Goal: Communication & Community: Answer question/provide support

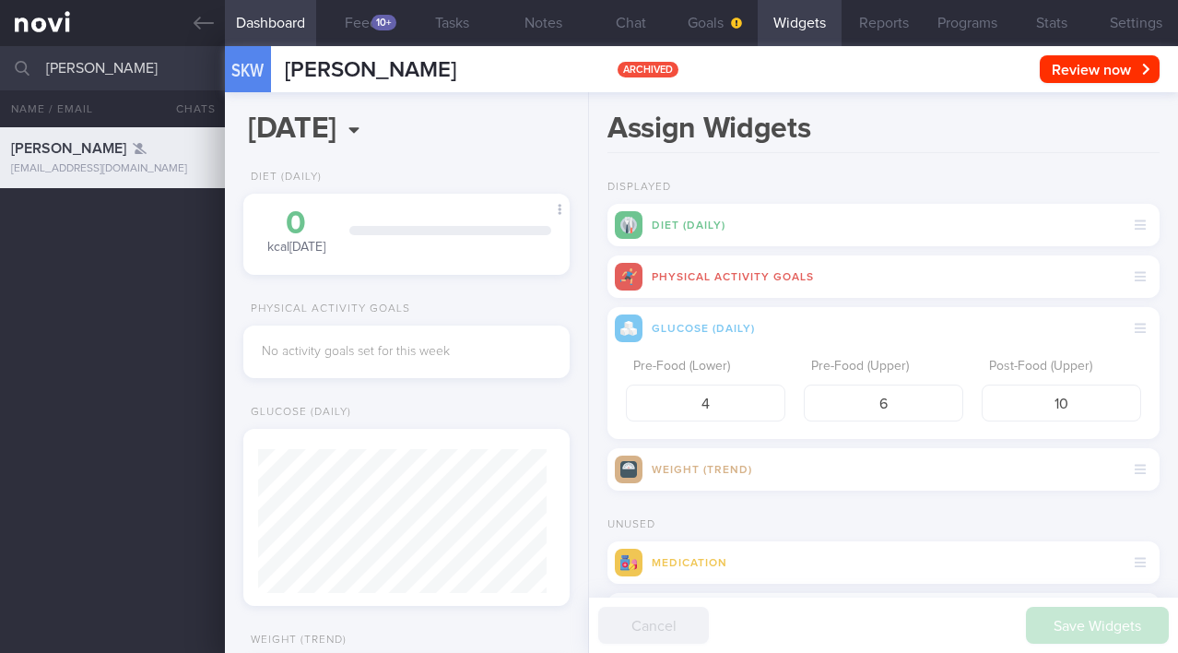
select select "7"
click at [618, 13] on button "Chat" at bounding box center [631, 23] width 84 height 46
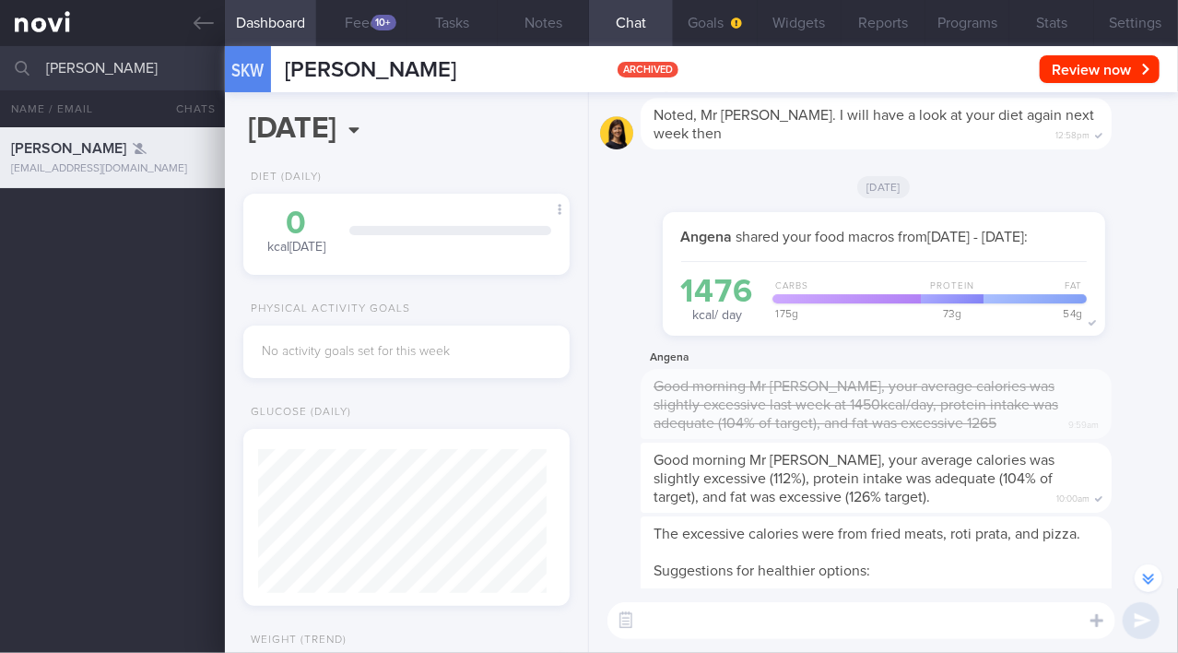
click at [764, 623] on textarea at bounding box center [862, 620] width 508 height 37
type textarea "Hi Mr [PERSON_NAME], this is [PERSON_NAME]"
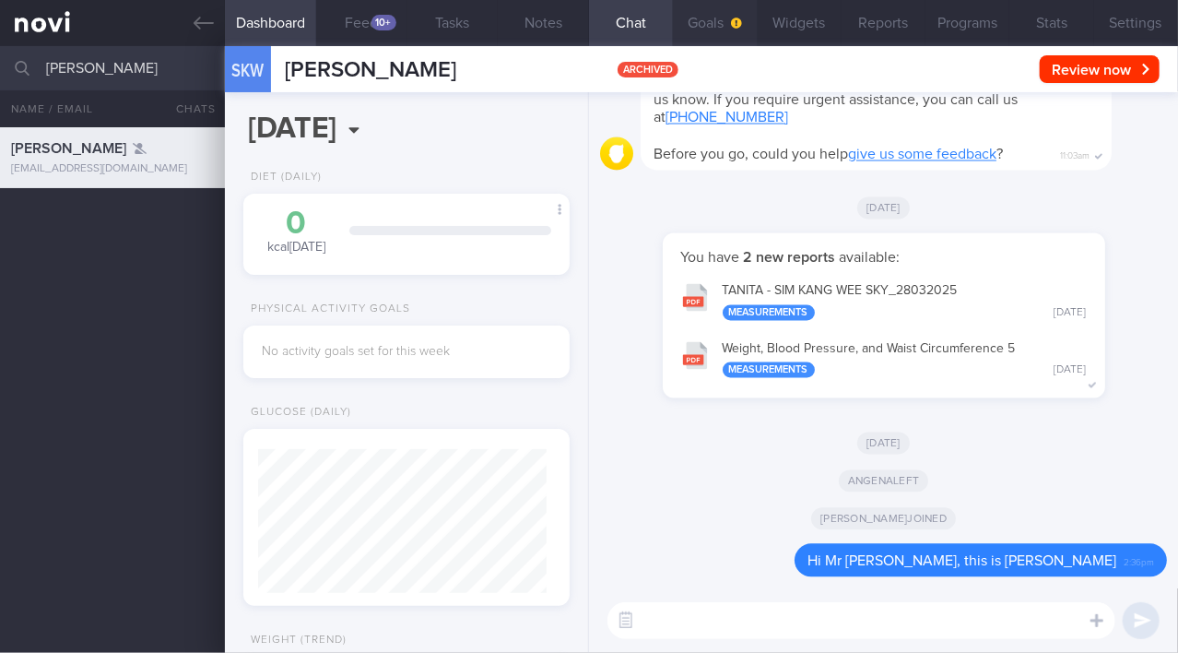
click at [690, 30] on button "Goals" at bounding box center [715, 23] width 84 height 46
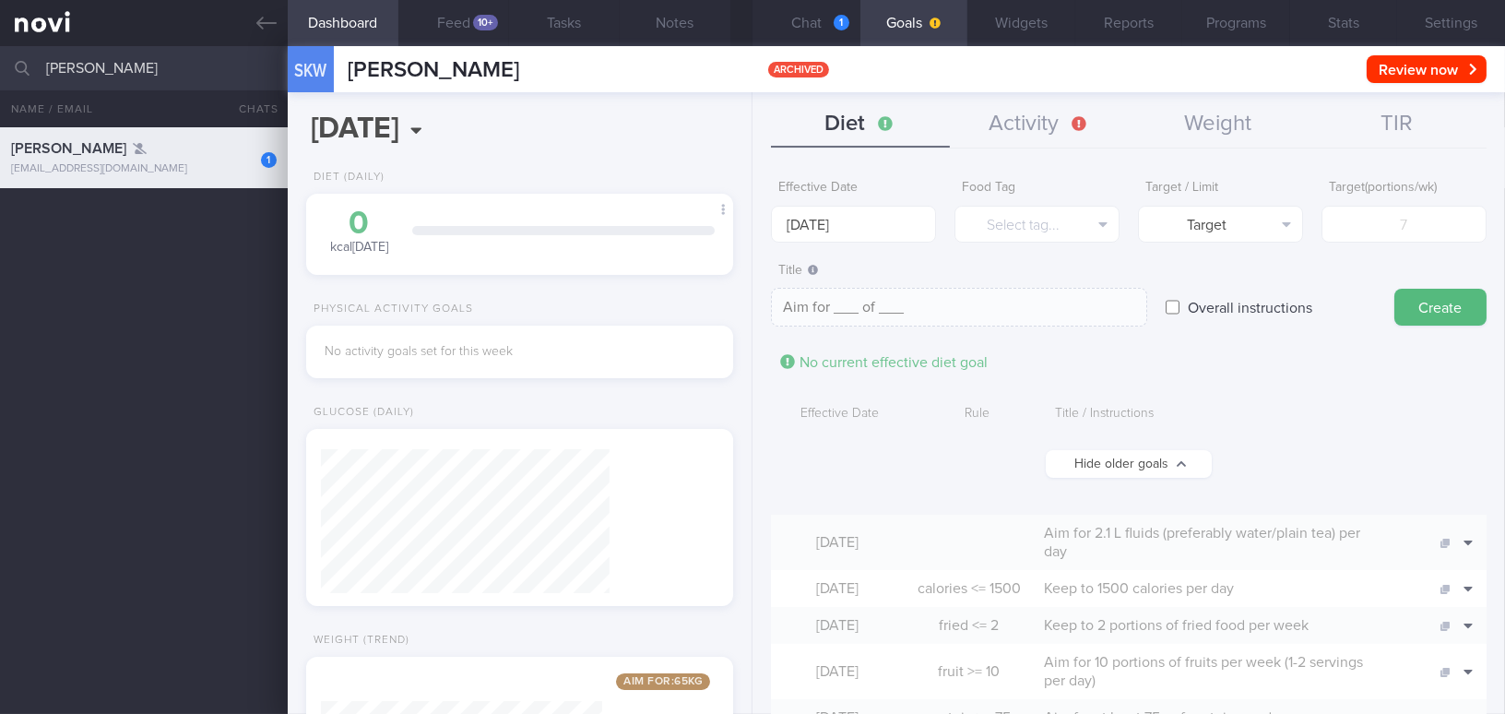
scroll to position [216, 381]
drag, startPoint x: 196, startPoint y: 75, endPoint x: -12, endPoint y: 65, distance: 208.5
click at [0, 65] on html "You are offline! Some functionality will be unavailable Patients New Users Coac…" at bounding box center [752, 357] width 1505 height 714
click at [155, 263] on div "1 Sim Kang Wee Sky kangweesim@yahoo.com.sg 3.4 5.6 1.1" at bounding box center [752, 420] width 1505 height 586
click at [250, 29] on link at bounding box center [144, 23] width 288 height 46
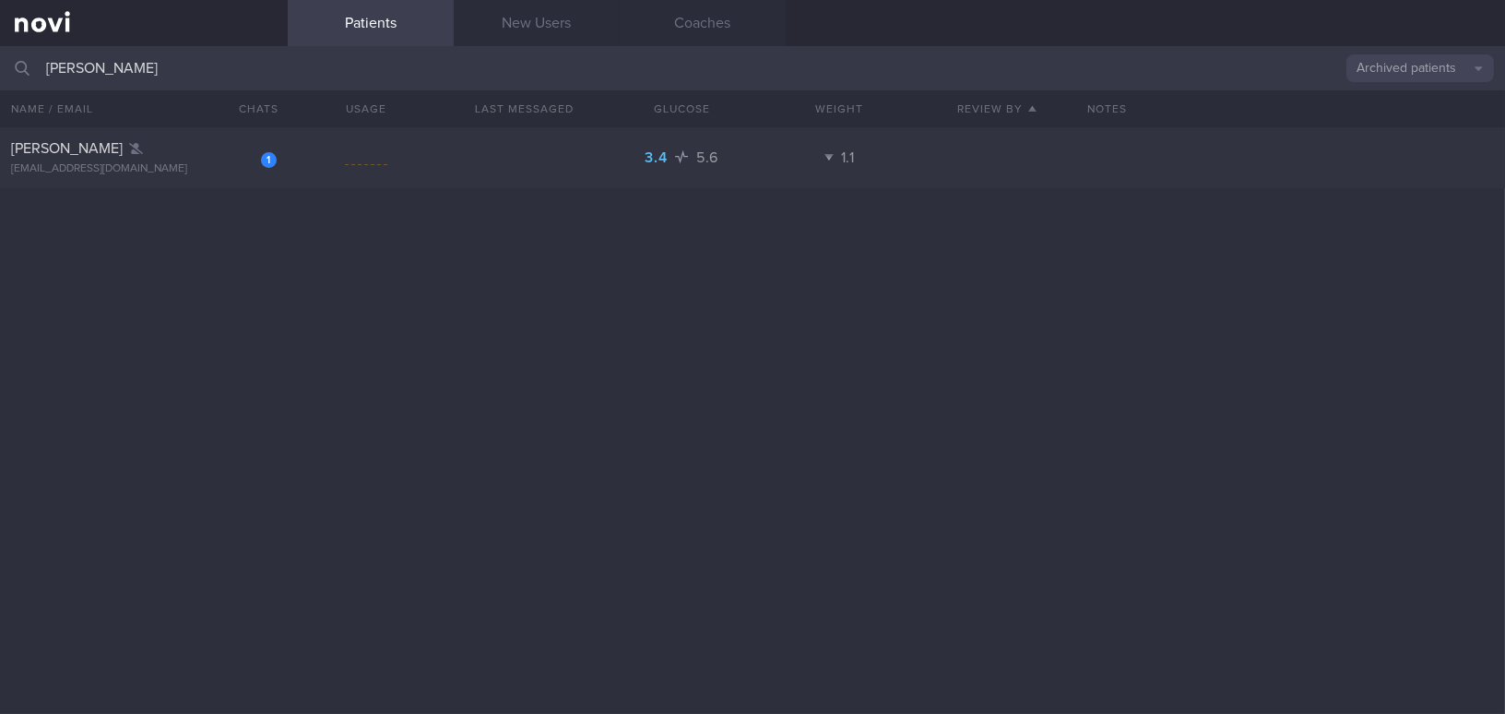
click at [1177, 63] on button "Archived patients" at bounding box center [1420, 68] width 148 height 28
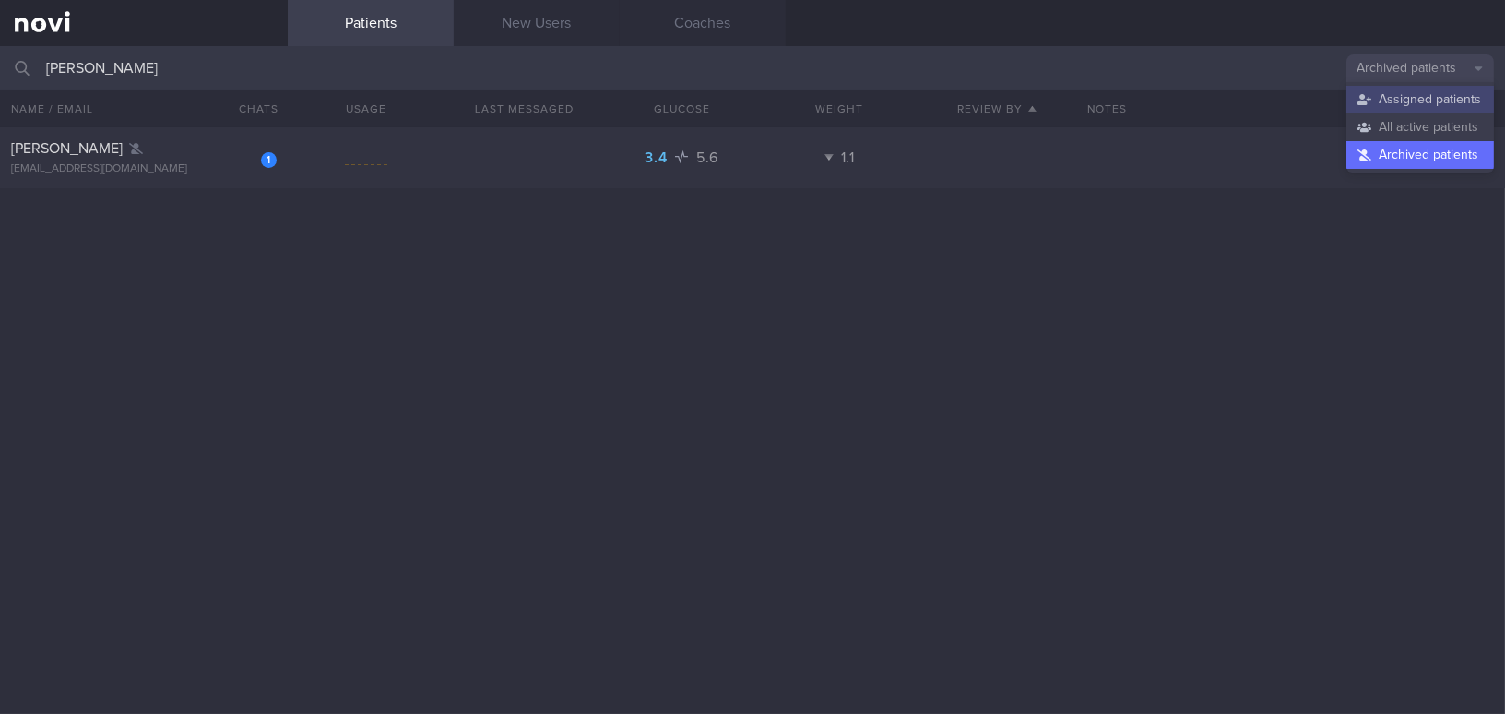
click at [1177, 94] on button "Assigned patients" at bounding box center [1420, 100] width 148 height 28
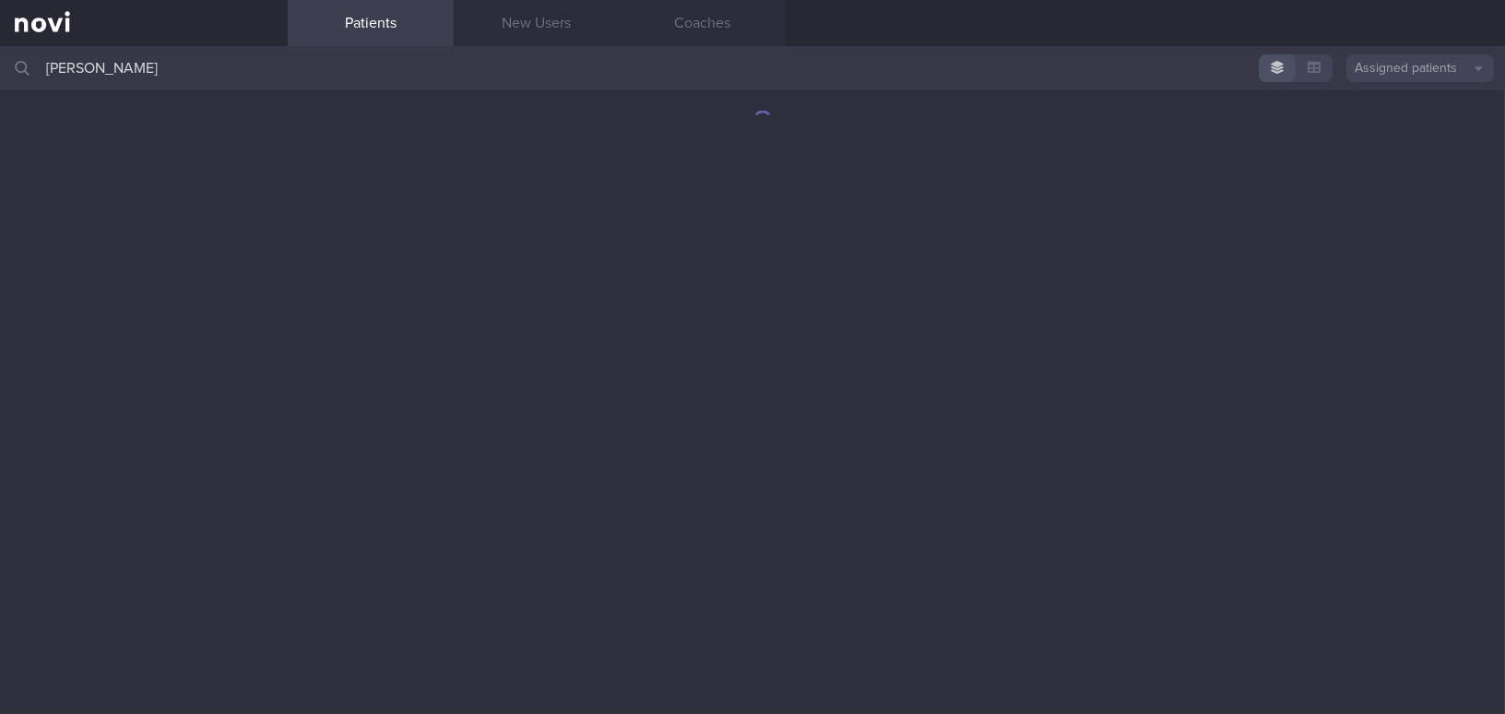
drag, startPoint x: 190, startPoint y: 76, endPoint x: 12, endPoint y: 70, distance: 178.0
click at [12, 70] on div "Sim Kang Wee Sky Assigned patients Assigned patients All active patients Archiv…" at bounding box center [752, 68] width 1505 height 44
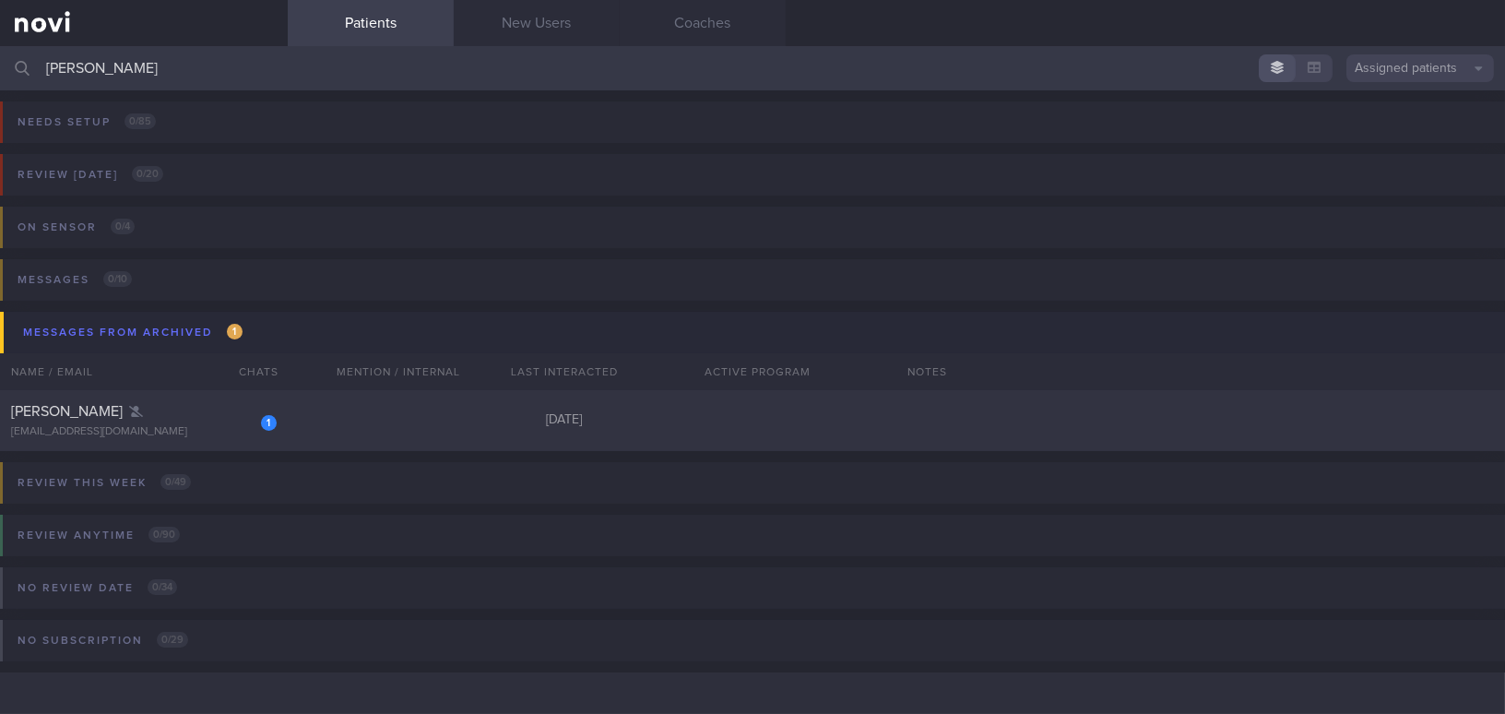
click at [214, 69] on input "[PERSON_NAME]" at bounding box center [752, 68] width 1505 height 44
drag, startPoint x: 213, startPoint y: 71, endPoint x: -18, endPoint y: 45, distance: 232.8
click at [0, 45] on html "You are offline! Some functionality will be unavailable Patients New Users Coac…" at bounding box center [752, 357] width 1505 height 714
click at [234, 65] on input "[PERSON_NAME]" at bounding box center [752, 68] width 1505 height 44
type input "S"
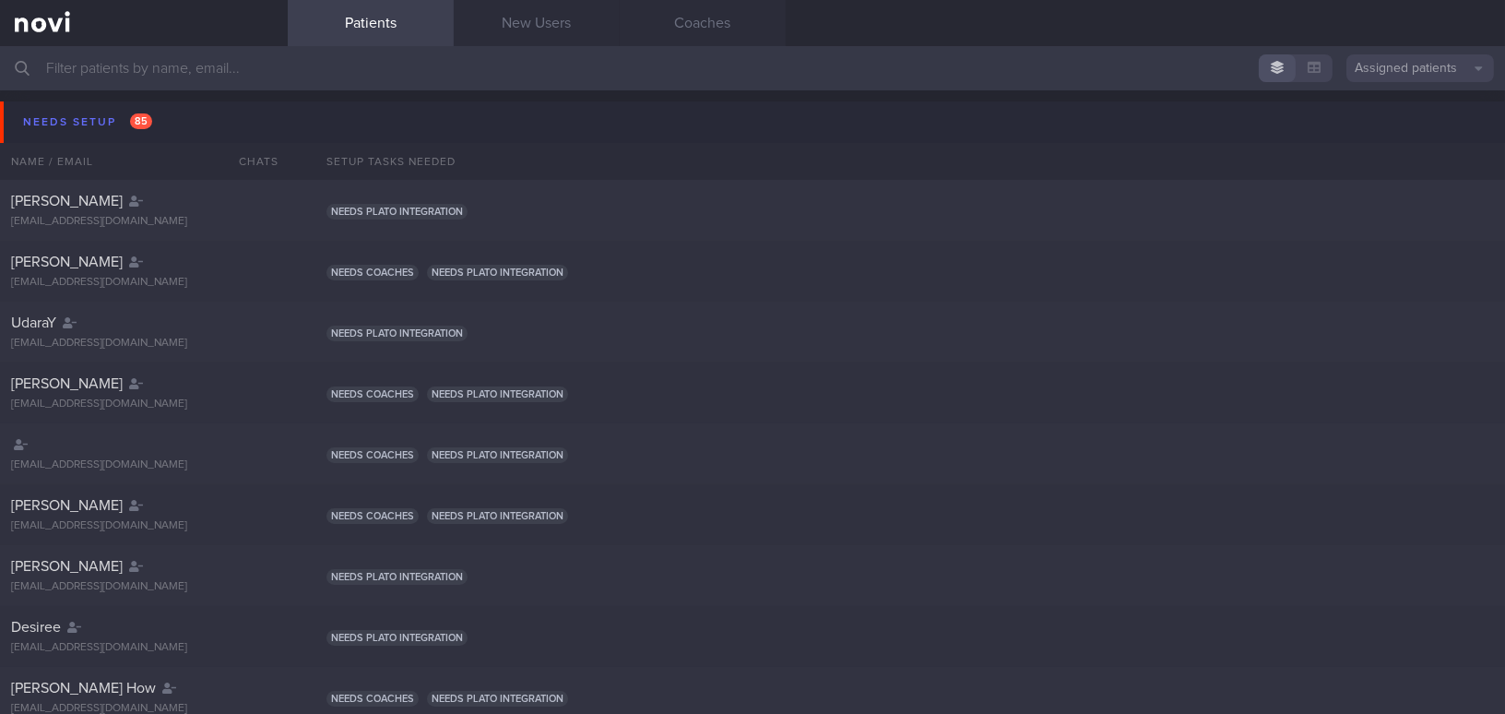
drag, startPoint x: 225, startPoint y: 70, endPoint x: 50, endPoint y: 70, distance: 175.2
click at [50, 70] on input "text" at bounding box center [752, 68] width 1505 height 44
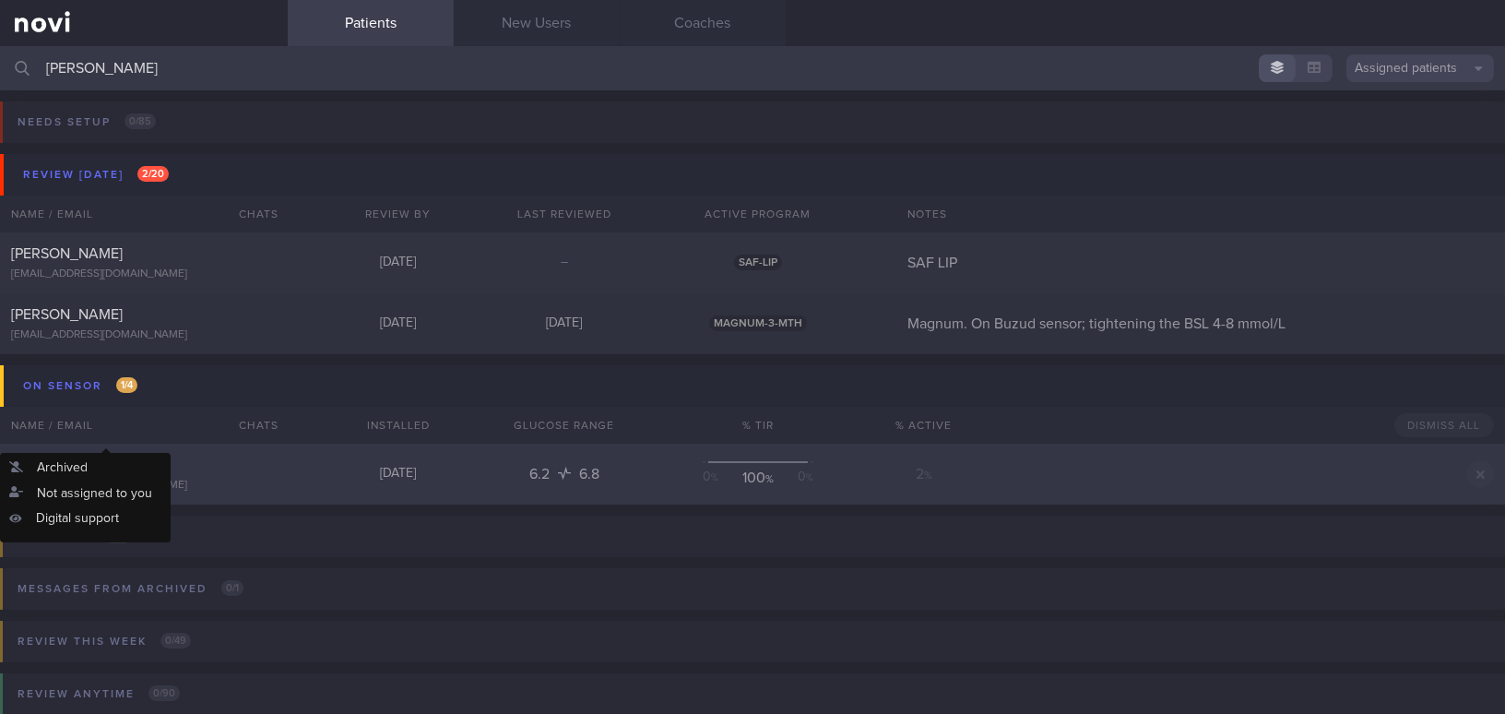
type input "huang"
click at [137, 478] on div "[EMAIL_ADDRESS][DOMAIN_NAME]" at bounding box center [144, 485] width 266 height 14
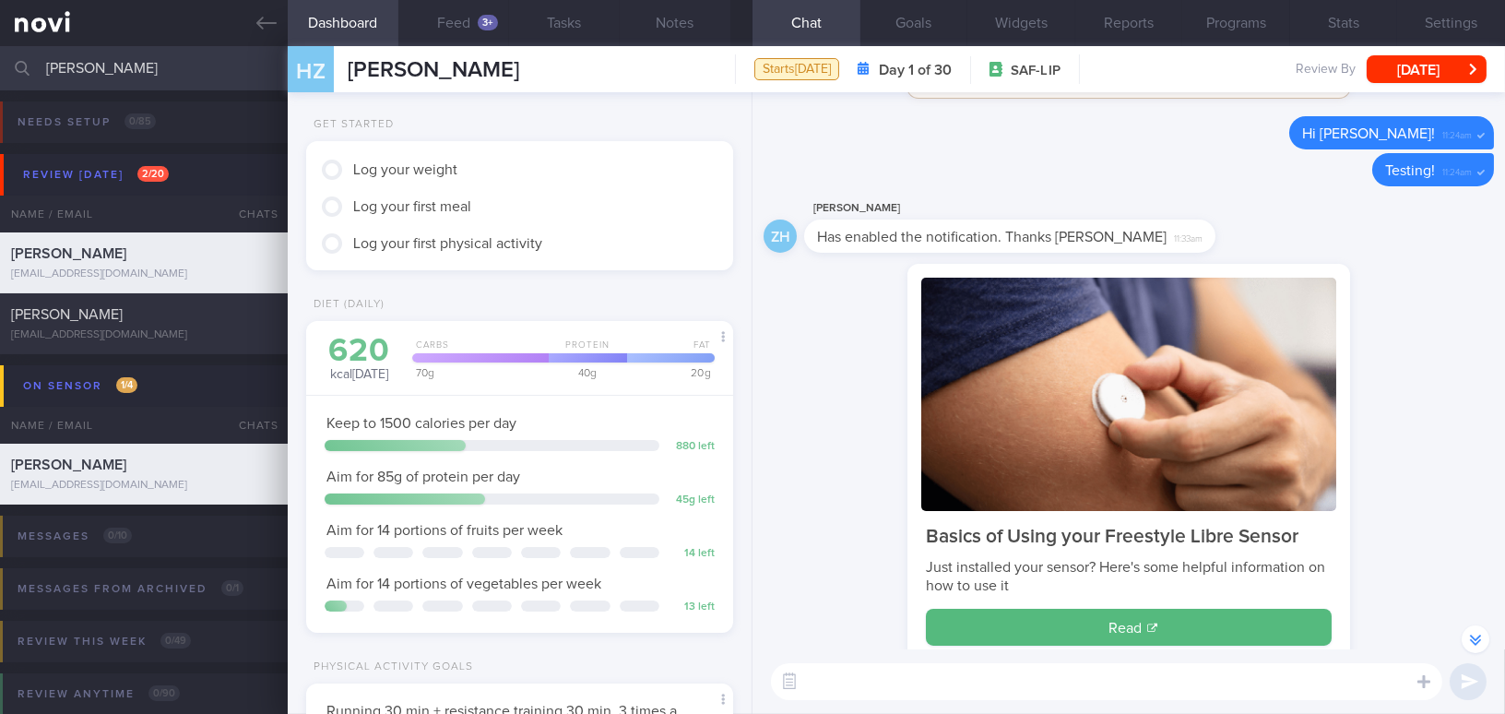
scroll to position [167, 0]
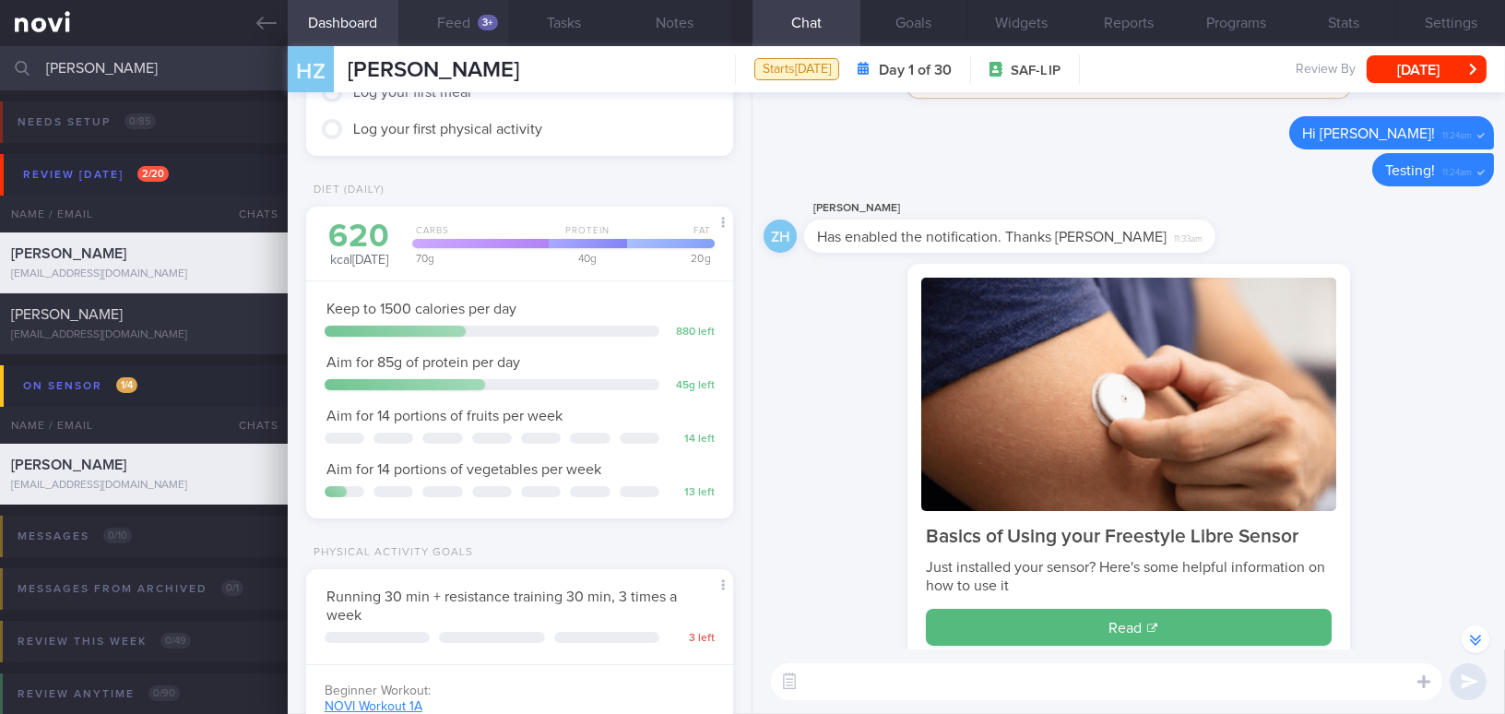
click at [464, 12] on button "Feed 3+" at bounding box center [453, 23] width 111 height 46
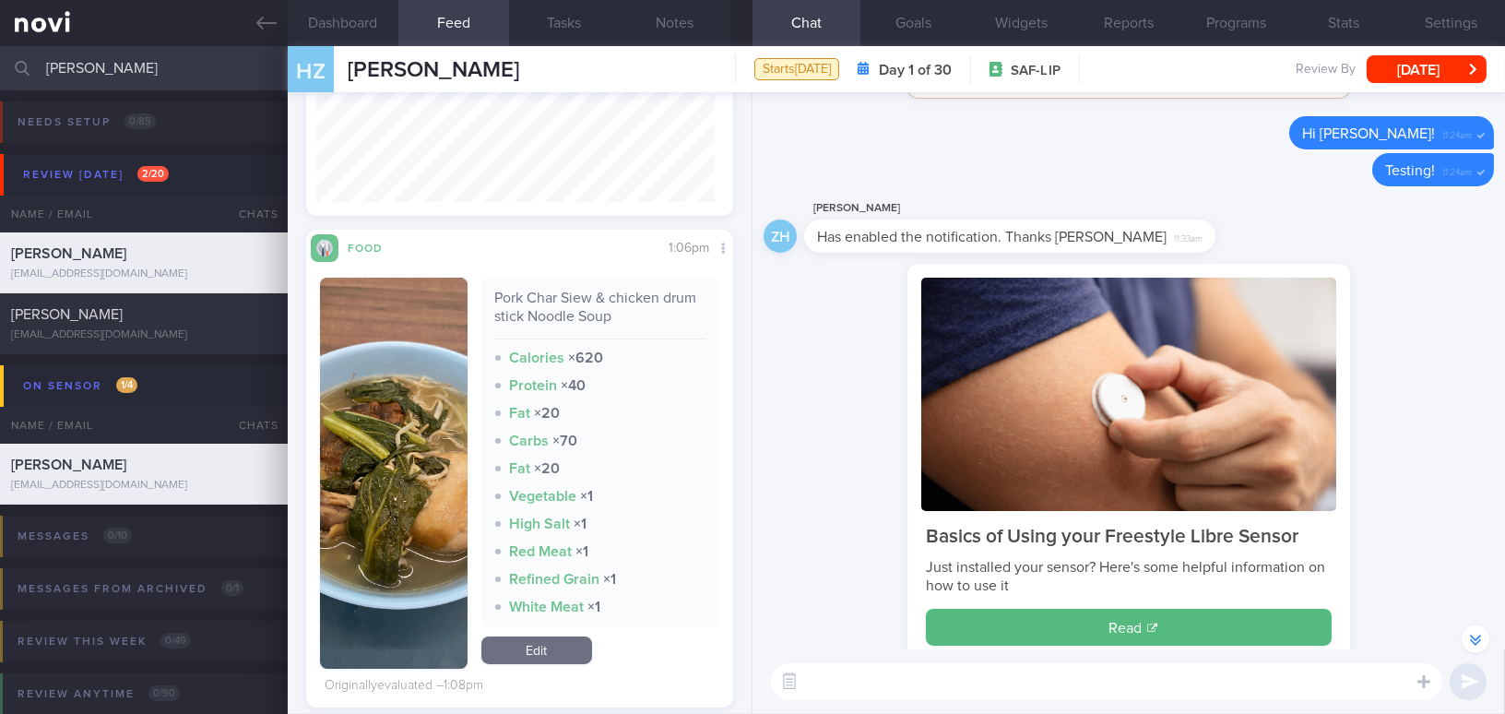
scroll to position [438, 0]
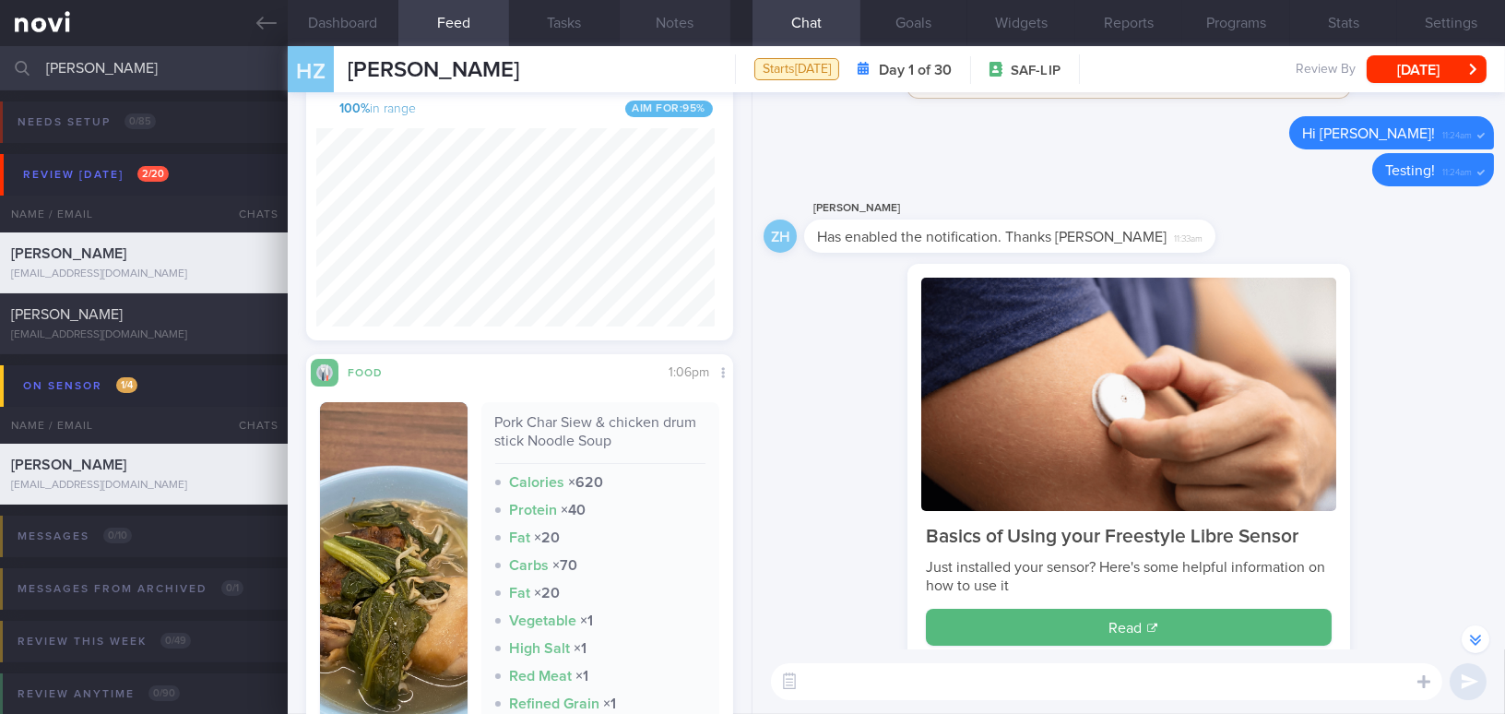
click at [665, 20] on button "Notes" at bounding box center [675, 23] width 111 height 46
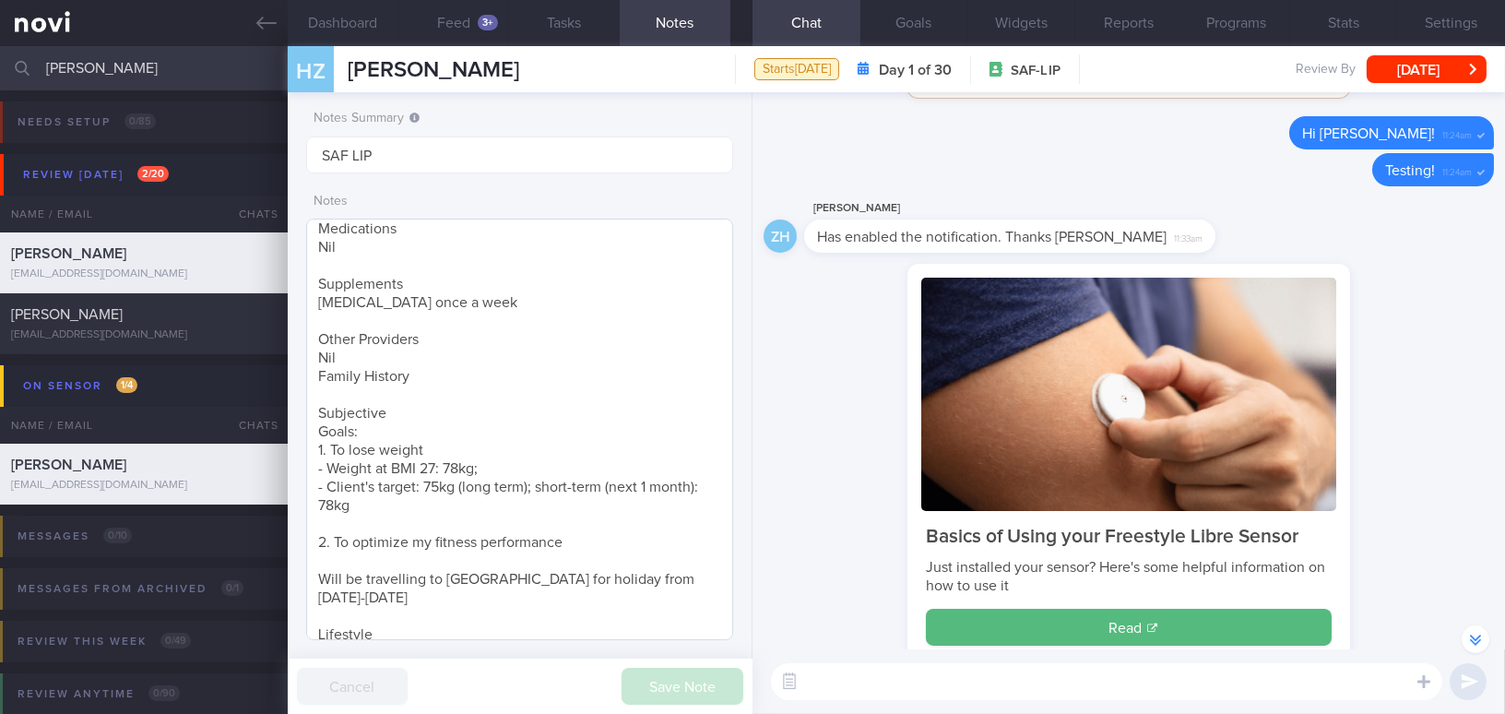
scroll to position [336, 0]
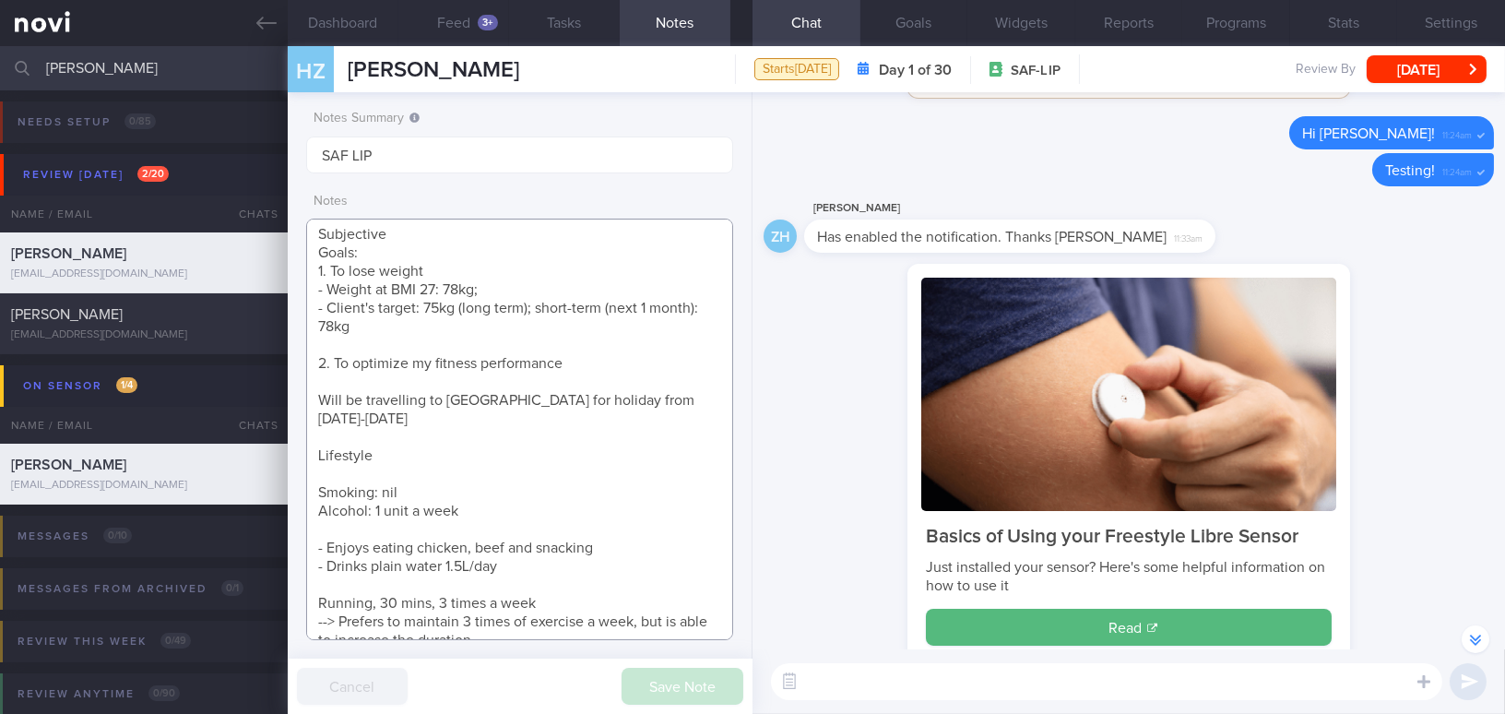
click at [527, 545] on textarea "42 year old Gentleman - Married with 2 kids (6 and 4 yo) Occupation Regular, RS…" at bounding box center [519, 428] width 427 height 421
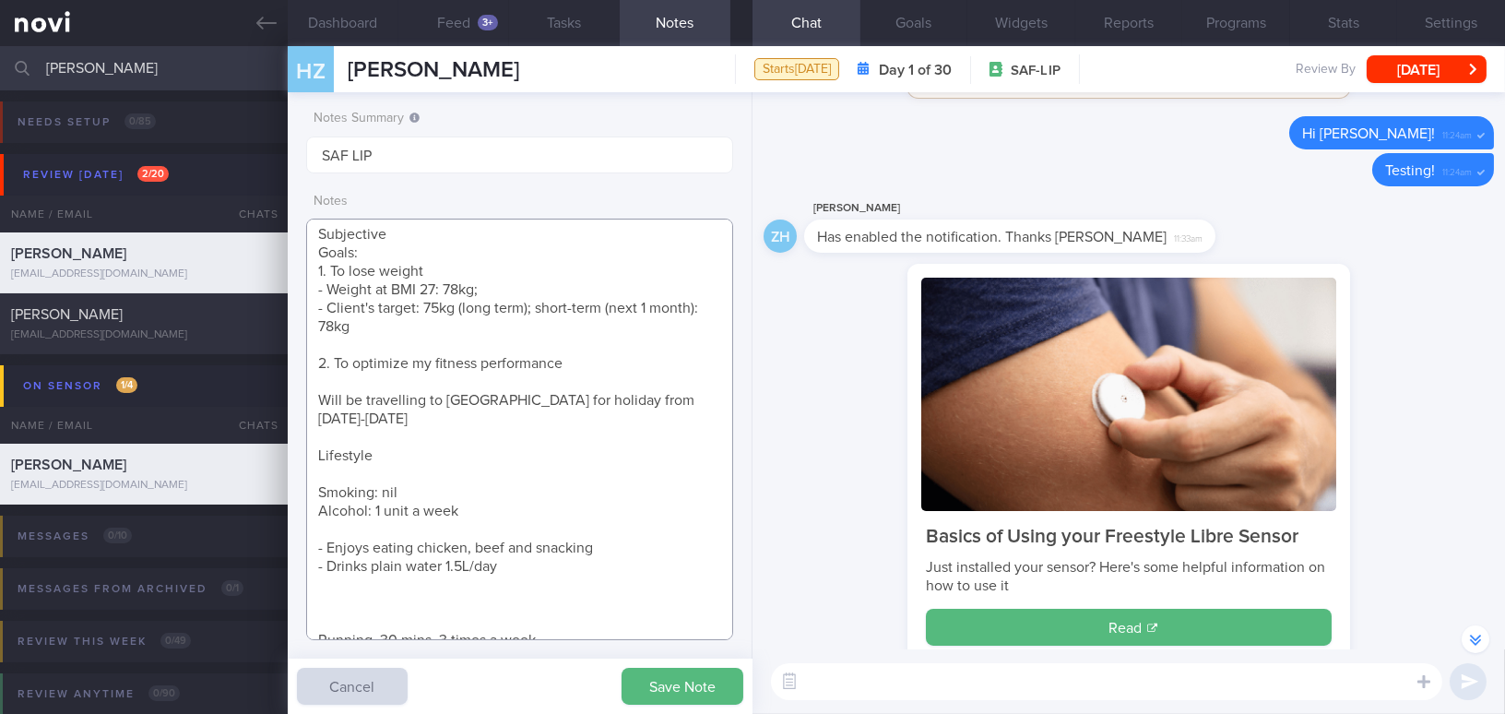
paste textarea "Main challenges: - Tends to finish extra food, both at home and outside - Eats …"
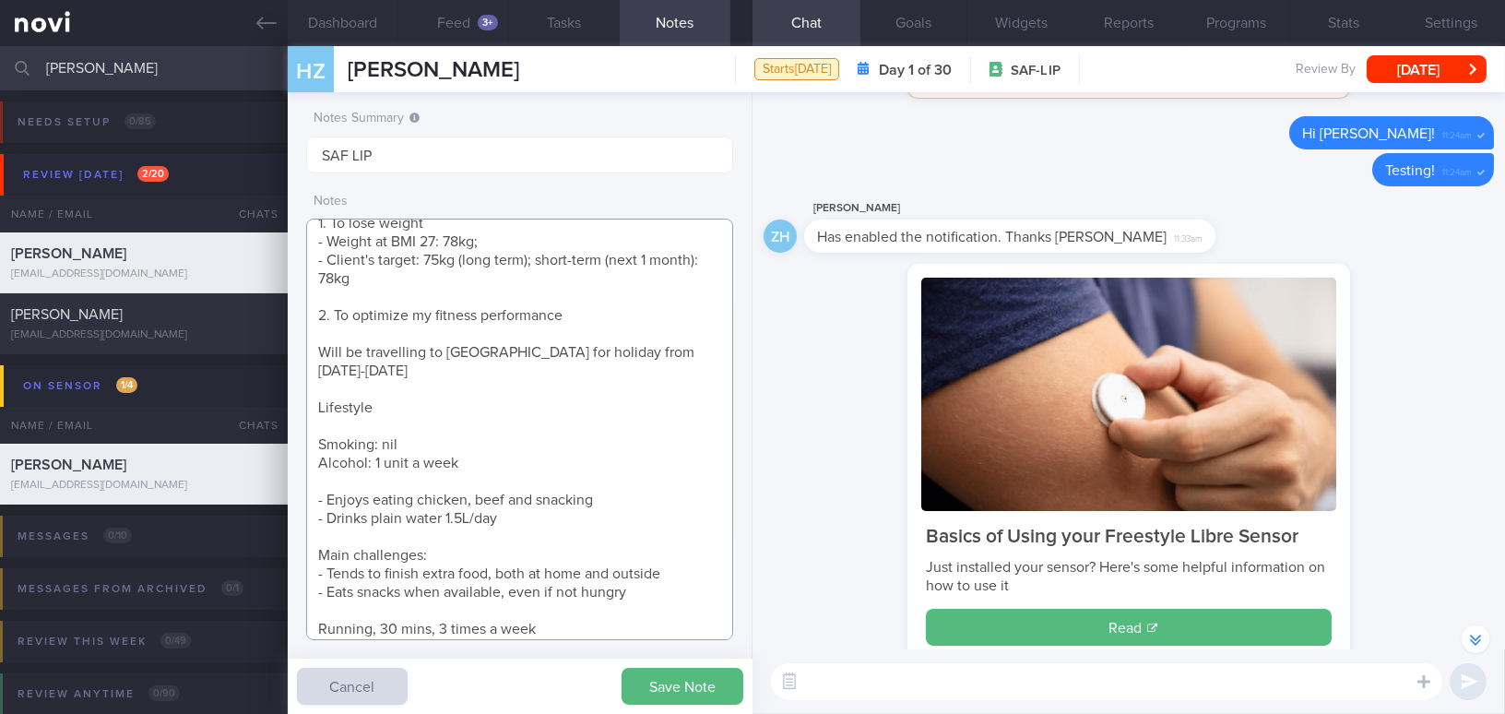
scroll to position [409, 0]
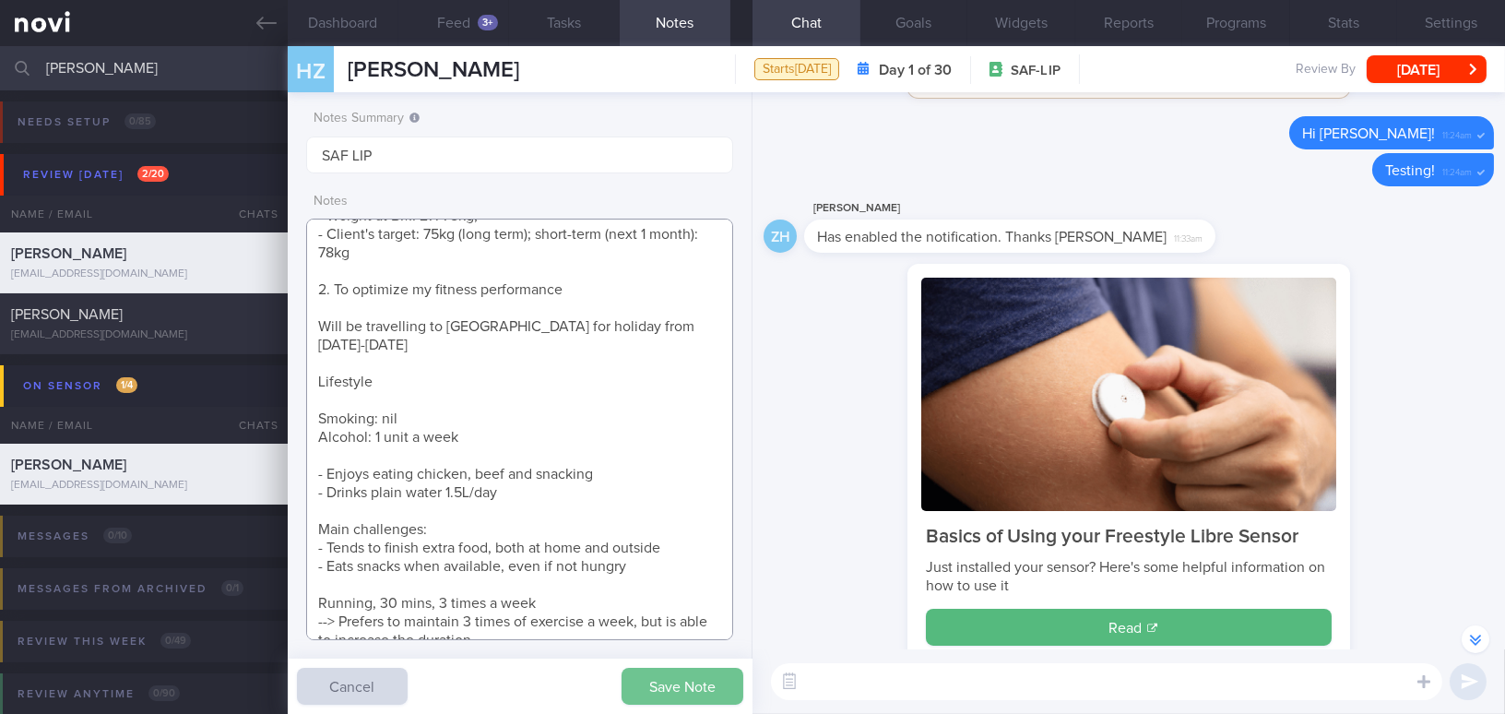
type textarea "42 year old Gentleman - Married with 2 kids (6 and 4 yo) Occupation Regular, RS…"
click at [655, 652] on button "Save Note" at bounding box center [682, 685] width 122 height 37
click at [929, 652] on textarea at bounding box center [1106, 681] width 671 height 37
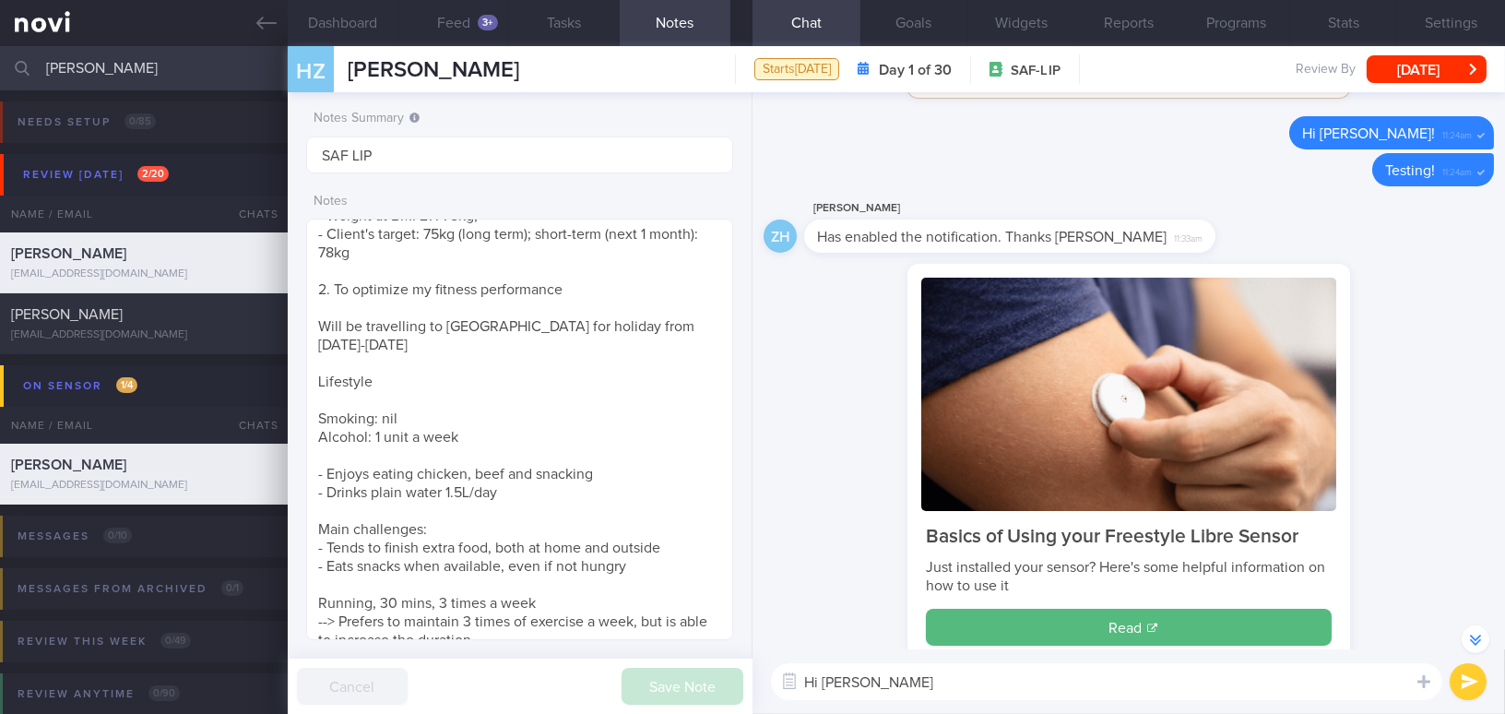
drag, startPoint x: 917, startPoint y: 676, endPoint x: 606, endPoint y: 680, distance: 311.6
click at [606, 652] on div "Dashboard Feed 3+ Tasks Notes Chat Goals Widgets Reports Programs Stats Setting…" at bounding box center [896, 379] width 1217 height 667
paste textarea "[Name], It was a pleasure speaking with you today. The Lifestyle Improvement Pr…"
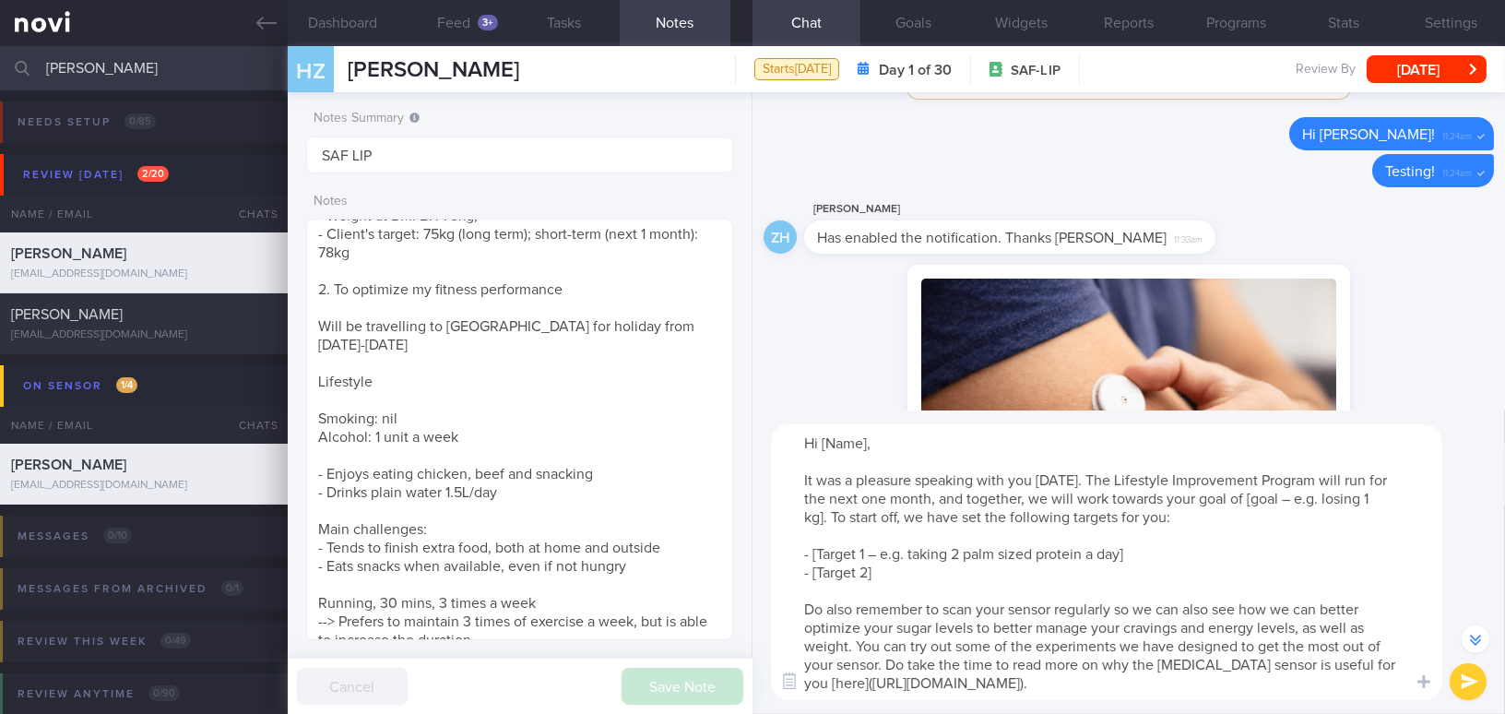
drag, startPoint x: 821, startPoint y: 434, endPoint x: 882, endPoint y: 440, distance: 61.1
click at [882, 440] on textarea "Hi [Name], It was a pleasure speaking with you today. The Lifestyle Improvement…" at bounding box center [1106, 562] width 671 height 276
click at [1177, 497] on textarea "Hi Mr Huang, It was a pleasure speaking with you today. The Lifestyle Improveme…" at bounding box center [1106, 562] width 671 height 276
drag, startPoint x: 1219, startPoint y: 496, endPoint x: 1296, endPoint y: 495, distance: 77.4
click at [1177, 495] on textarea "Hi Mr Huang, It was a pleasure speaking with you today. The Lifestyle Improveme…" at bounding box center [1106, 562] width 671 height 276
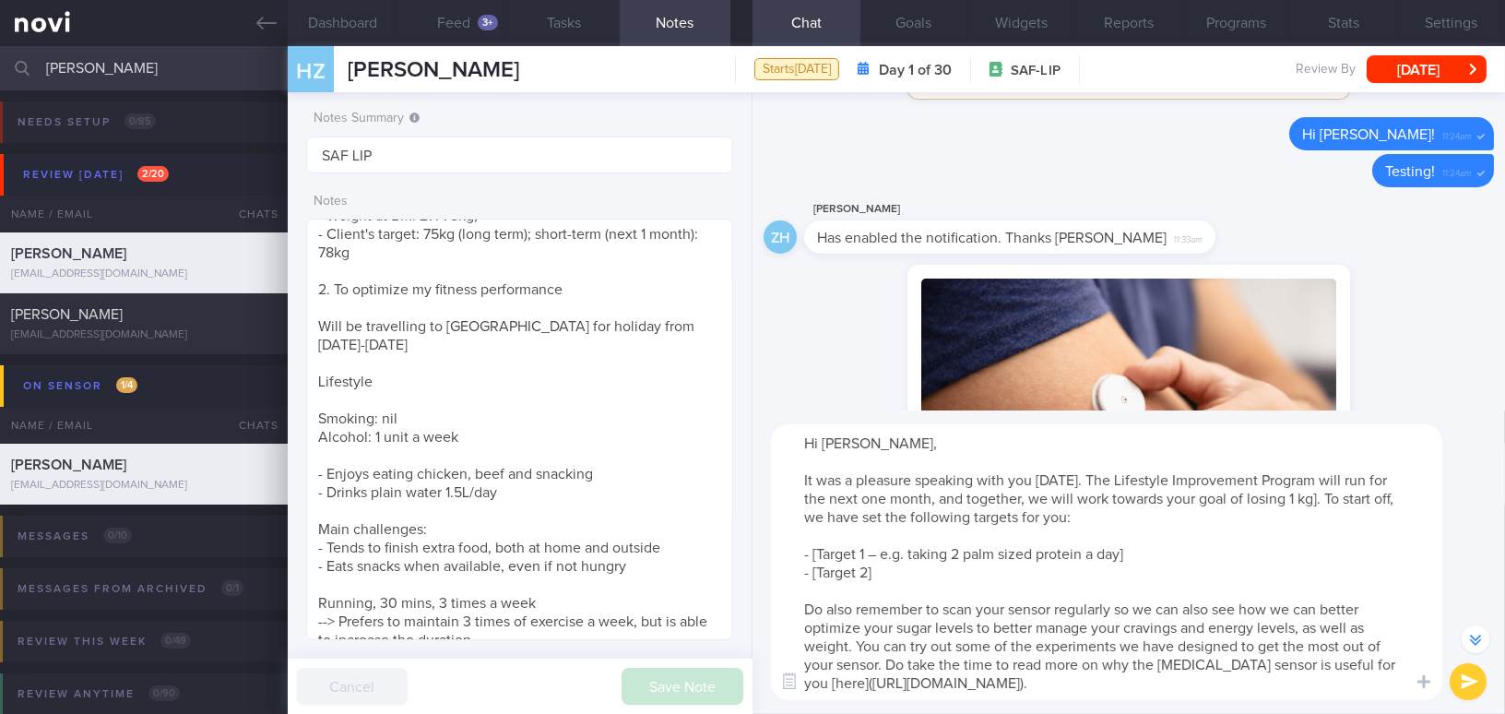
click at [1177, 496] on textarea "Hi Mr Huang, It was a pleasure speaking with you today. The Lifestyle Improveme…" at bounding box center [1106, 562] width 671 height 276
drag, startPoint x: 803, startPoint y: 549, endPoint x: 881, endPoint y: 567, distance: 80.5
click at [881, 567] on textarea "Hi Mr Huang, It was a pleasure speaking with you today. The Lifestyle Improveme…" at bounding box center [1106, 562] width 671 height 276
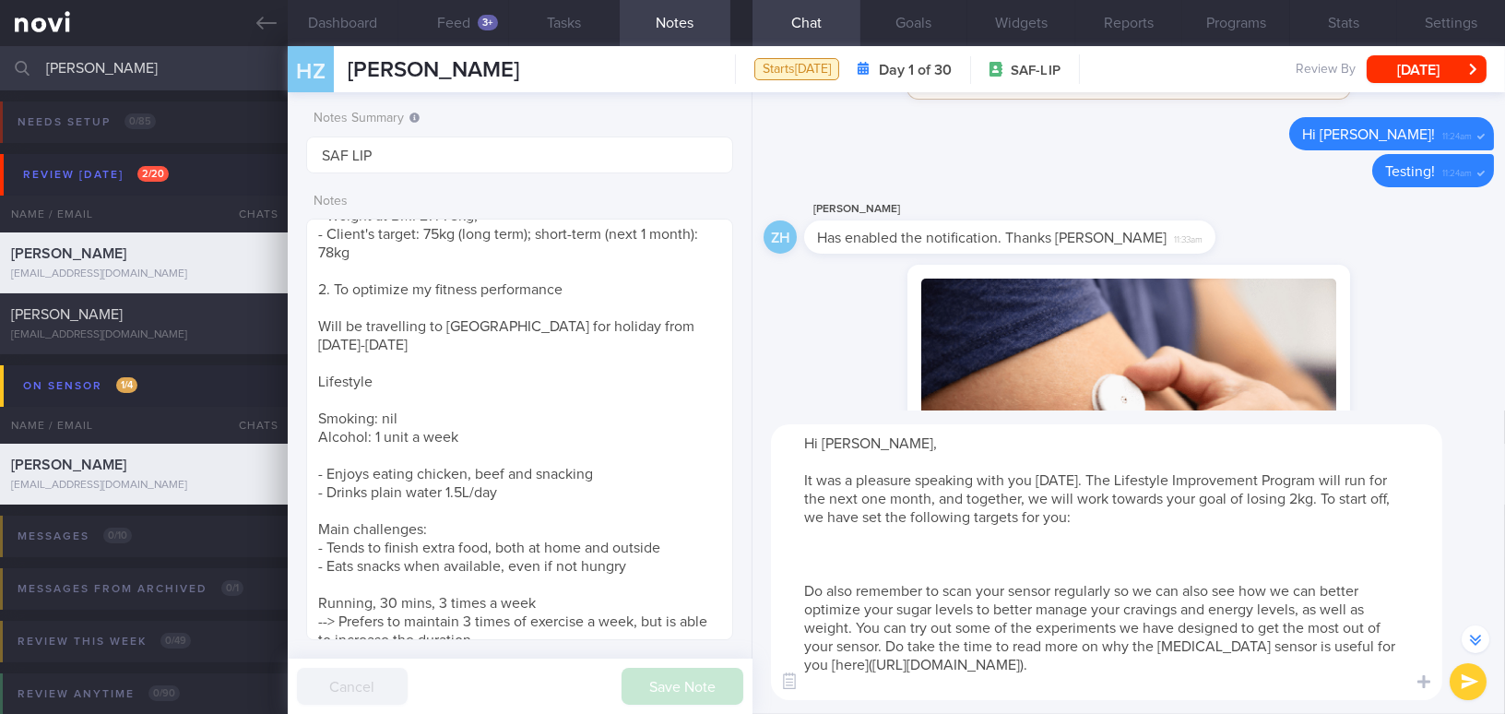
scroll to position [-304, 0]
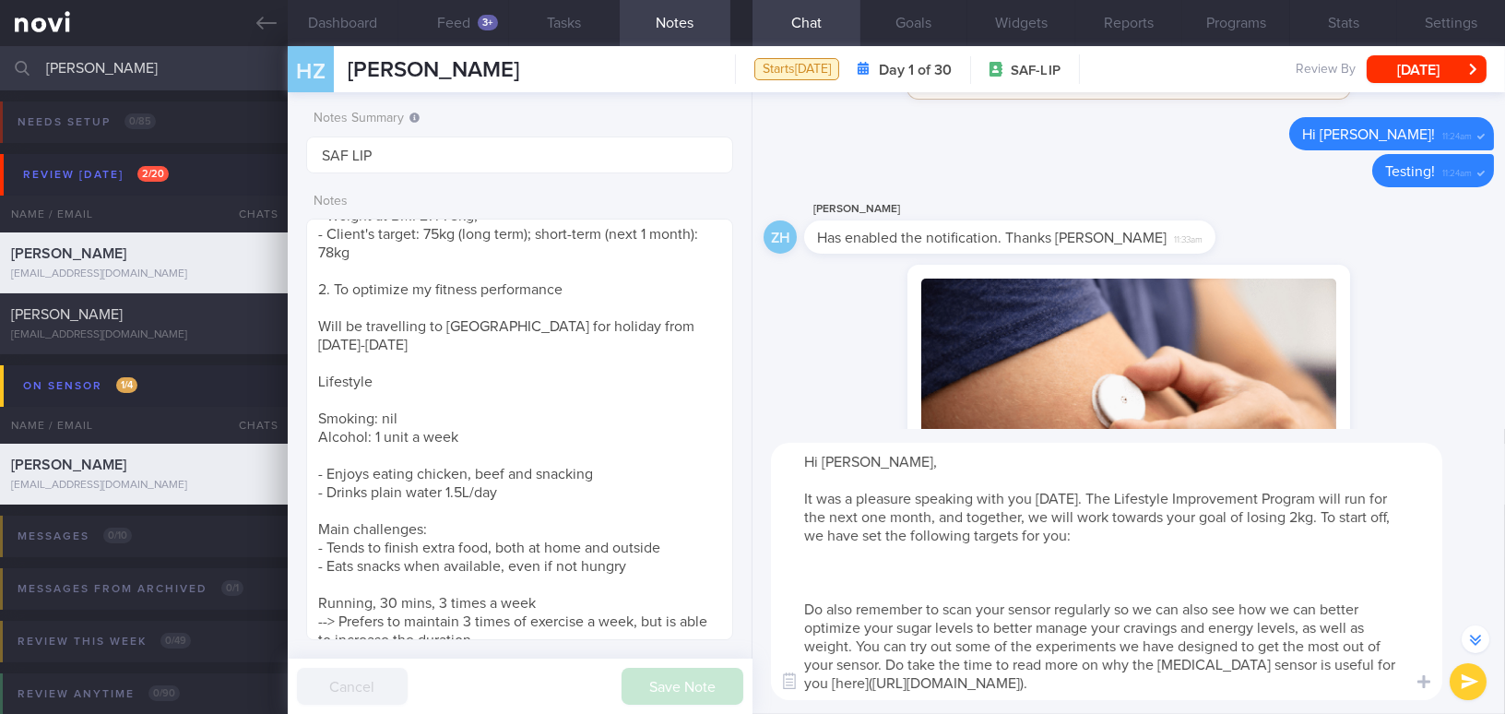
drag, startPoint x: 857, startPoint y: 643, endPoint x: 888, endPoint y: 661, distance: 35.6
click at [888, 652] on textarea "Hi Mr Huang, It was a pleasure speaking with you today. The Lifestyle Improveme…" at bounding box center [1106, 571] width 671 height 257
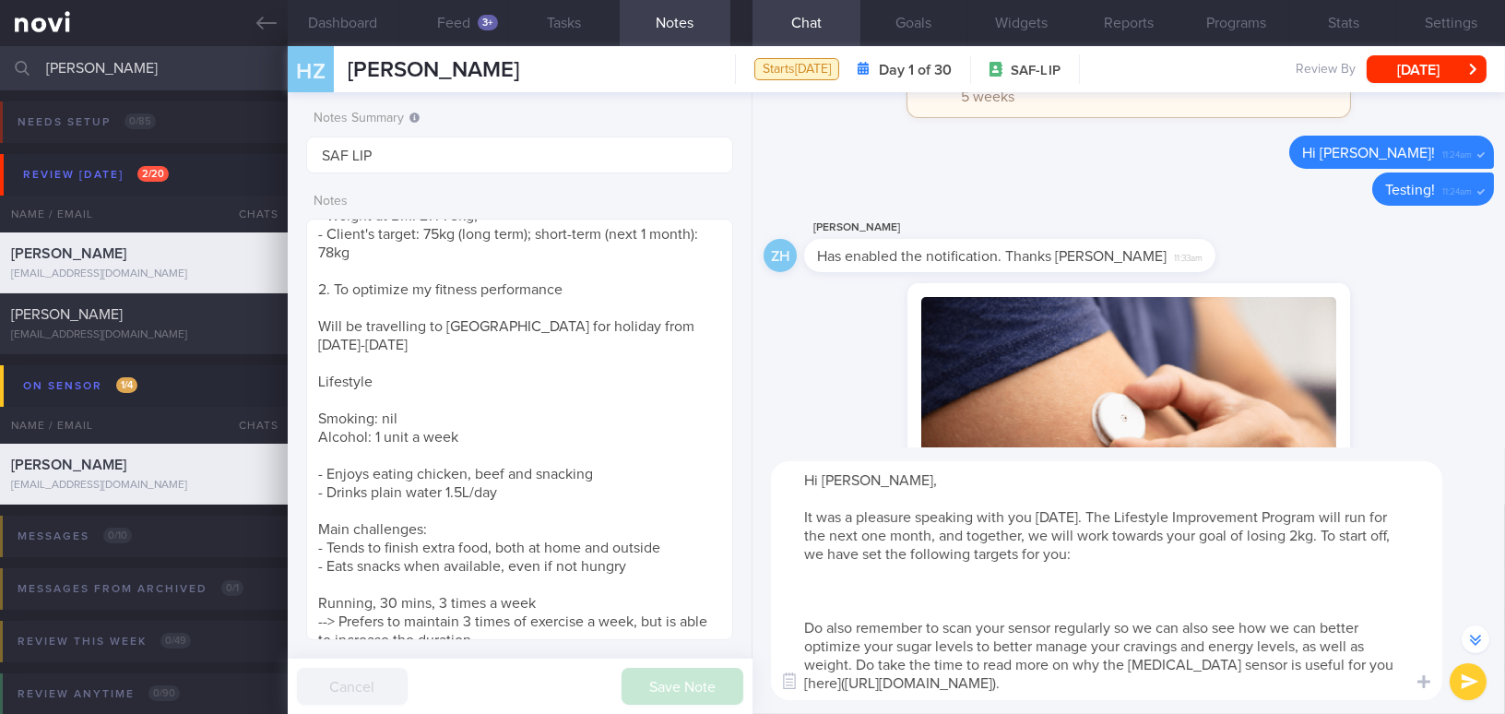
scroll to position [-286, 0]
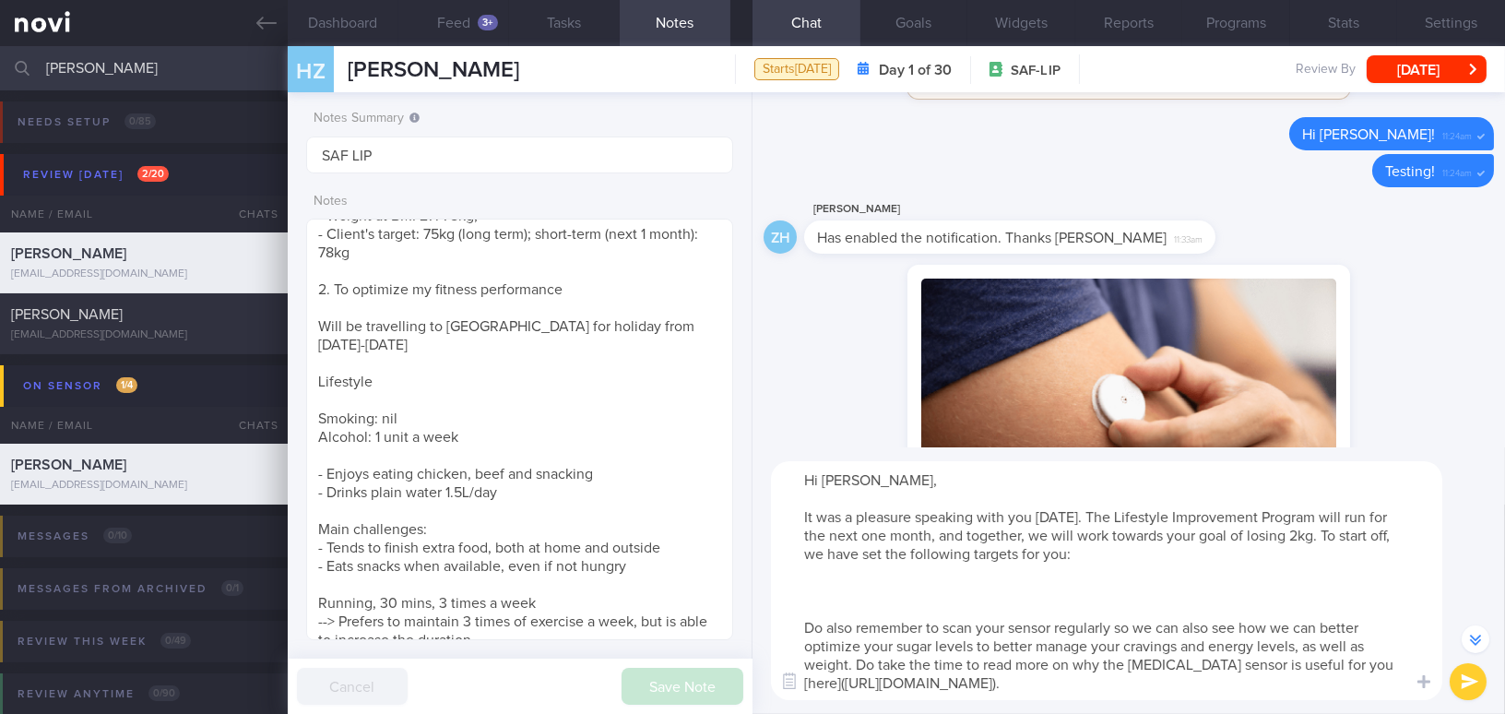
click at [828, 591] on textarea "Hi Mr Huang, It was a pleasure speaking with you today. The Lifestyle Improveme…" at bounding box center [1106, 580] width 671 height 239
paste textarea "Adopt the healthy plate concept by including 1.5 palm-sized portions of lean pr…"
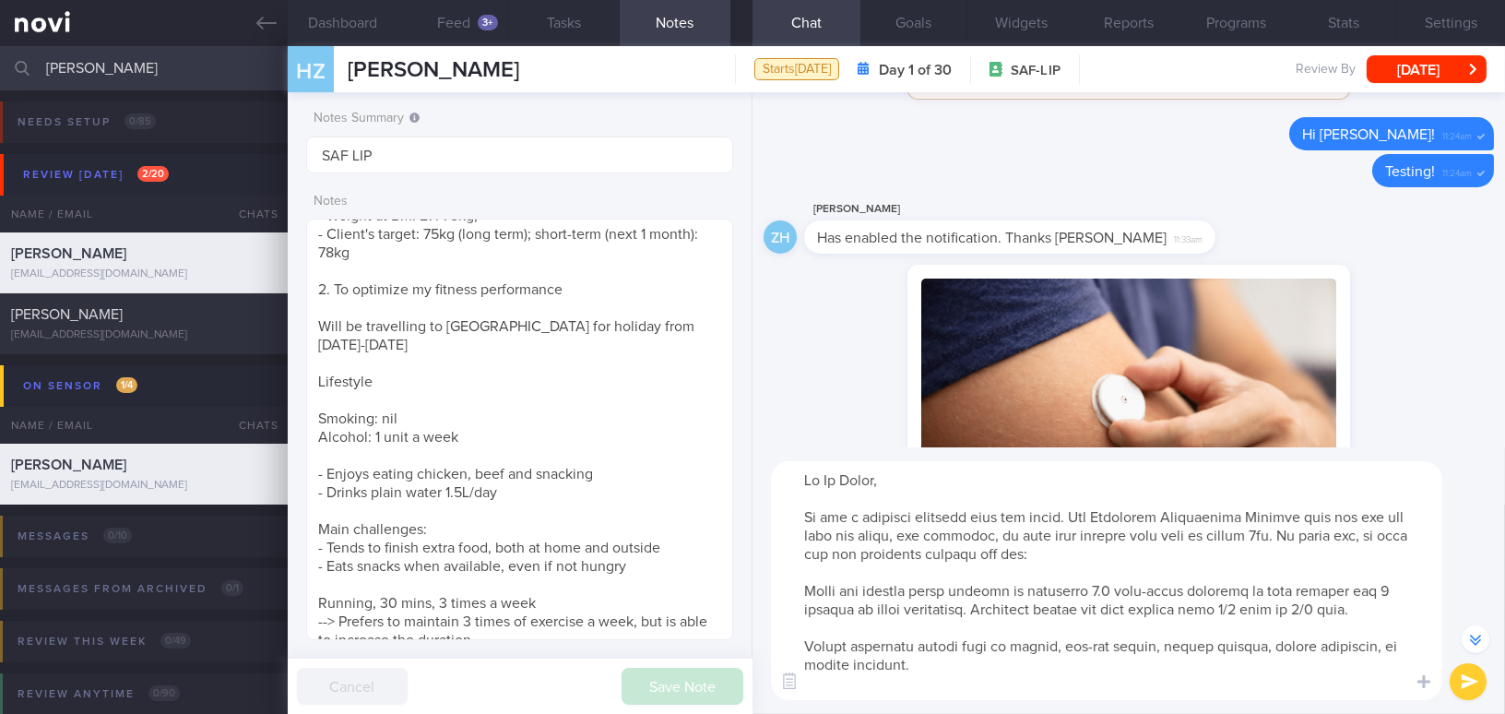
scroll to position [-434, 0]
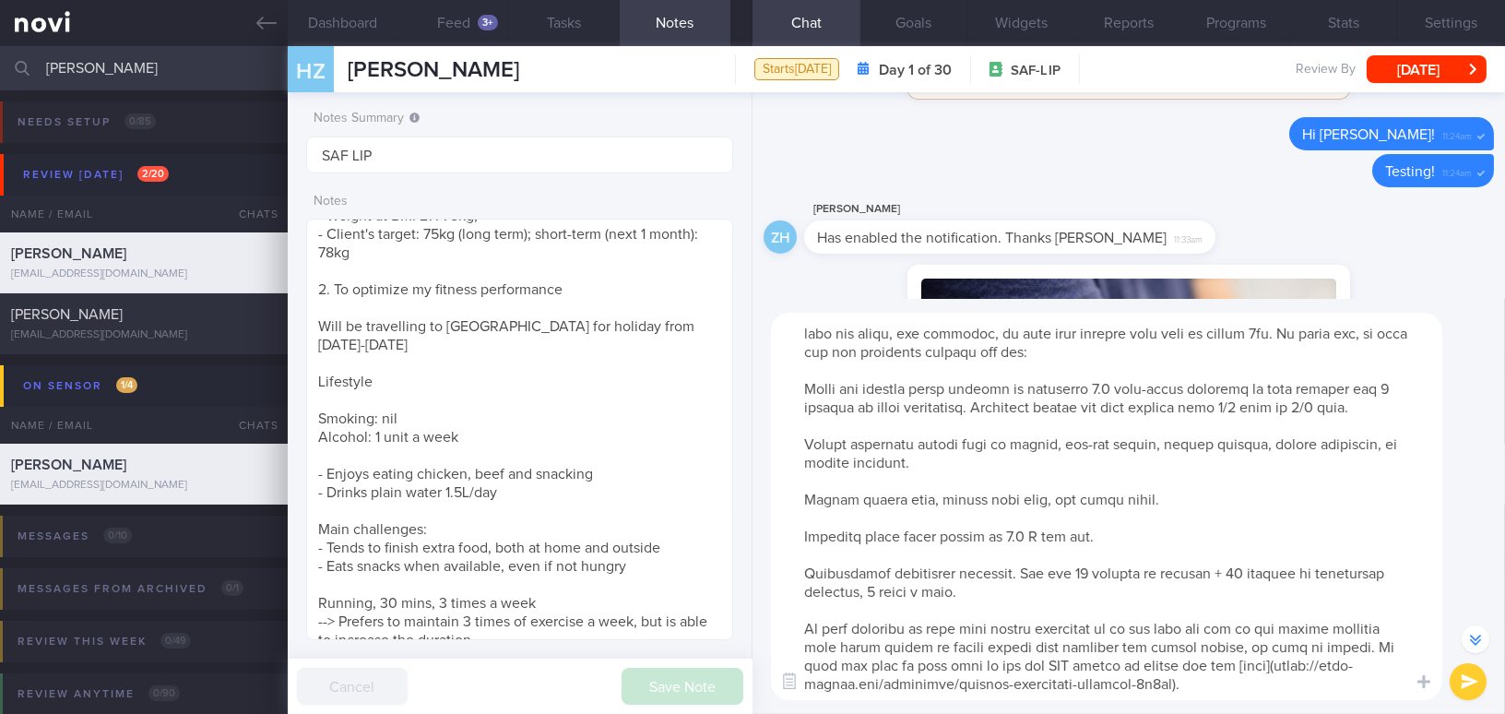
click at [783, 386] on textarea at bounding box center [1106, 506] width 671 height 387
click at [801, 440] on textarea at bounding box center [1106, 506] width 671 height 387
click at [1145, 439] on textarea at bounding box center [1106, 506] width 671 height 387
click at [889, 458] on textarea at bounding box center [1106, 506] width 671 height 387
click at [804, 492] on textarea at bounding box center [1106, 506] width 671 height 387
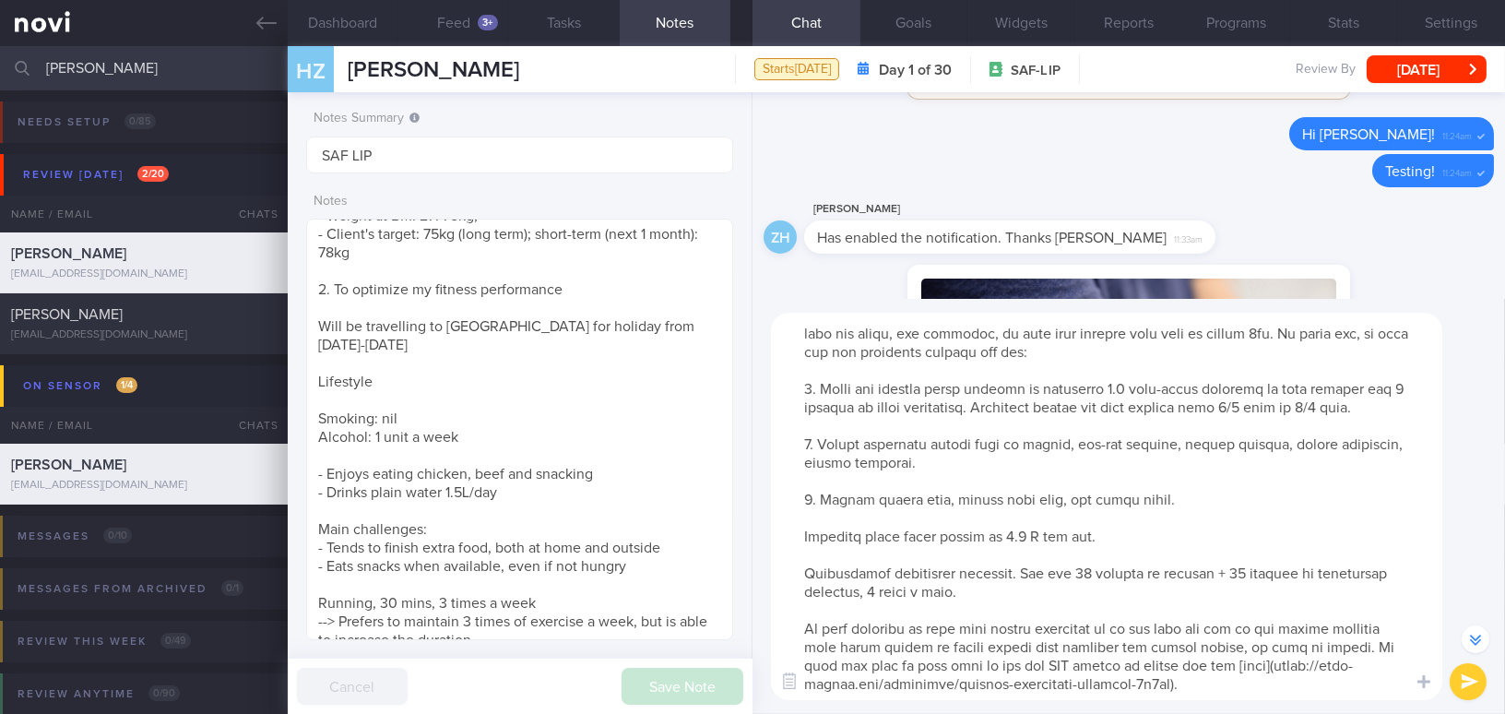
click at [1073, 501] on textarea at bounding box center [1106, 506] width 671 height 387
click at [799, 537] on textarea at bounding box center [1106, 506] width 671 height 387
click at [1034, 530] on textarea at bounding box center [1106, 506] width 671 height 387
click at [1128, 565] on textarea at bounding box center [1106, 506] width 671 height 387
click at [1177, 573] on textarea at bounding box center [1106, 506] width 671 height 387
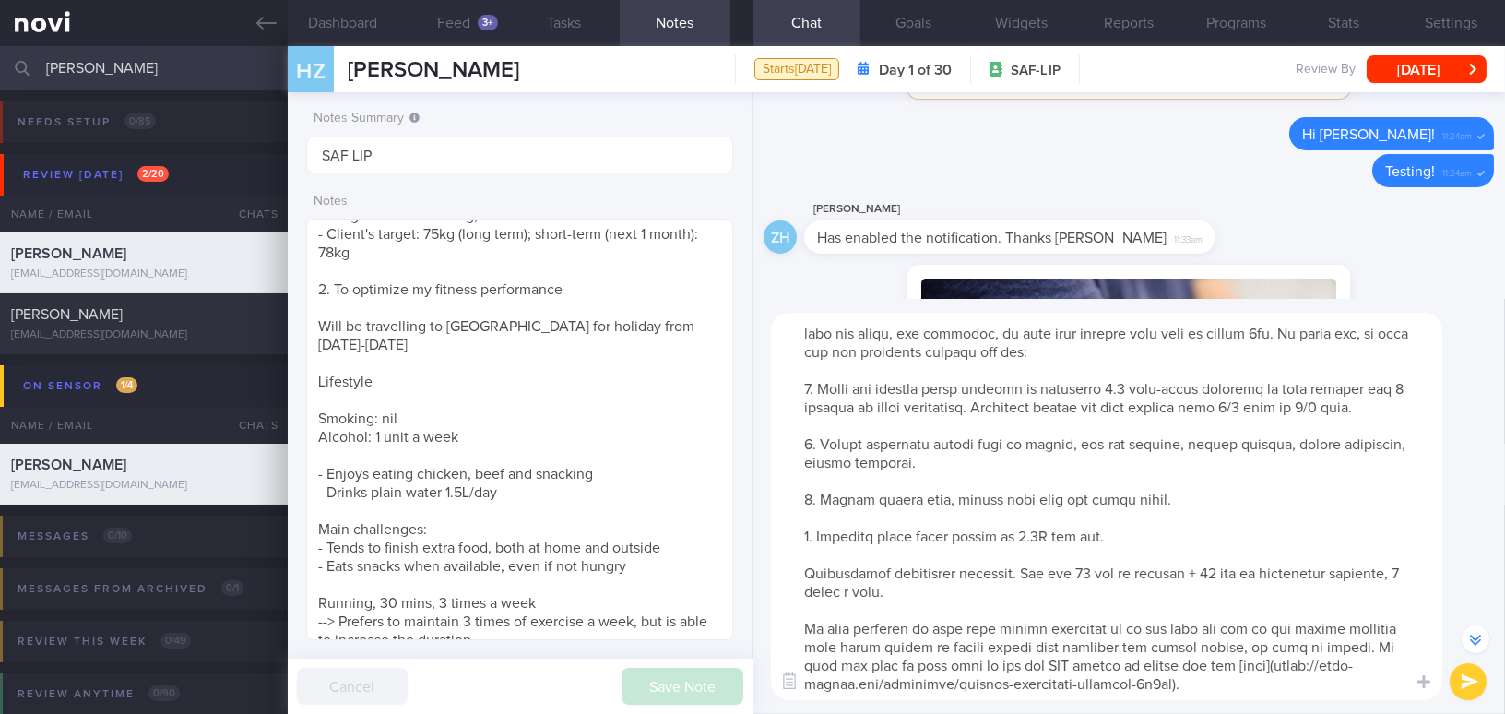
click at [1035, 592] on textarea at bounding box center [1106, 506] width 671 height 387
drag, startPoint x: 895, startPoint y: 591, endPoint x: 1146, endPoint y: 592, distance: 250.8
click at [1146, 592] on textarea at bounding box center [1106, 506] width 671 height 387
click at [1042, 606] on textarea at bounding box center [1106, 506] width 671 height 387
drag, startPoint x: 1079, startPoint y: 587, endPoint x: 1094, endPoint y: 587, distance: 15.7
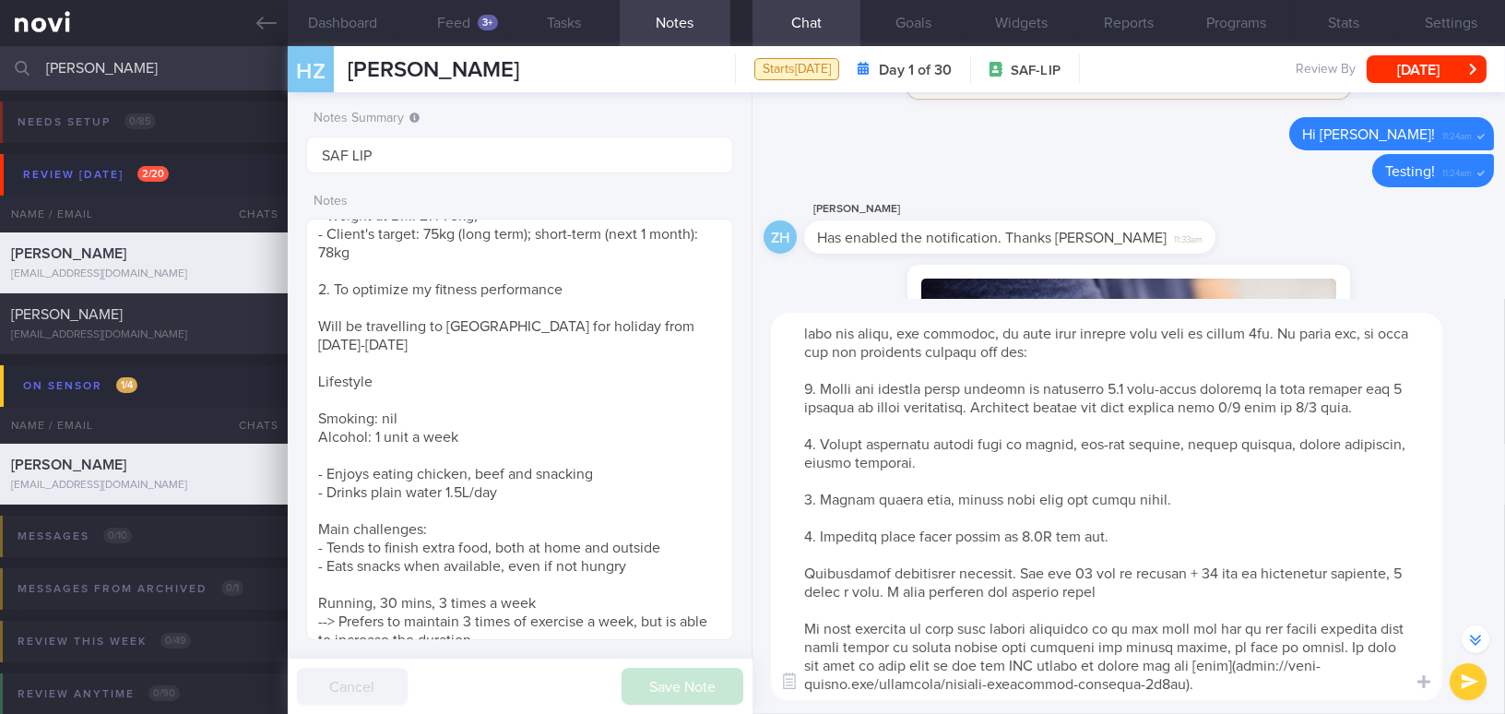
click at [1094, 587] on textarea at bounding box center [1106, 506] width 671 height 387
click at [1130, 591] on textarea at bounding box center [1106, 506] width 671 height 387
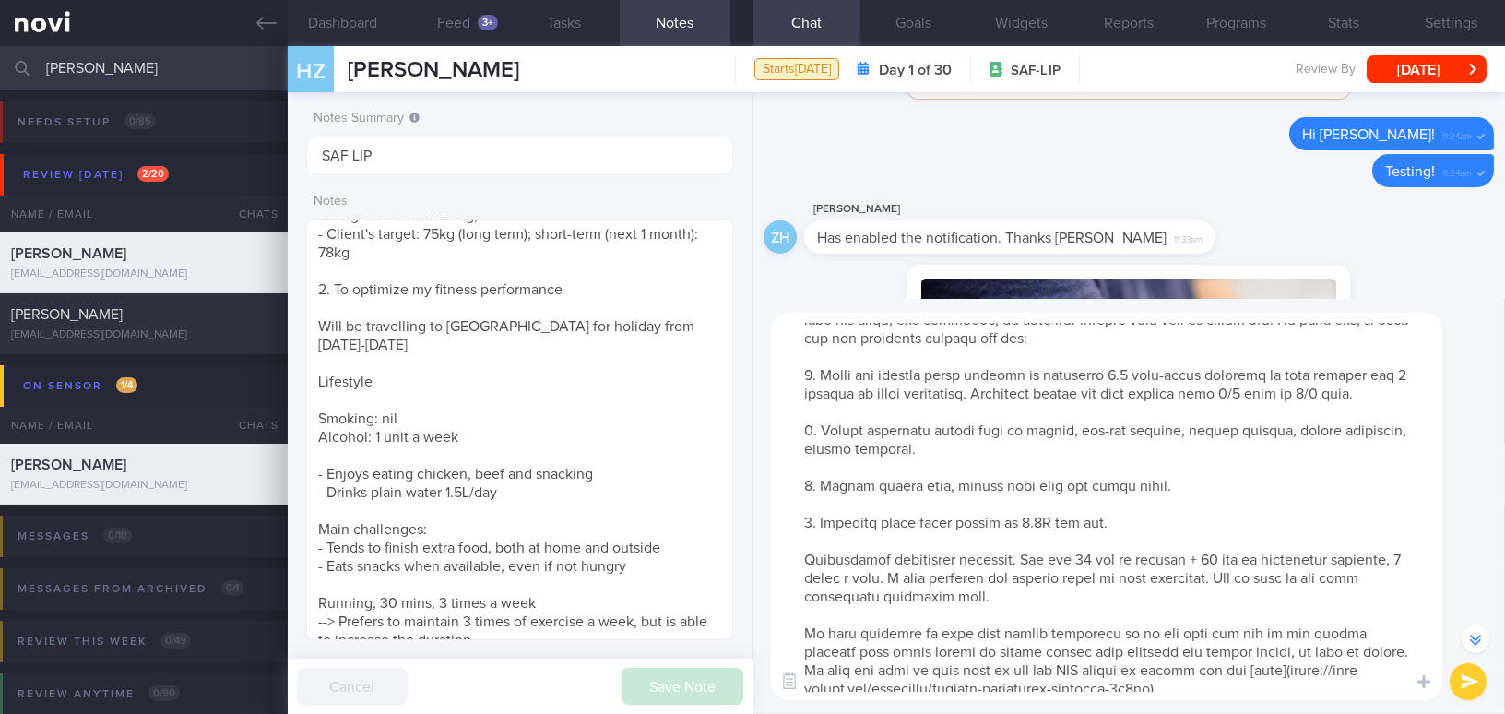
scroll to position [73, 0]
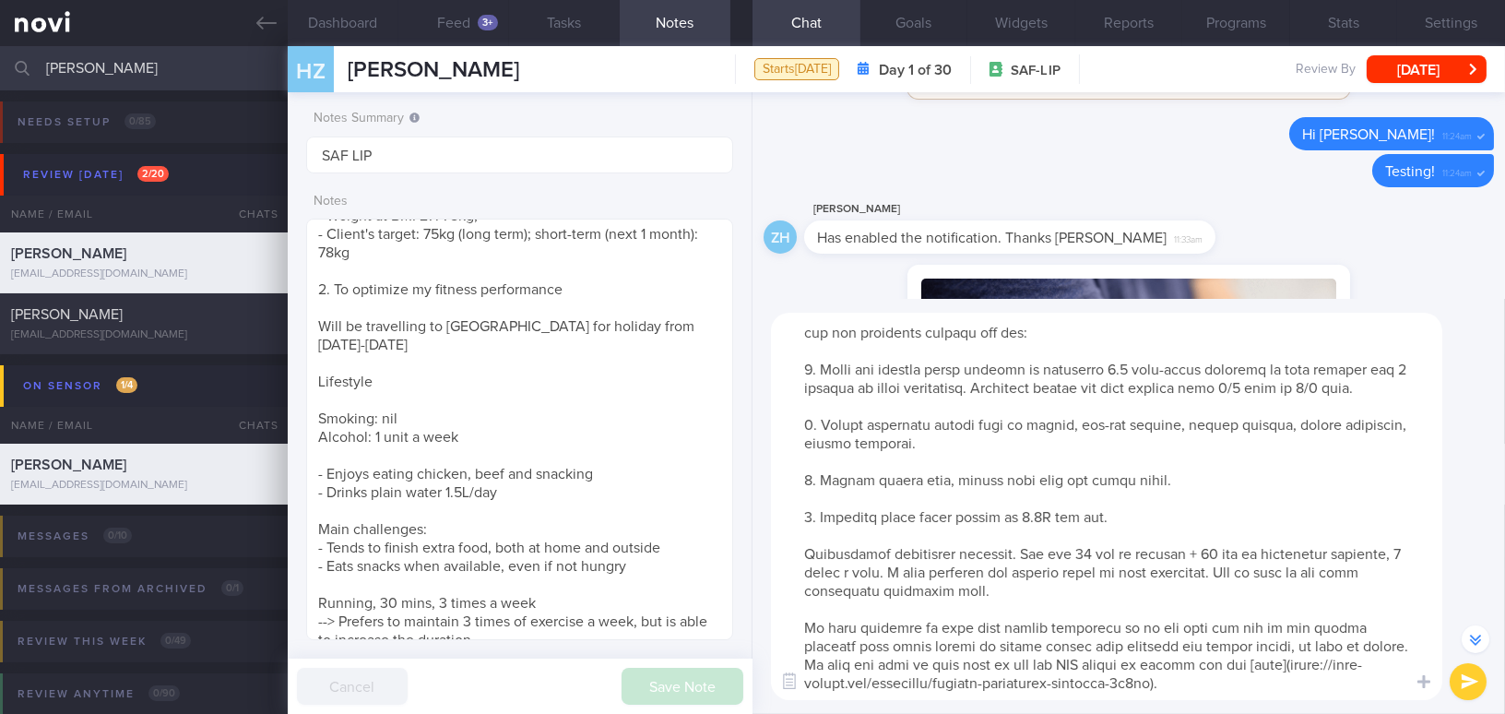
type textarea "Hi Mr Huang, It was a pleasure speaking with you today. The Lifestyle Improveme…"
click at [1177, 652] on button "submit" at bounding box center [1467, 681] width 37 height 37
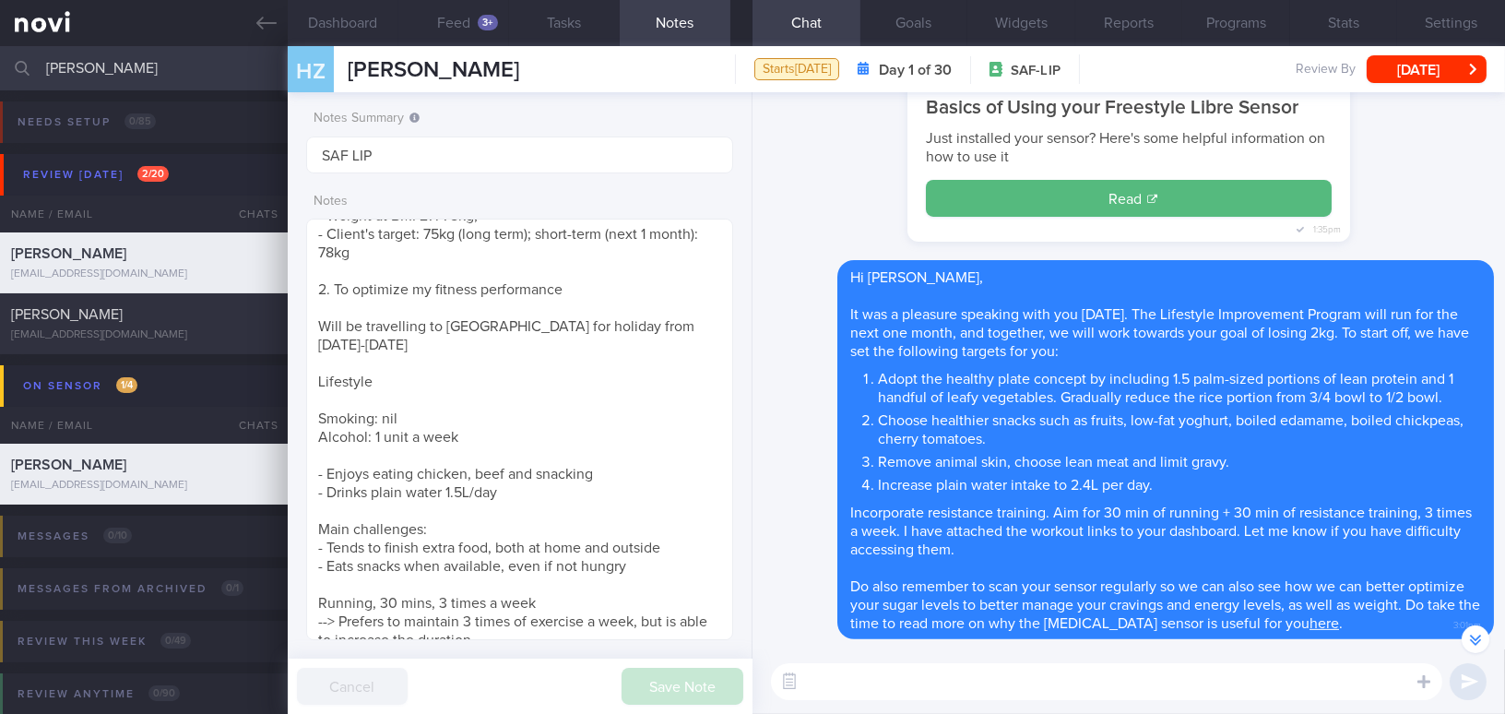
scroll to position [0, 0]
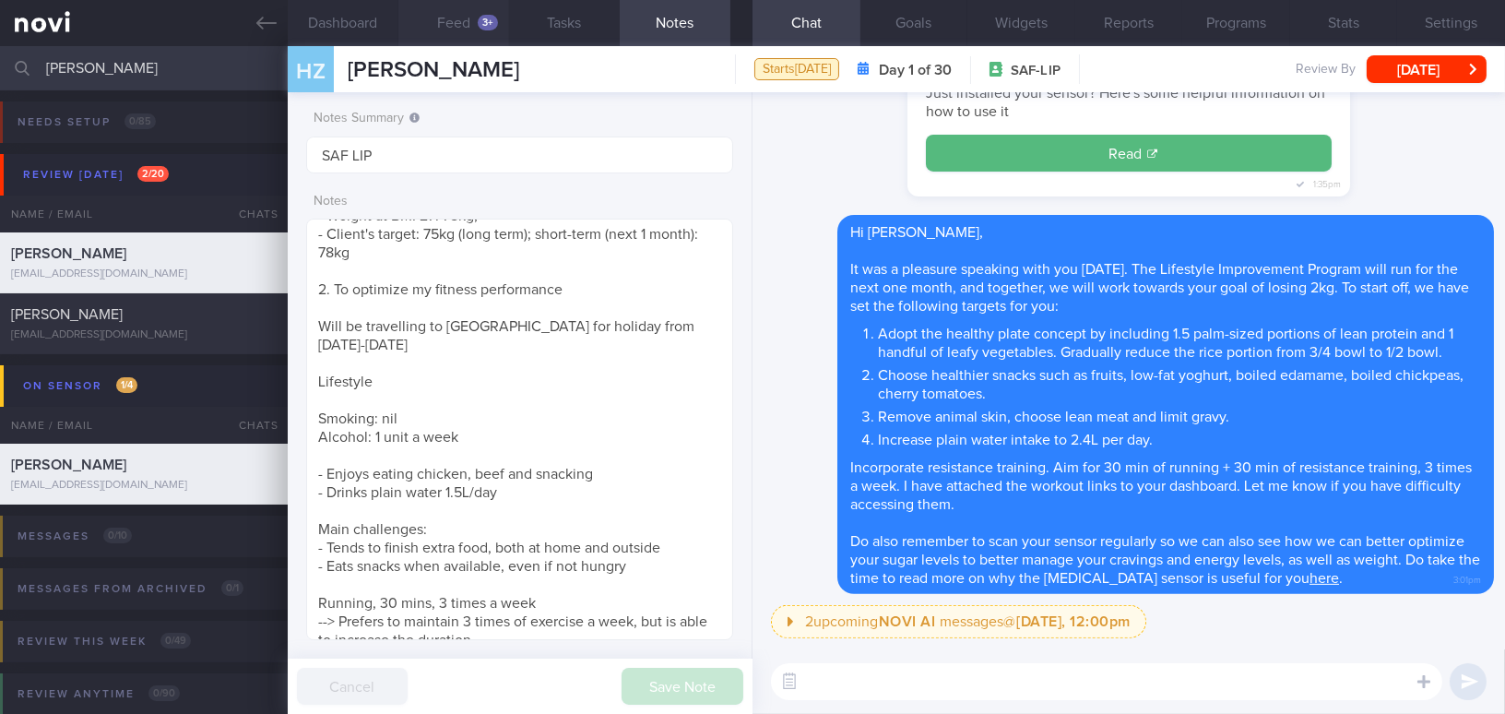
click at [447, 18] on button "Feed 3+" at bounding box center [453, 23] width 111 height 46
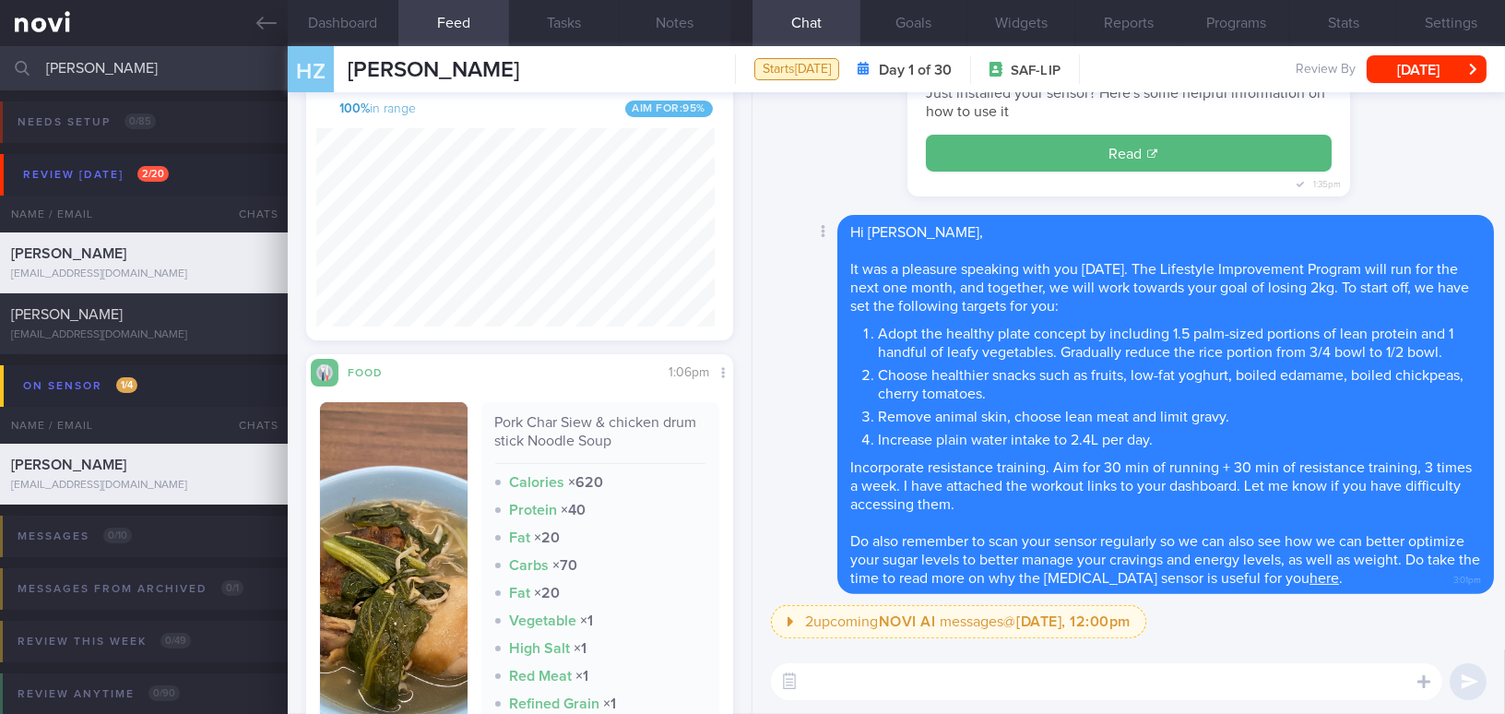
scroll to position [522, 0]
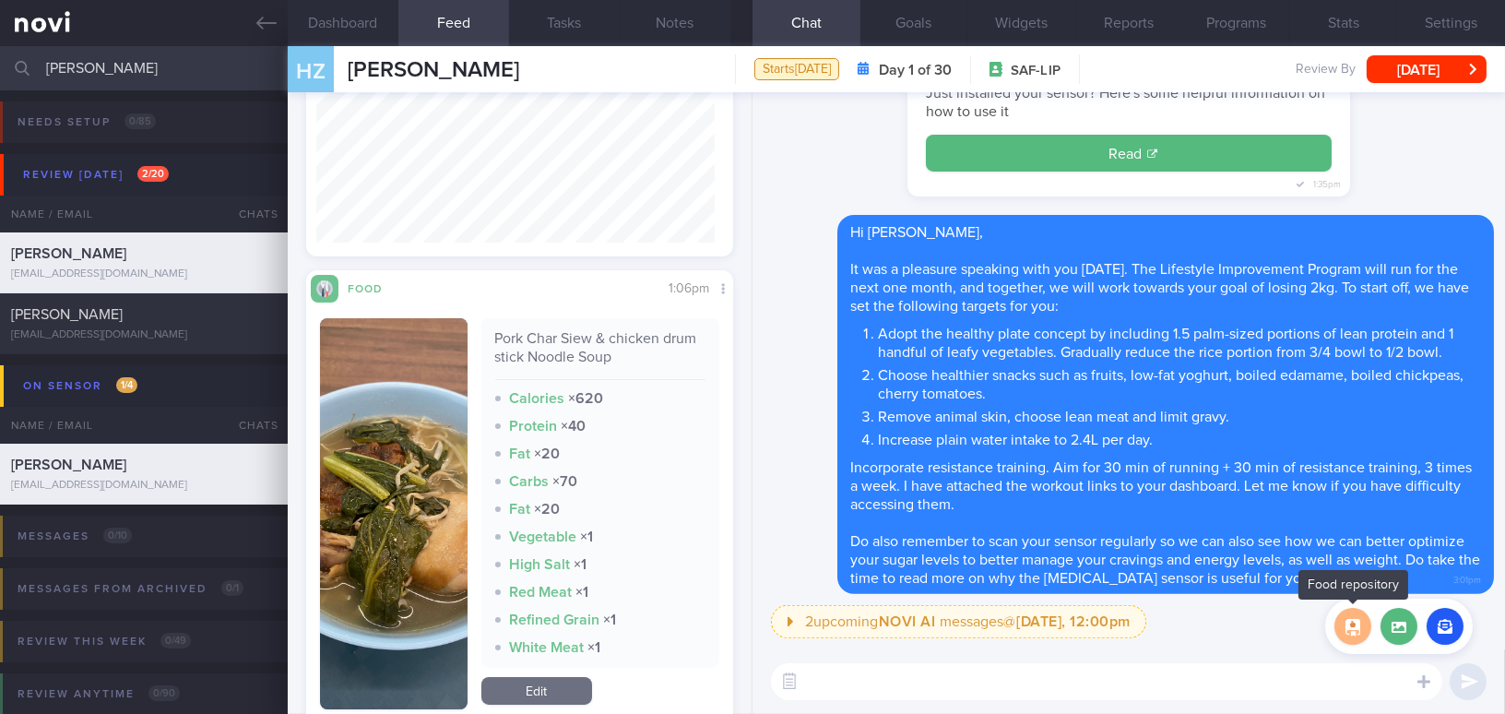
click at [1177, 630] on button "button" at bounding box center [1352, 626] width 37 height 37
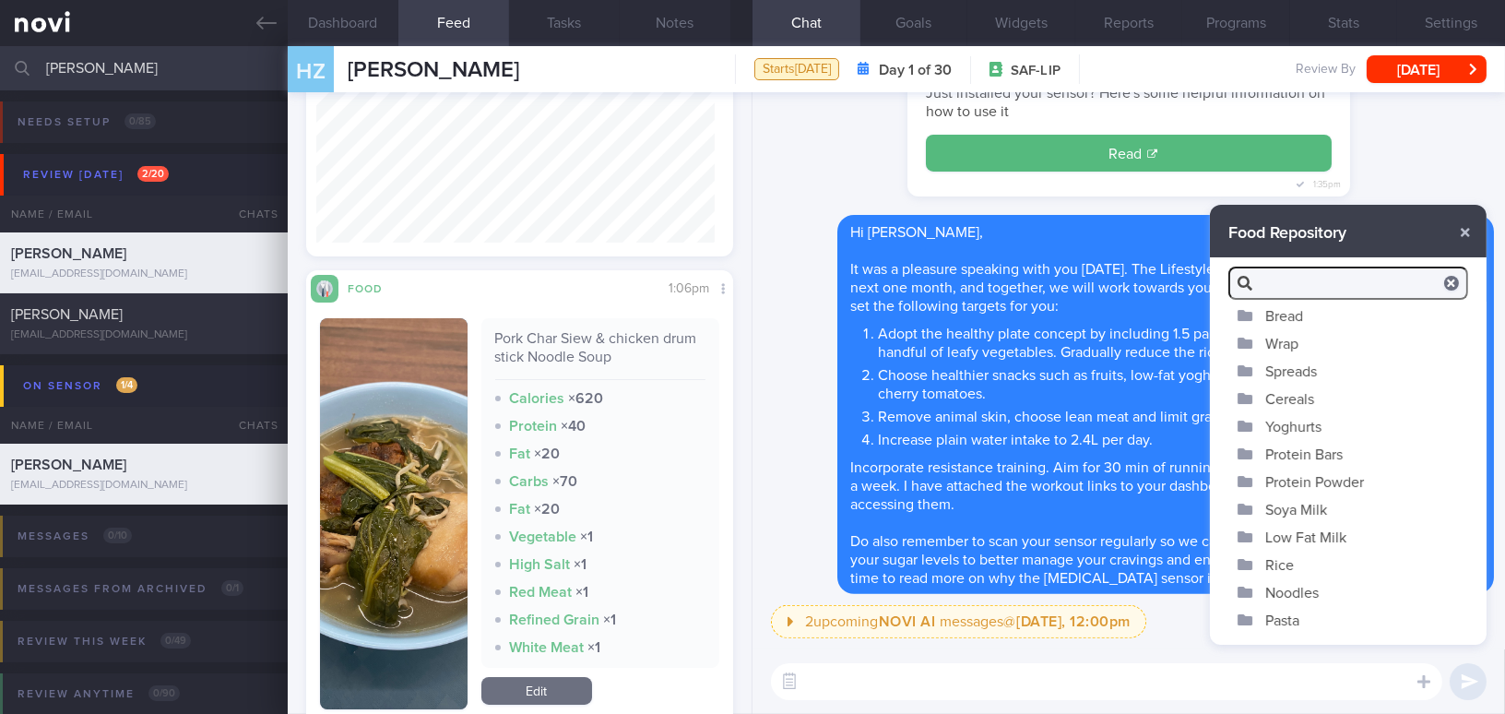
click at [1177, 504] on button "Soya Milk" at bounding box center [1348, 509] width 277 height 28
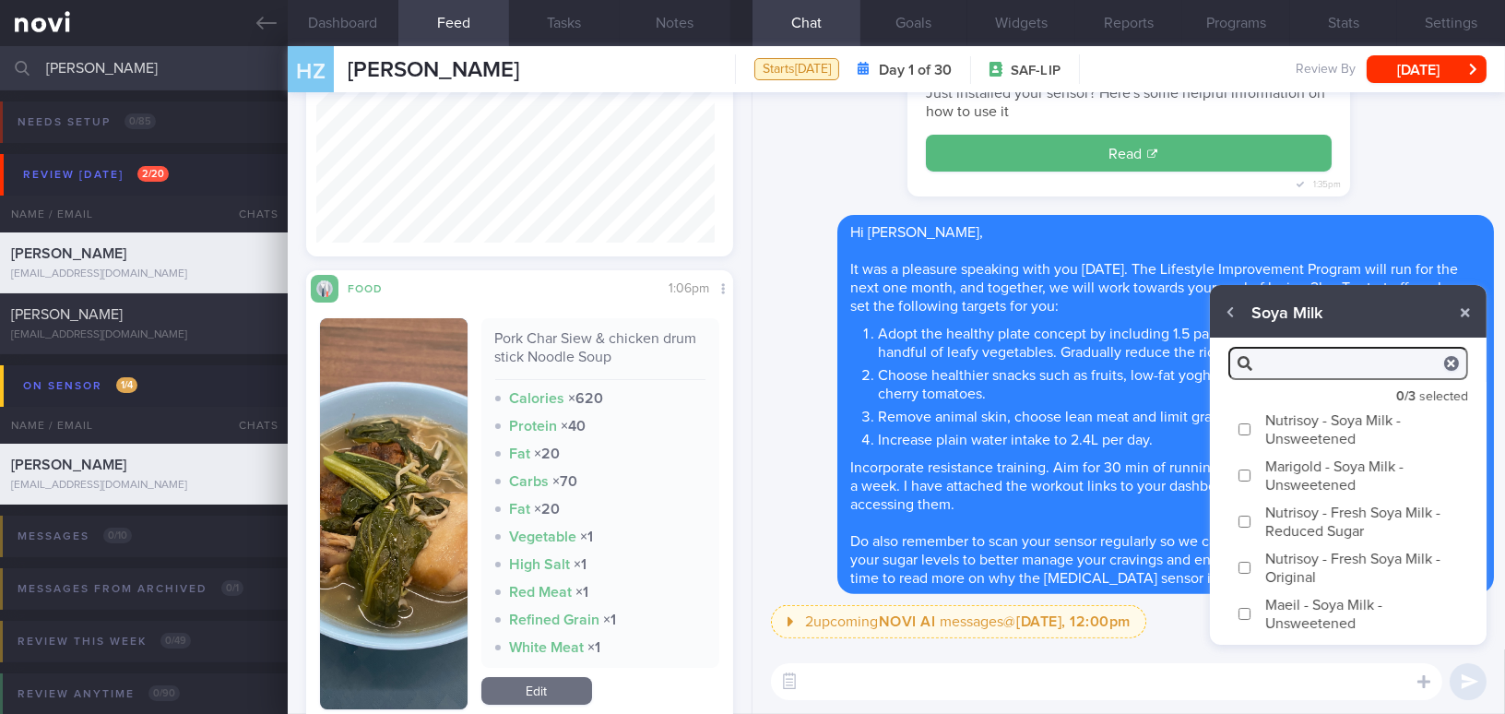
click at [1177, 428] on input "Nutrisoy - Soya Milk - Unsweetened" at bounding box center [1244, 429] width 14 height 12
checkbox input "true"
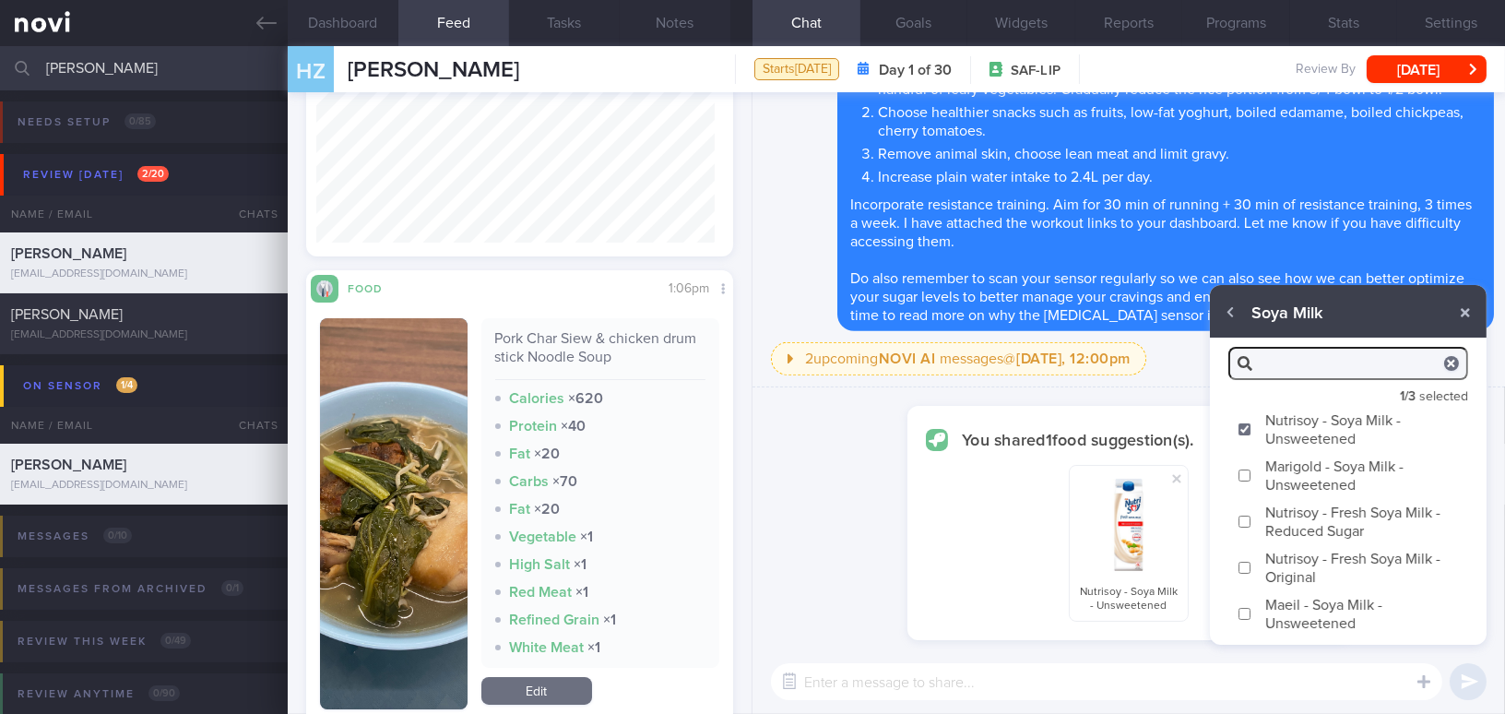
click at [1177, 475] on input "Marigold - Soya Milk - Unsweetened" at bounding box center [1244, 475] width 14 height 12
checkbox input "true"
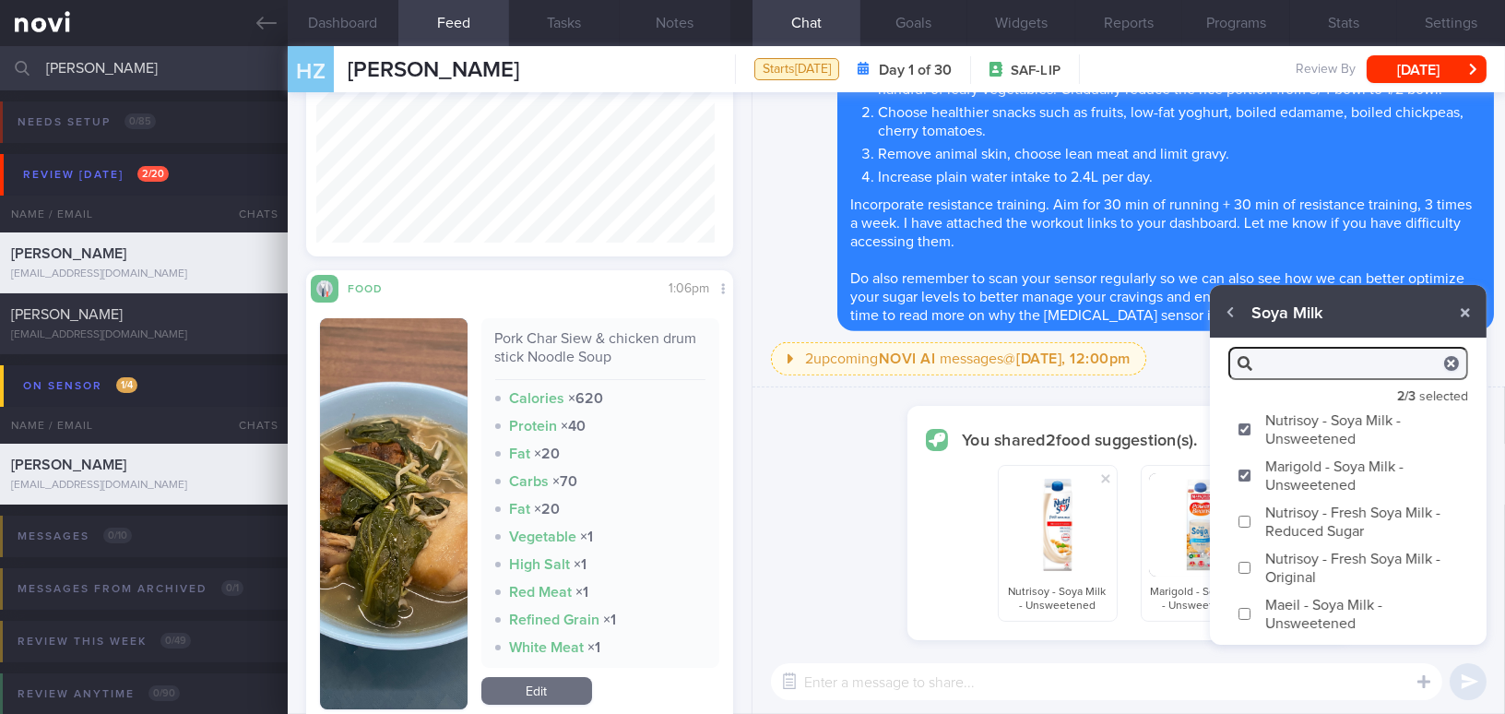
click at [1177, 611] on input "Maeil - Soya Milk - Unsweetened" at bounding box center [1244, 614] width 14 height 12
checkbox input "true"
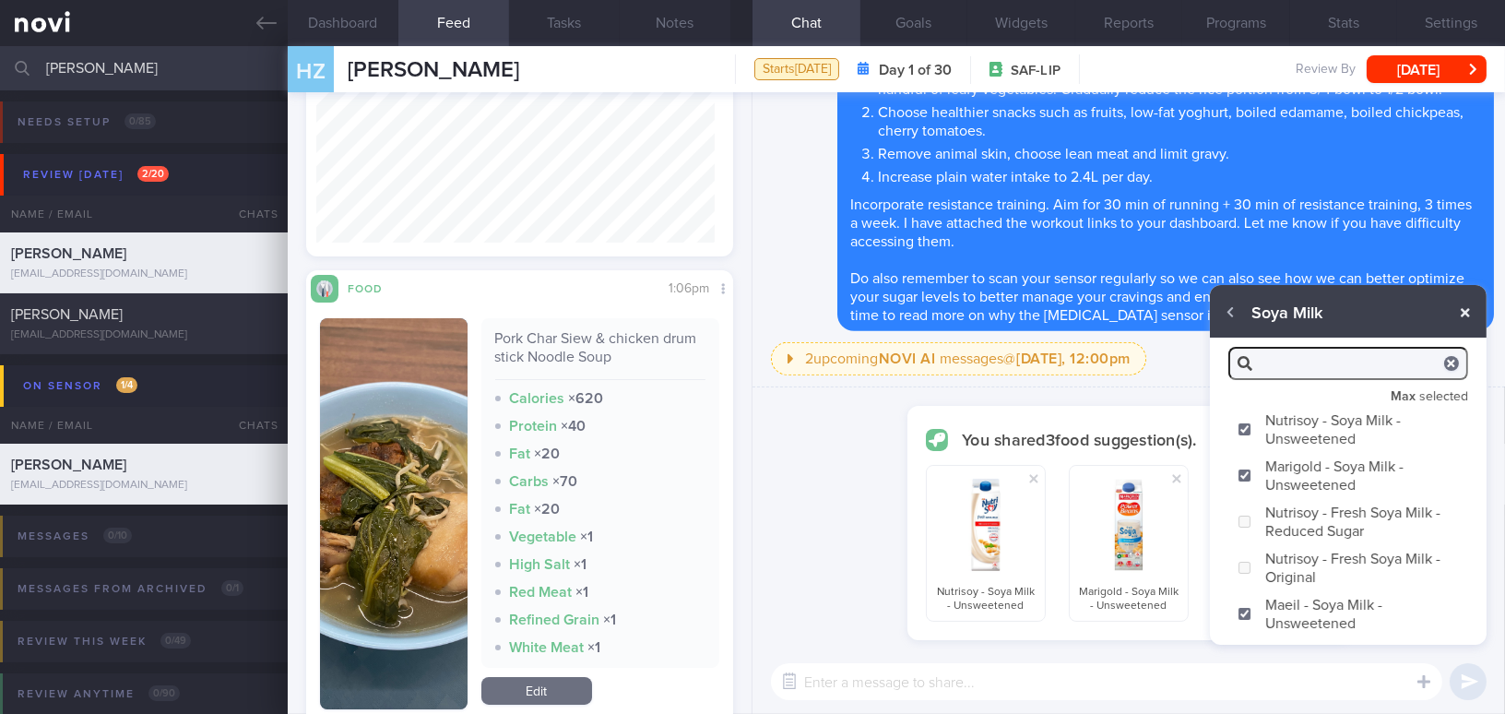
click at [1177, 318] on button "button" at bounding box center [1464, 312] width 33 height 33
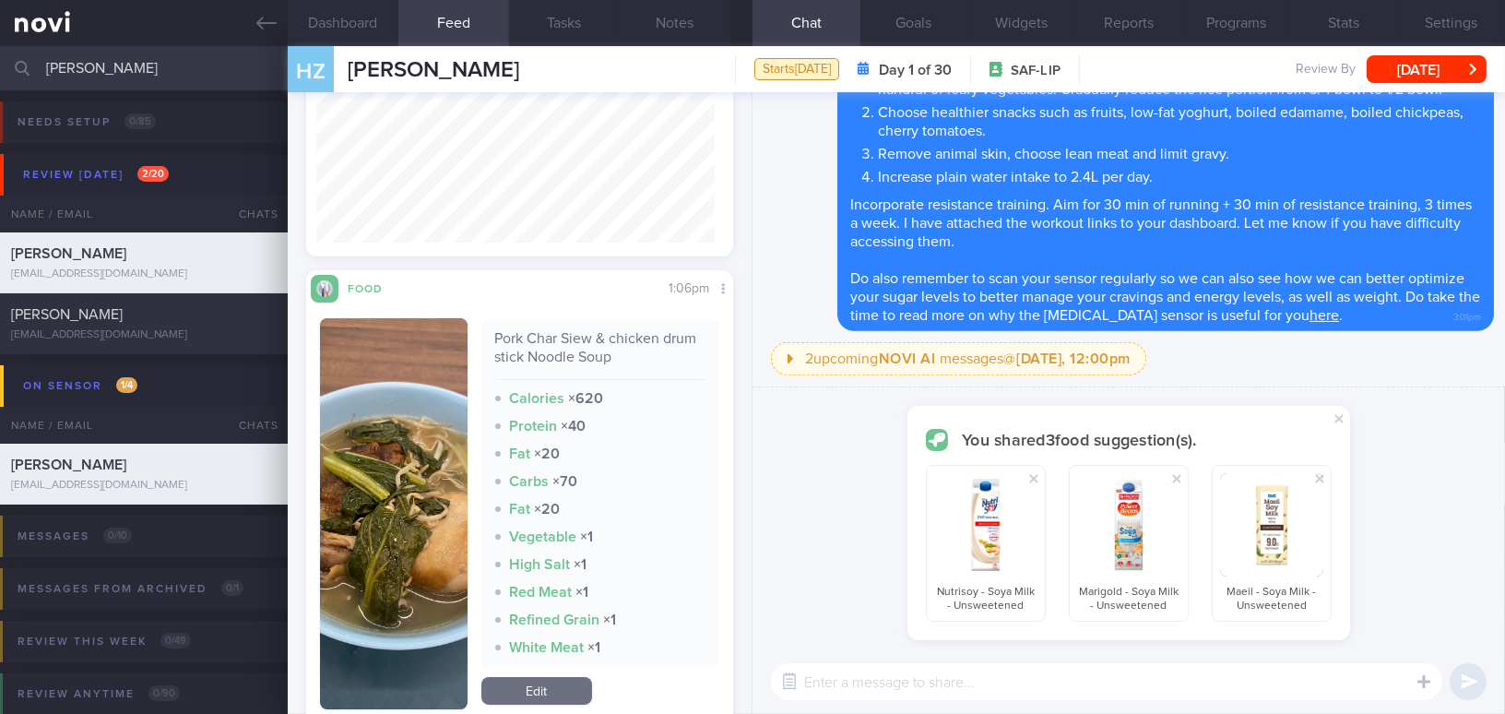
click at [1177, 652] on textarea at bounding box center [1106, 681] width 671 height 37
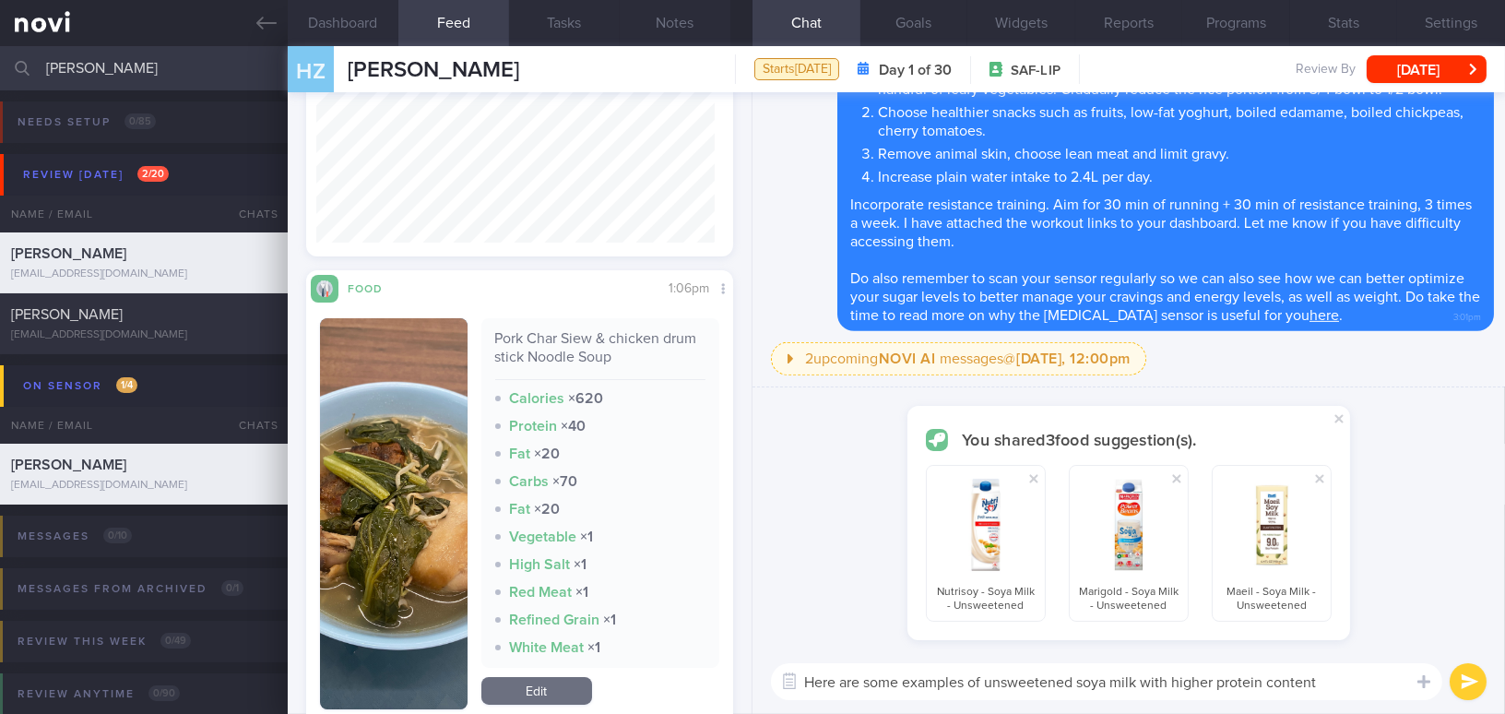
type textarea "Here are some examples of unsweetened soya milk with higher protein content."
checkbox input "false"
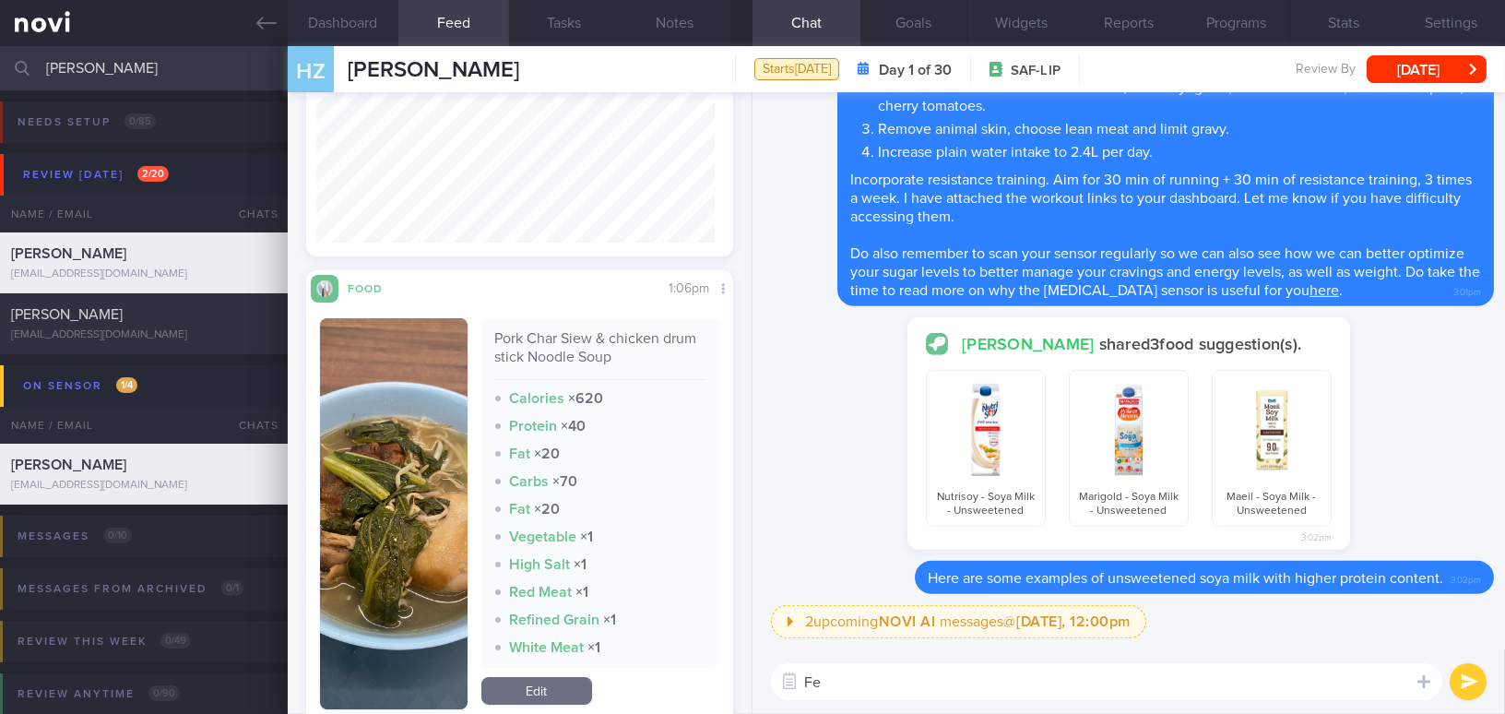
type textarea "F"
click at [897, 652] on textarea at bounding box center [1106, 681] width 671 height 37
paste textarea "Below are some pre-portioned skinless chicken breasts that will save up some pr…"
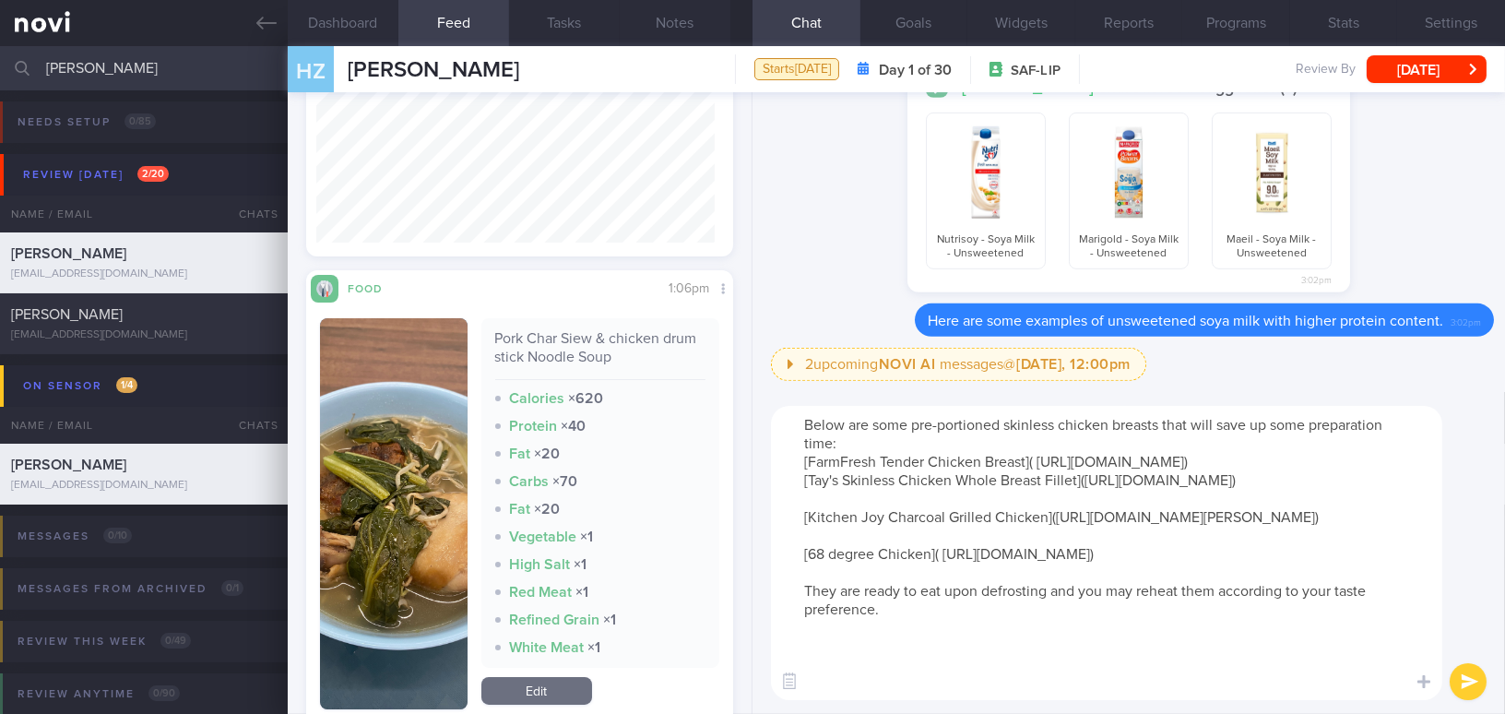
scroll to position [0, 0]
click at [858, 442] on textarea "Below are some pre-portioned skinless chicken breasts that will save up some pr…" at bounding box center [1106, 553] width 671 height 294
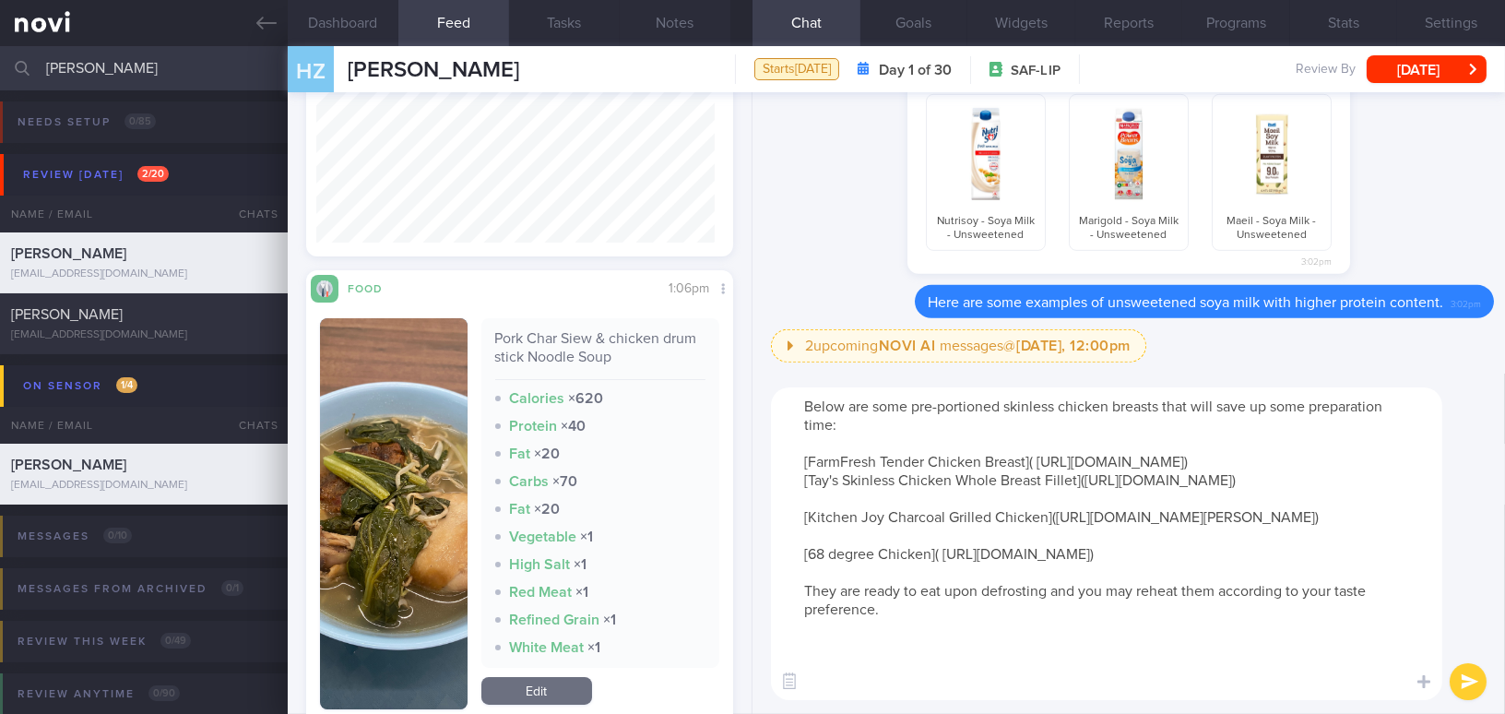
click at [1177, 474] on textarea "Below are some pre-portioned skinless chicken breasts that will save up some pr…" at bounding box center [1106, 543] width 671 height 313
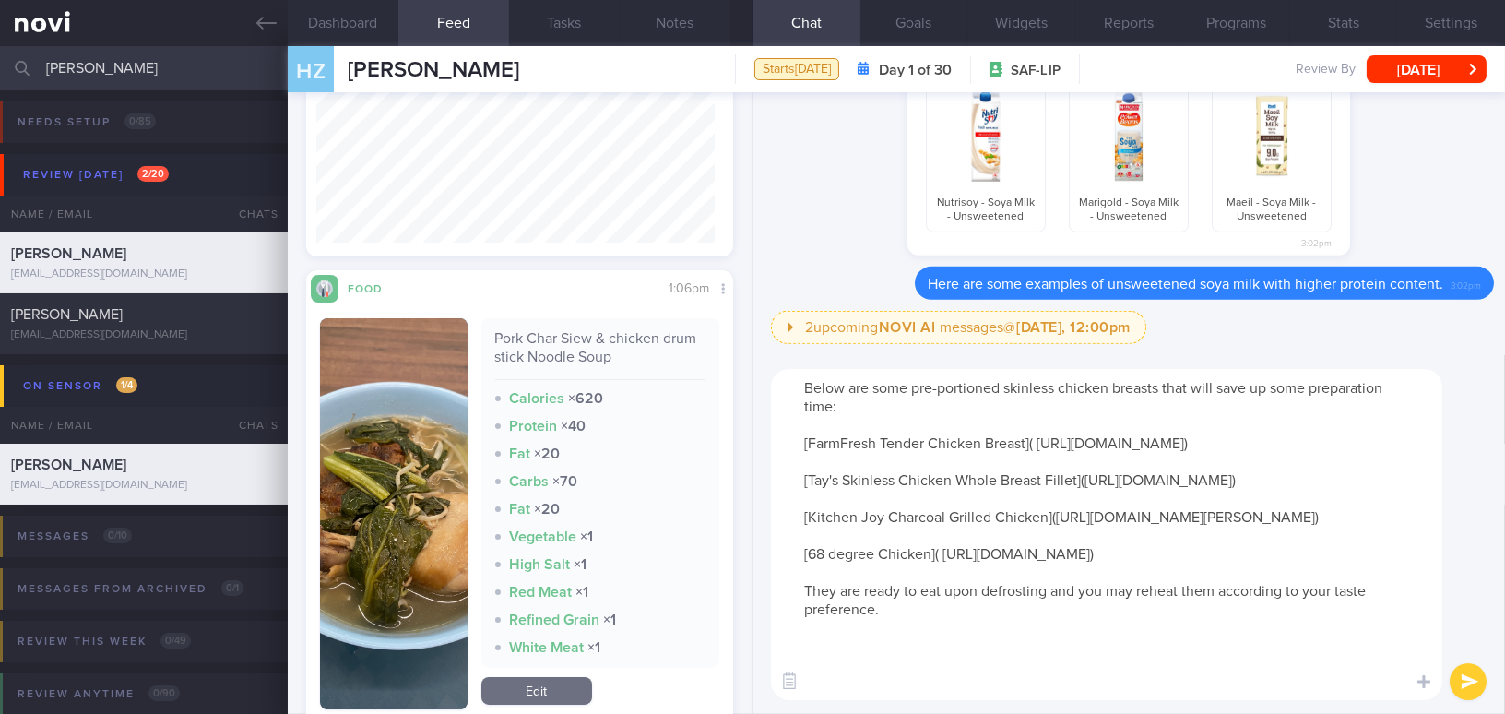
click at [935, 652] on textarea "Below are some pre-portioned skinless chicken breasts that will save up some pr…" at bounding box center [1106, 534] width 671 height 331
type textarea "Below are some pre-portioned skinless chicken breasts that will save up some pr…"
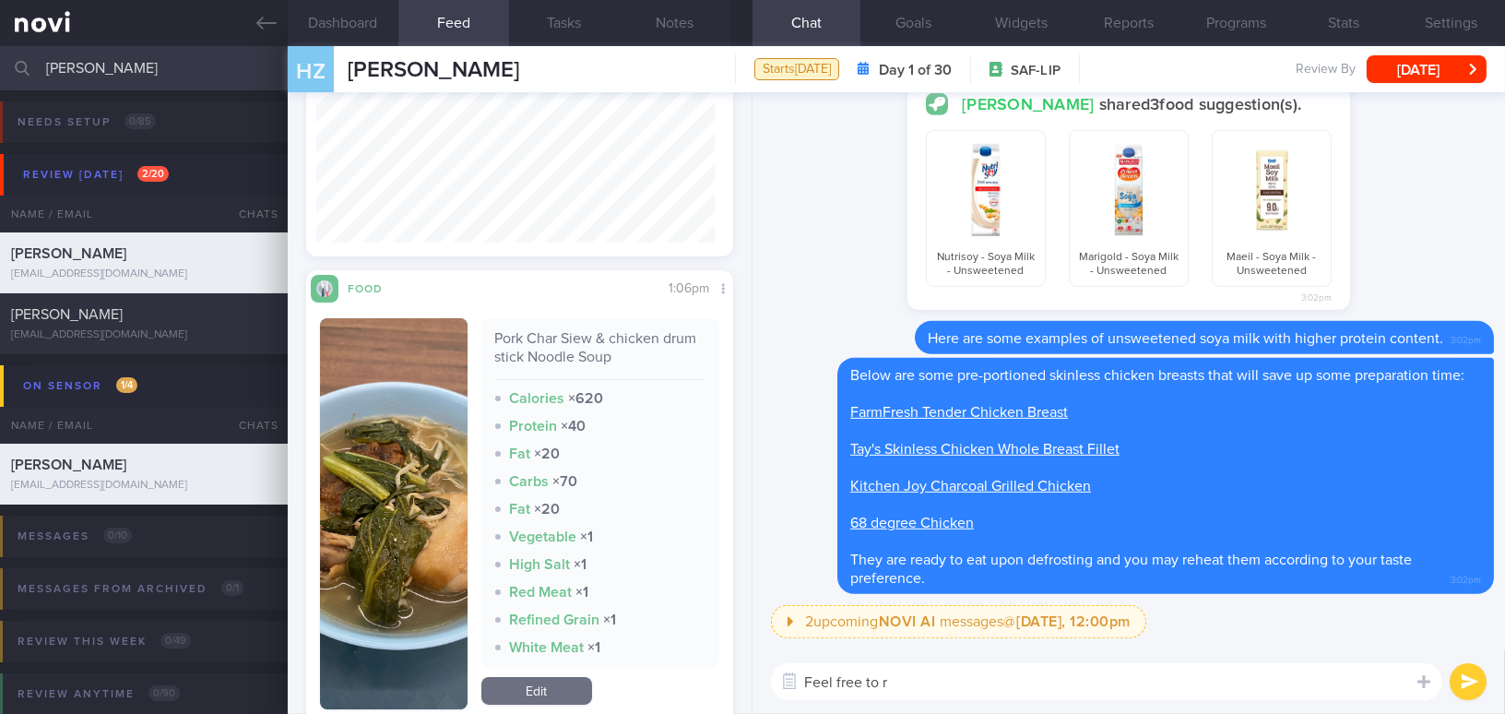
type textarea "Feel free to ra"
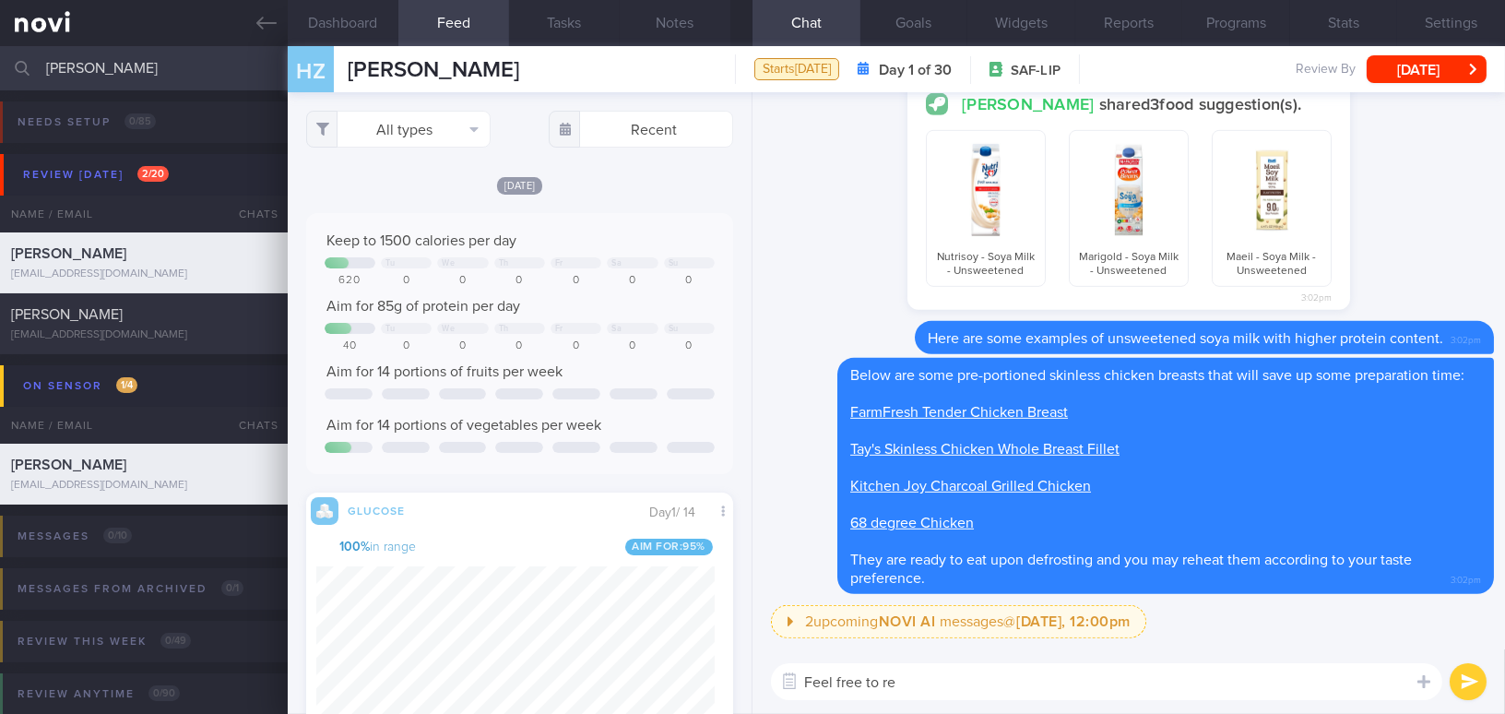
scroll to position [409, 0]
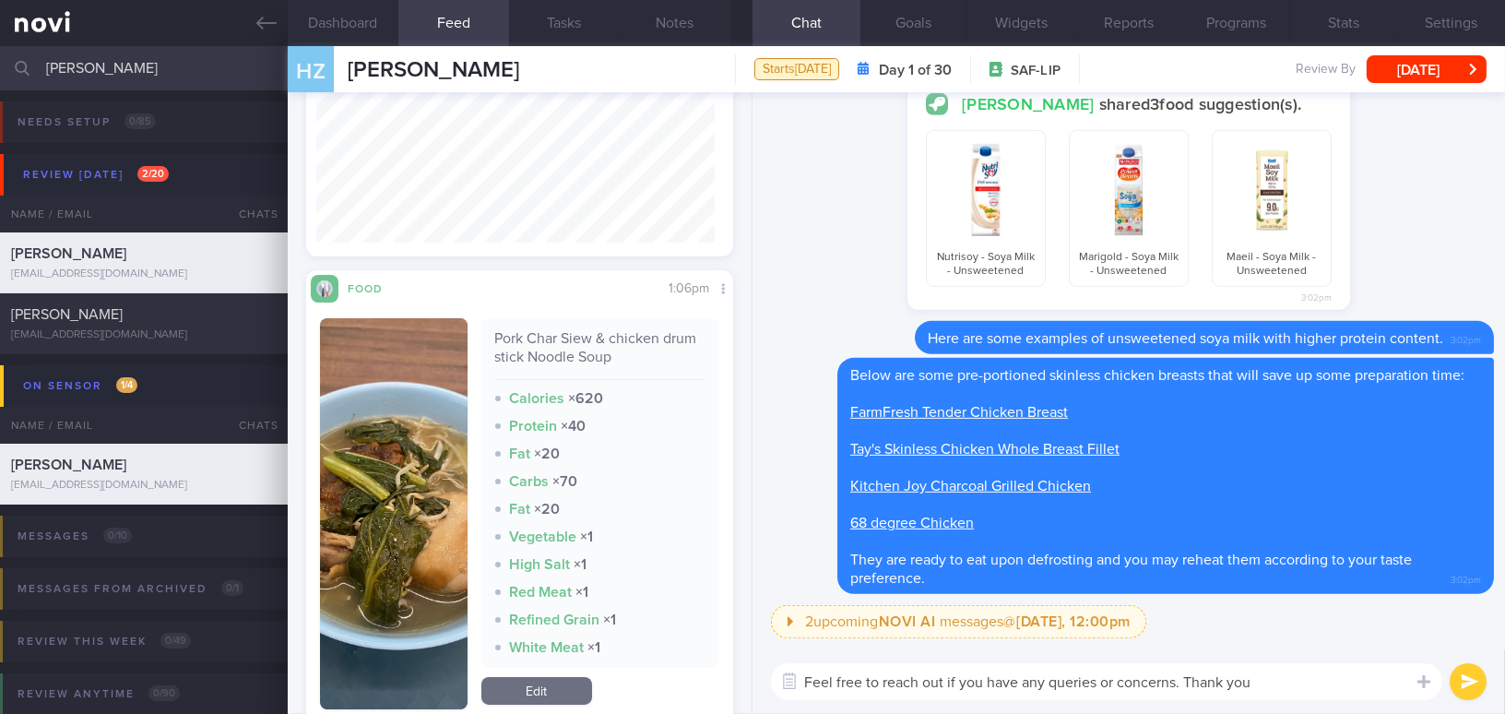
type textarea "Feel free to reach out if you have any queries or concerns. Thank you!"
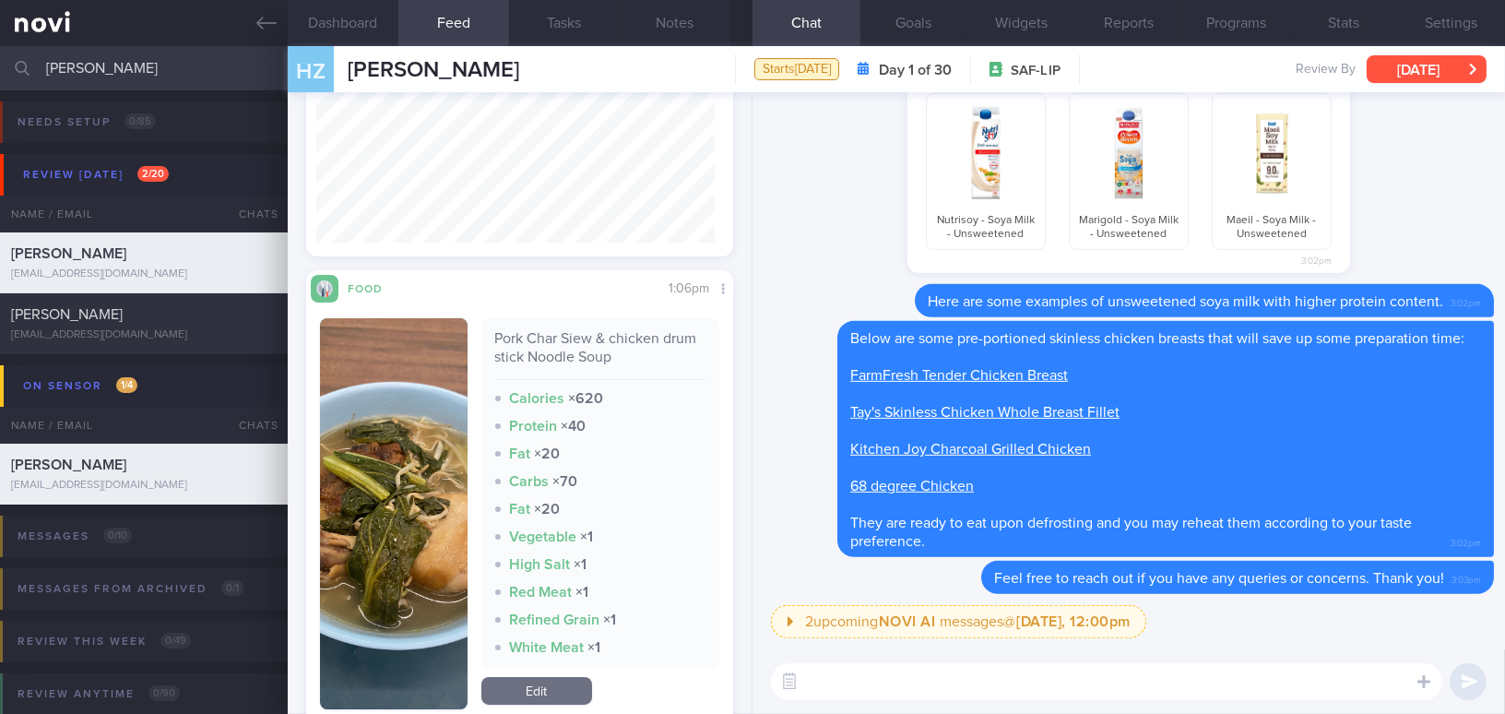
click at [1431, 65] on button "[DATE]" at bounding box center [1426, 69] width 120 height 28
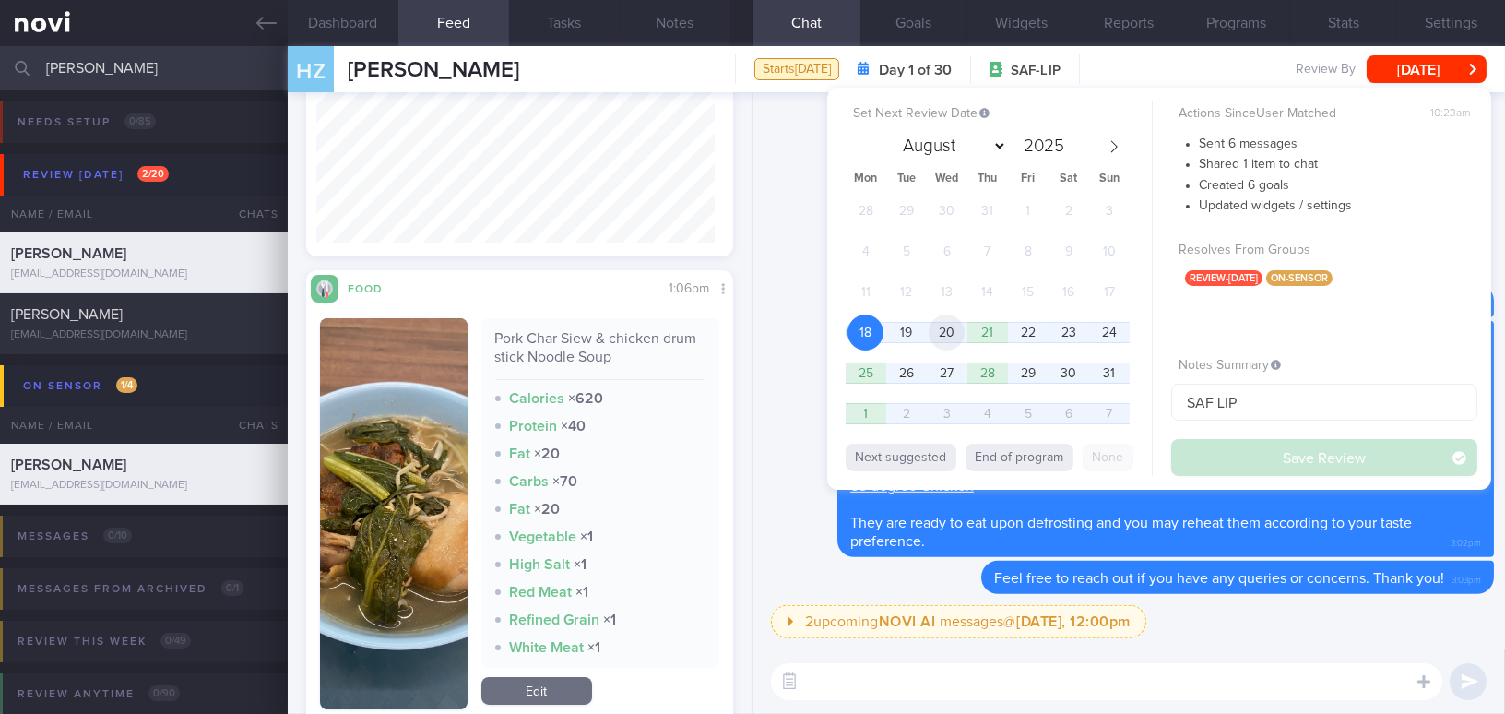
click at [940, 330] on span "20" at bounding box center [946, 332] width 36 height 36
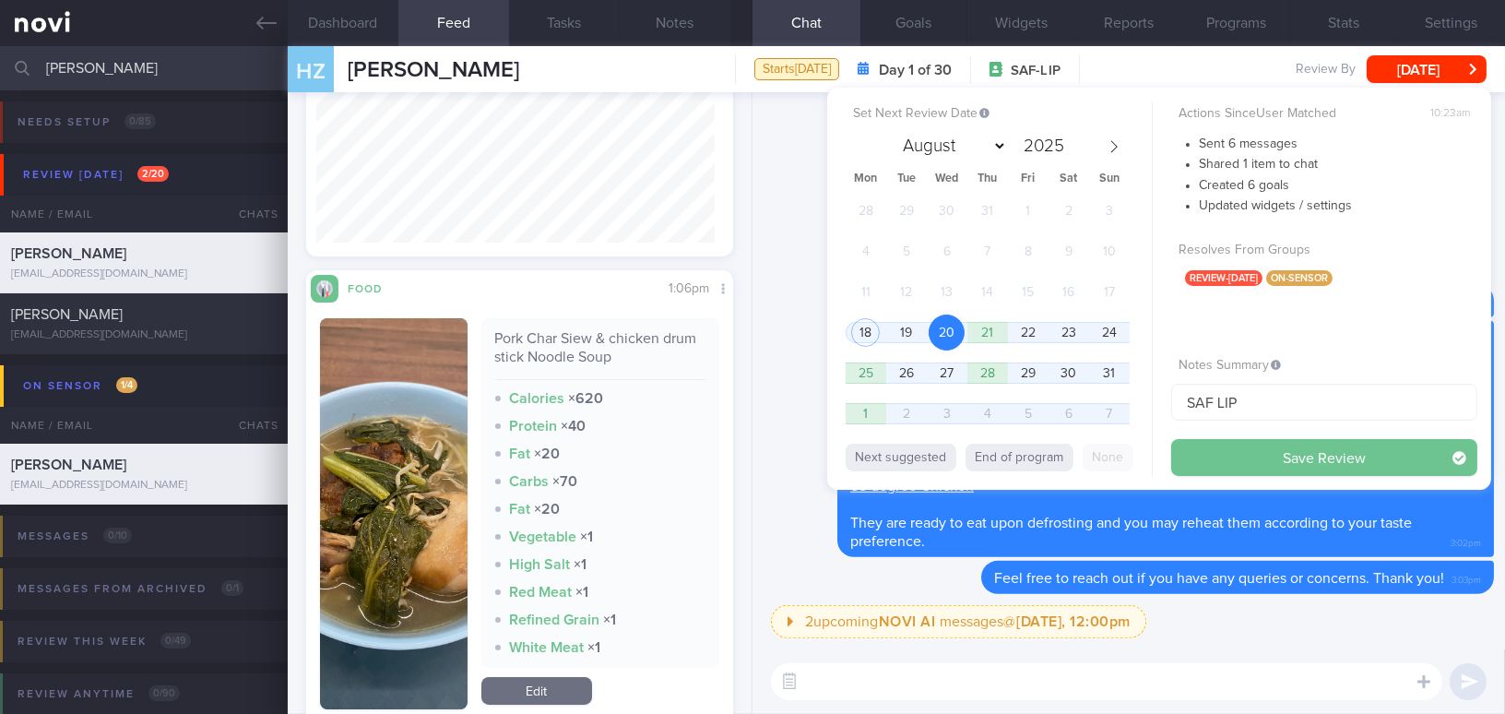
click at [1234, 453] on button "Save Review" at bounding box center [1324, 457] width 306 height 37
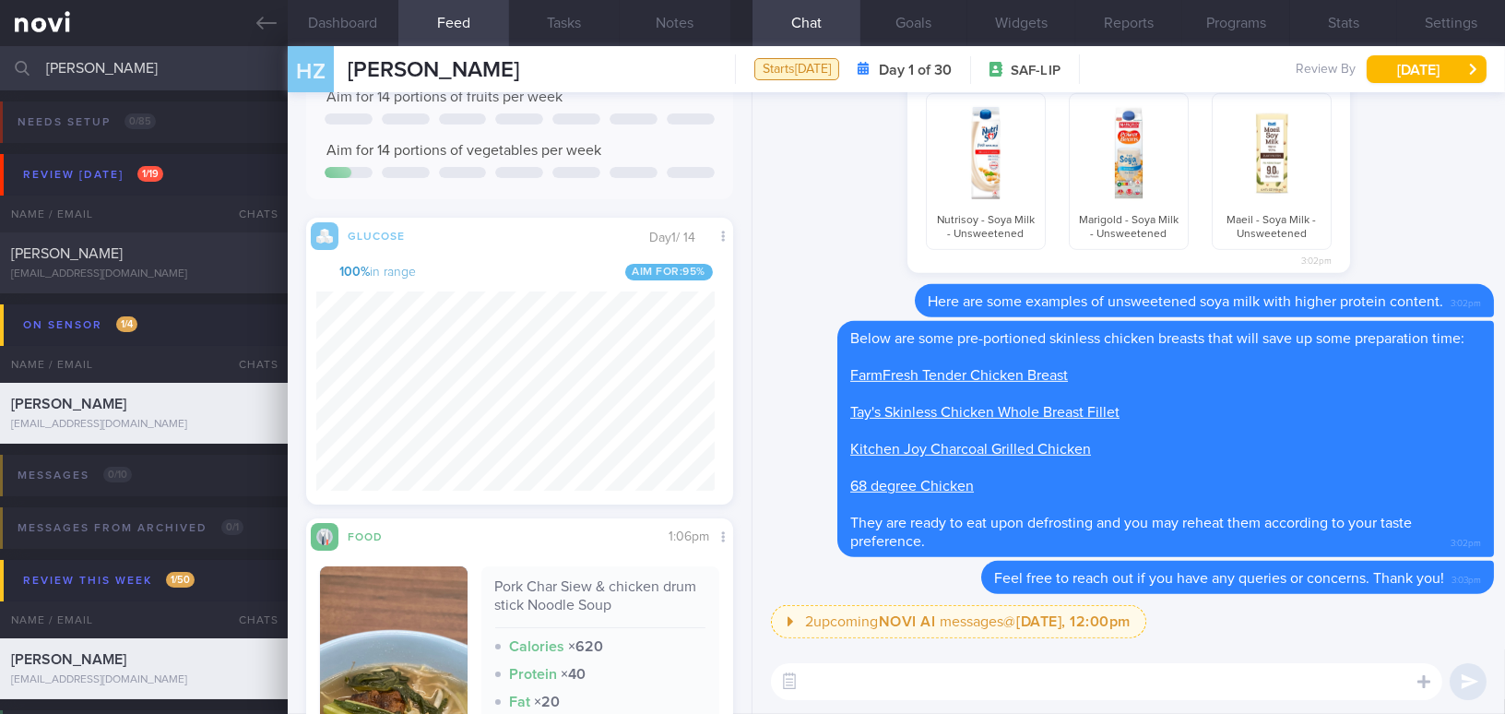
scroll to position [270, 0]
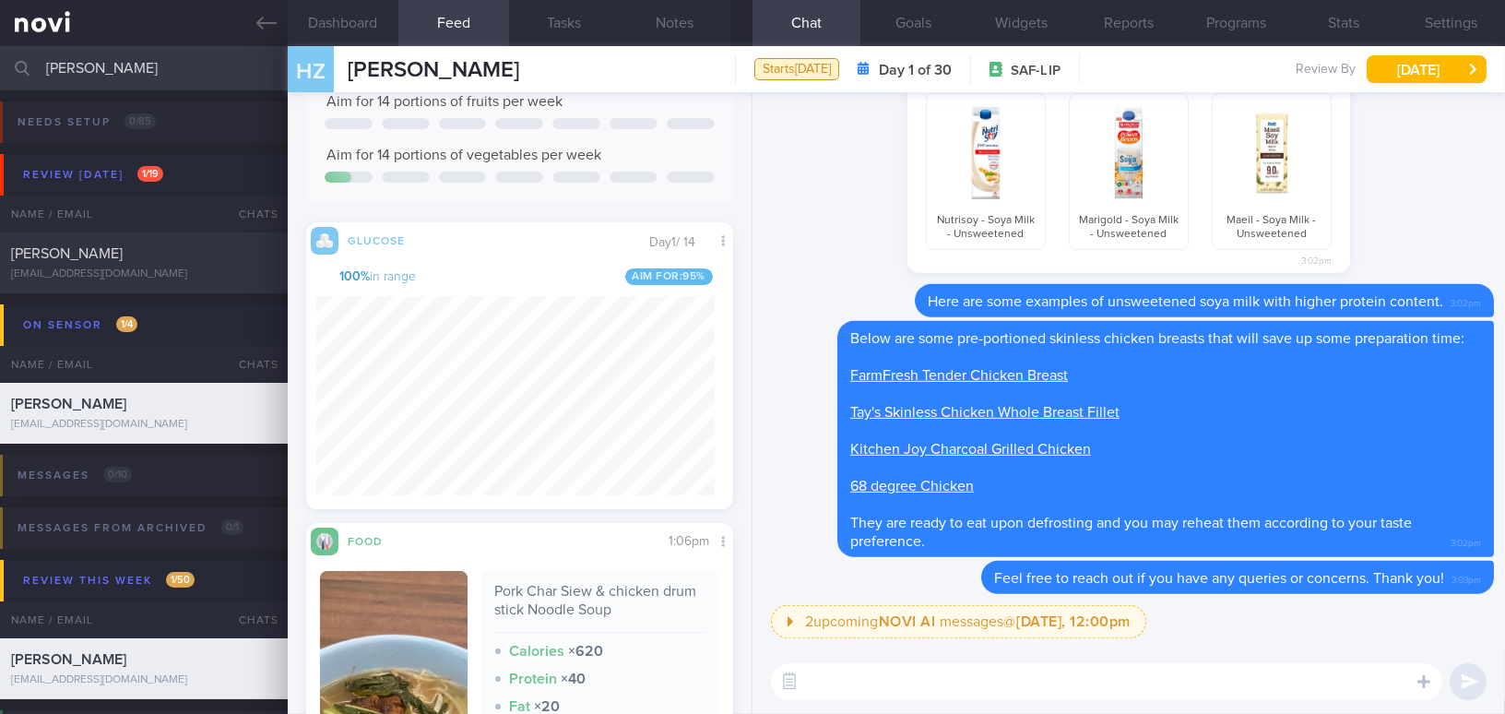
drag, startPoint x: 119, startPoint y: 63, endPoint x: 2, endPoint y: 61, distance: 117.1
click at [2, 61] on div "huang Assigned patients Assigned patients All active patients Archived patients" at bounding box center [752, 68] width 1505 height 44
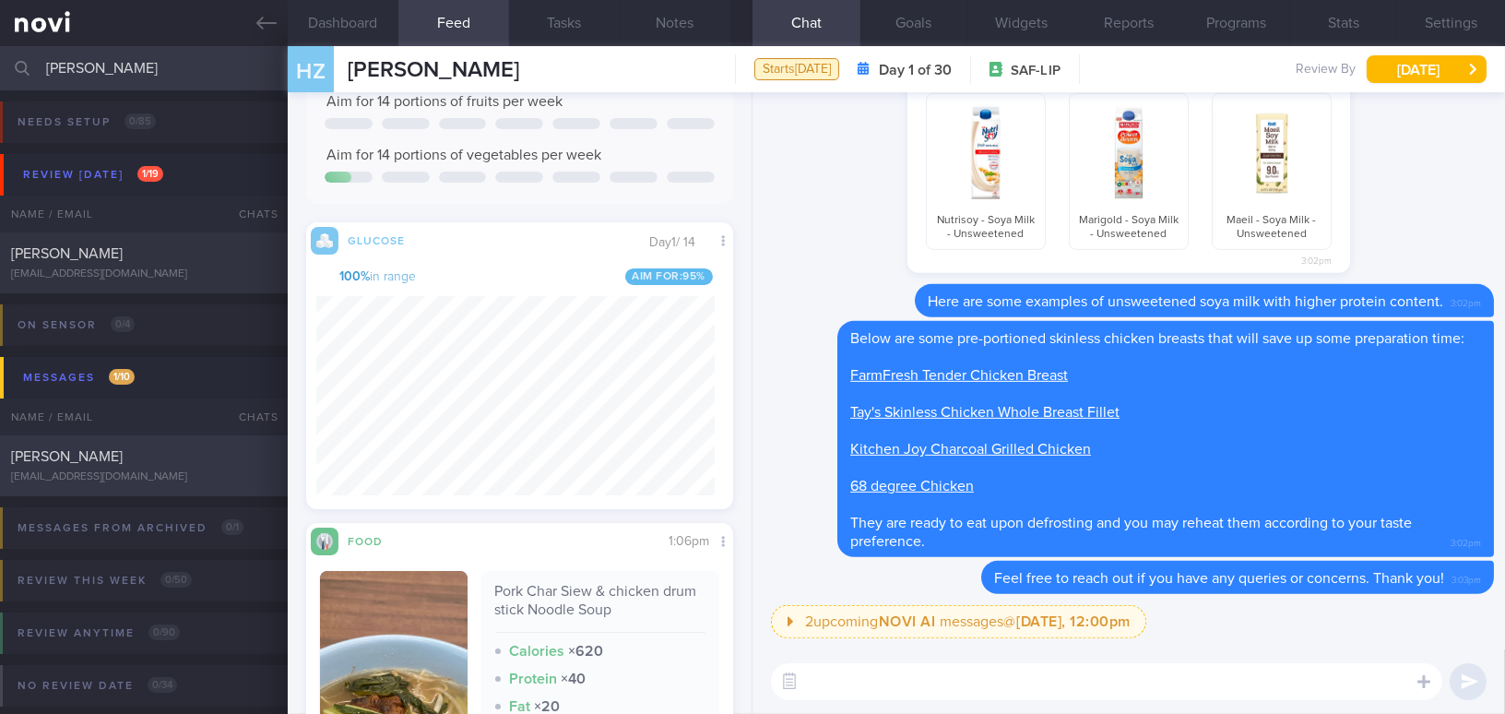
type input "Tan hong ye"
click at [131, 464] on div "[PERSON_NAME]" at bounding box center [141, 456] width 261 height 18
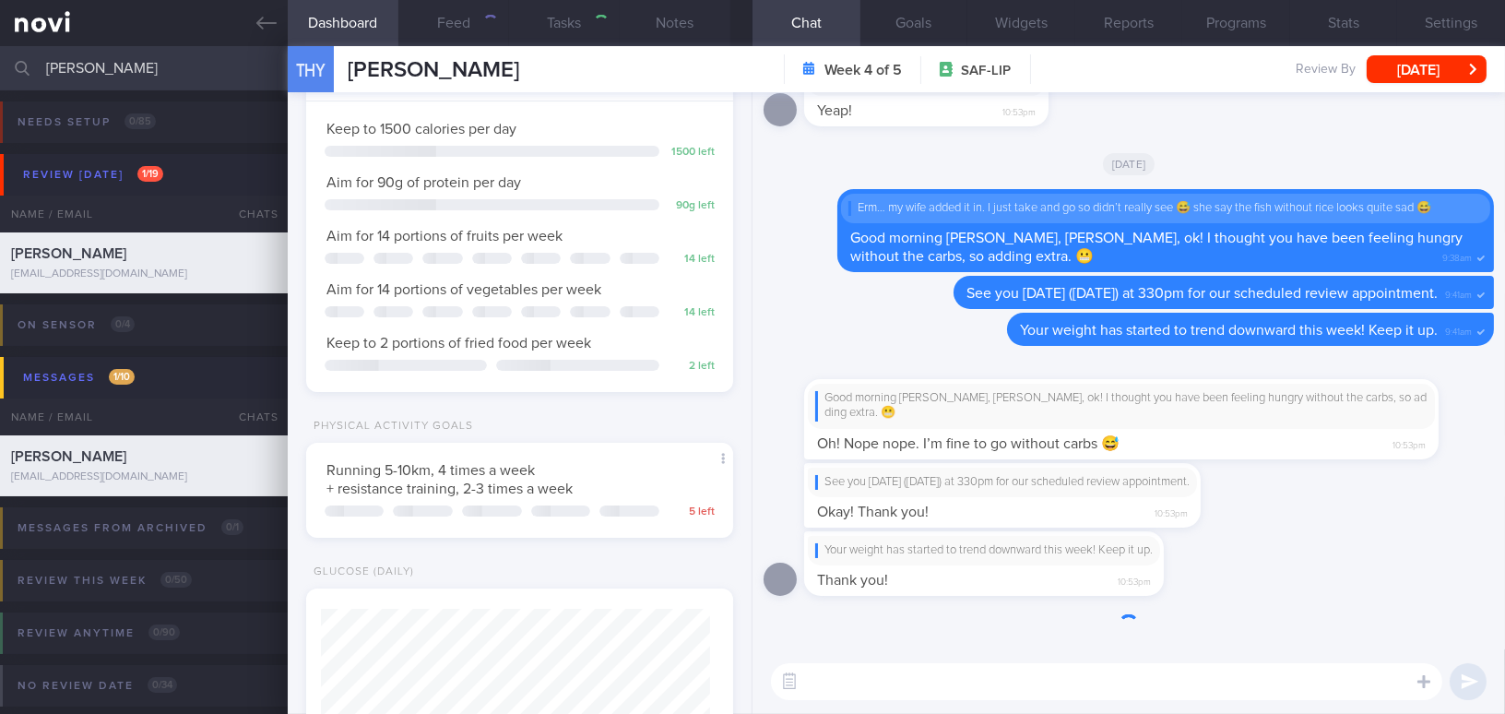
type input "SAF LIP; programme start 21/7/25-19/8/25"
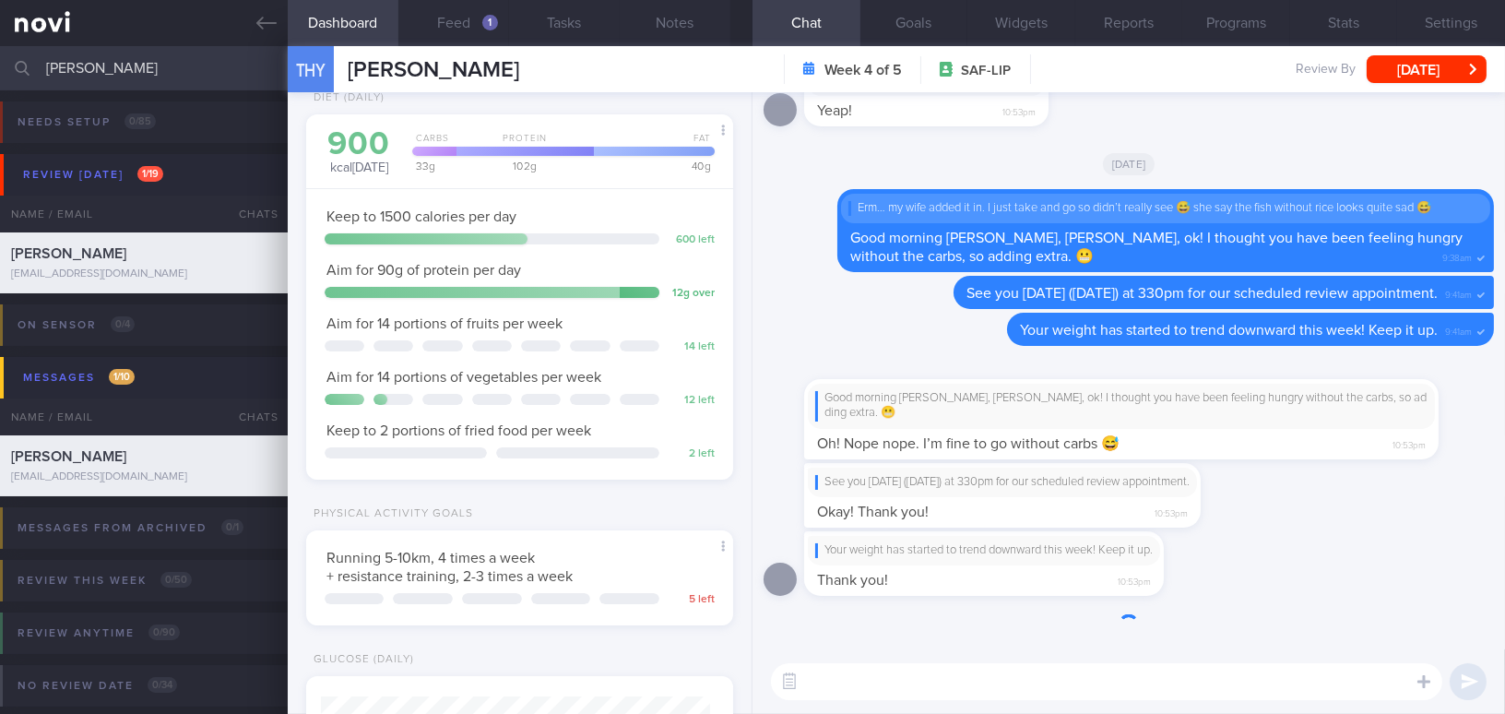
scroll to position [195, 388]
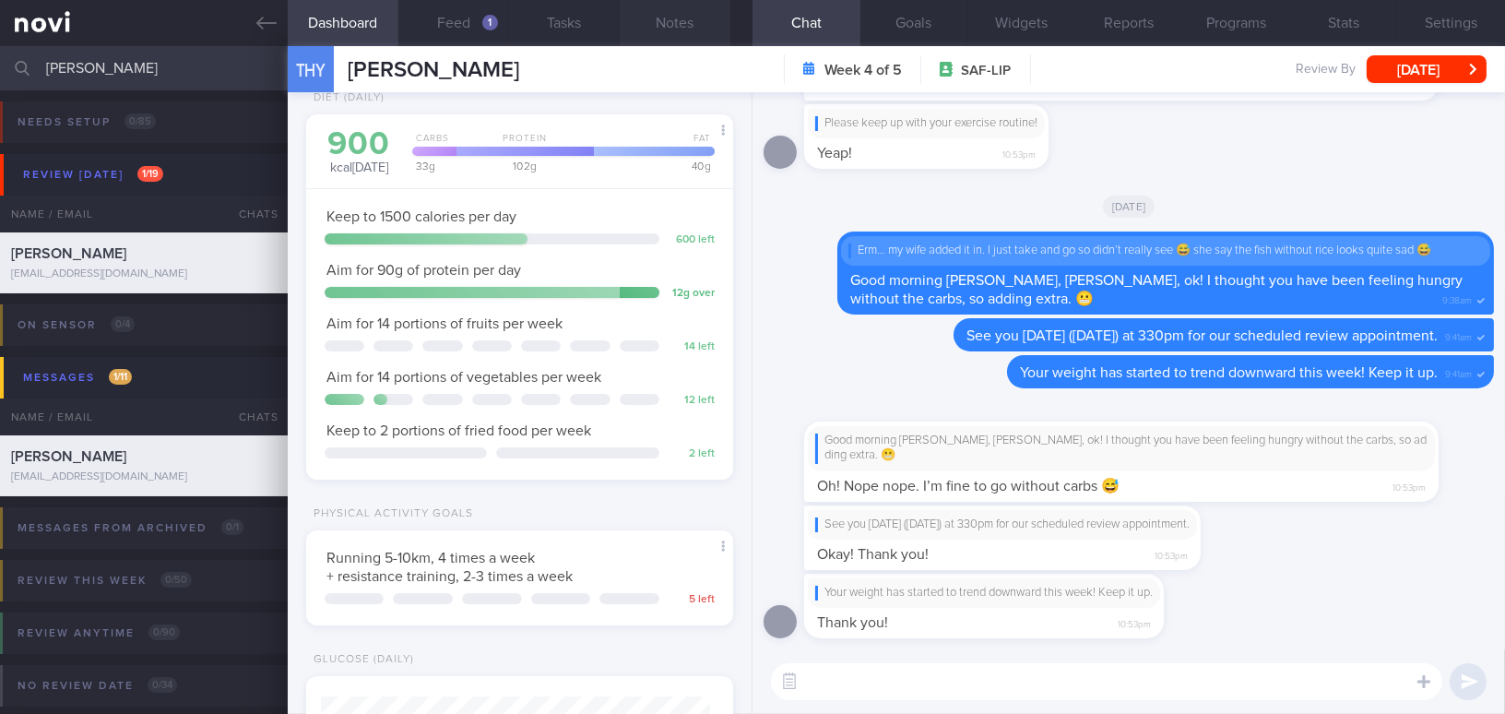
click at [686, 38] on button "Notes" at bounding box center [675, 23] width 111 height 46
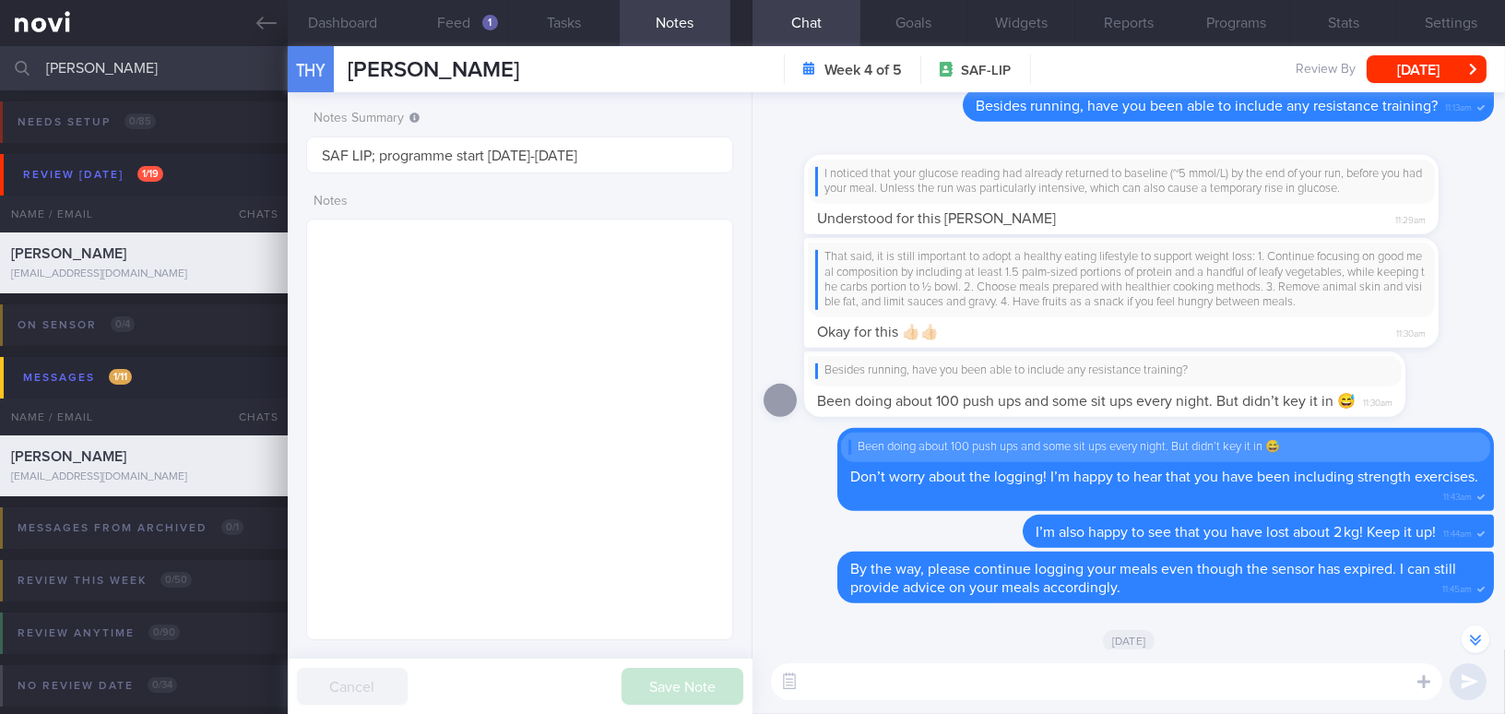
scroll to position [-4434, 0]
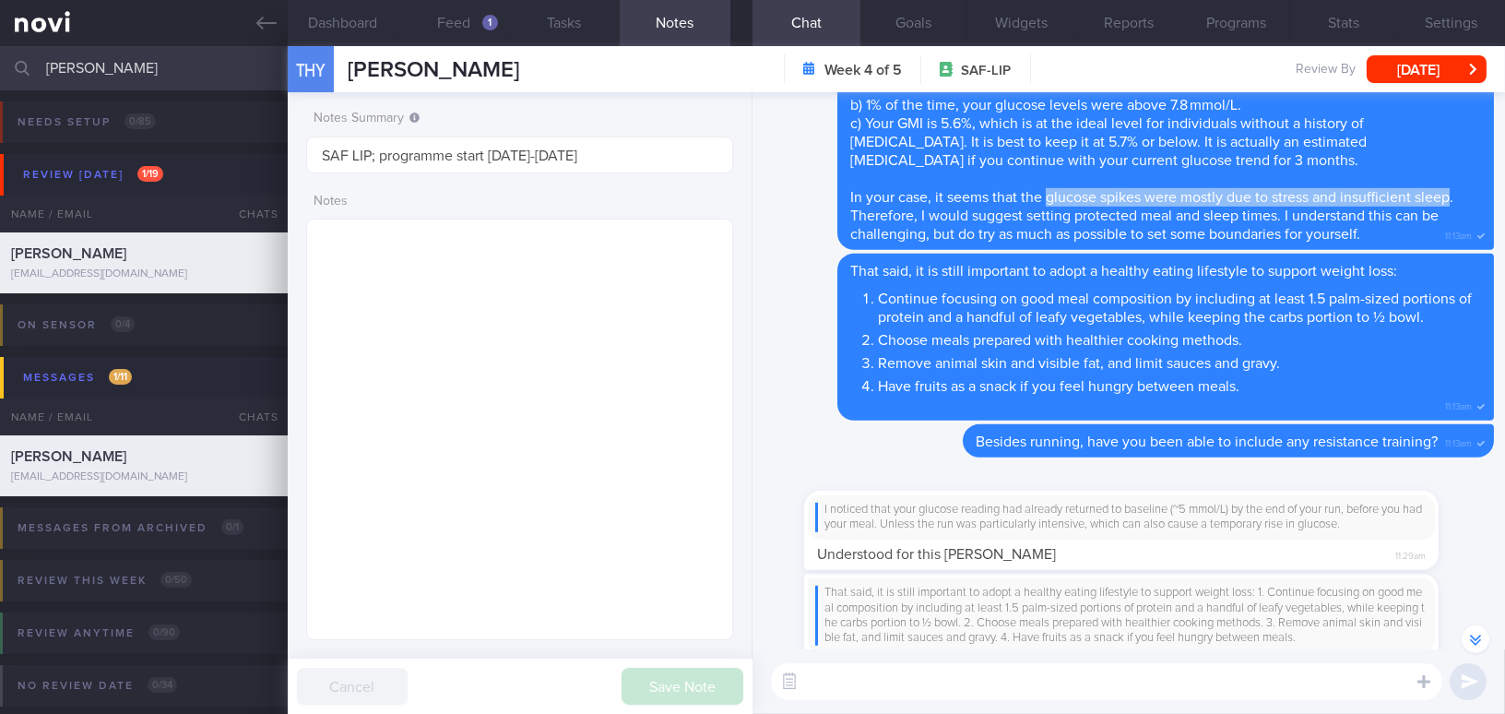
drag, startPoint x: 1045, startPoint y: 196, endPoint x: 1453, endPoint y: 192, distance: 407.5
click at [1453, 192] on span "In your case, it seems that the glucose spikes were mostly due to stress and in…" at bounding box center [1151, 216] width 603 height 52
copy span "glucose spikes were mostly due to stress and insufficient sleep"
click at [468, 17] on button "Feed 1" at bounding box center [453, 23] width 111 height 46
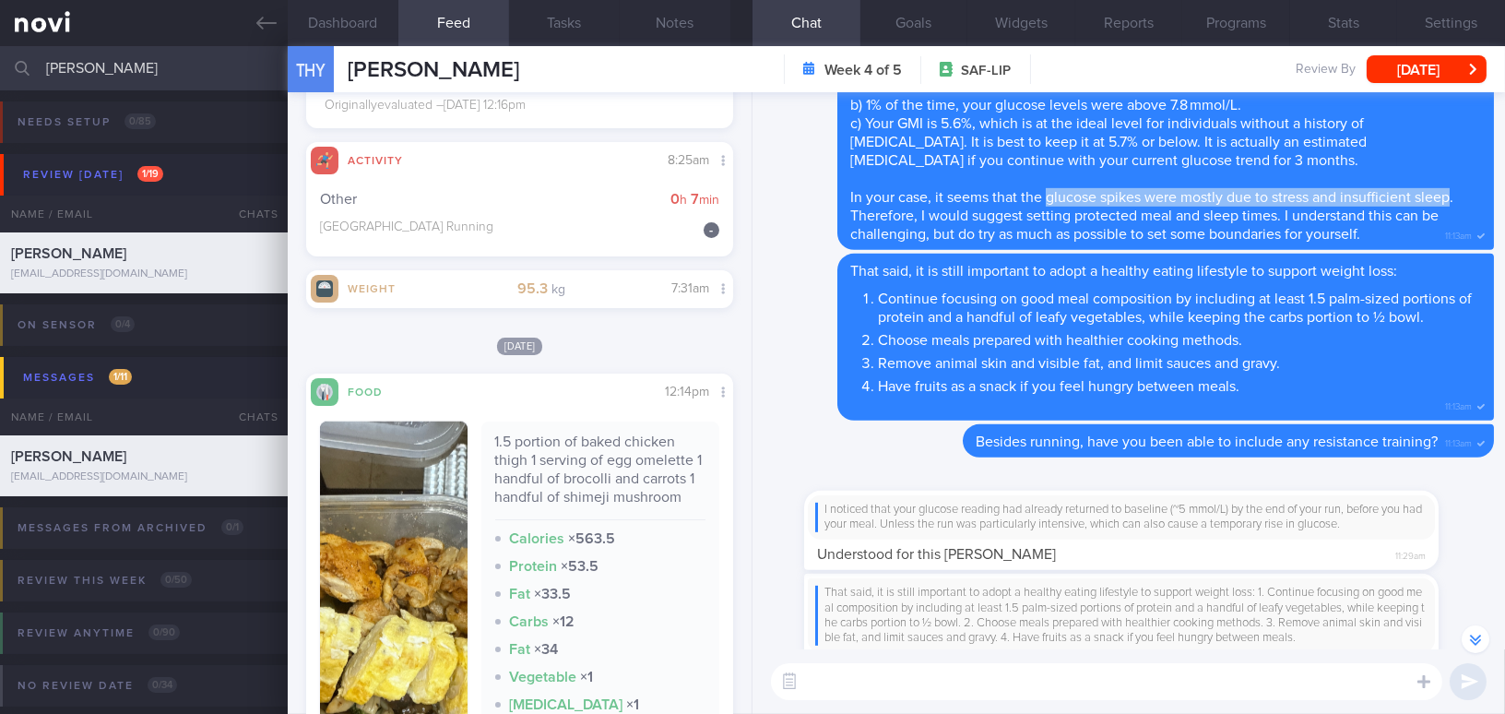
scroll to position [3379, 0]
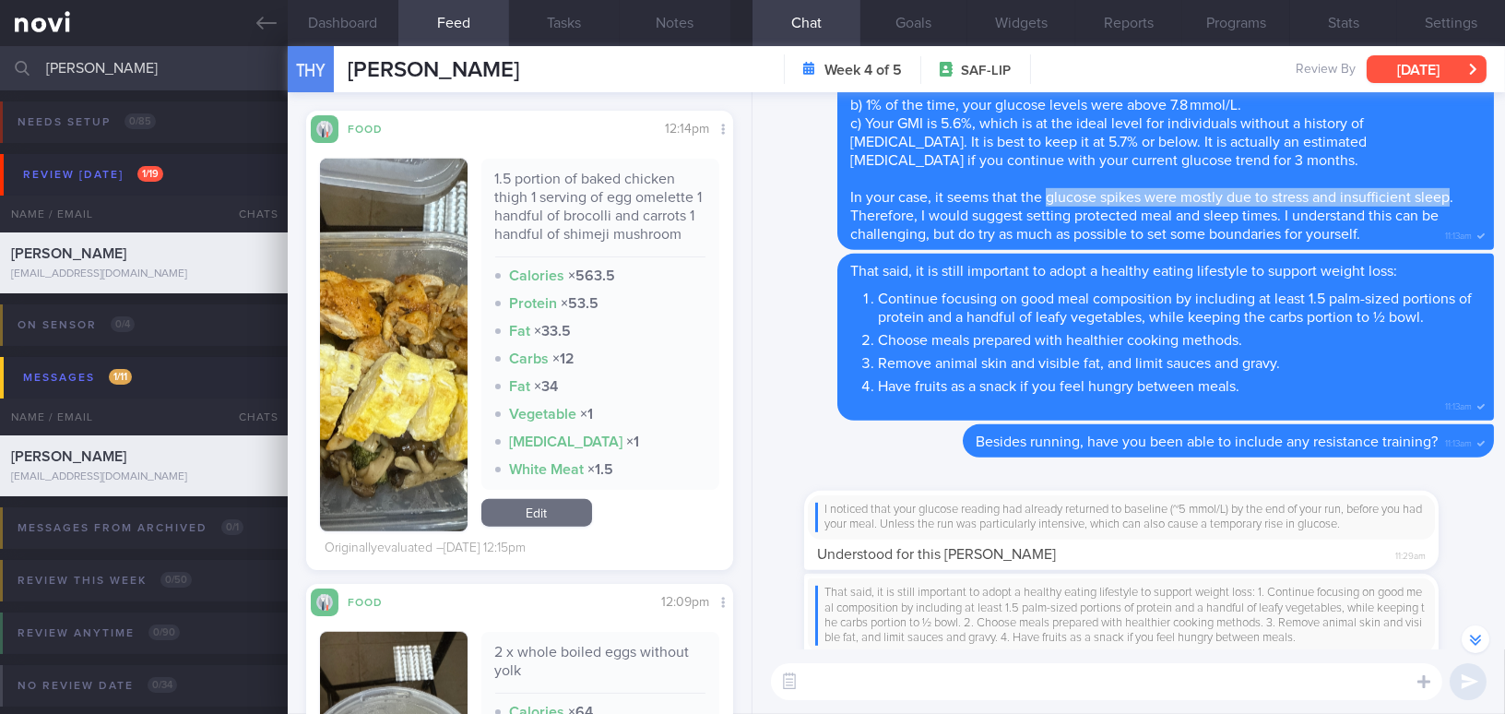
click at [1423, 74] on button "[DATE]" at bounding box center [1426, 69] width 120 height 28
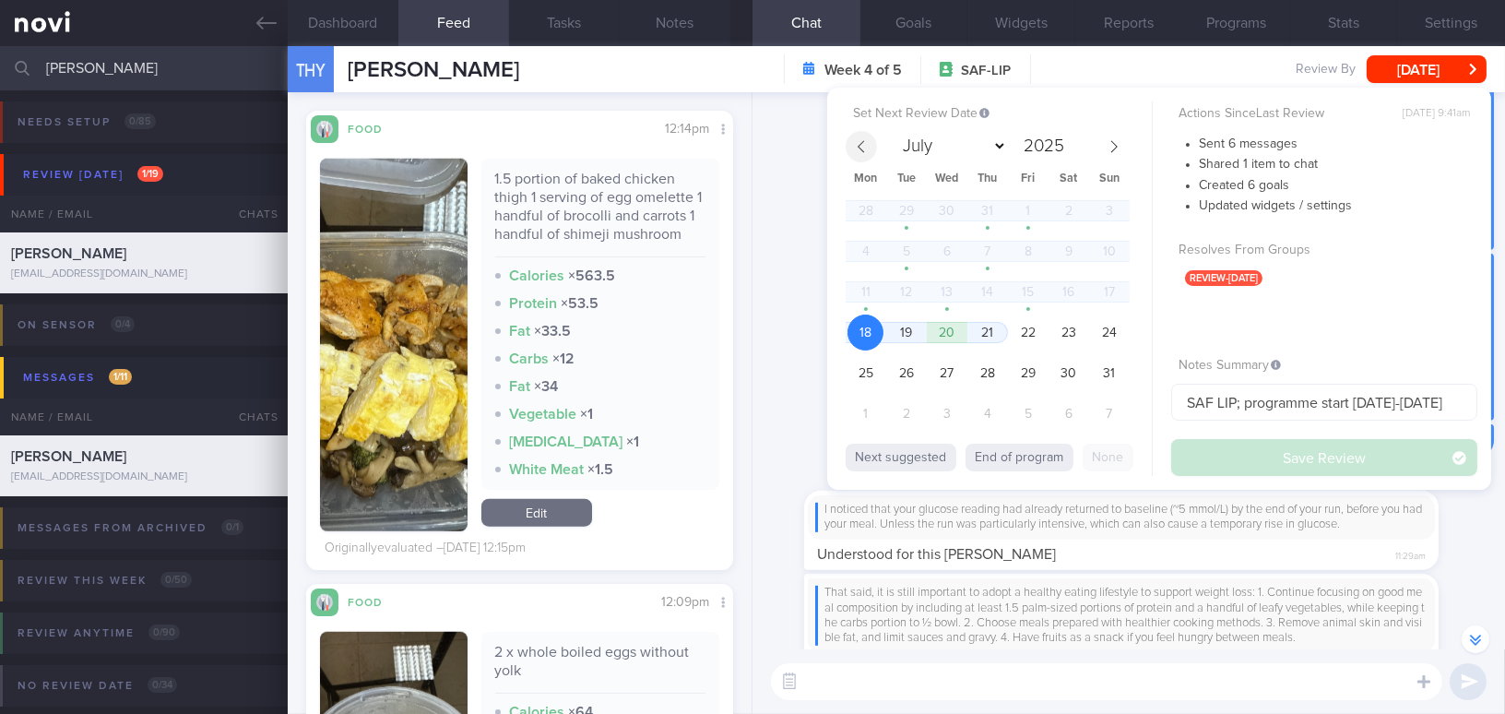
click at [861, 144] on icon at bounding box center [861, 146] width 13 height 13
click at [1108, 137] on span at bounding box center [1113, 146] width 31 height 31
select select "7"
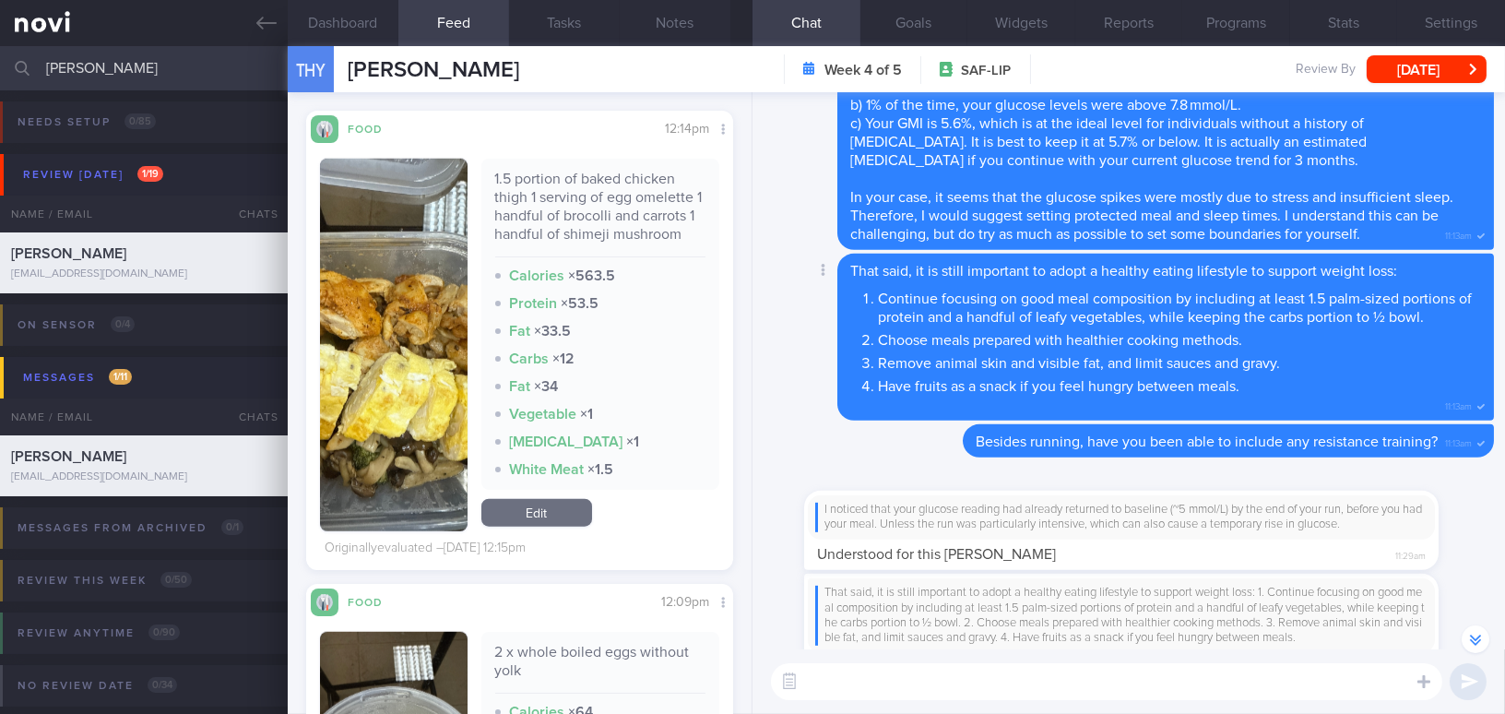
click at [782, 267] on div "Delete That said, it is still important to adopt a healthy eating lifestyle to …" at bounding box center [1128, 337] width 730 height 167
click at [1391, 69] on button "[DATE]" at bounding box center [1426, 69] width 120 height 28
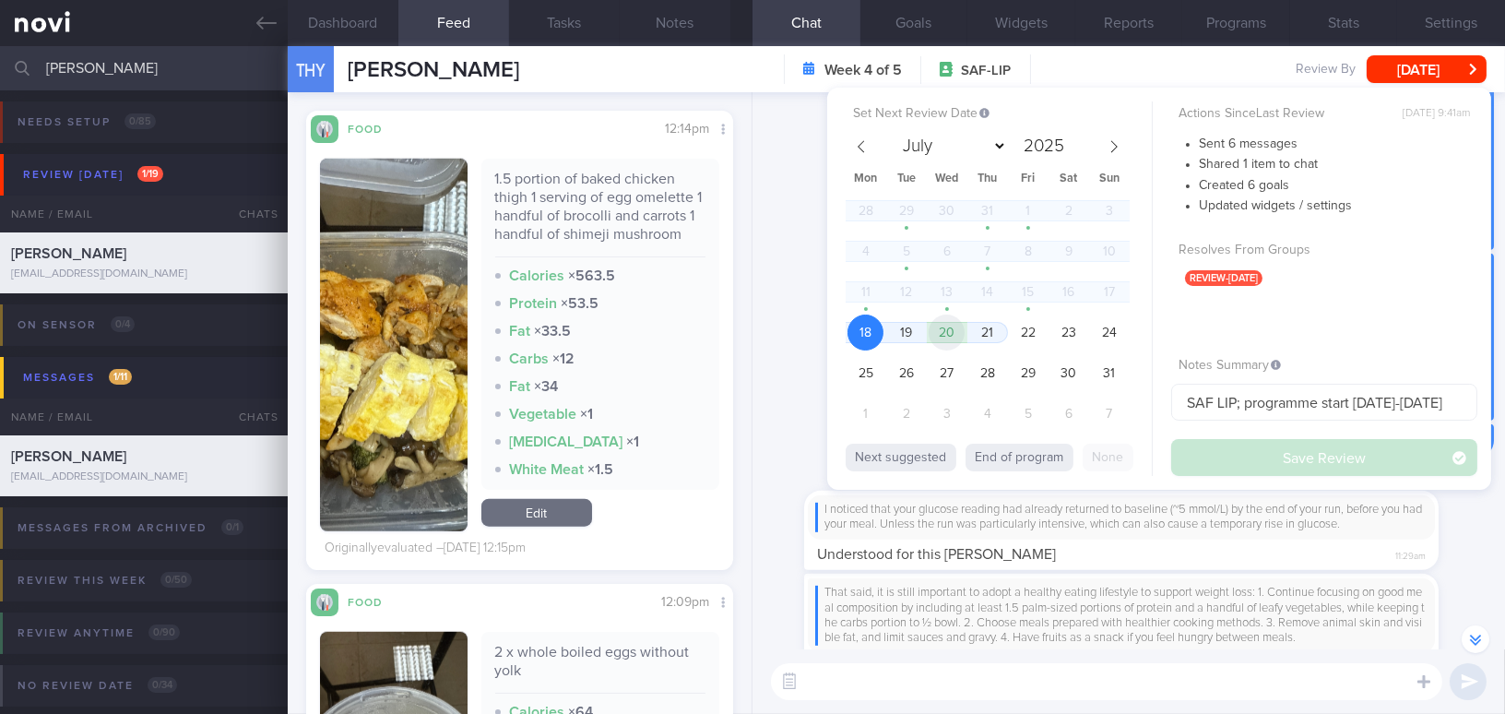
click at [952, 330] on span "20" at bounding box center [946, 332] width 36 height 36
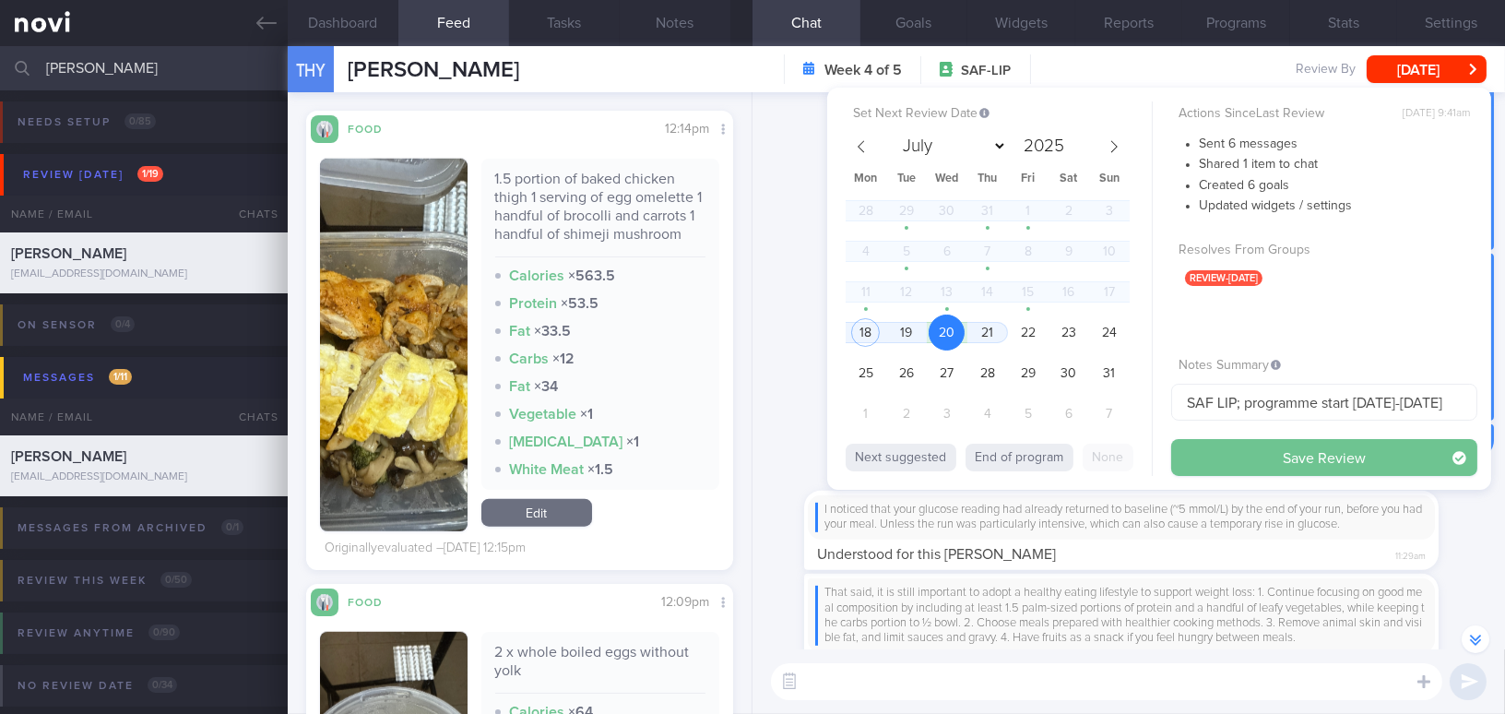
click at [1255, 455] on button "Save Review" at bounding box center [1324, 457] width 306 height 37
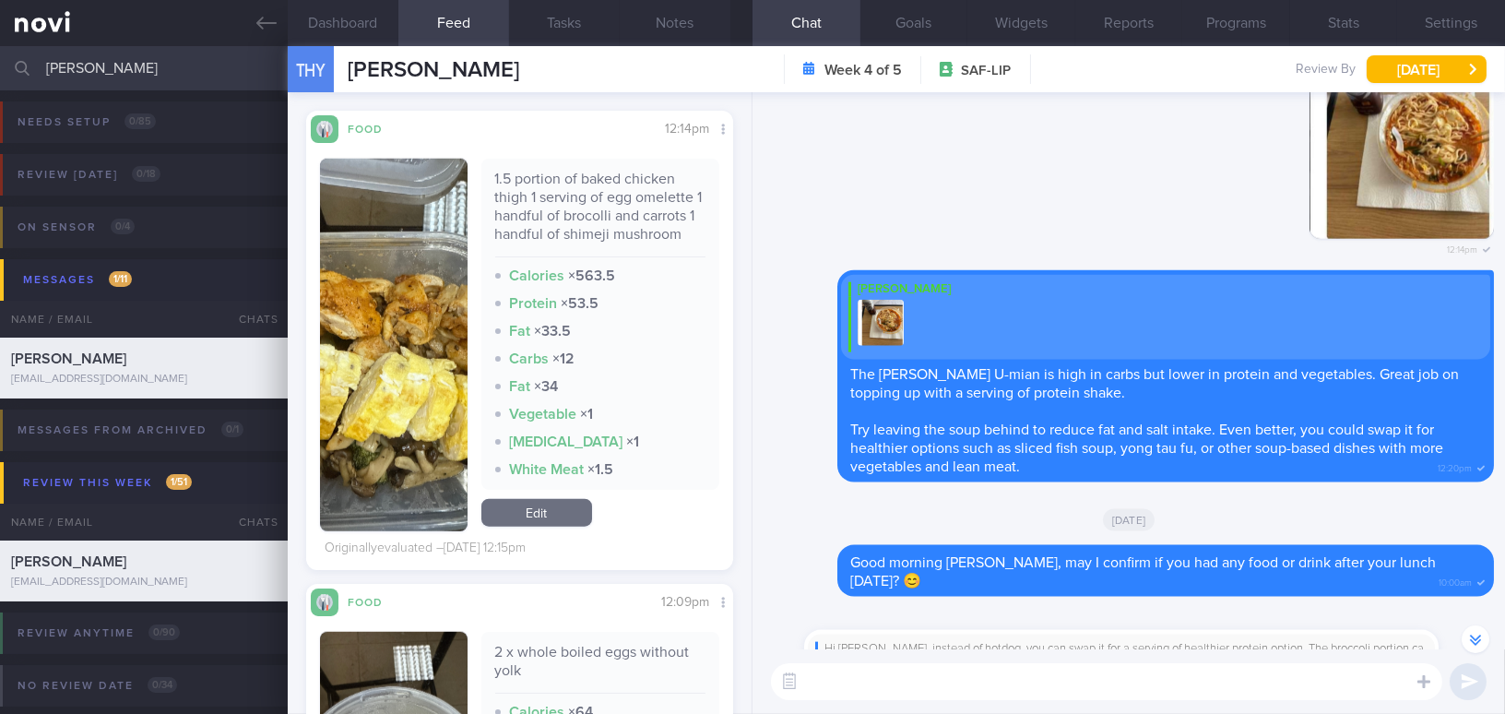
scroll to position [-1168, 0]
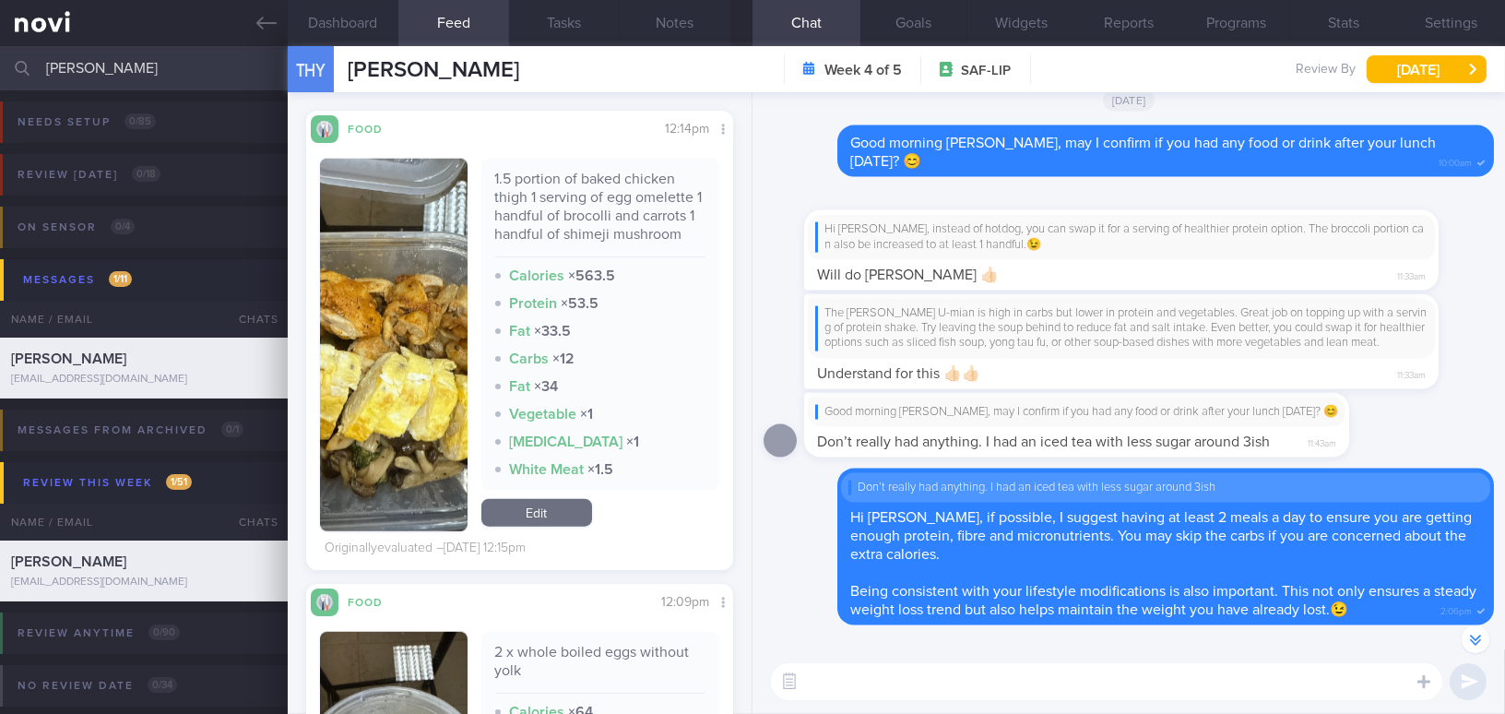
drag, startPoint x: 174, startPoint y: 60, endPoint x: -68, endPoint y: 66, distance: 242.5
click at [0, 66] on html "You are offline! Some functionality will be unavailable Patients New Users Coac…" at bounding box center [752, 357] width 1505 height 714
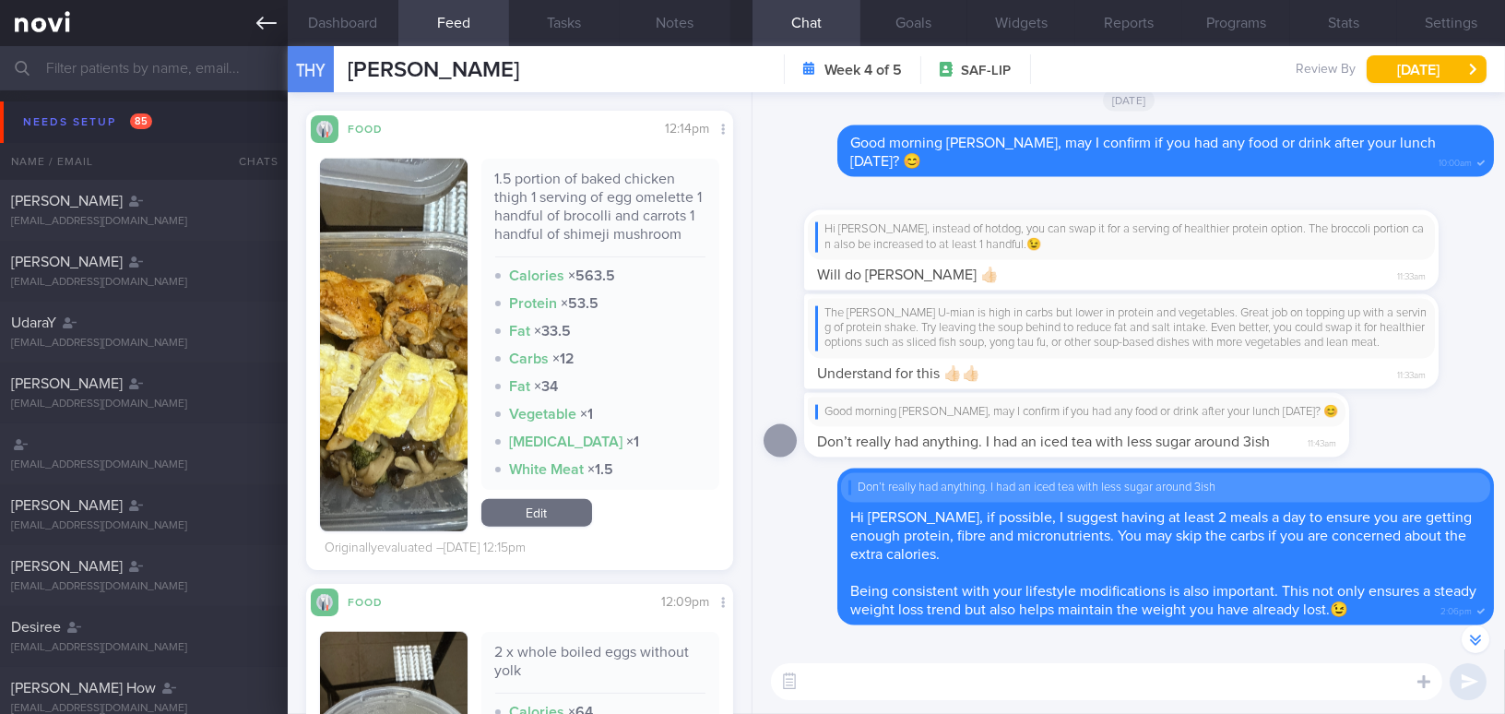
click at [261, 30] on icon at bounding box center [266, 23] width 20 height 20
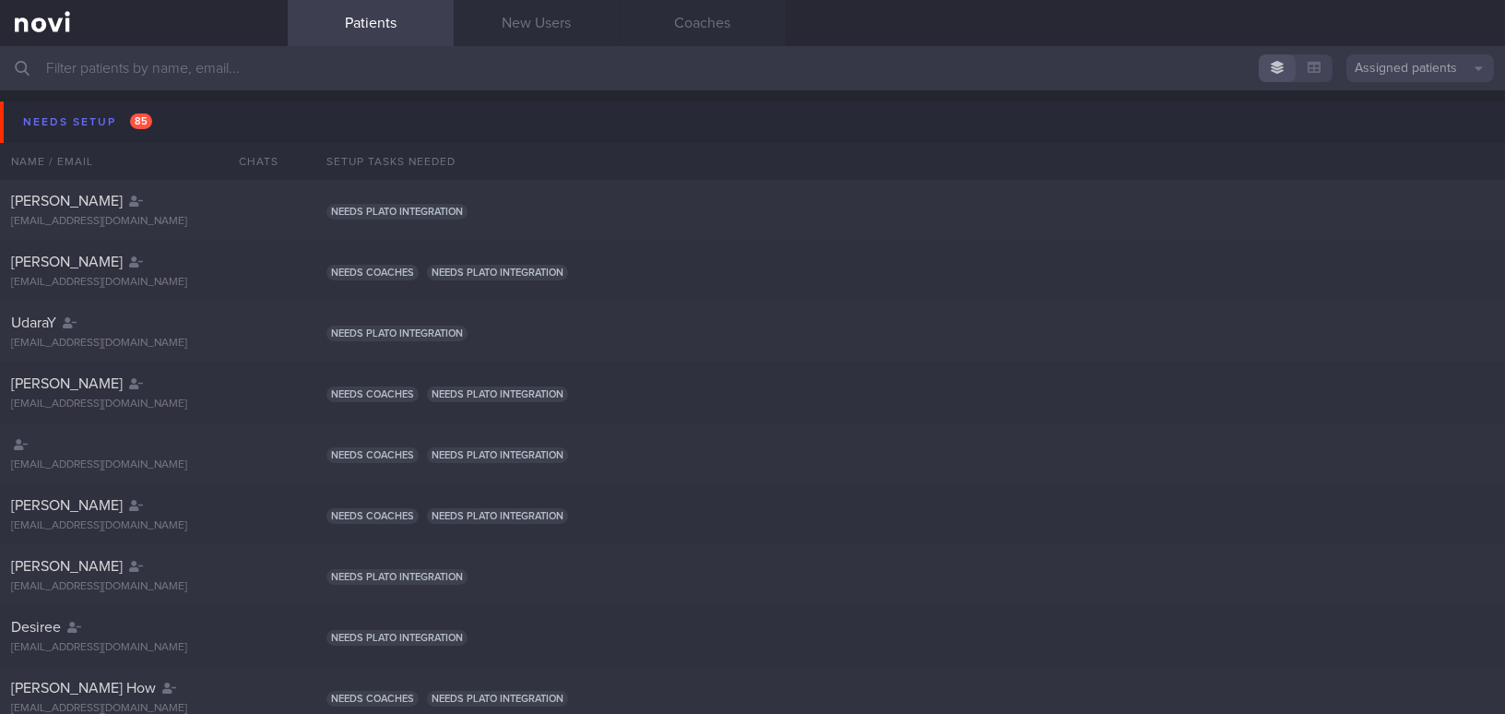
click at [340, 67] on input "text" at bounding box center [752, 68] width 1505 height 44
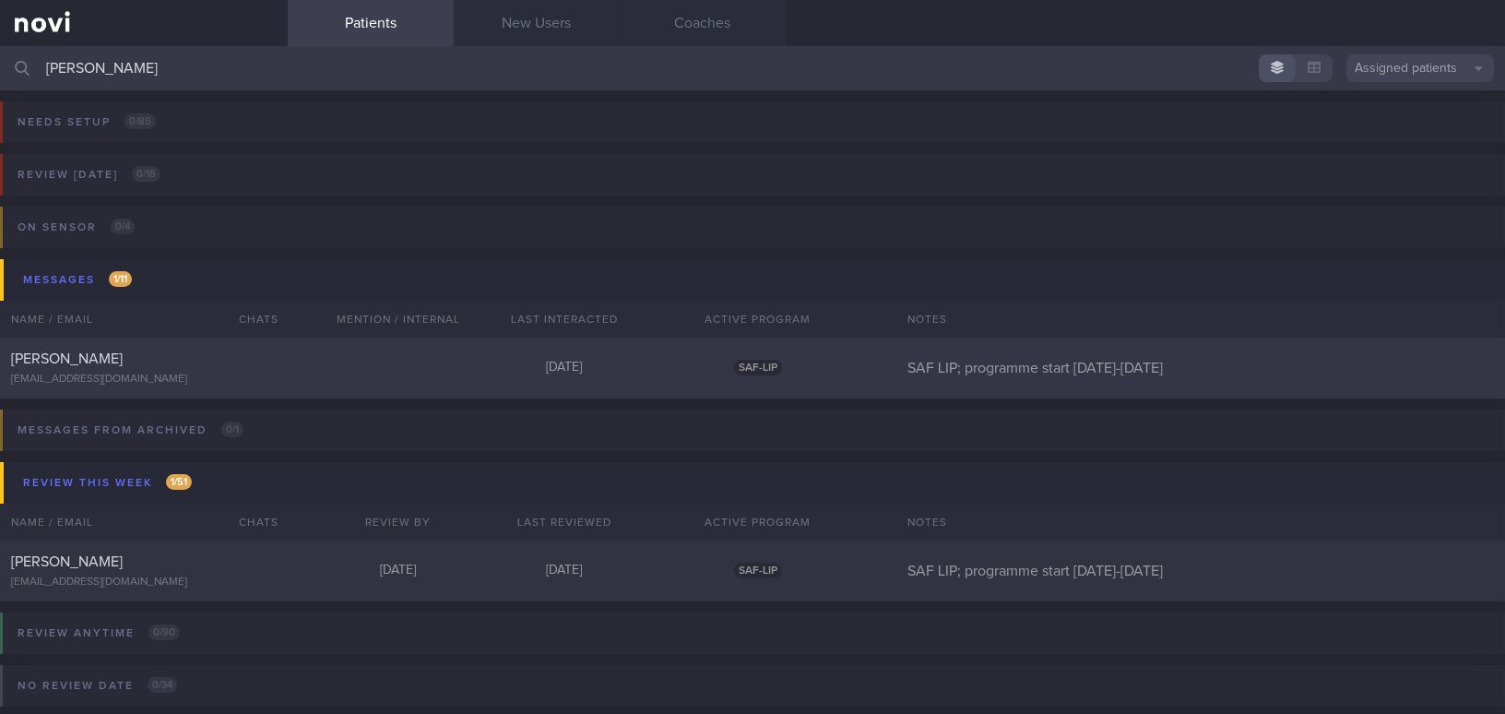
type input "tan hong"
click at [176, 359] on div "[PERSON_NAME]" at bounding box center [141, 358] width 261 height 18
select select "7"
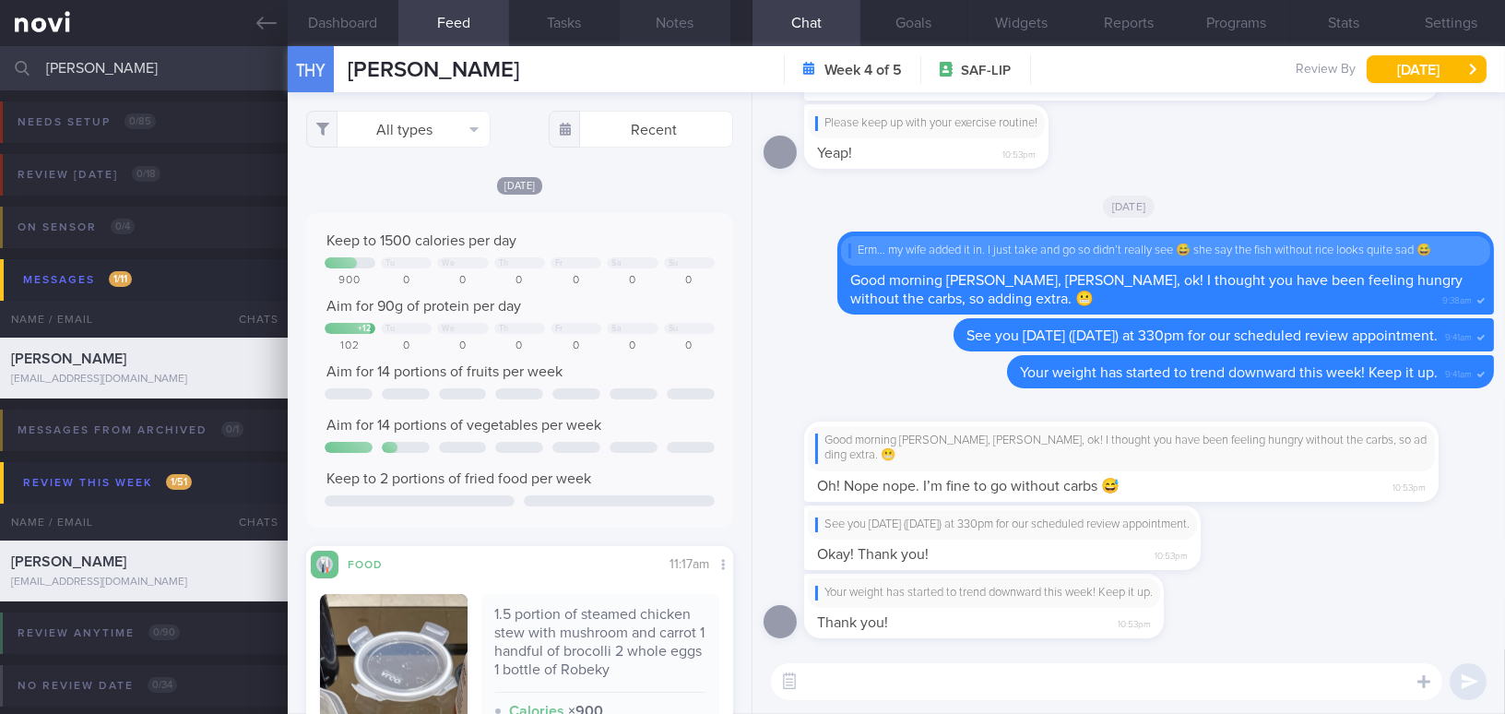
click at [673, 28] on button "Notes" at bounding box center [675, 23] width 111 height 46
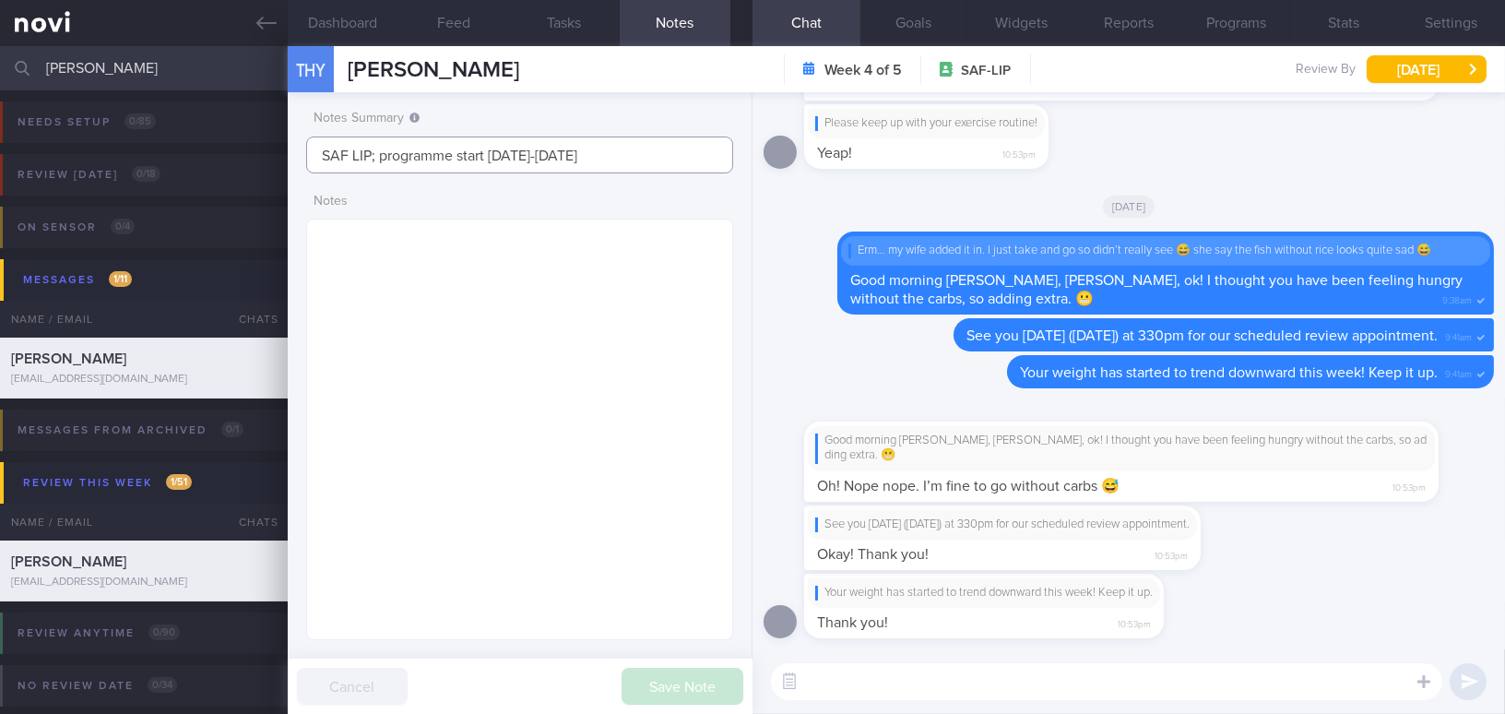
click at [626, 150] on input "SAF LIP; programme start 21/7/25-19/8/25" at bounding box center [519, 154] width 427 height 37
type input "SAF LIP; programme start [DATE]-[DATE]; done tracker"
click at [704, 684] on button "Save Note" at bounding box center [682, 685] width 122 height 37
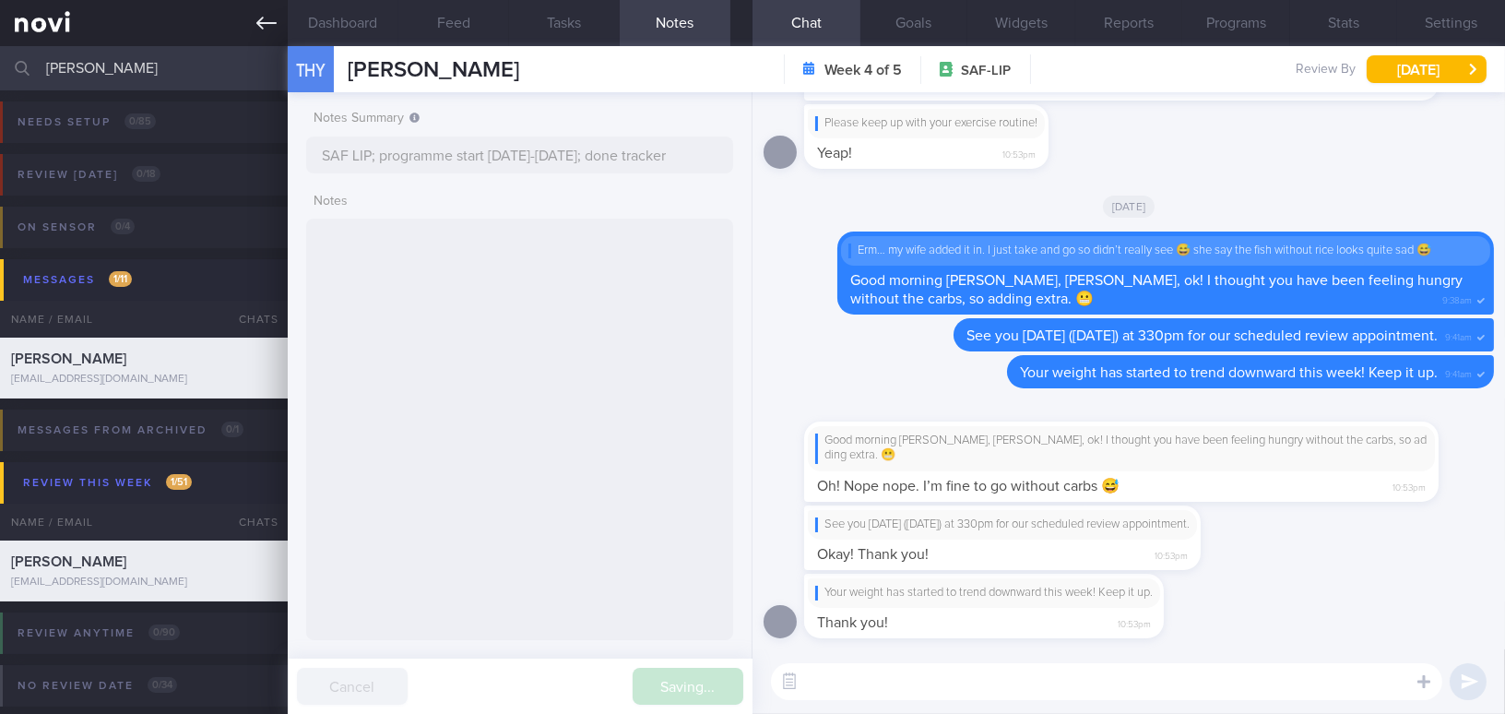
type input "SAF LIP; programme start [DATE]-[DATE]; done tracker"
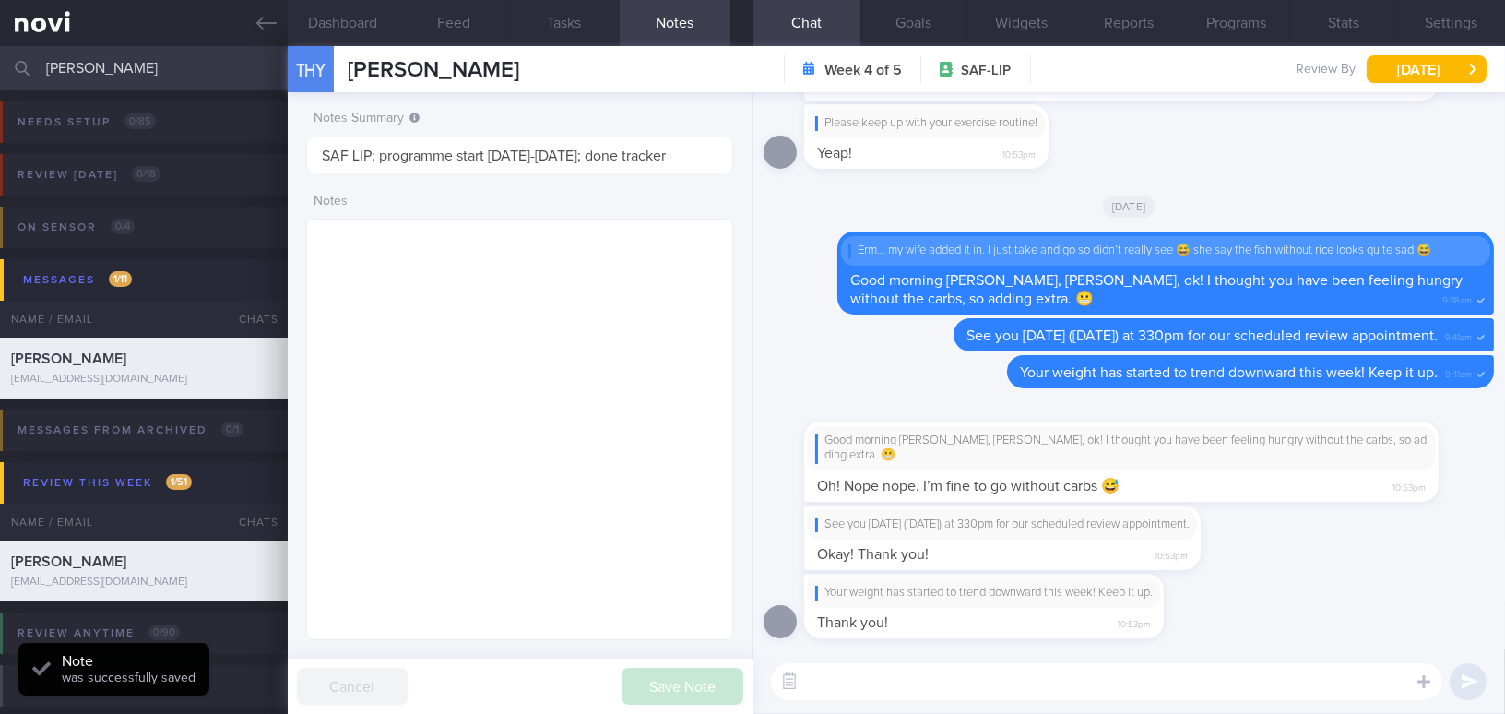
drag, startPoint x: 83, startPoint y: 68, endPoint x: -34, endPoint y: 61, distance: 117.3
click at [0, 61] on html "You are offline! Some functionality will be unavailable Patients New Users Coac…" at bounding box center [752, 357] width 1505 height 714
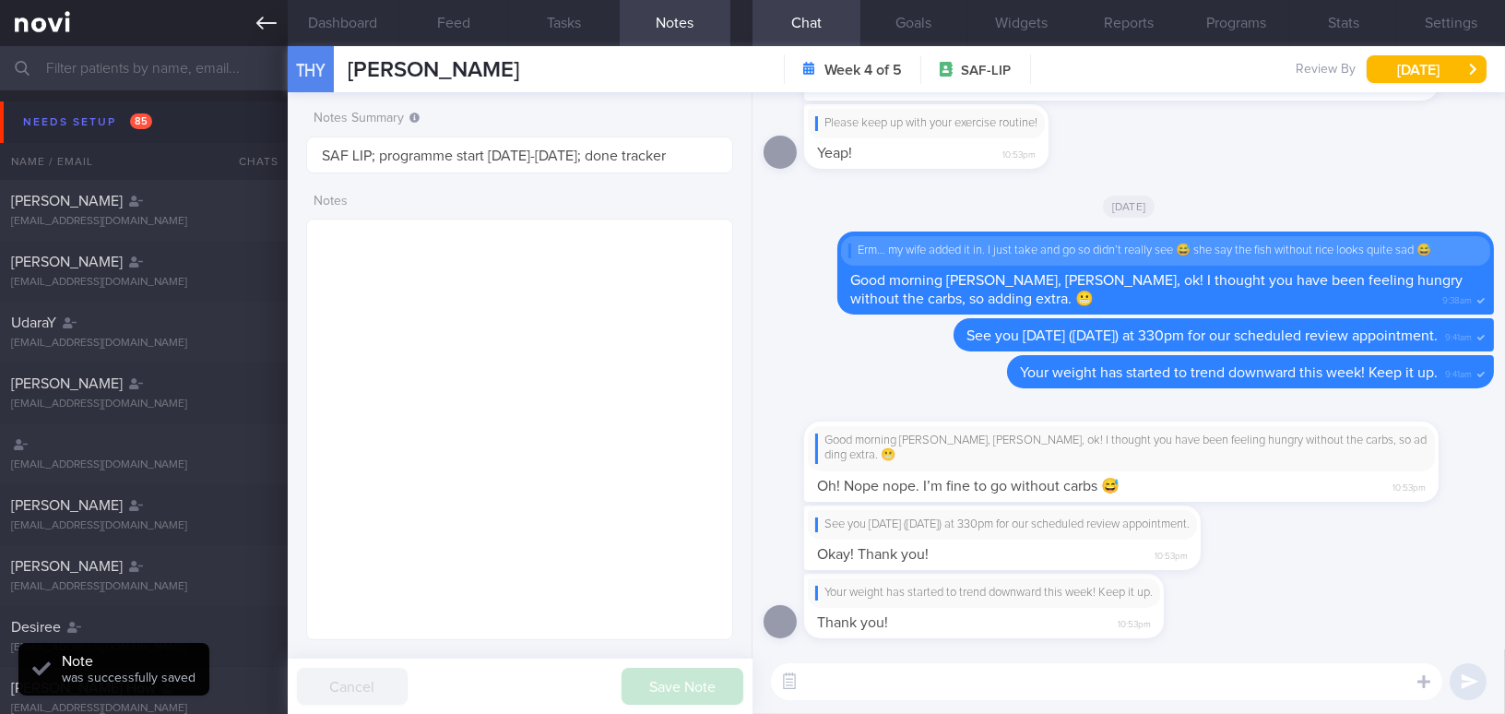
click at [256, 30] on icon at bounding box center [266, 23] width 20 height 20
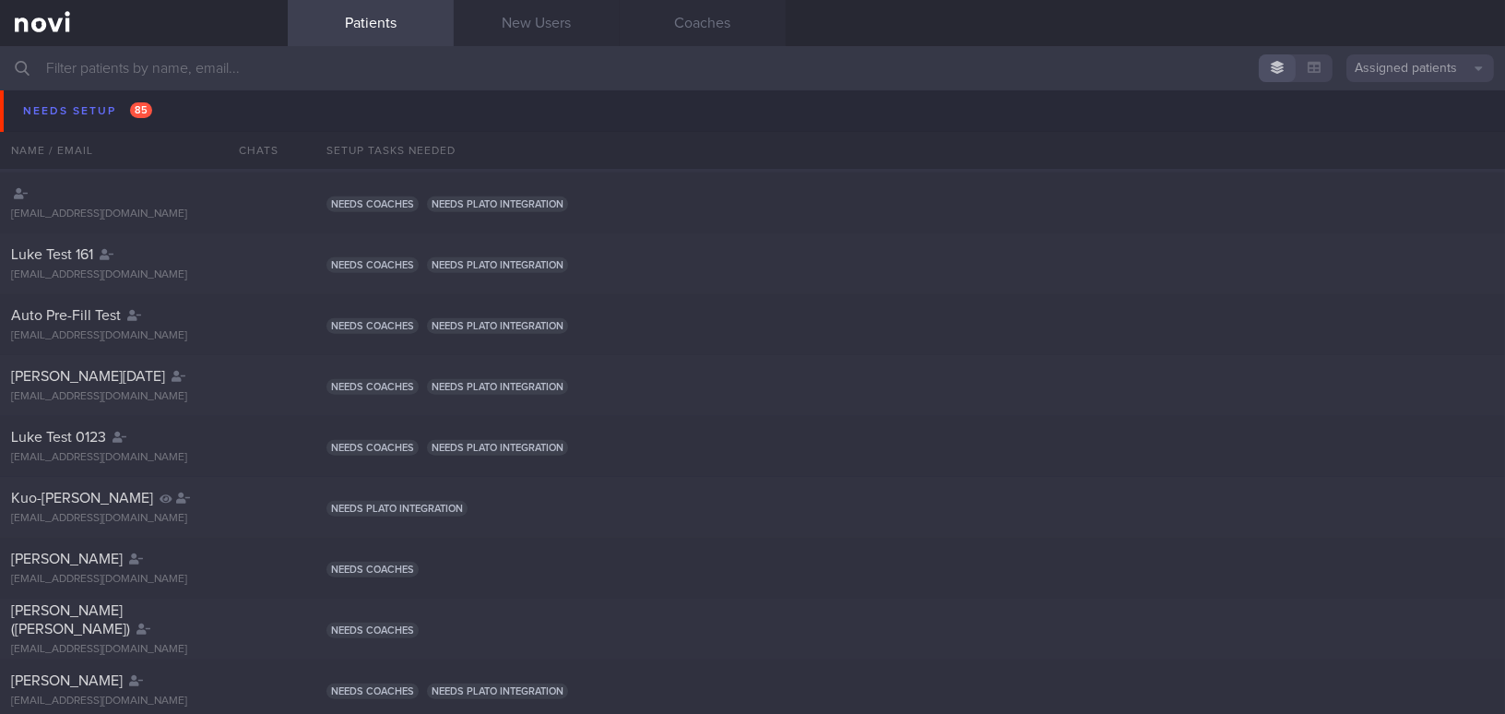
scroll to position [2346, 0]
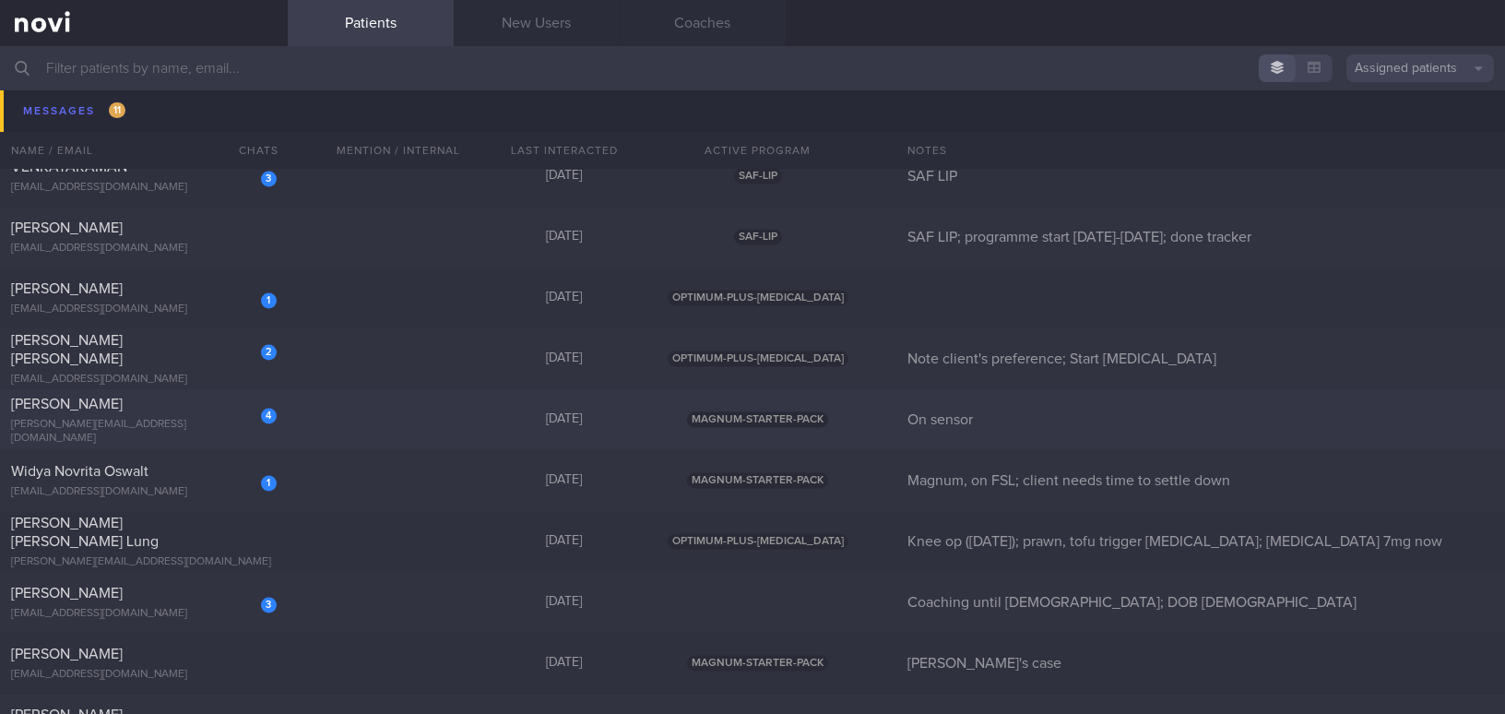
scroll to position [6957, 0]
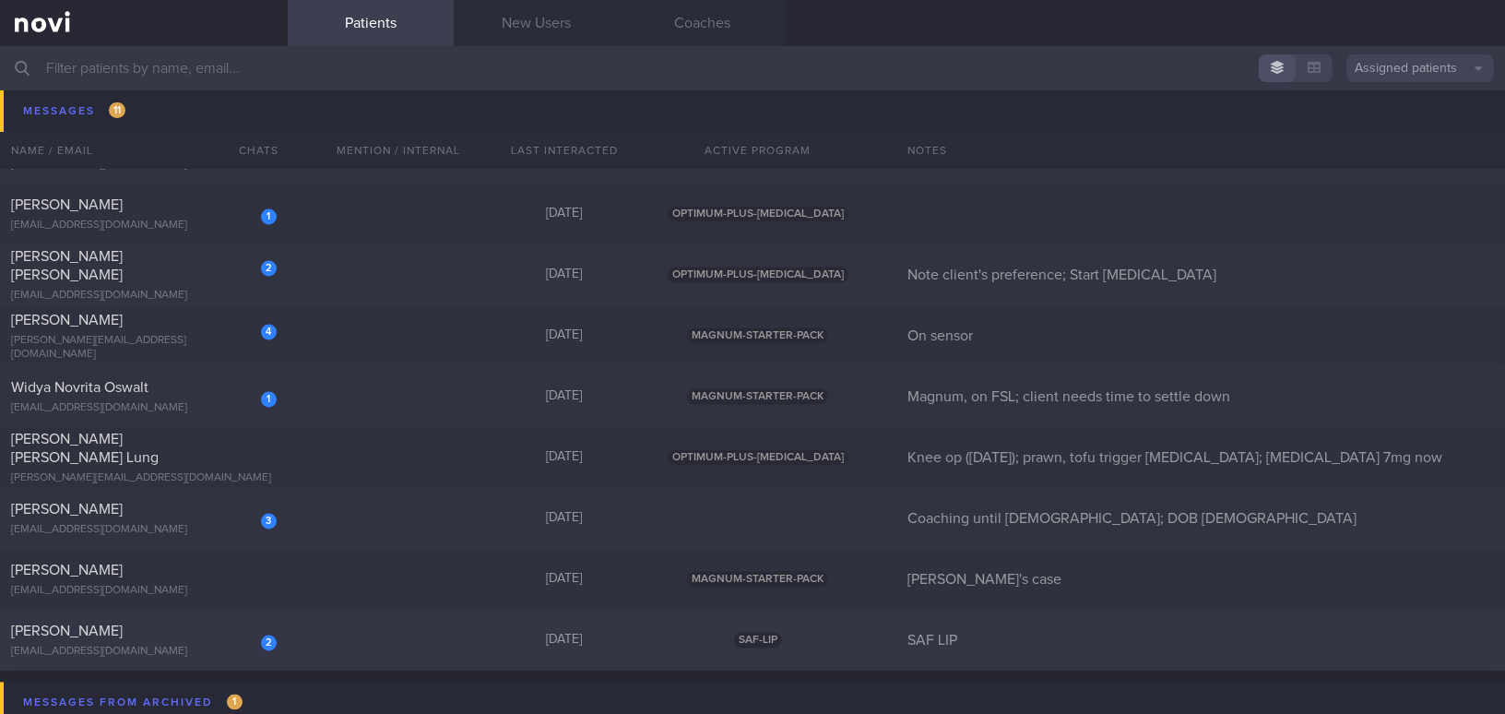
click at [190, 653] on div "[EMAIL_ADDRESS][DOMAIN_NAME]" at bounding box center [144, 651] width 266 height 14
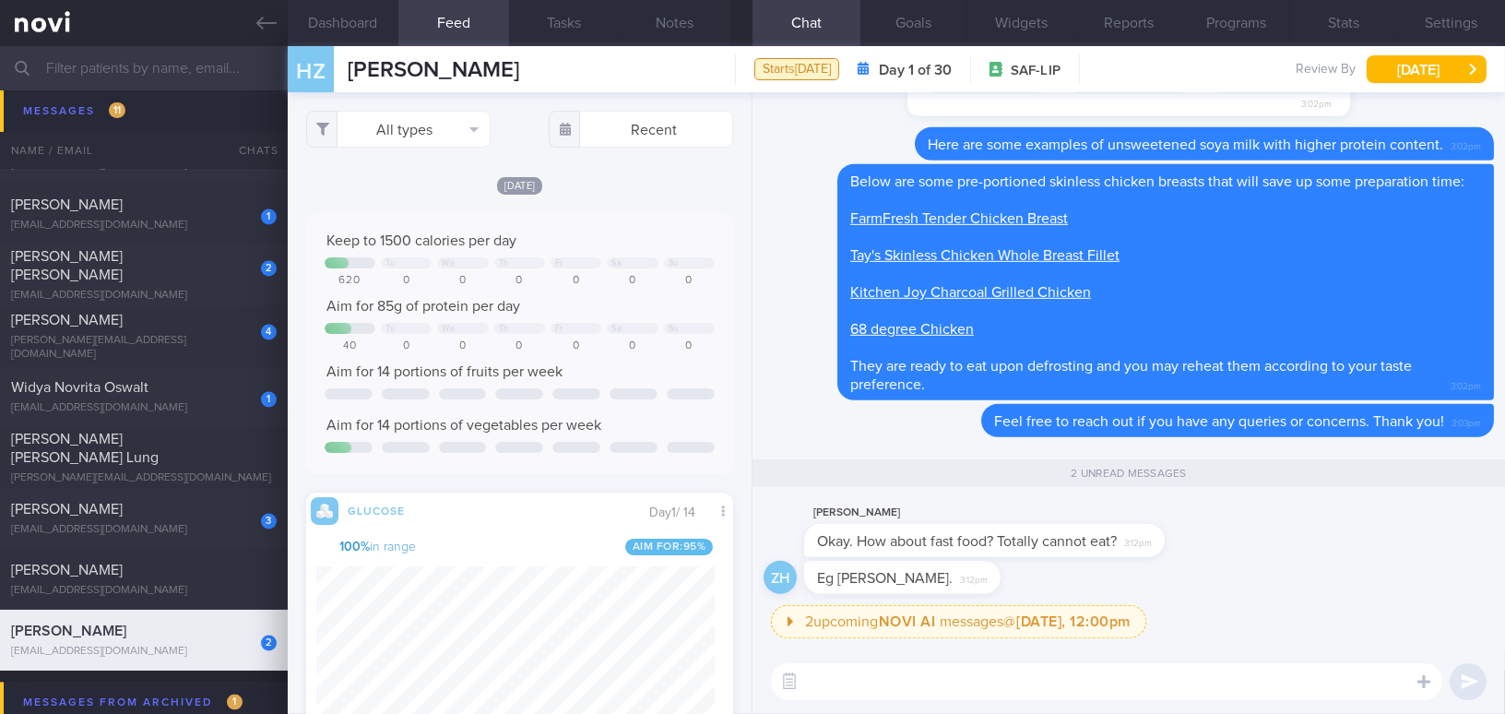
scroll to position [260, 398]
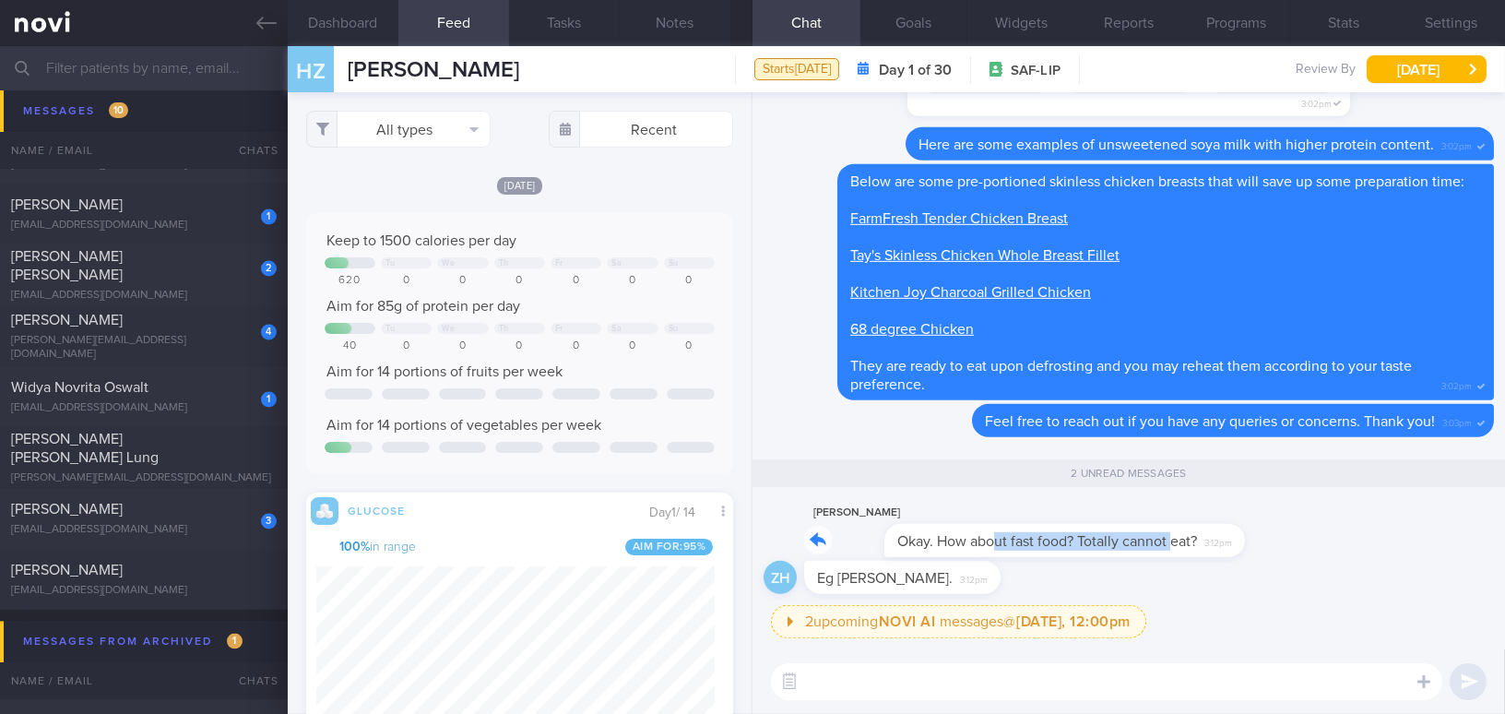
drag, startPoint x: 913, startPoint y: 526, endPoint x: 1092, endPoint y: 528, distance: 178.9
click at [1092, 528] on div "[PERSON_NAME] Okay. How about fast food? Totally cannot eat? 3:12pm" at bounding box center [1012, 529] width 416 height 55
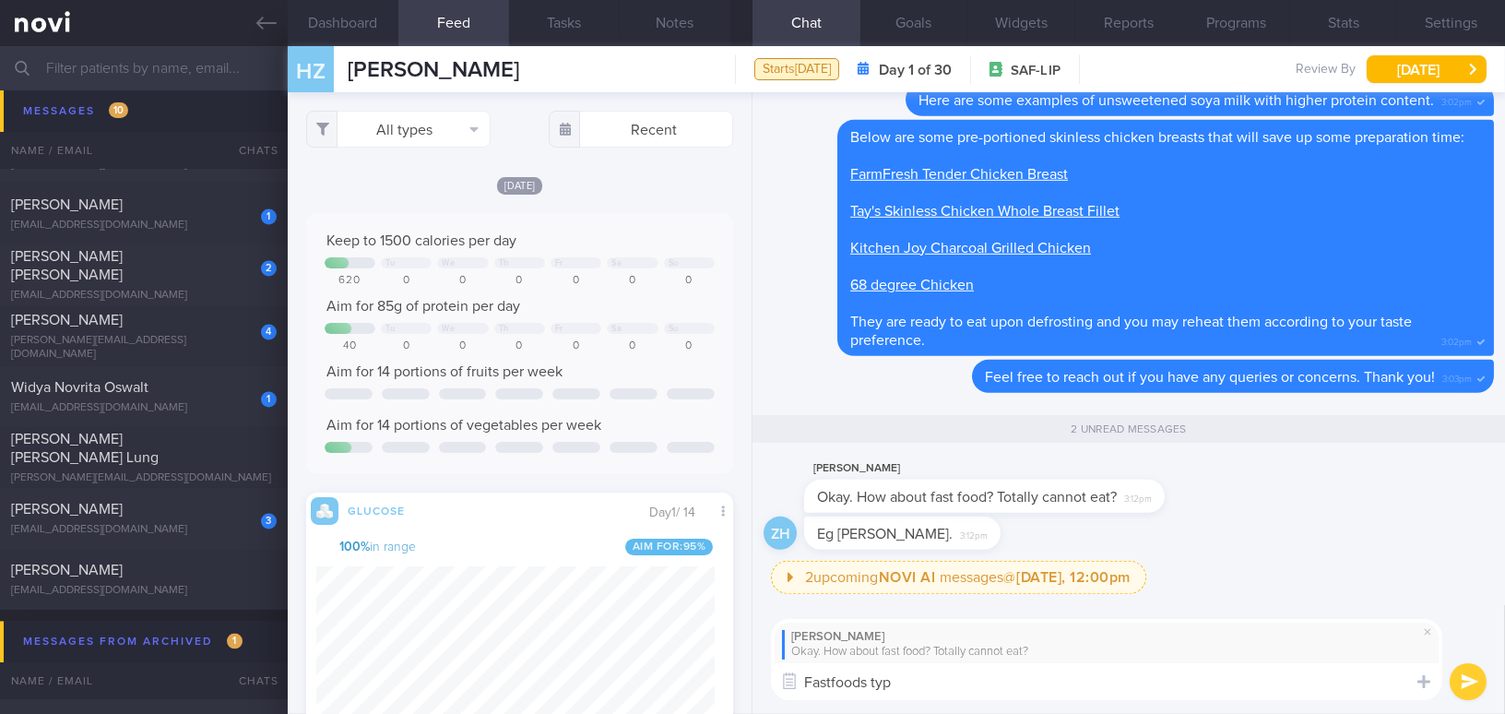
type textarea "Fastfoods typi"
drag, startPoint x: 906, startPoint y: 682, endPoint x: 793, endPoint y: 680, distance: 113.4
click at [793, 680] on div "Chat Templates Admin CGM Weight Nutrition Physical Activity Infographics Articl…" at bounding box center [1128, 660] width 752 height 110
paste textarea "Fast foods typically contain higher amounts of fat and calories. I would sugges…"
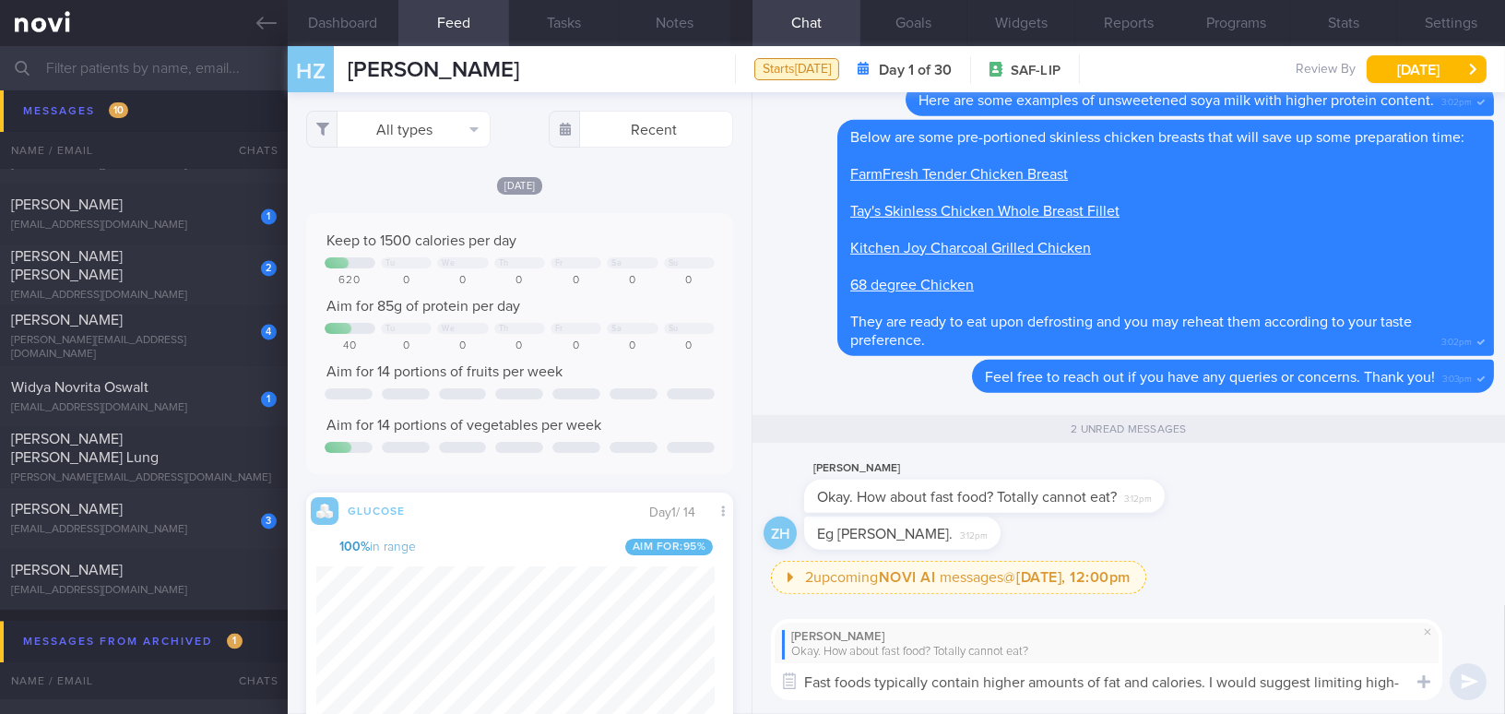
scroll to position [0, 0]
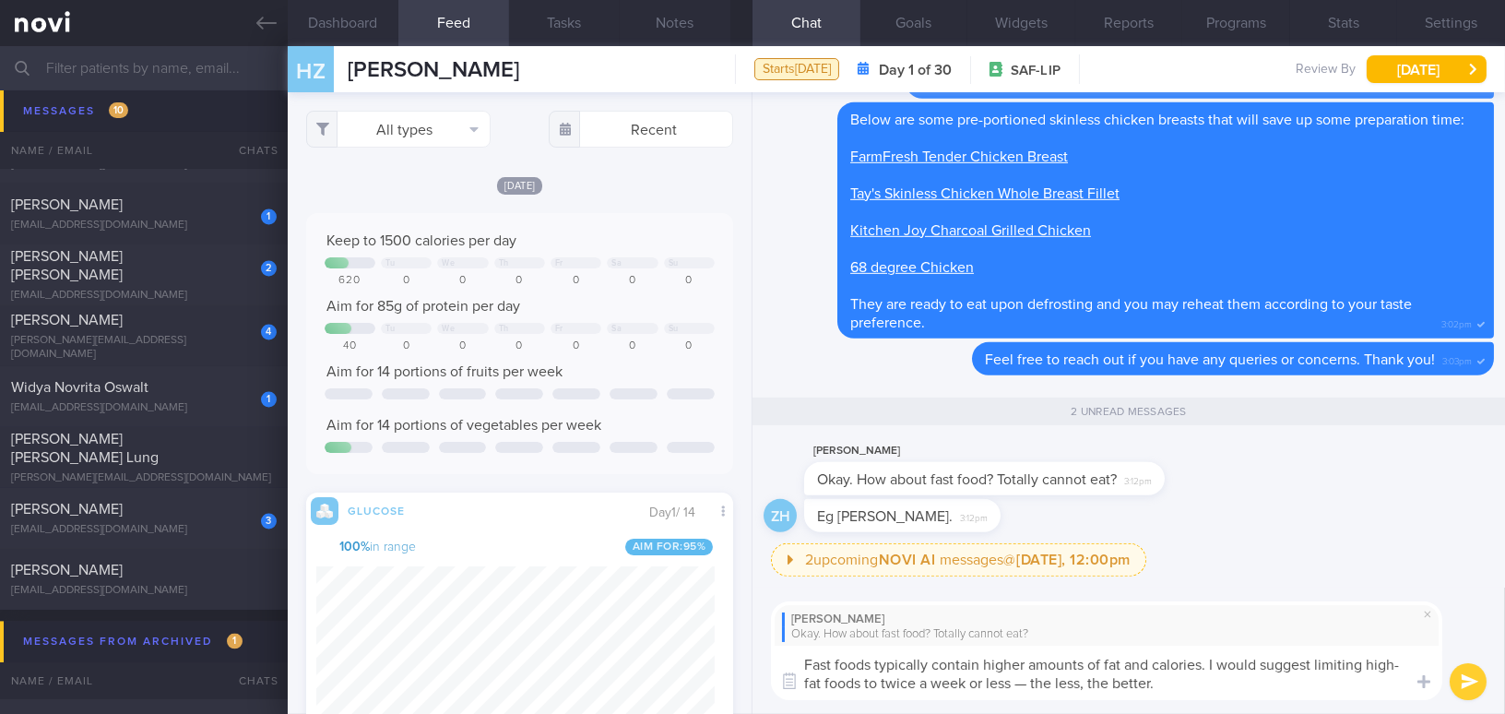
click at [1028, 683] on textarea "Fast foods typically contain higher amounts of fat and calories. I would sugges…" at bounding box center [1106, 672] width 671 height 54
click at [1172, 685] on textarea "Fast foods typically contain higher amounts of fat and calories. I would sugges…" at bounding box center [1106, 672] width 671 height 54
type textarea "Fast foods typically contain higher amounts of fat and calories. I would sugges…"
click at [1480, 682] on button "submit" at bounding box center [1467, 681] width 37 height 37
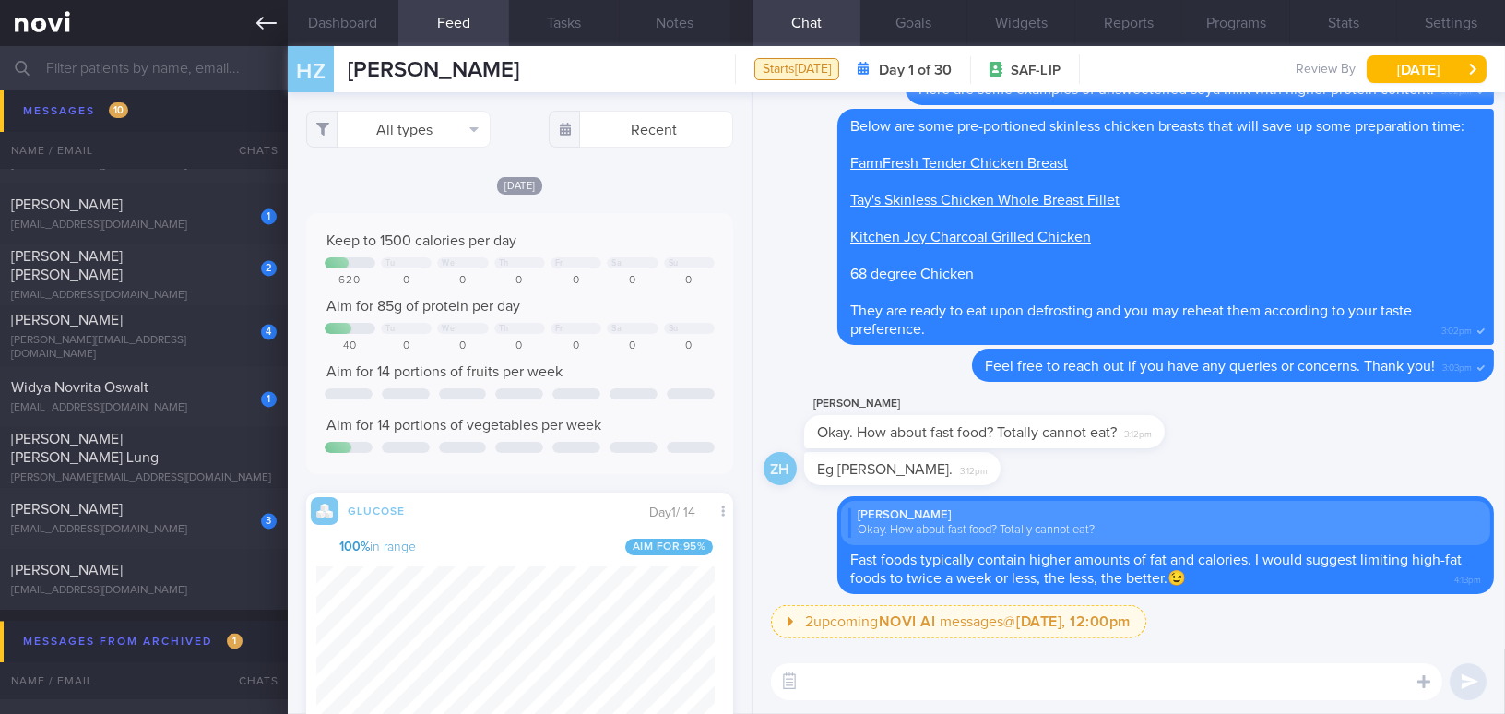
click at [266, 30] on icon at bounding box center [266, 23] width 20 height 20
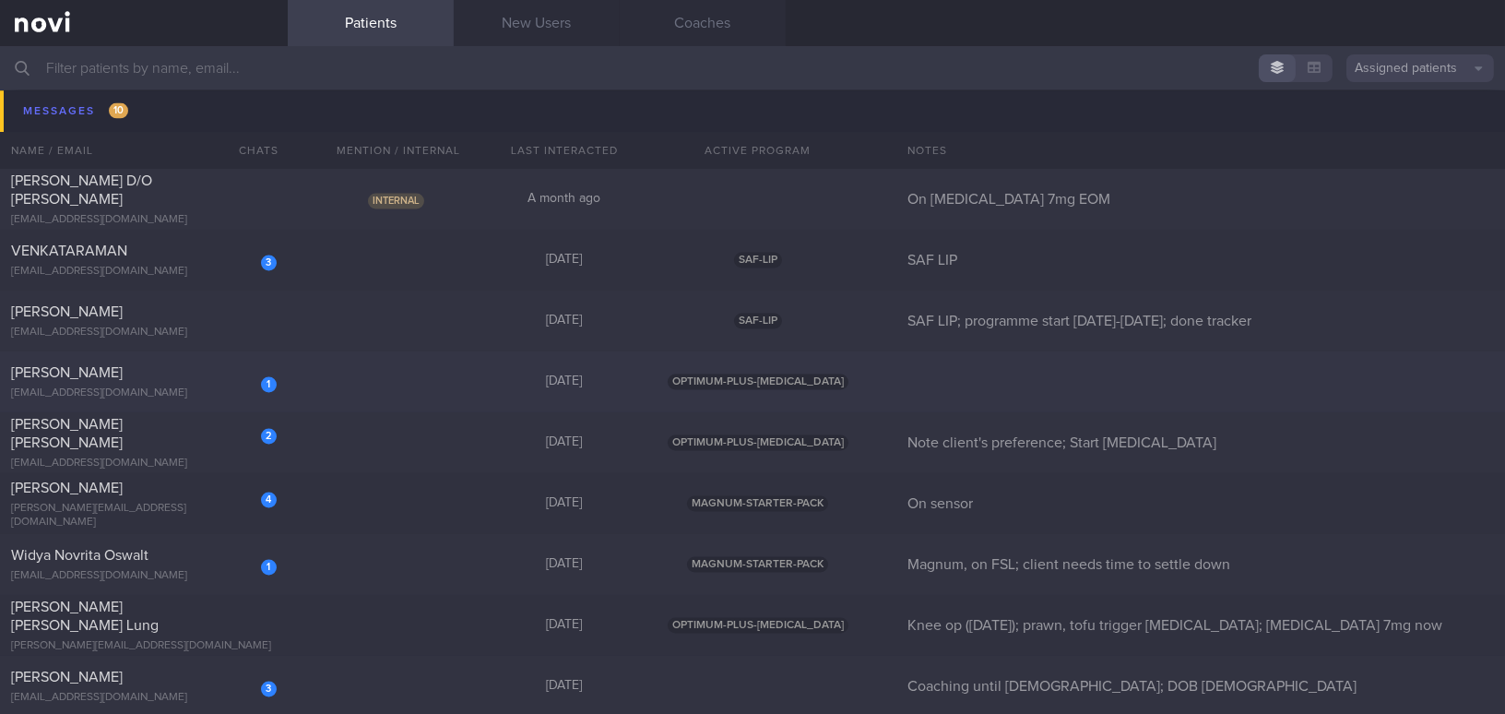
scroll to position [6706, 0]
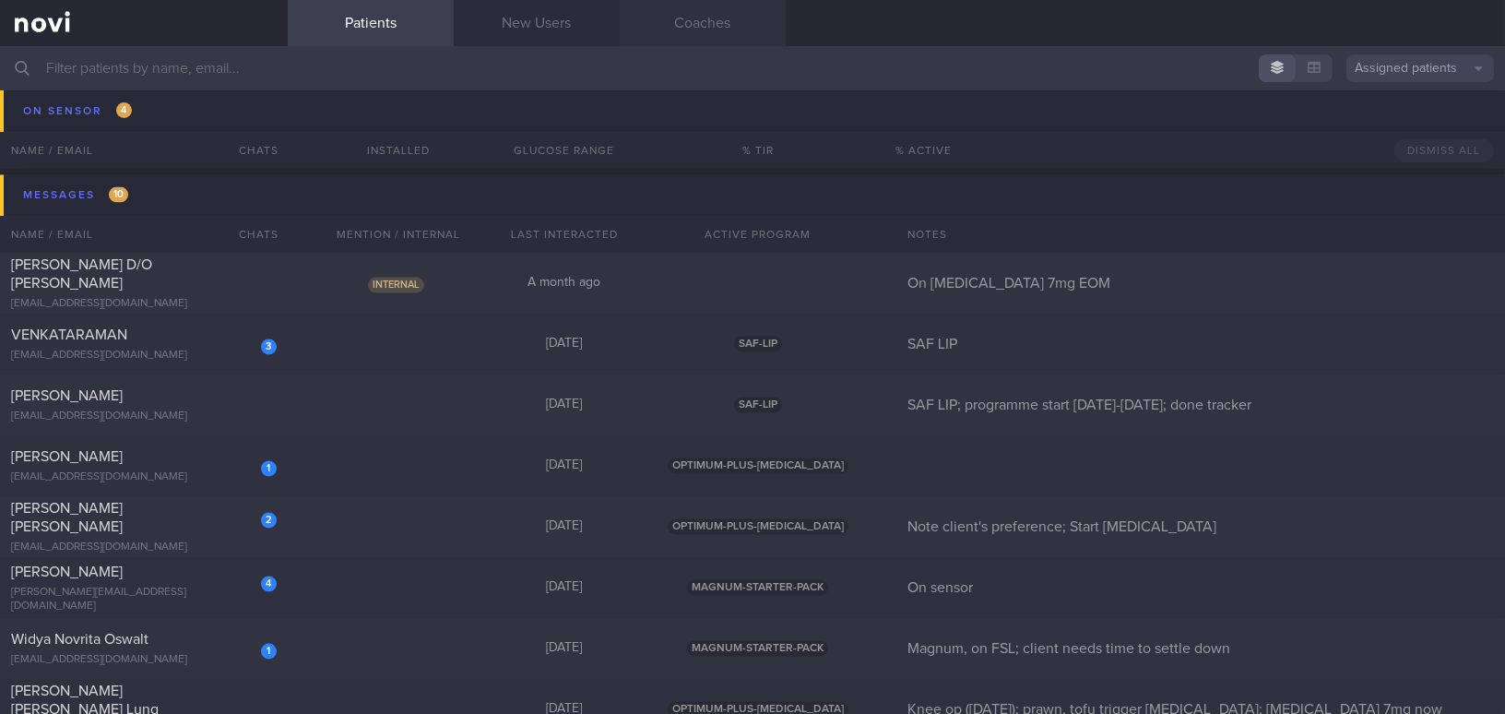
click at [726, 28] on link "Coaches" at bounding box center [703, 23] width 166 height 46
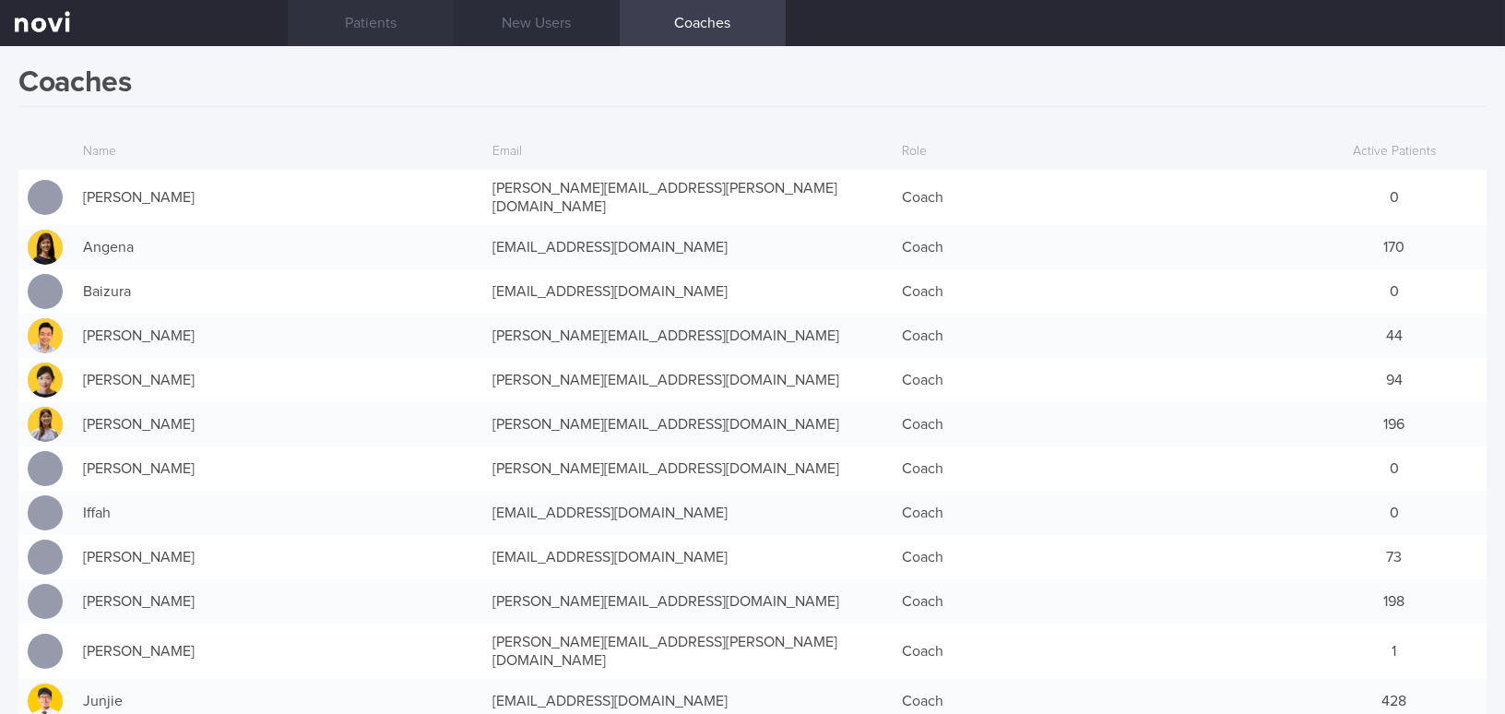
click at [395, 25] on link "Patients" at bounding box center [371, 23] width 166 height 46
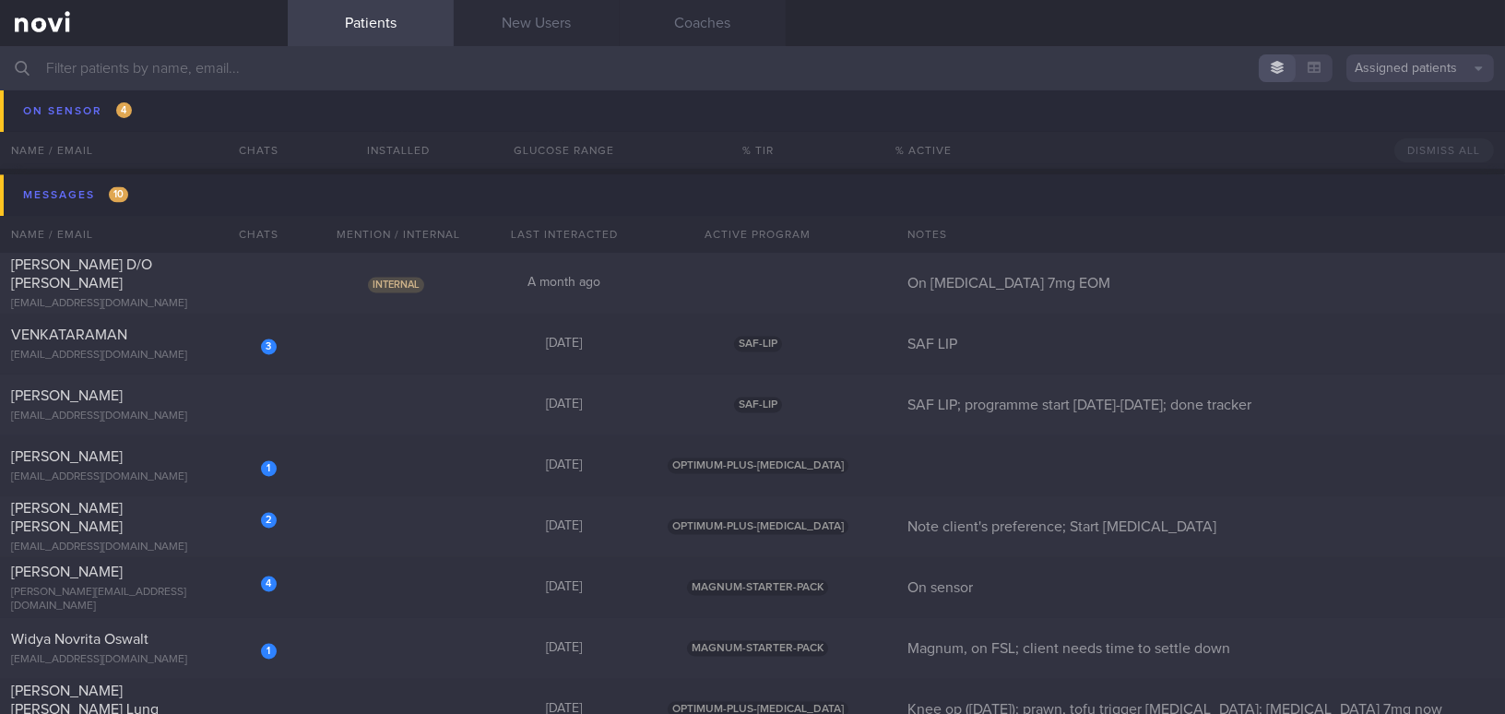
click at [204, 82] on input "text" at bounding box center [752, 68] width 1505 height 44
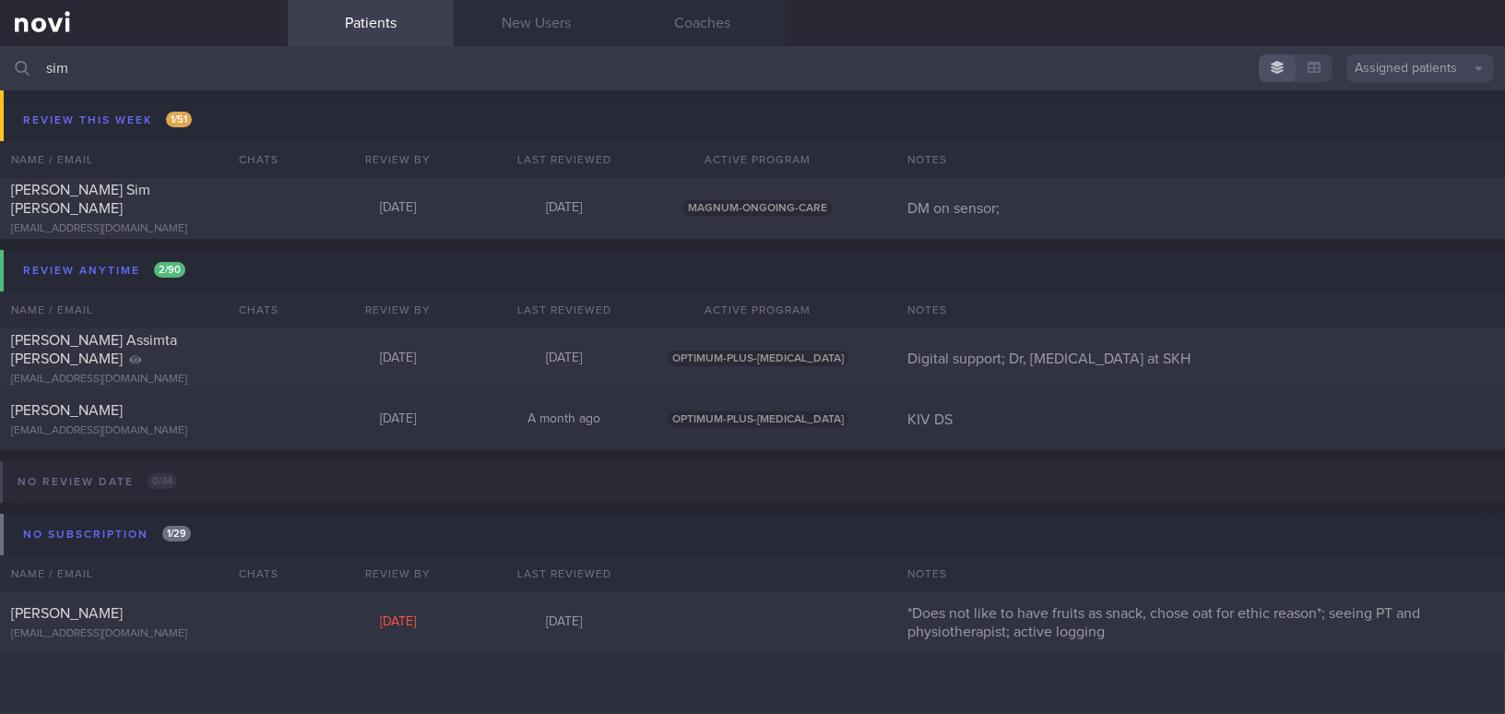
scroll to position [557, 0]
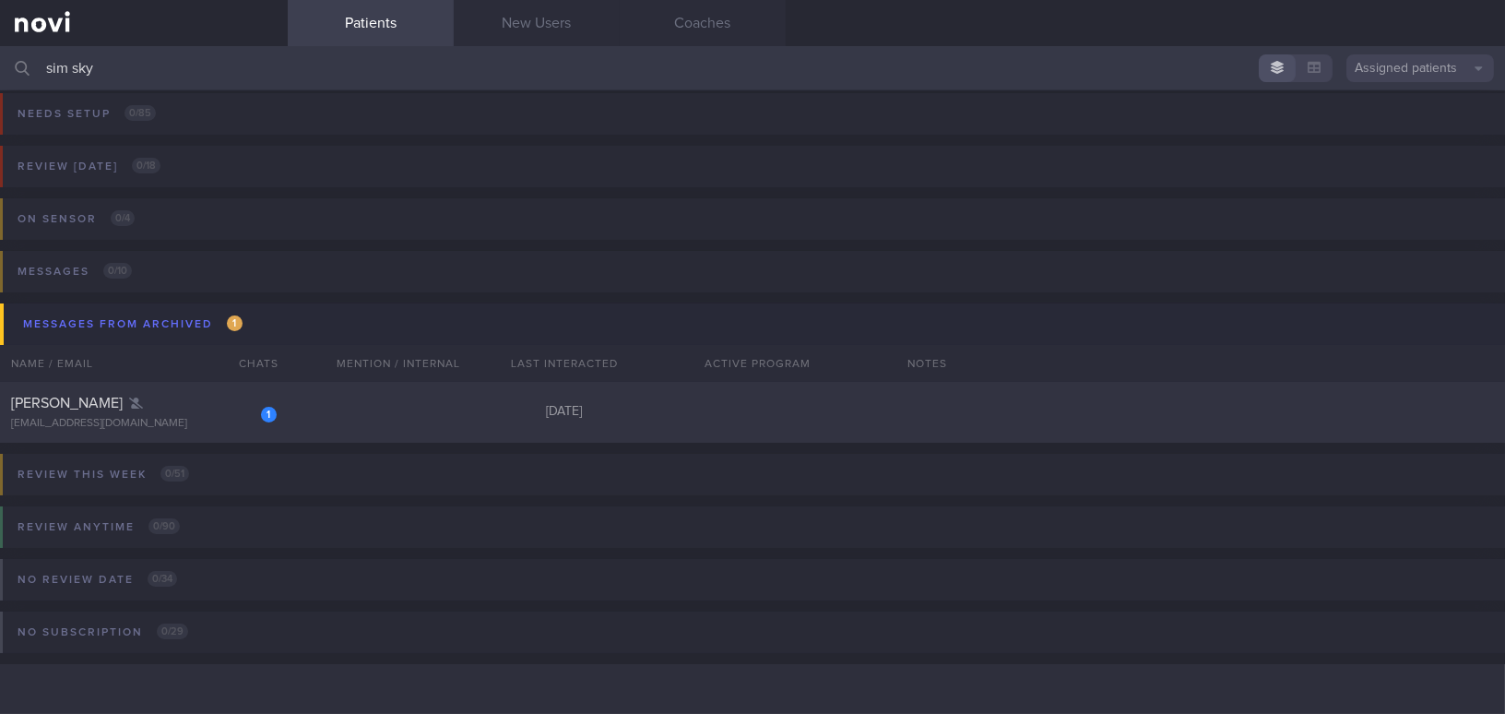
scroll to position [7, 0]
type input "sim sky"
click at [170, 402] on div "[PERSON_NAME]" at bounding box center [141, 404] width 261 height 18
select select "7"
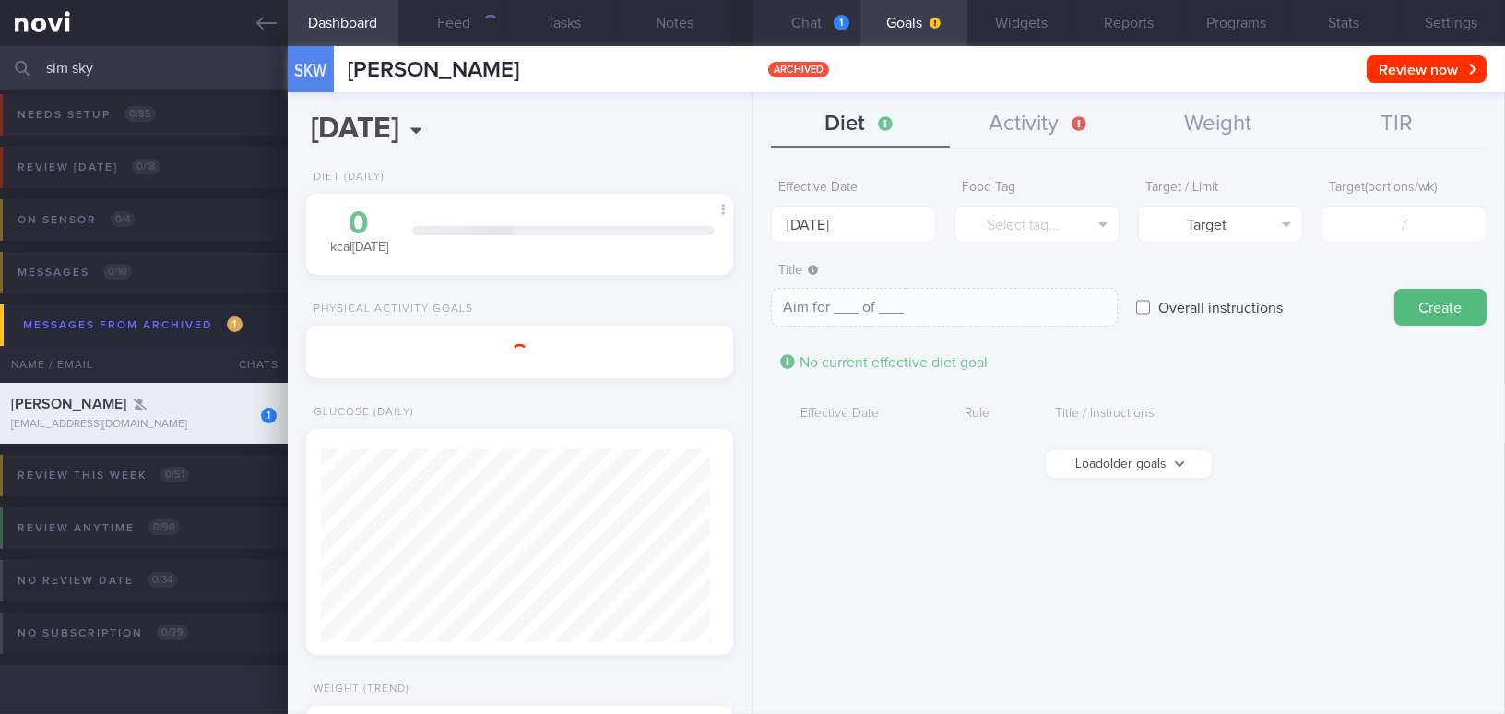
click at [828, 19] on button "Chat 1" at bounding box center [806, 23] width 108 height 46
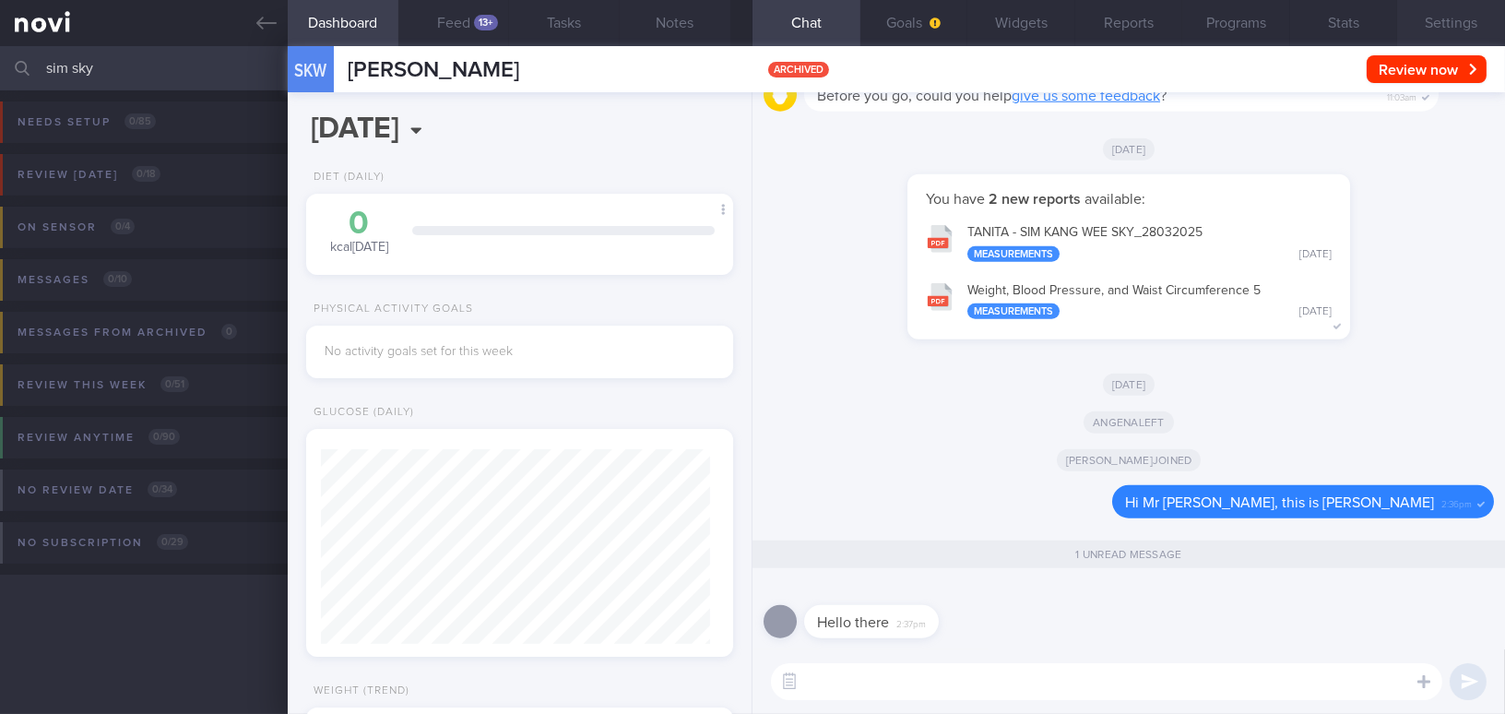
click at [1463, 30] on button "Settings" at bounding box center [1451, 23] width 108 height 46
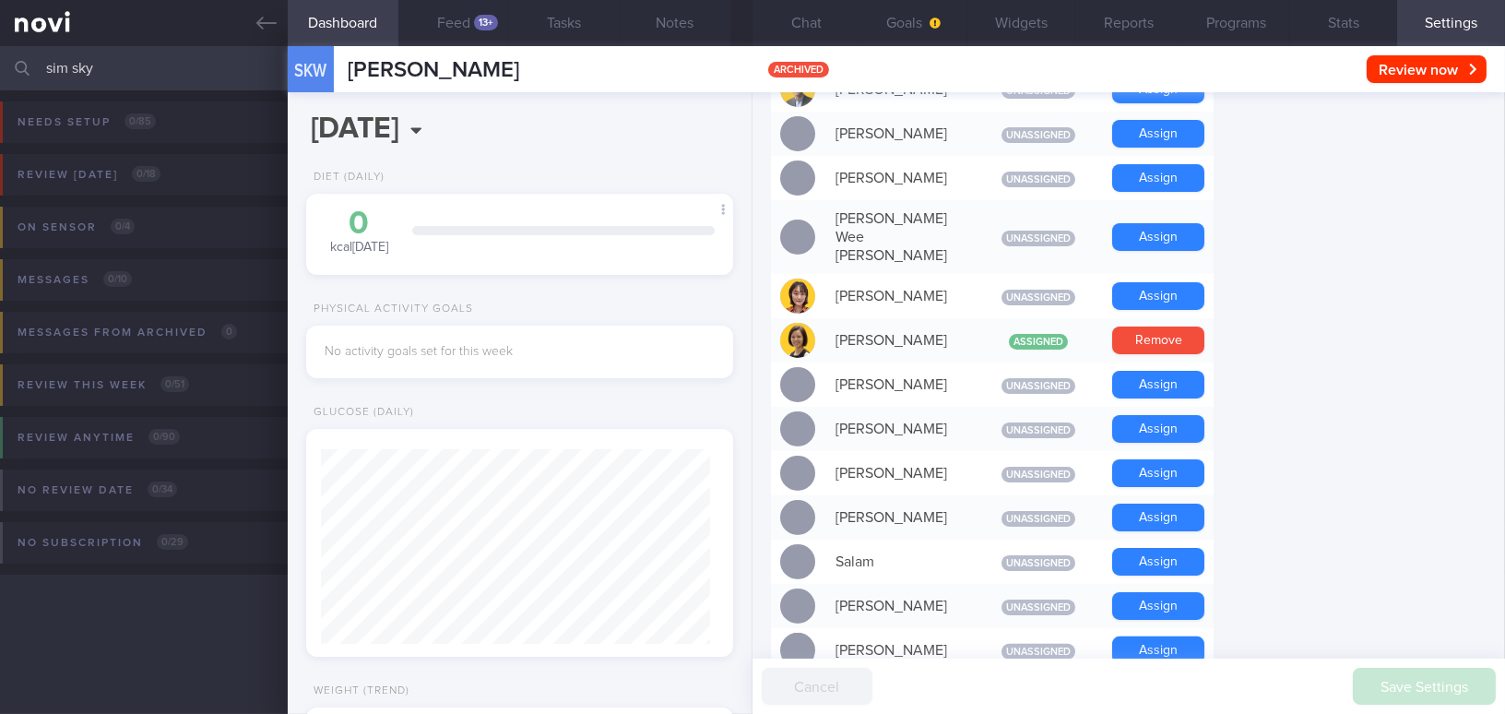
scroll to position [1089, 0]
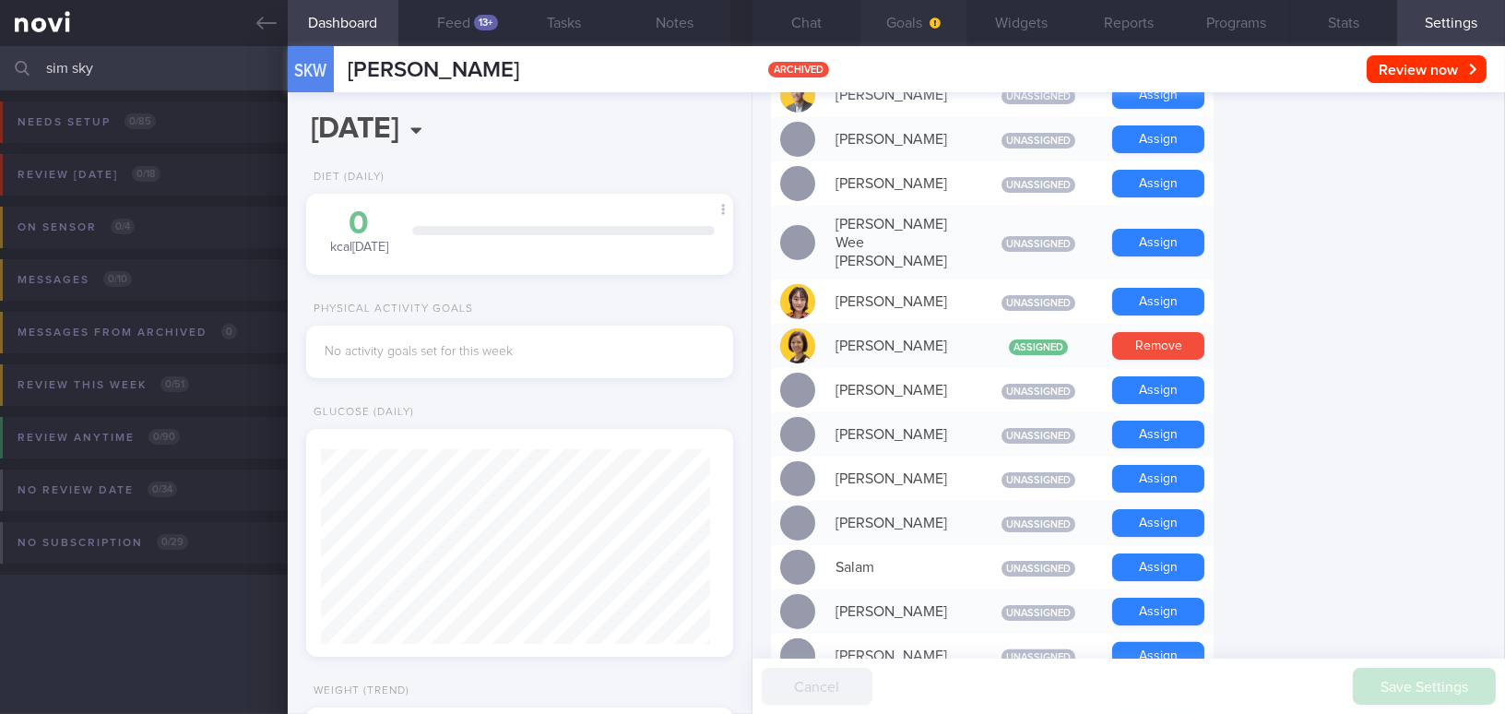
click at [890, 19] on button "Goals" at bounding box center [914, 23] width 108 height 46
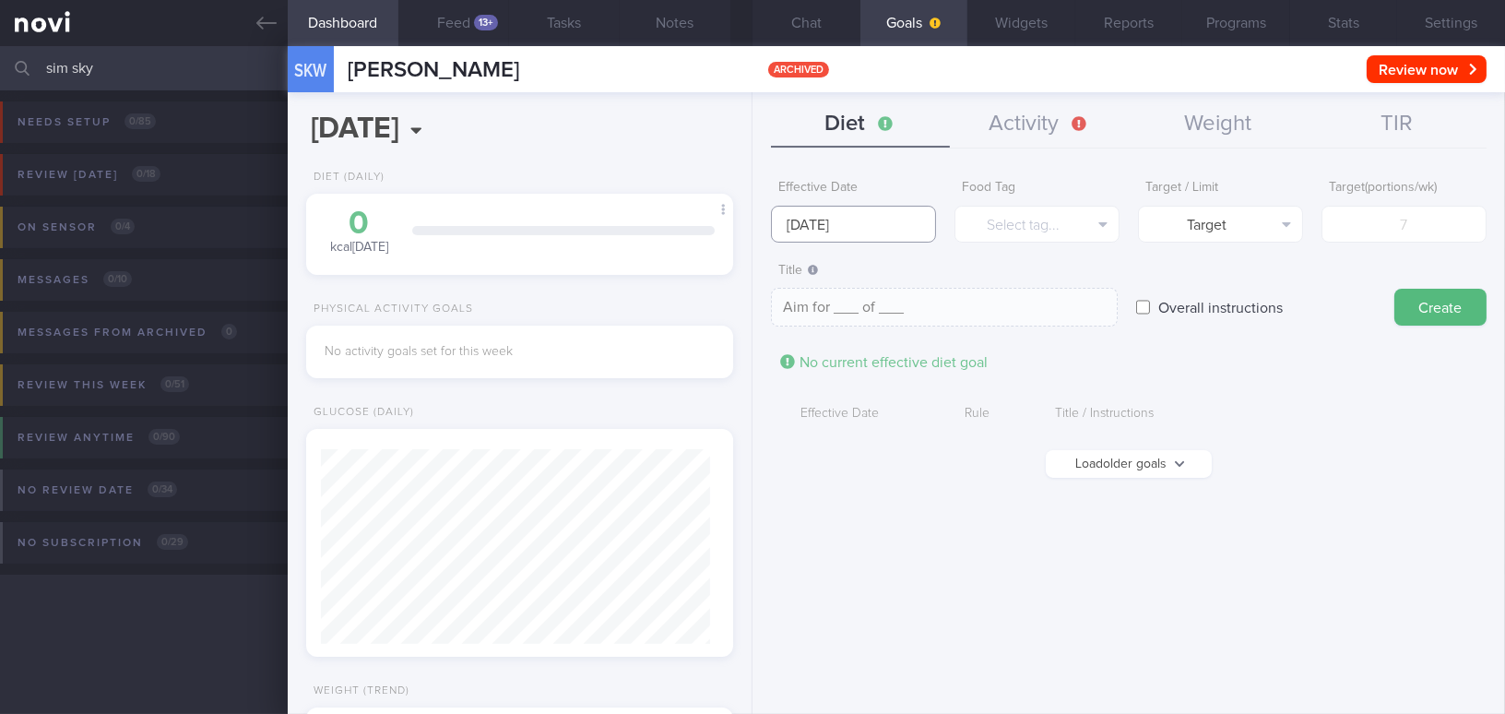
click at [843, 224] on input "25 Aug 2025" at bounding box center [853, 224] width 165 height 37
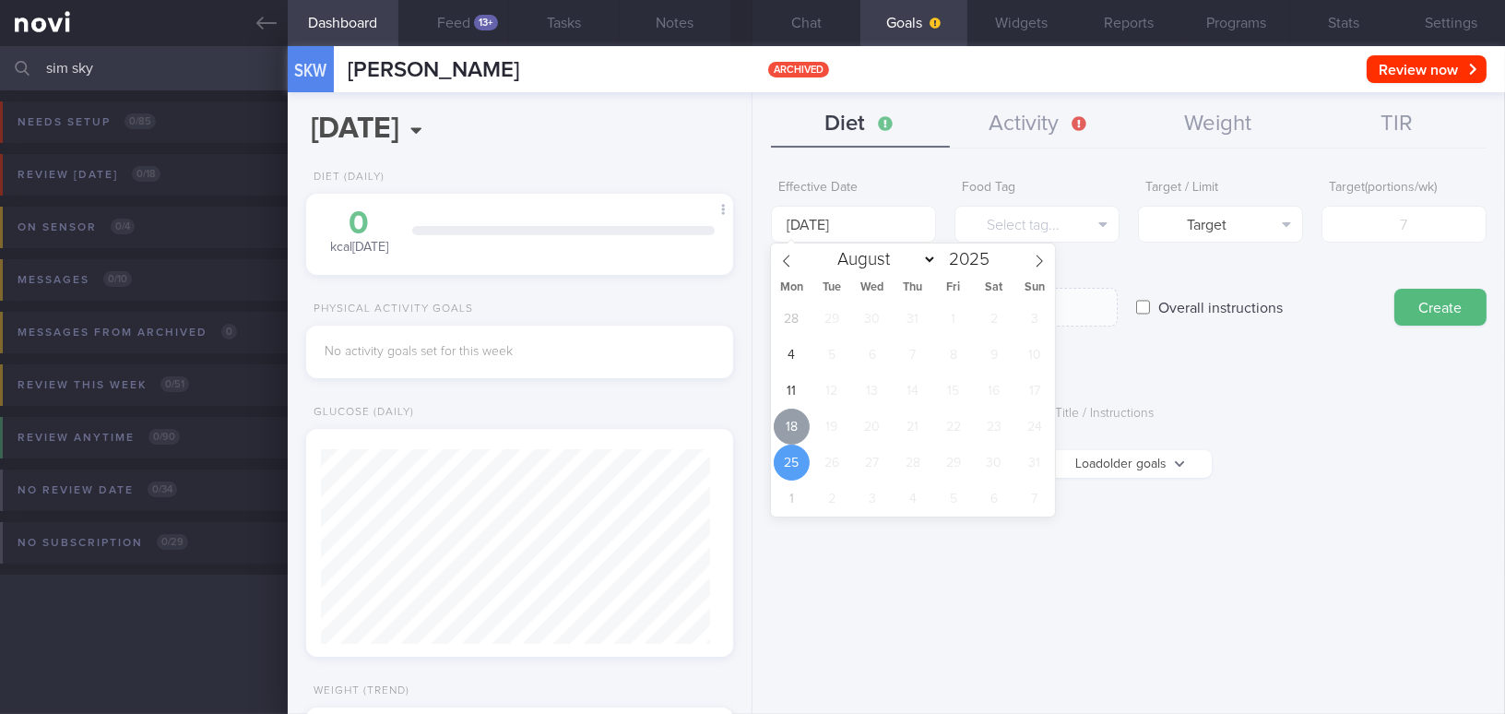
click at [785, 434] on span "18" at bounding box center [791, 426] width 36 height 36
type input "[DATE]"
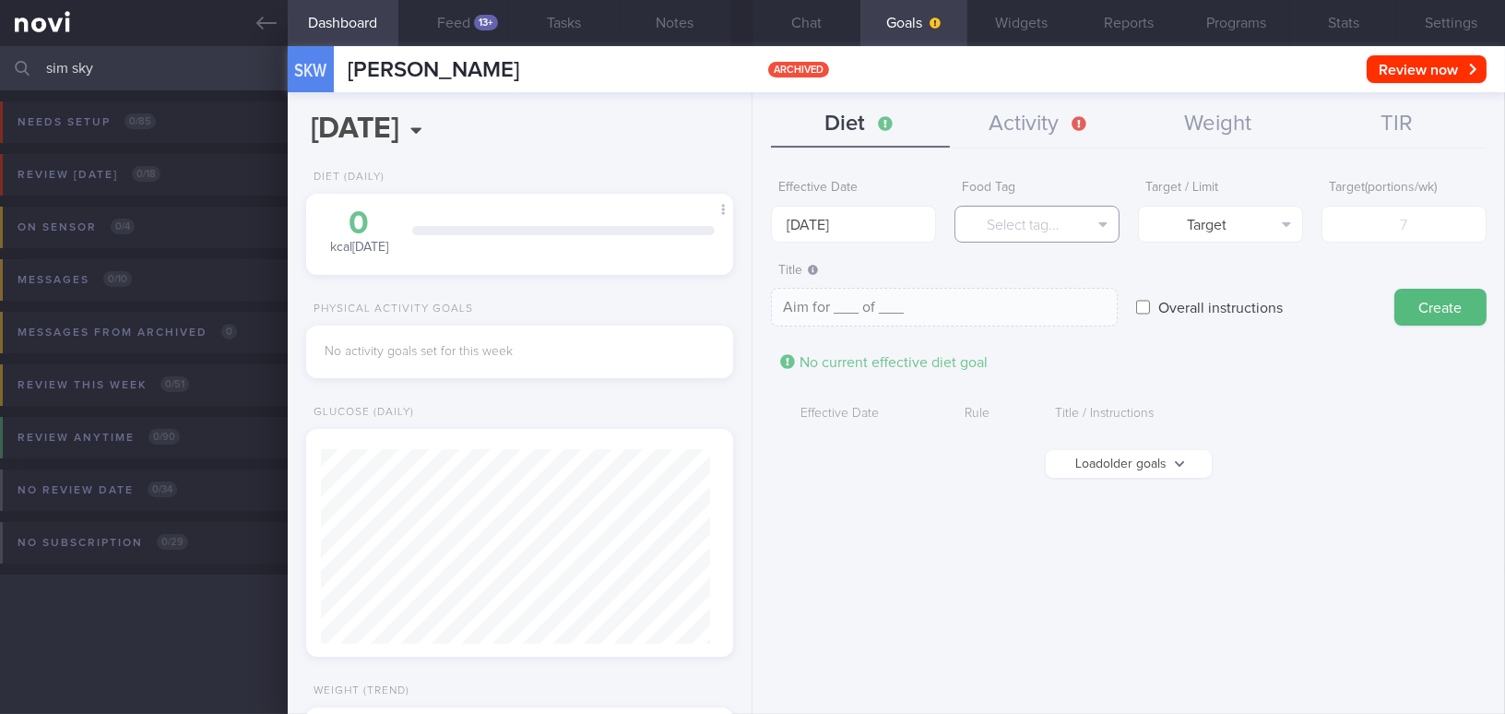
click at [1051, 236] on button "Select tag..." at bounding box center [1036, 224] width 165 height 37
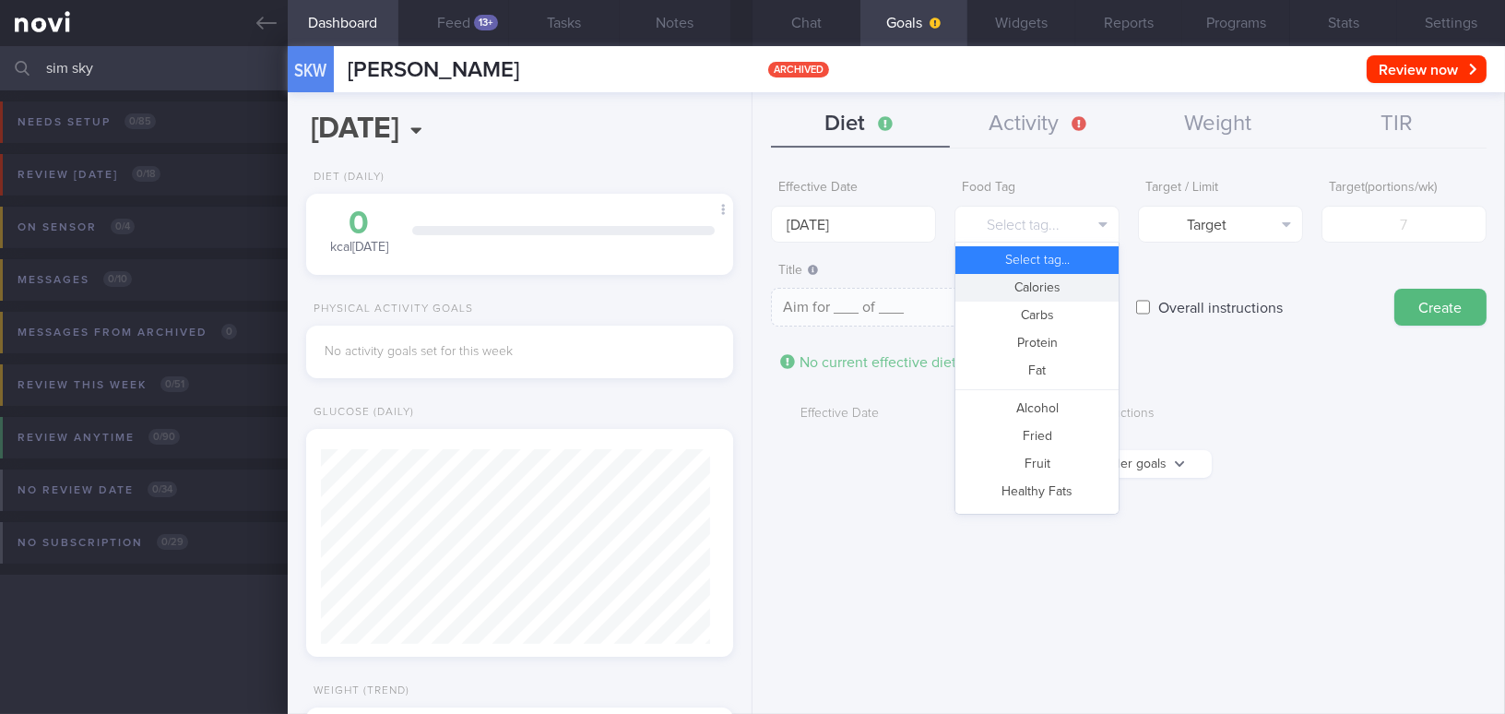
click at [1056, 291] on button "Calories" at bounding box center [1036, 288] width 163 height 28
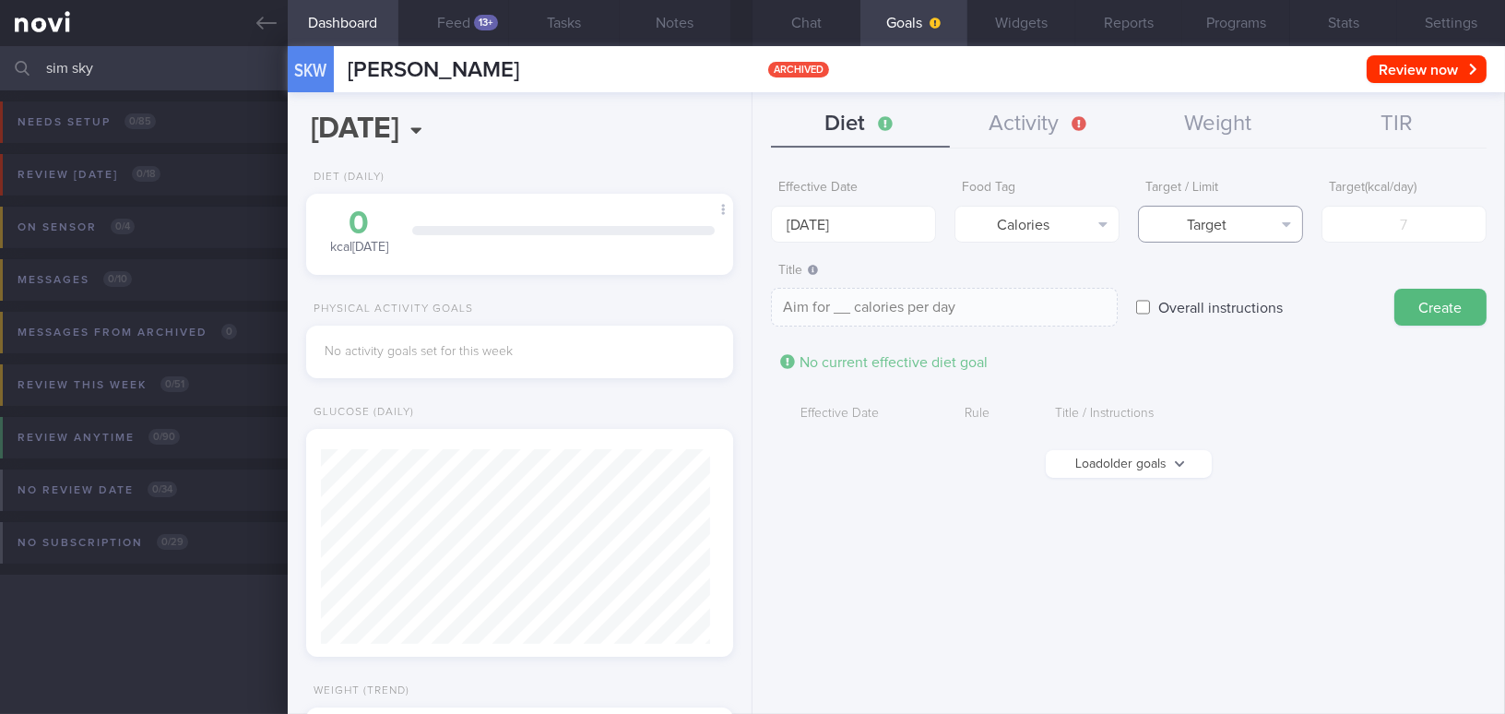
click at [1213, 228] on button "Target" at bounding box center [1220, 224] width 165 height 37
drag, startPoint x: 1222, startPoint y: 287, endPoint x: 1319, endPoint y: 254, distance: 102.0
click at [1224, 287] on button "Limit" at bounding box center [1220, 288] width 163 height 28
type textarea "Keep to __ calories per day"
click at [1385, 217] on input "number" at bounding box center [1403, 224] width 165 height 37
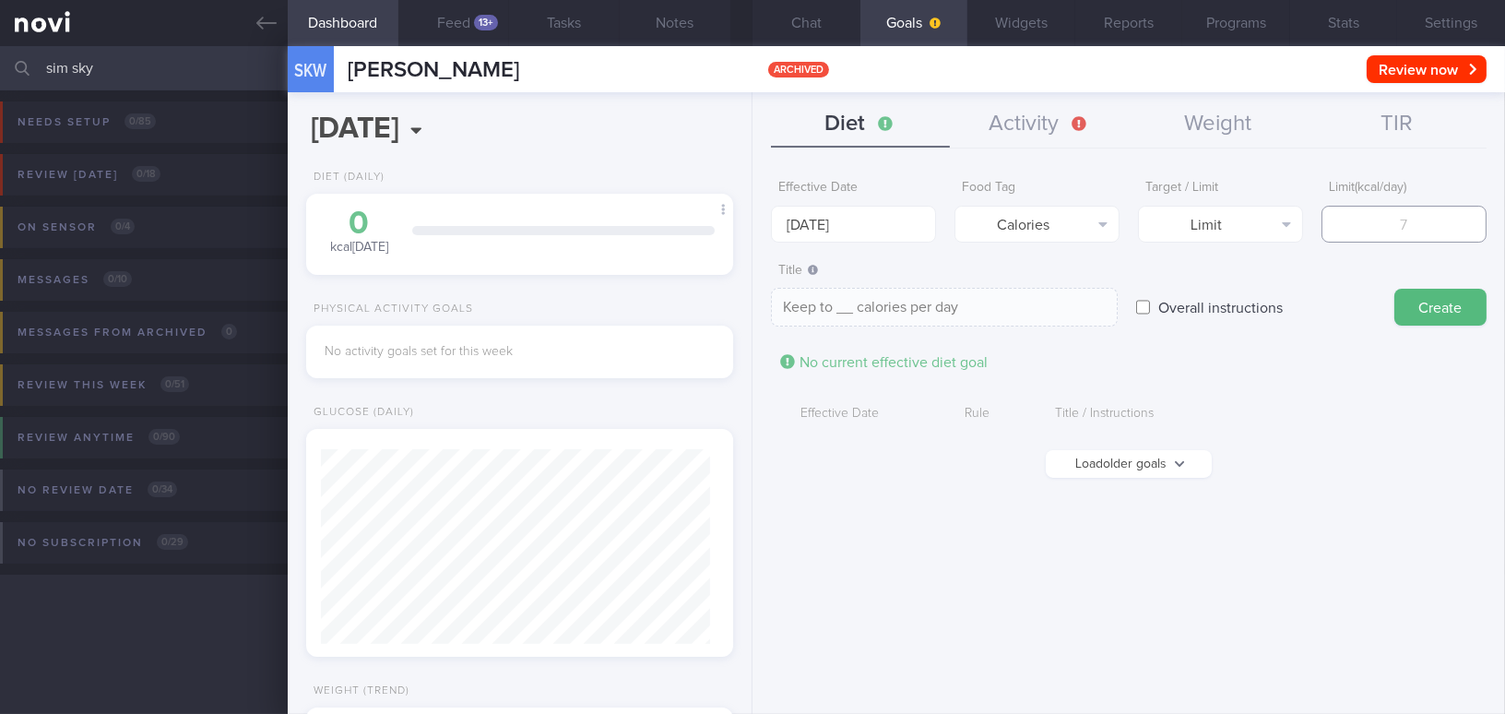
type input "1"
type textarea "Keep to 1 calories per day"
type input "15"
type textarea "Keep to 15 calories per day"
type input "150"
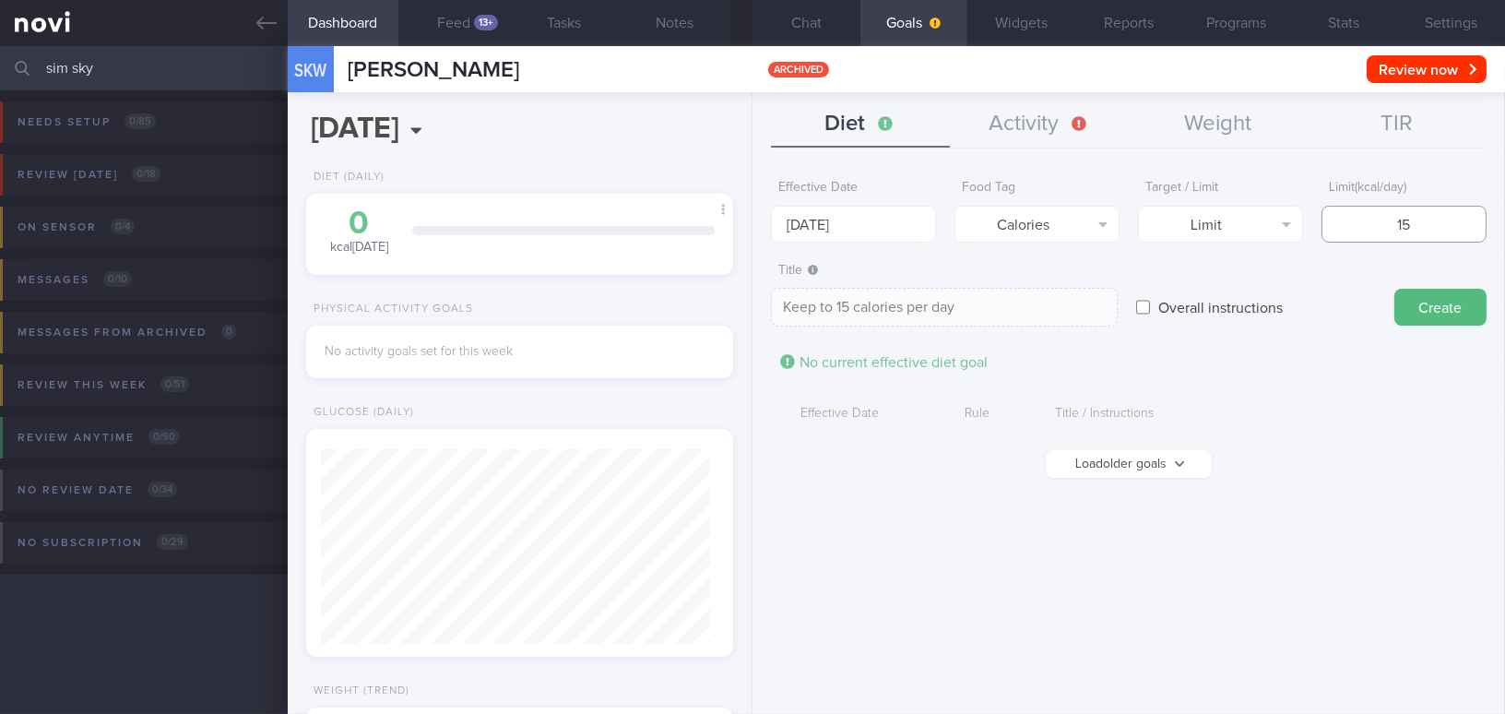
type textarea "Keep to 150 calories per day"
type input "1500"
type textarea "Keep to 1500 calories per day"
type input "1500"
click at [1447, 305] on button "Create" at bounding box center [1440, 307] width 92 height 37
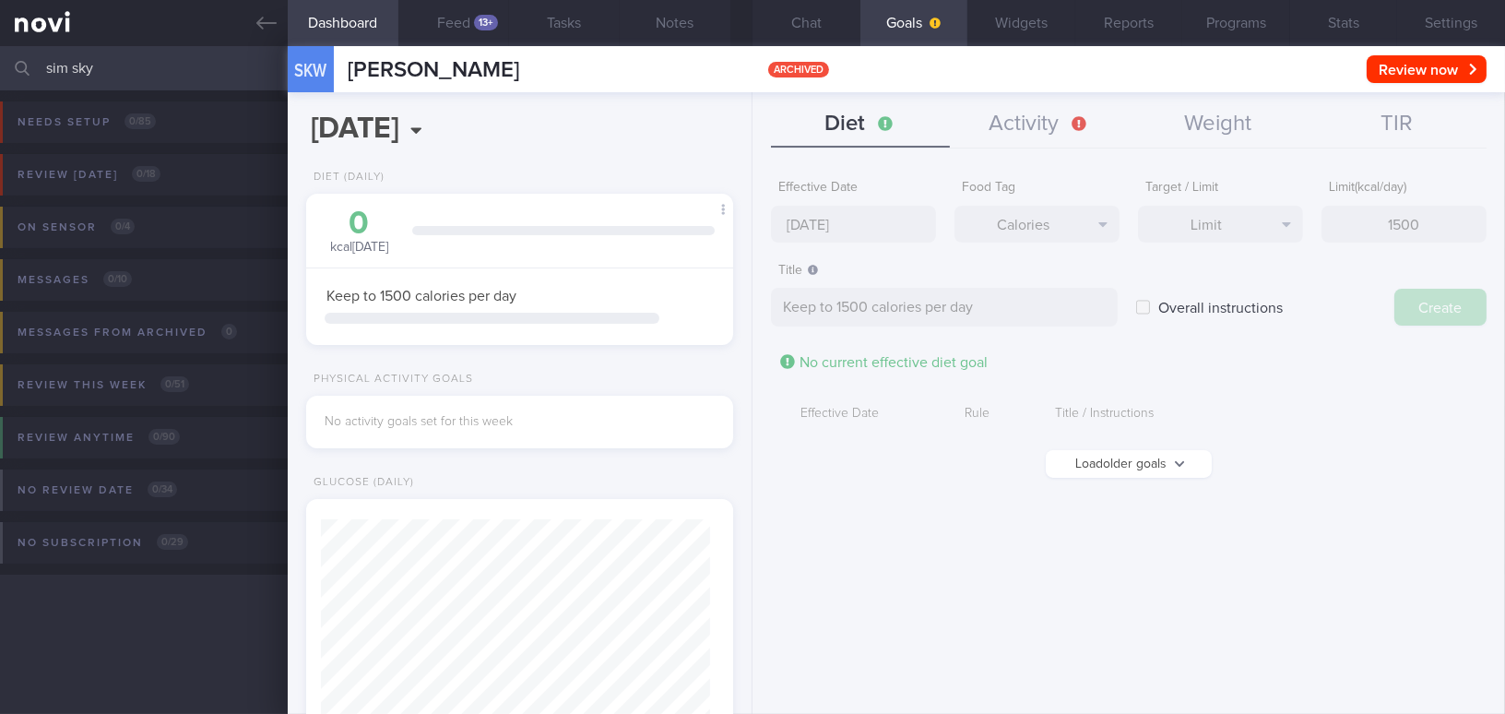
type input "25 Aug 2025"
type textarea "Aim for ___ of ___"
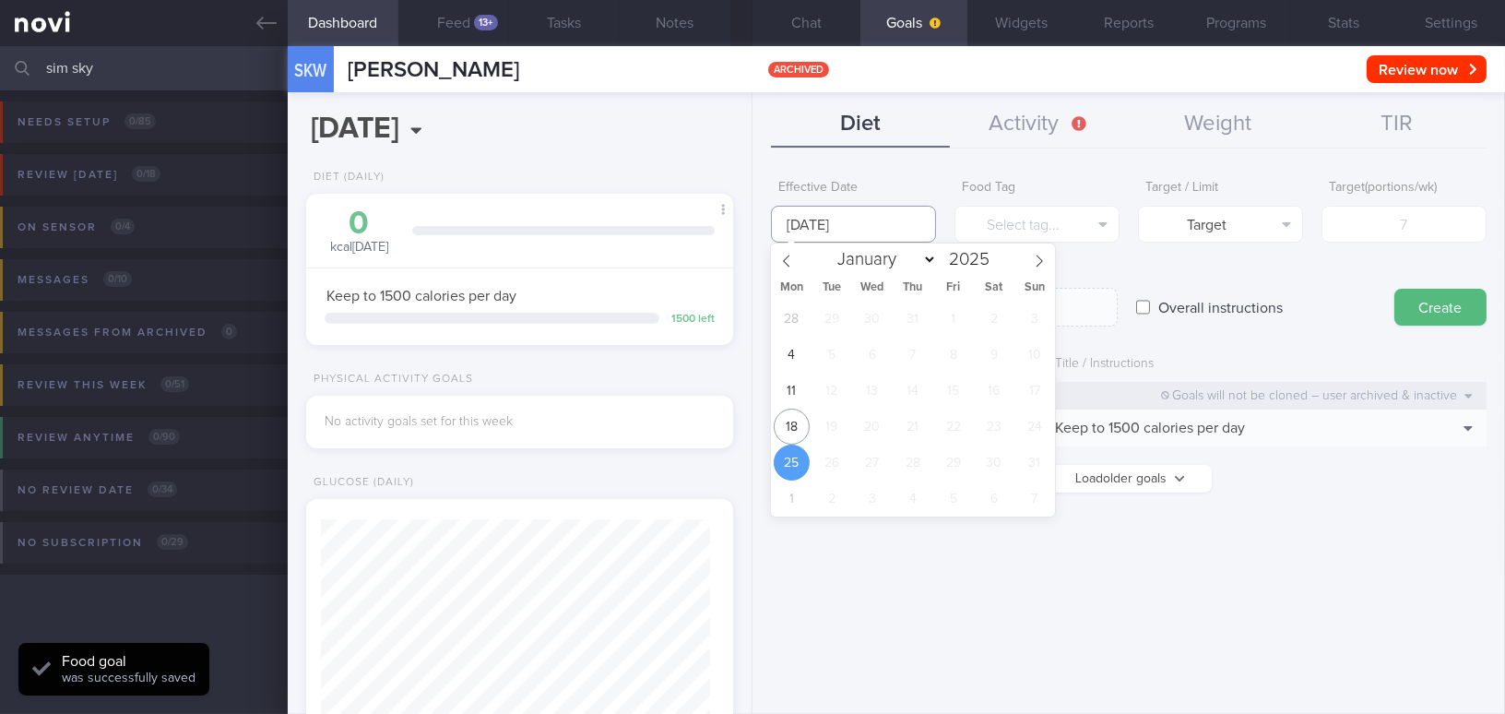
click at [852, 218] on input "25 Aug 2025" at bounding box center [853, 224] width 165 height 37
click at [788, 419] on span "18" at bounding box center [791, 426] width 36 height 36
type input "[DATE]"
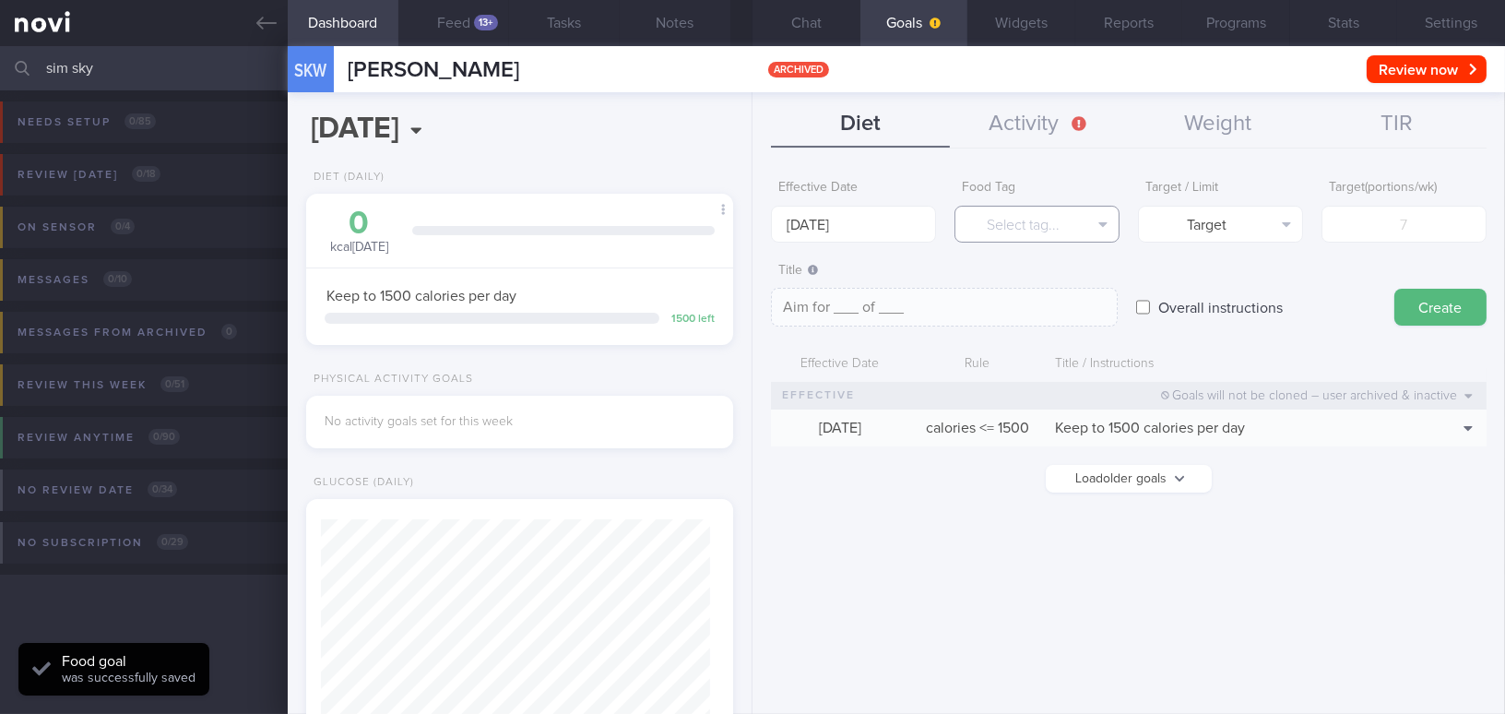
click at [995, 235] on button "Select tag..." at bounding box center [1036, 224] width 165 height 37
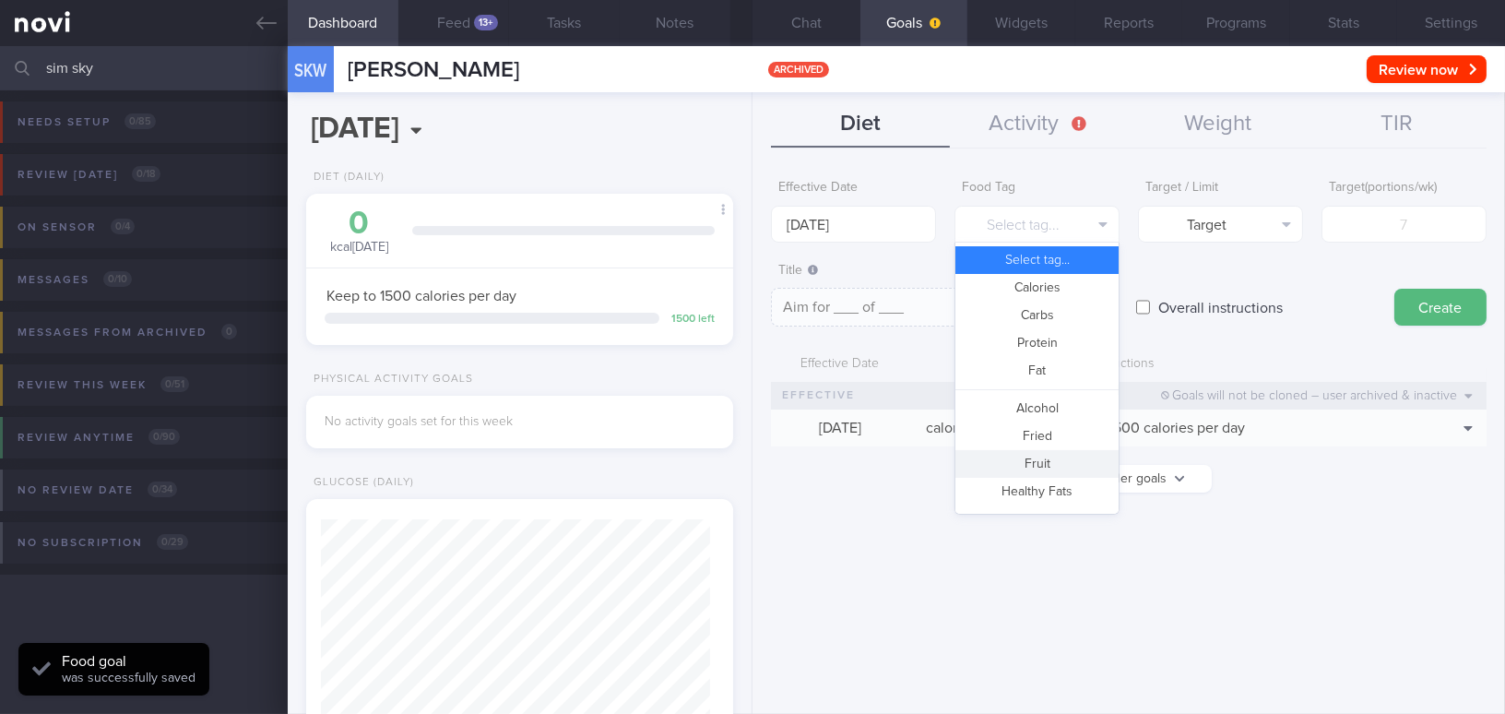
click at [1001, 454] on button "Fruit" at bounding box center [1036, 464] width 163 height 28
type textarea "Aim for __ portions of fruits per week"
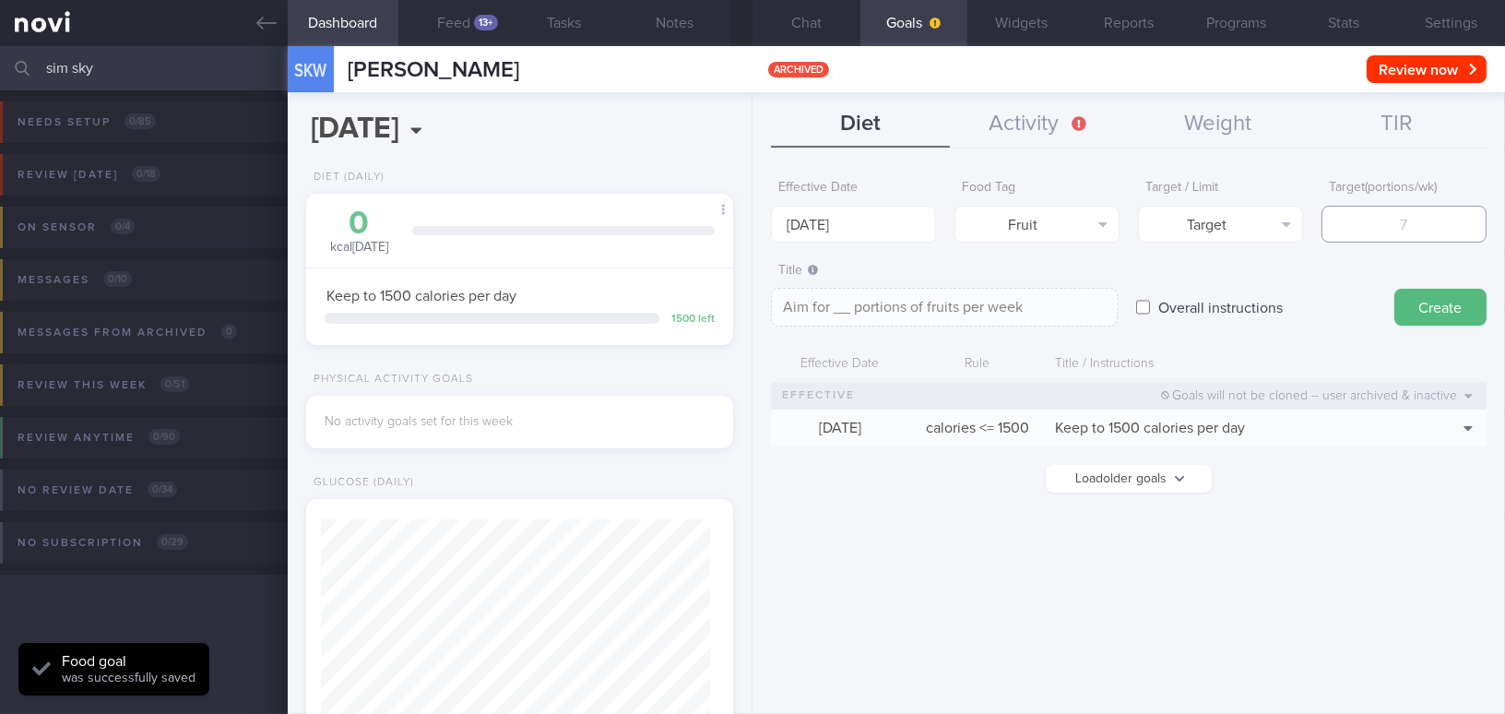
click at [1416, 226] on input "number" at bounding box center [1403, 224] width 165 height 37
type input "1"
type textarea "Aim for 1 portions of fruits per week"
type input "14"
type textarea "Aim for 14 portions of fruits per week"
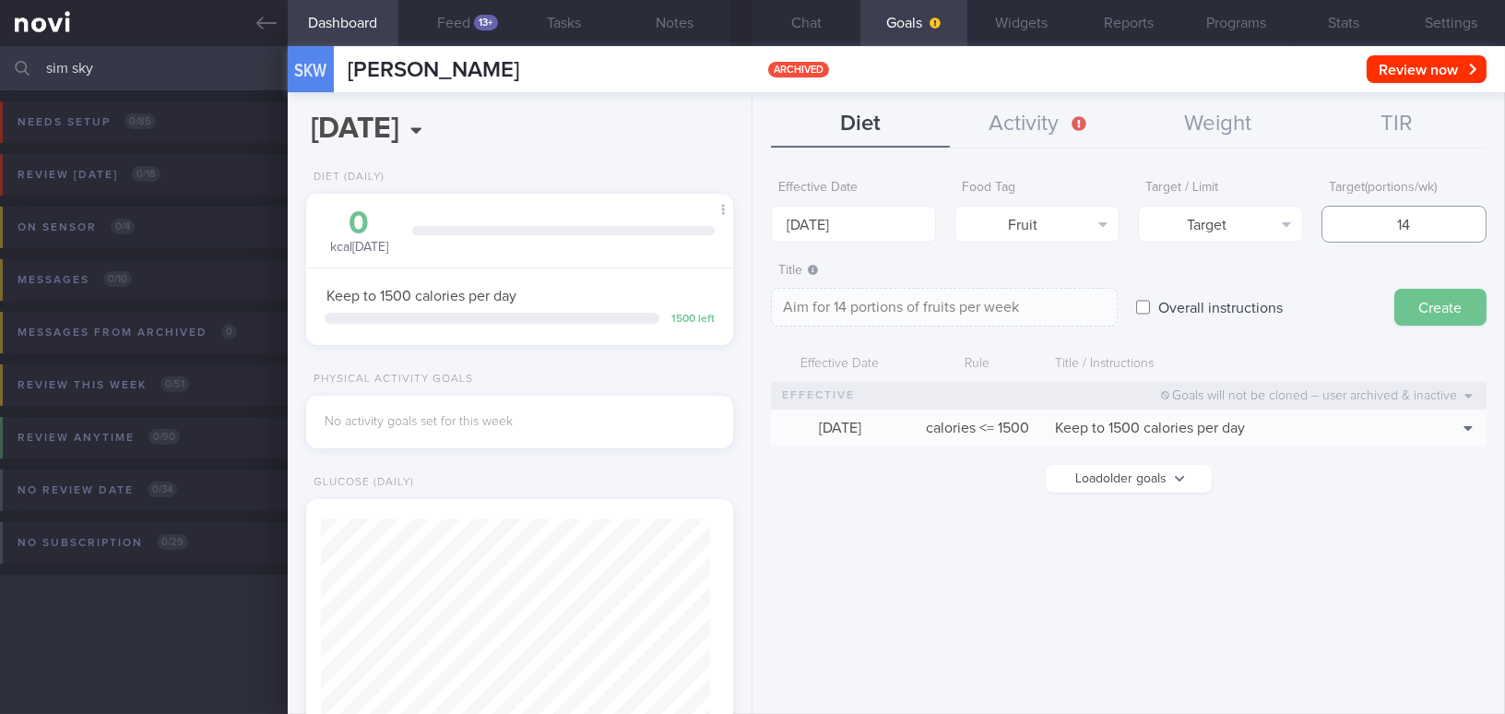
type input "14"
click at [1433, 300] on button "Create" at bounding box center [1440, 307] width 92 height 37
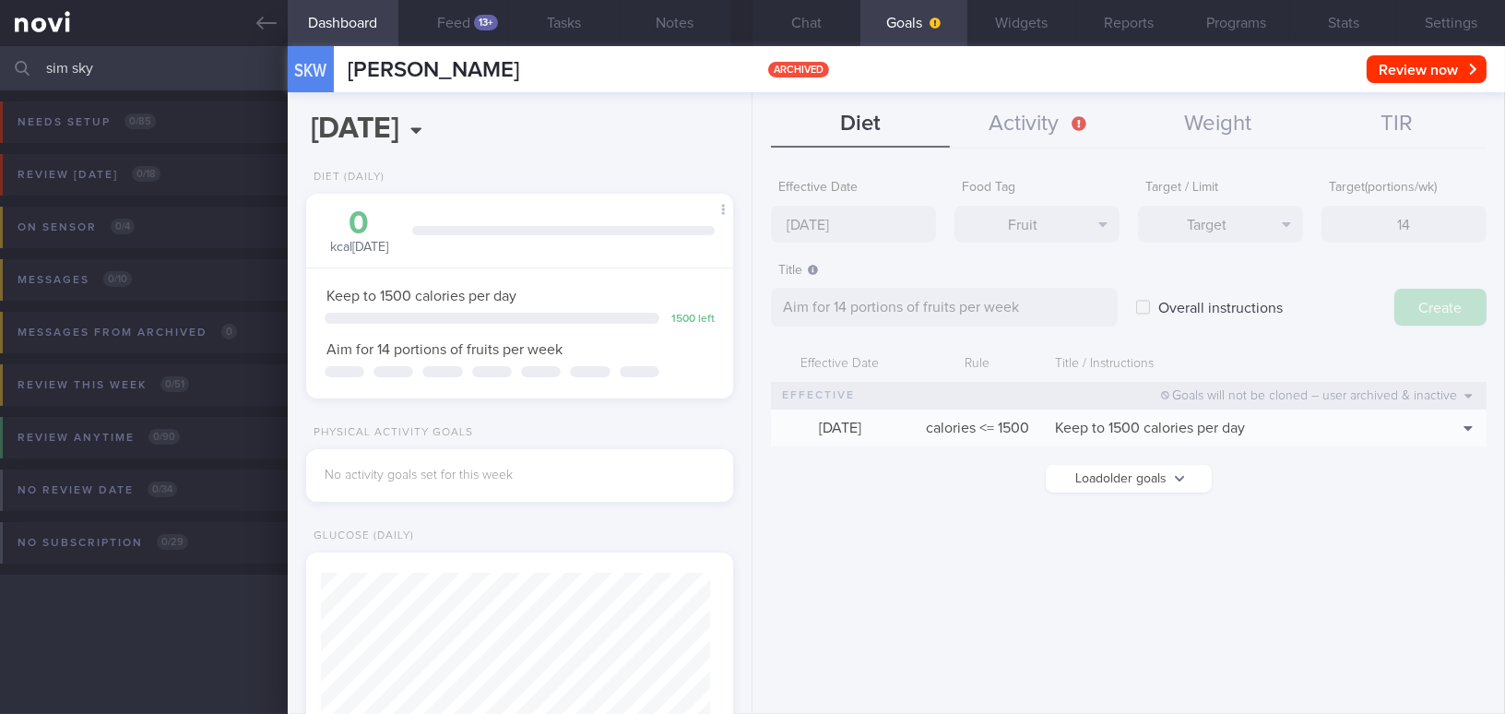
type input "25 Aug 2025"
type textarea "Aim for ___ of ___"
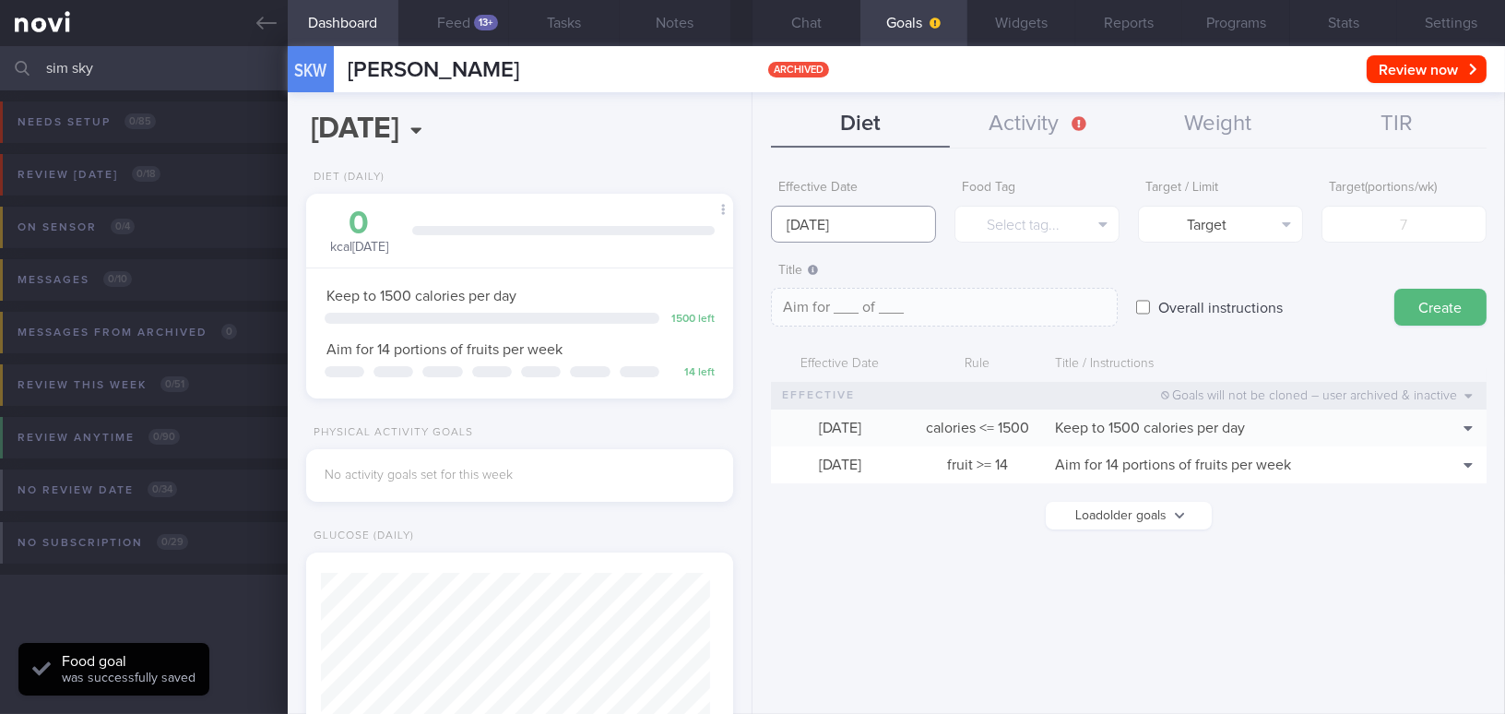
click at [820, 218] on input "25 Aug 2025" at bounding box center [853, 224] width 165 height 37
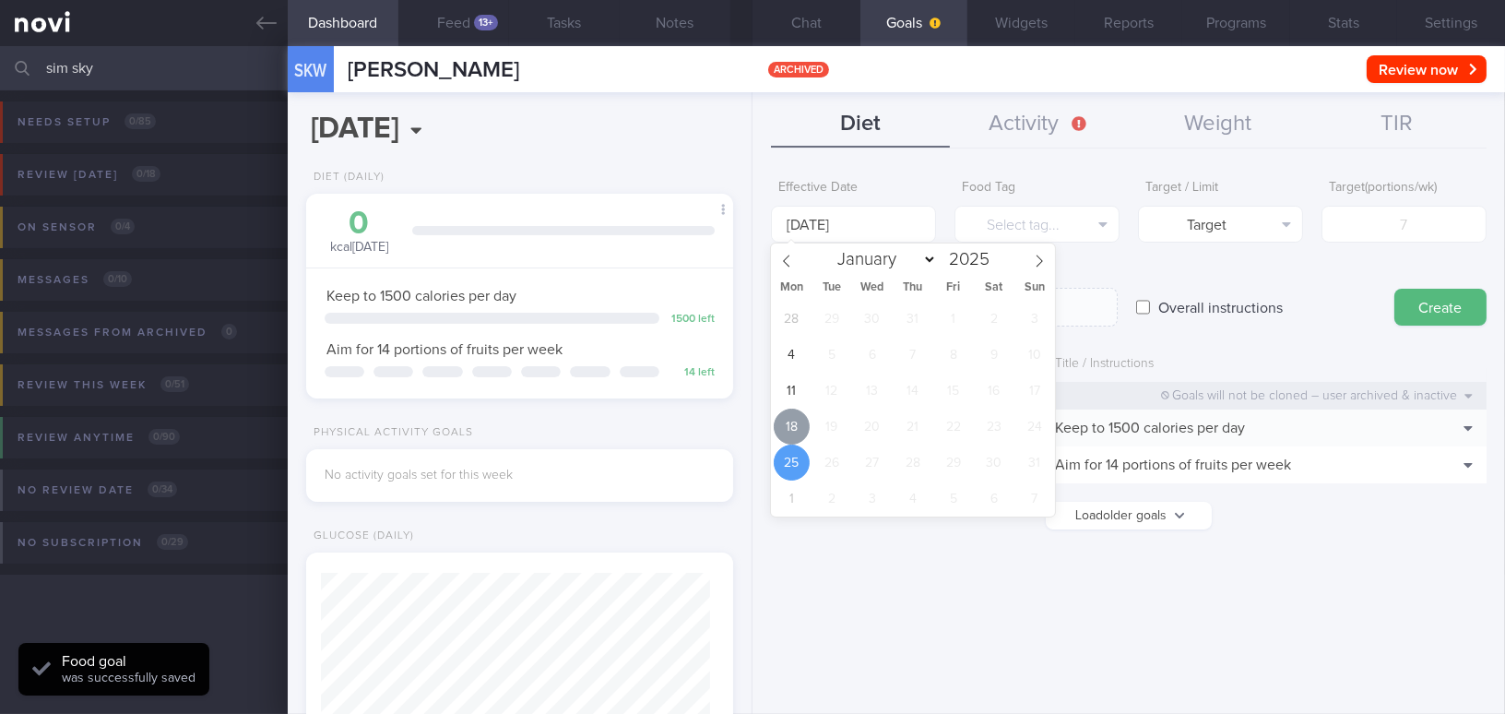
click at [800, 427] on span "18" at bounding box center [791, 426] width 36 height 36
type input "[DATE]"
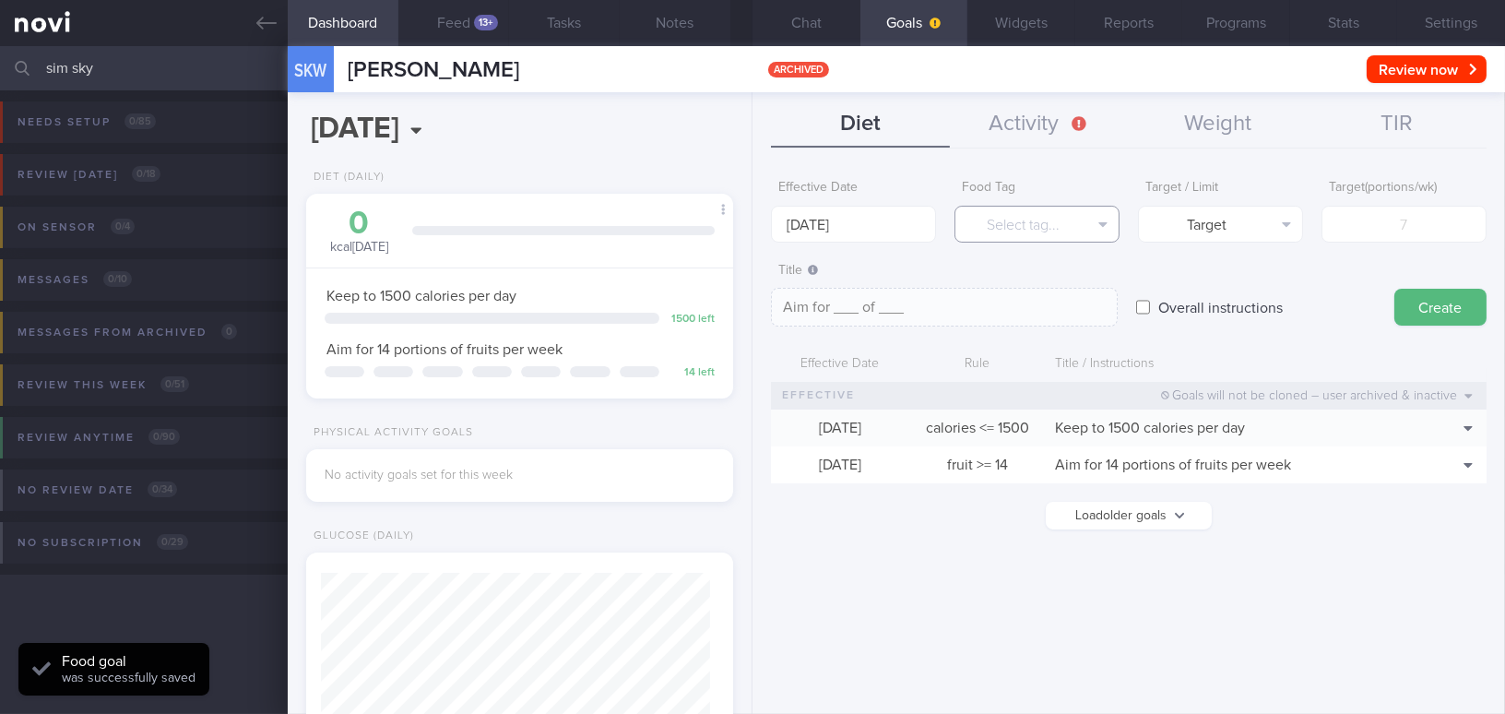
click at [1029, 232] on button "Select tag..." at bounding box center [1036, 224] width 165 height 37
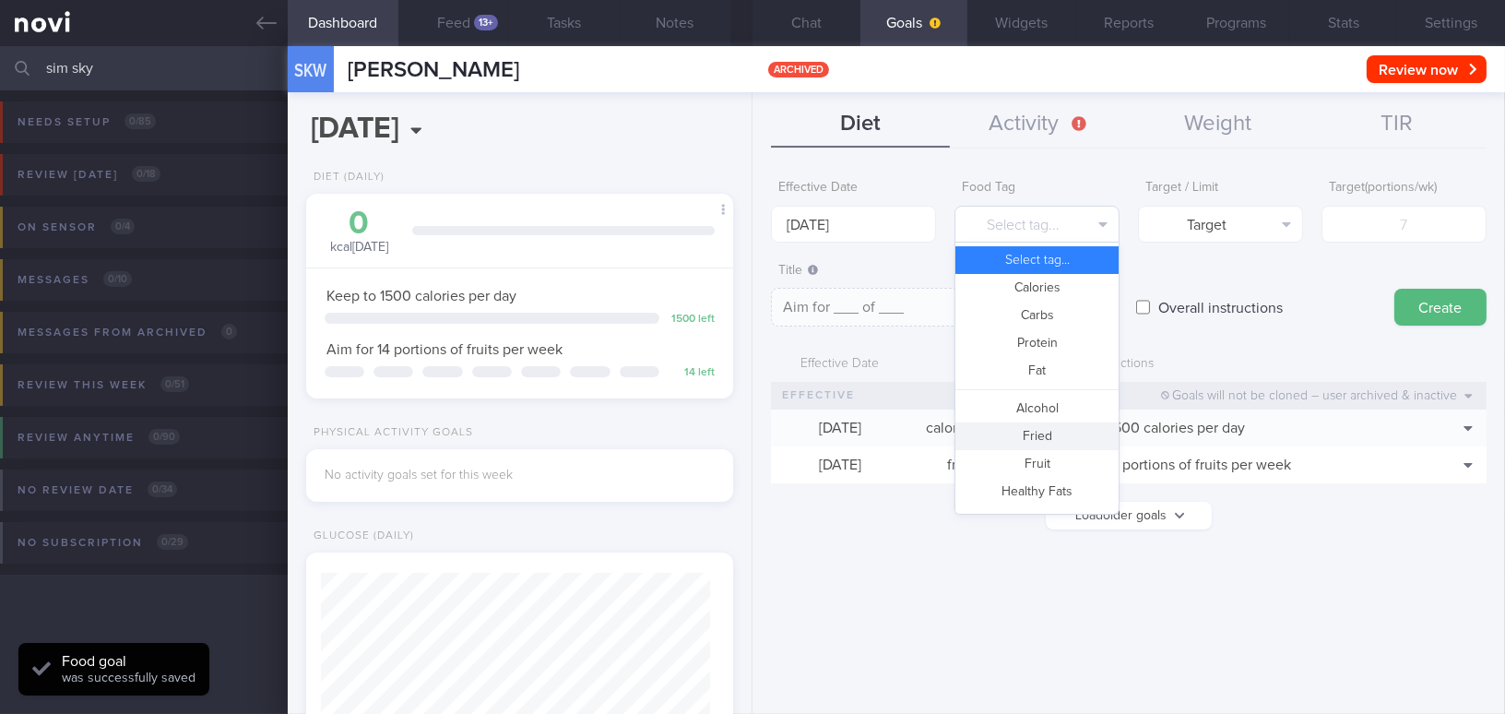
scroll to position [489, 0]
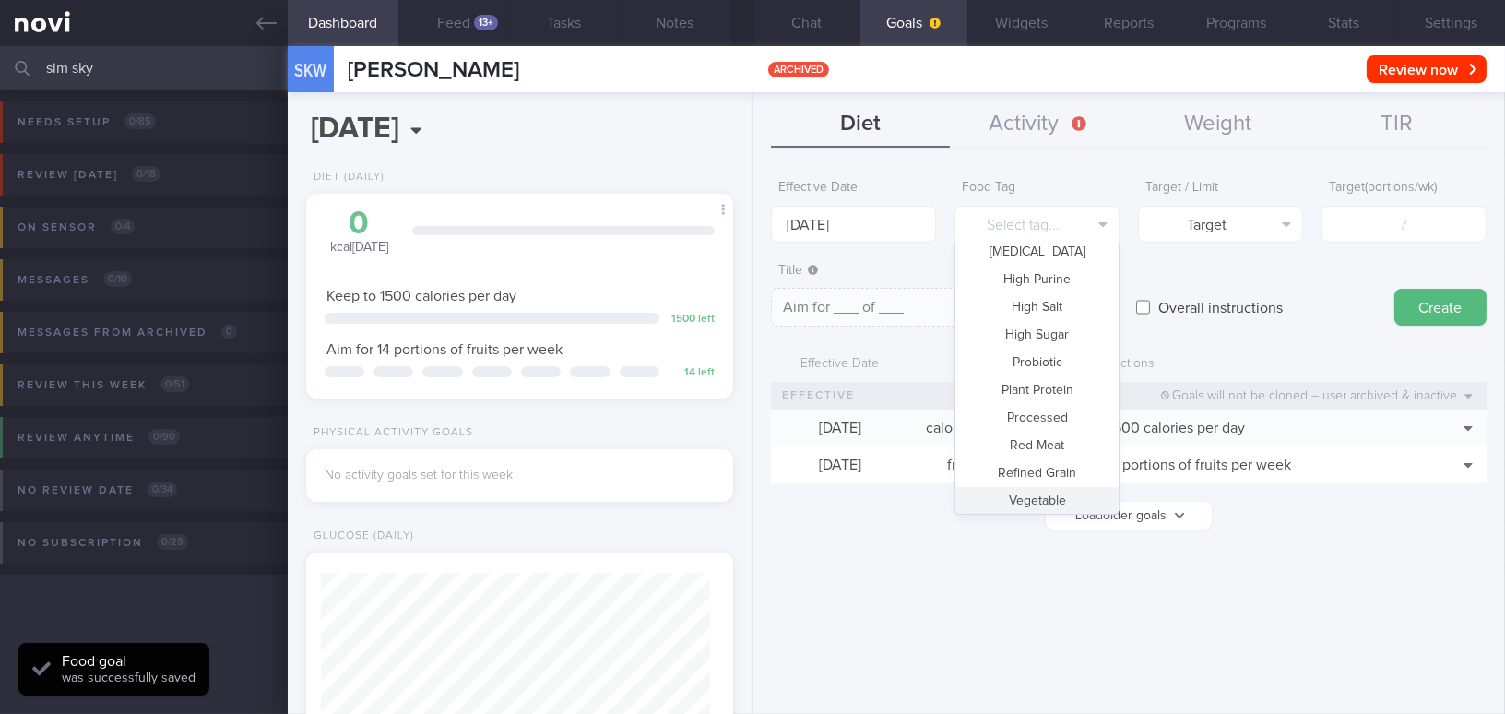
click at [1052, 497] on button "Vegetable" at bounding box center [1036, 501] width 163 height 28
type textarea "Aim for __ portions of vegetables per week"
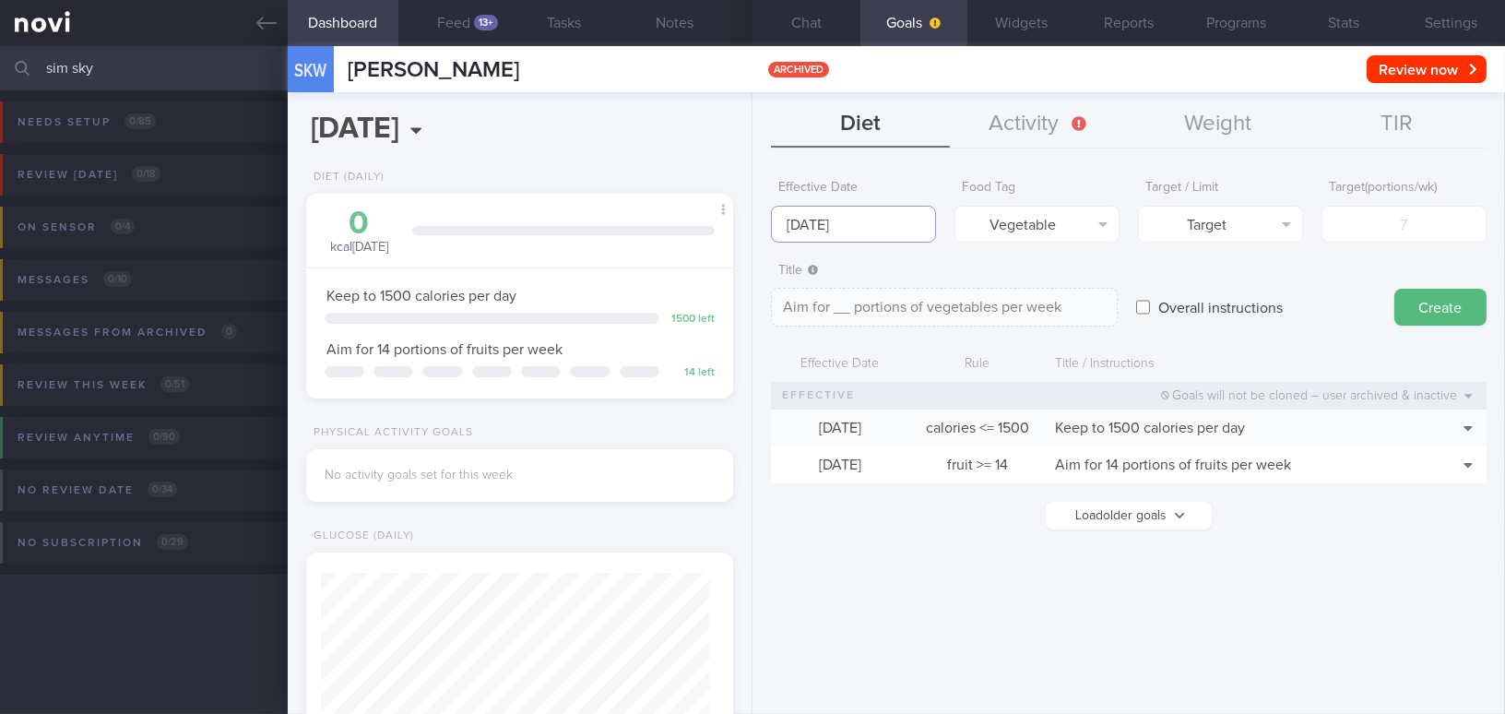
click at [844, 226] on input "[DATE]" at bounding box center [853, 224] width 165 height 37
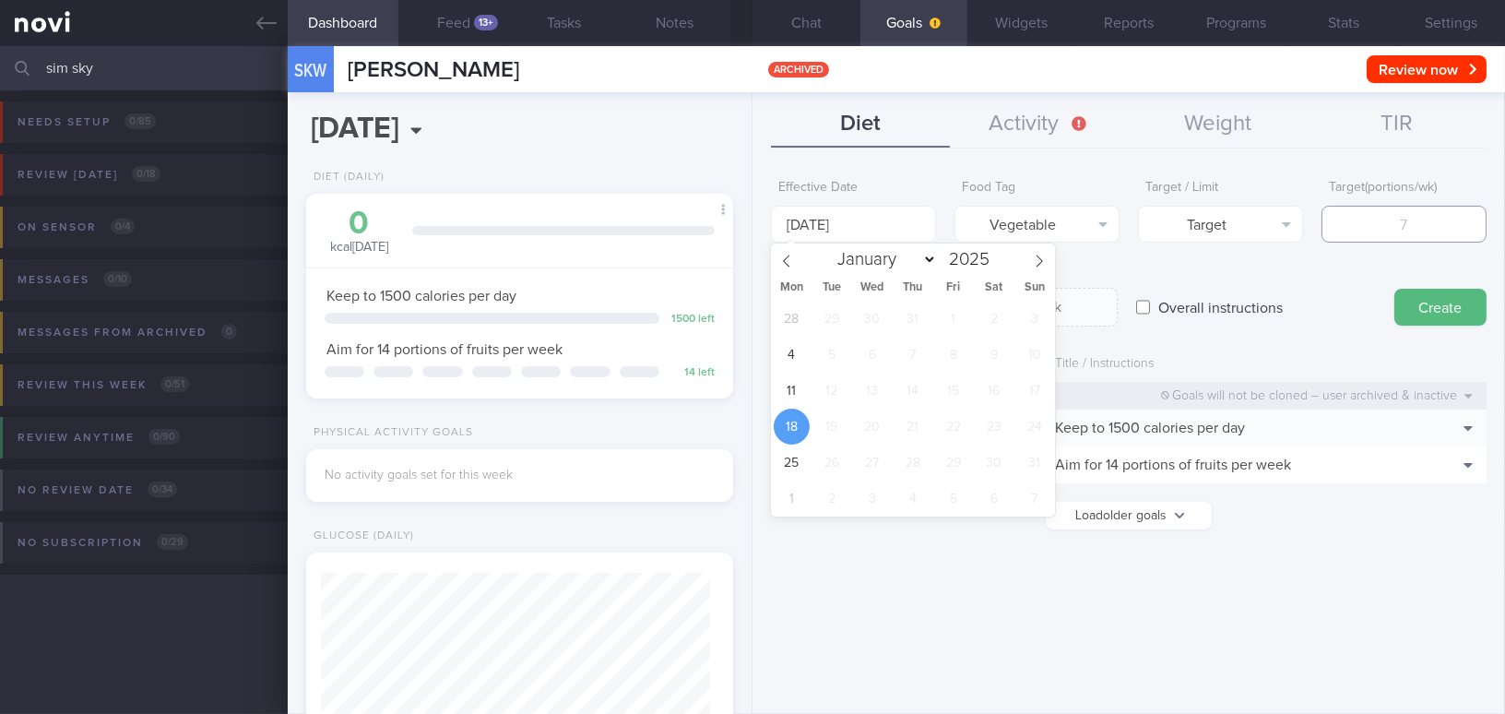
click at [1463, 235] on input "number" at bounding box center [1403, 224] width 165 height 37
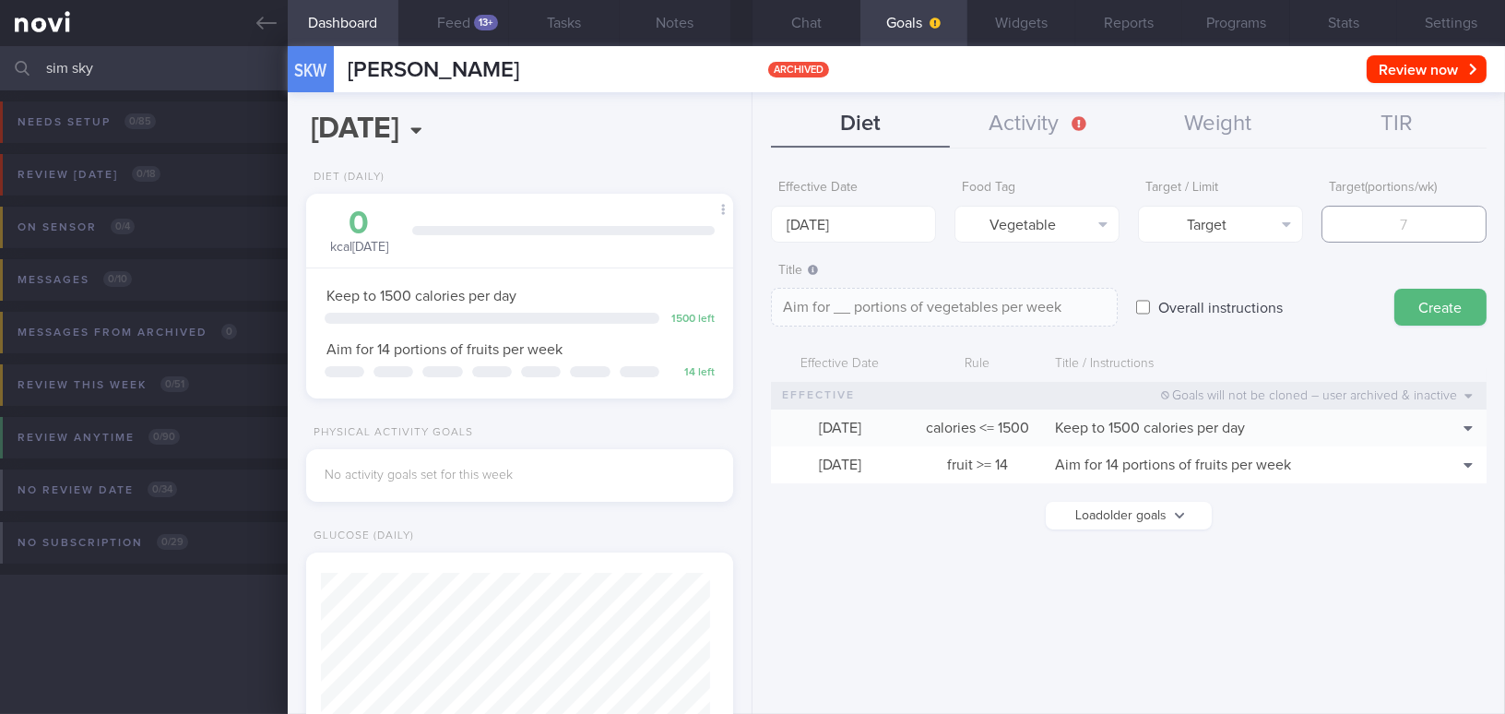
type input "1"
type textarea "Aim for 1 portions of vegetables per week"
type input "14"
type textarea "Aim for 14 portions of vegetables per week"
type input "14"
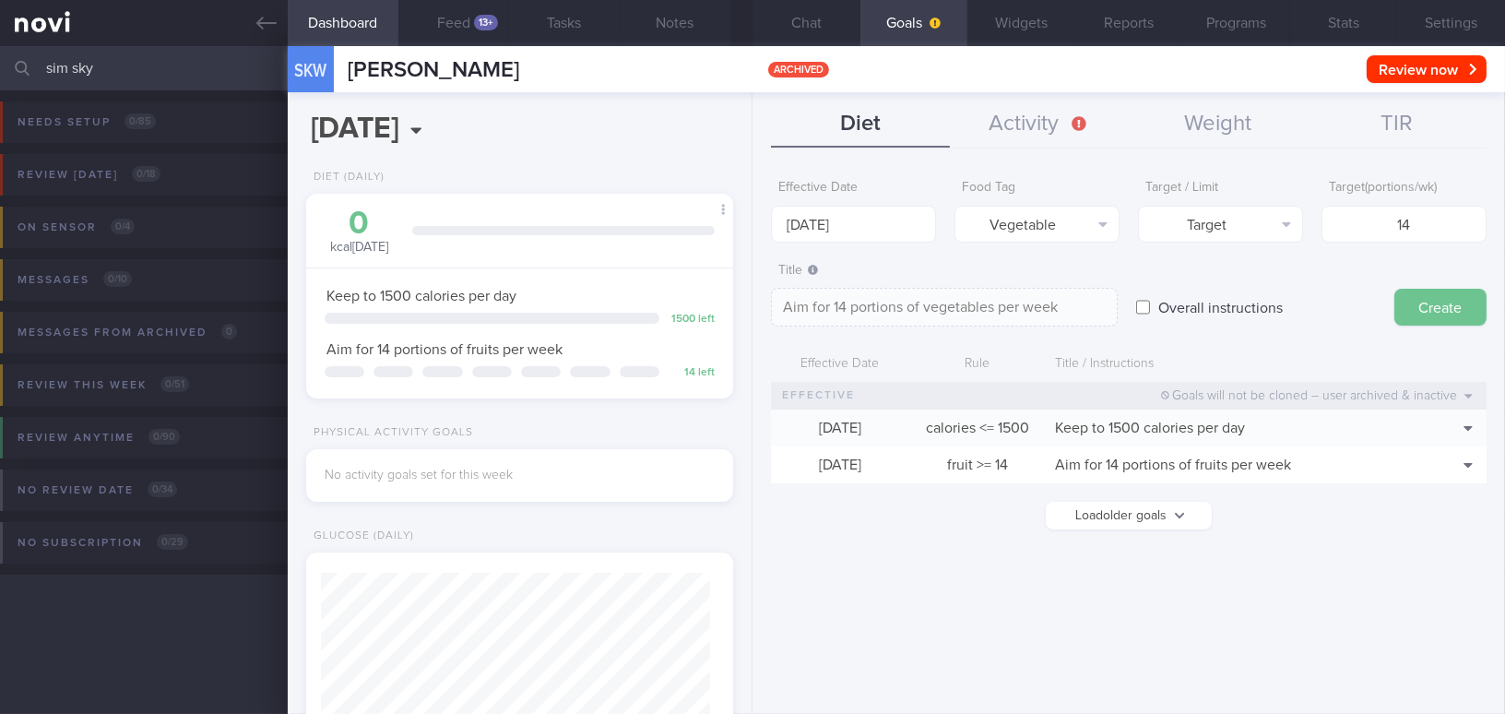
click at [1435, 302] on button "Create" at bounding box center [1440, 307] width 92 height 37
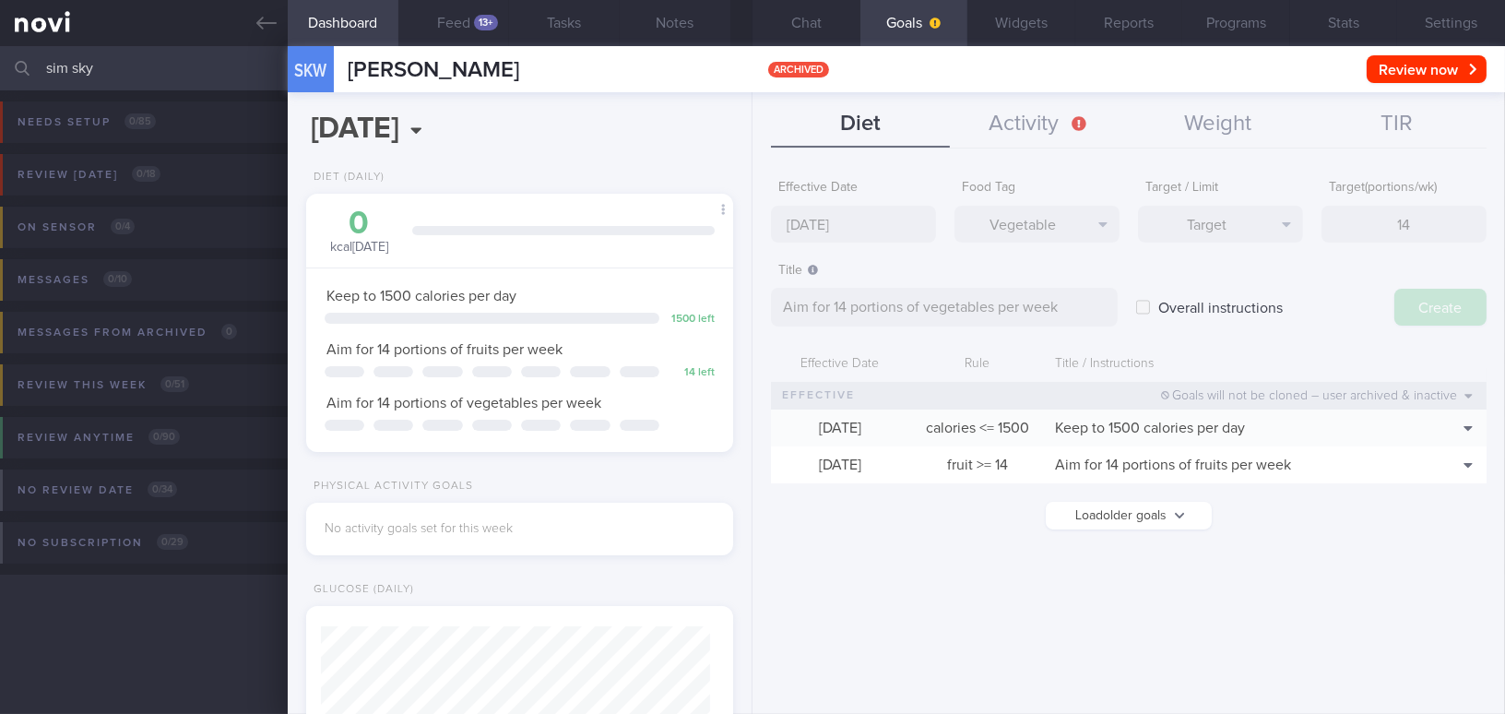
type input "25 Aug 2025"
type textarea "Aim for ___ of ___"
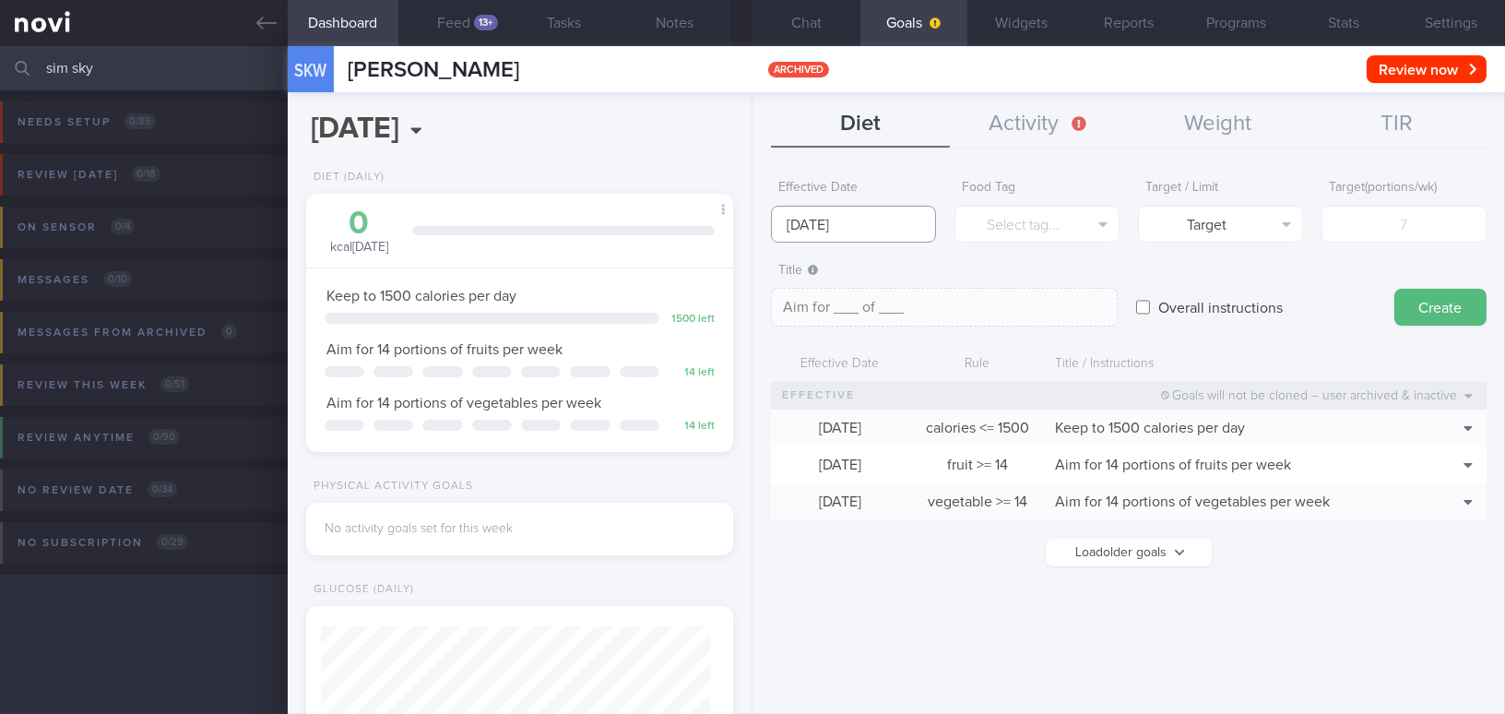
click at [851, 220] on input "25 Aug 2025" at bounding box center [853, 224] width 165 height 37
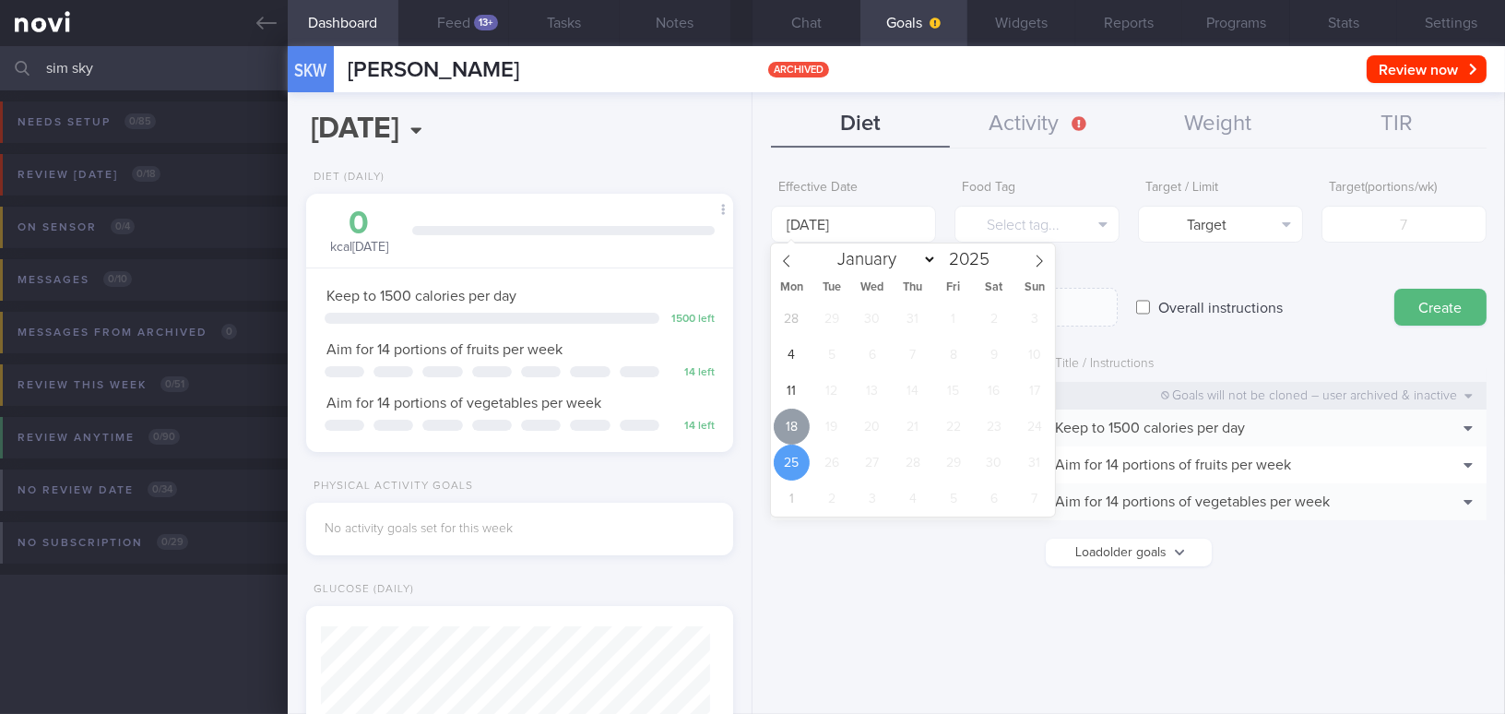
click at [783, 434] on span "18" at bounding box center [791, 426] width 36 height 36
type input "[DATE]"
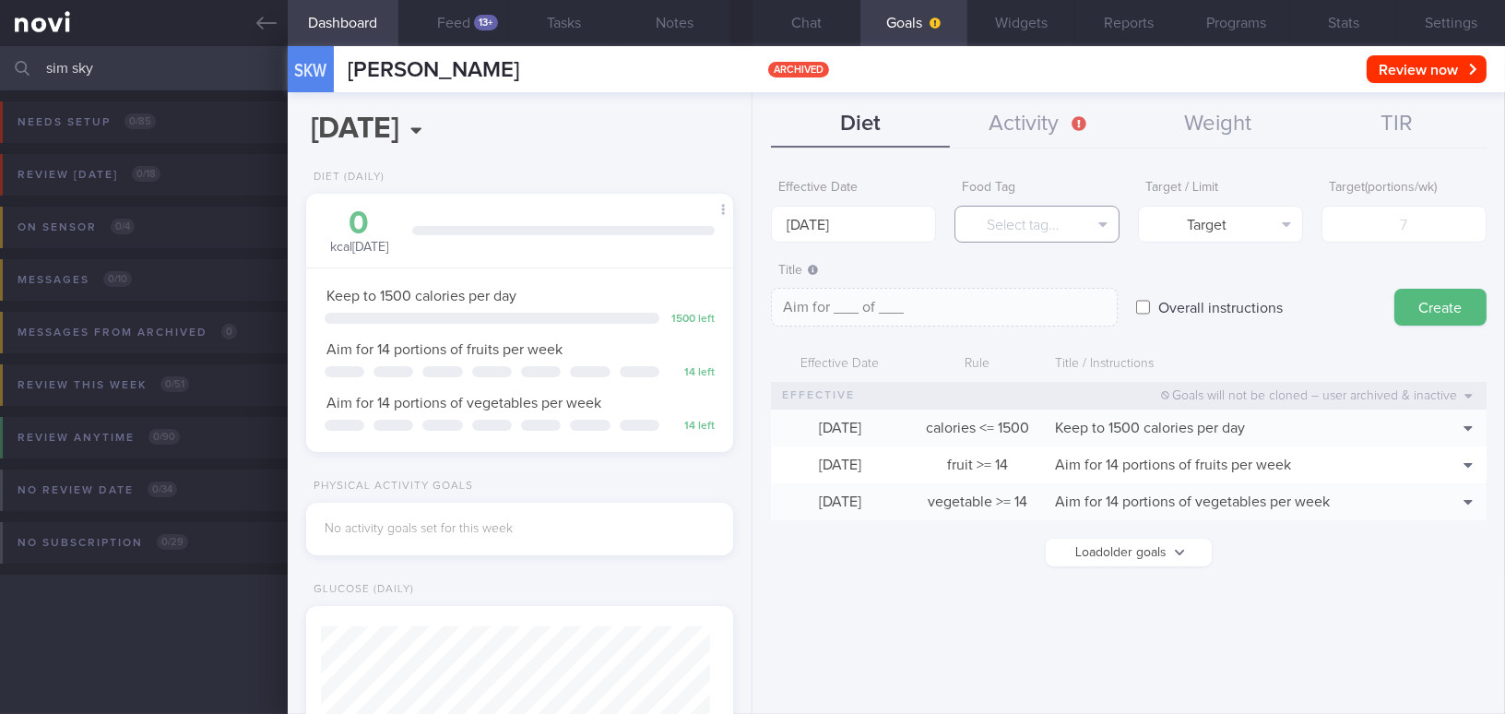
click at [1056, 237] on button "Select tag..." at bounding box center [1036, 224] width 165 height 37
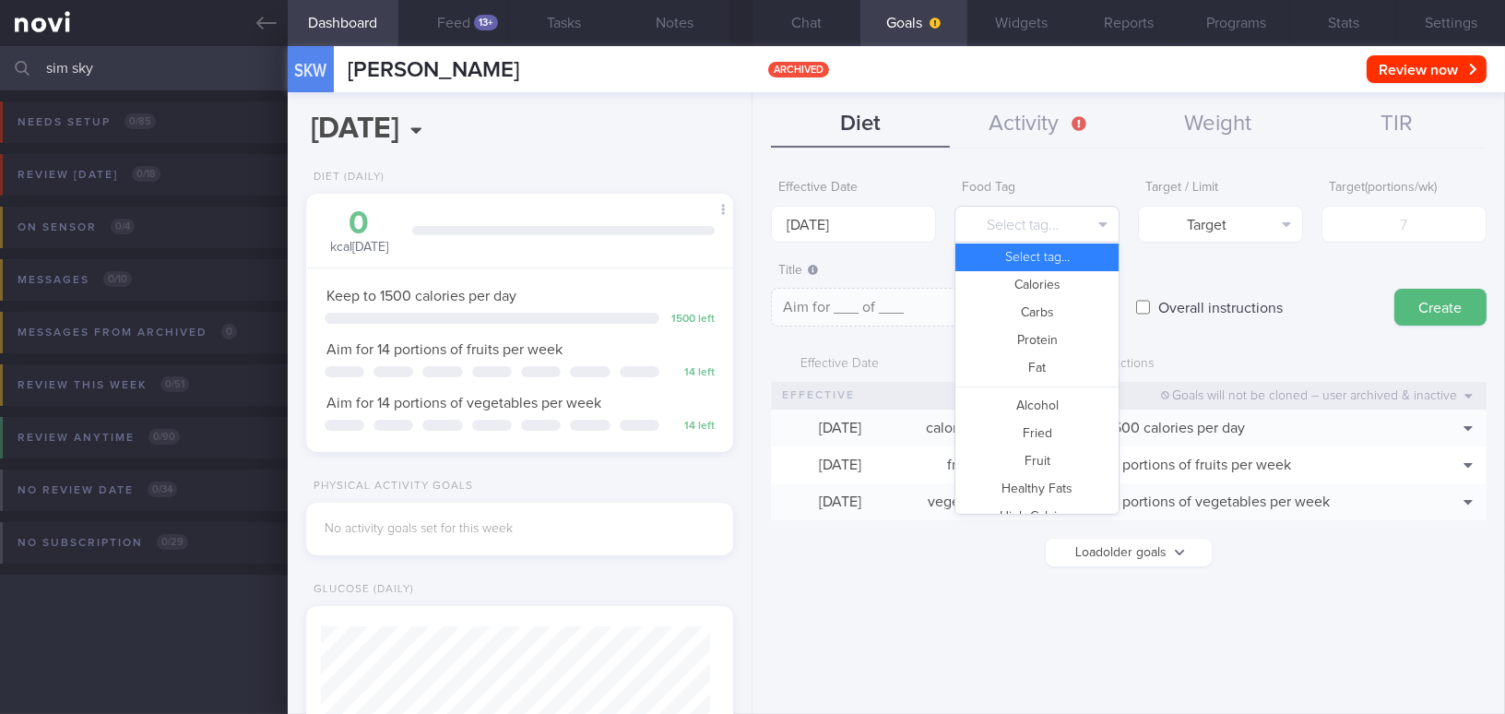
scroll to position [0, 0]
click at [1056, 341] on button "Protein" at bounding box center [1036, 343] width 163 height 28
type textarea "Aim for __g of protein per day"
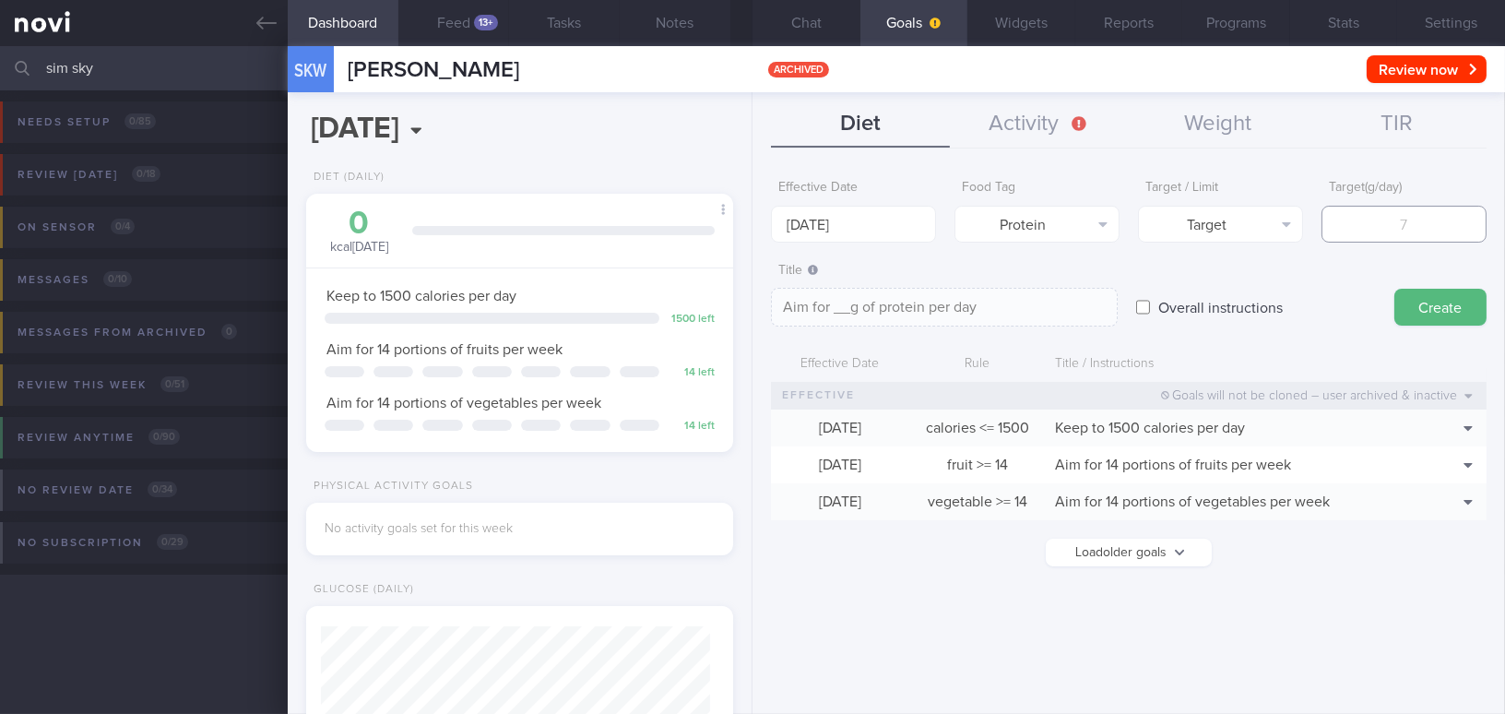
click at [1387, 221] on input "number" at bounding box center [1403, 224] width 165 height 37
type input "8"
type textarea "Aim for 8g of protein per day"
type input "80"
type textarea "Aim for 80g of protein per day"
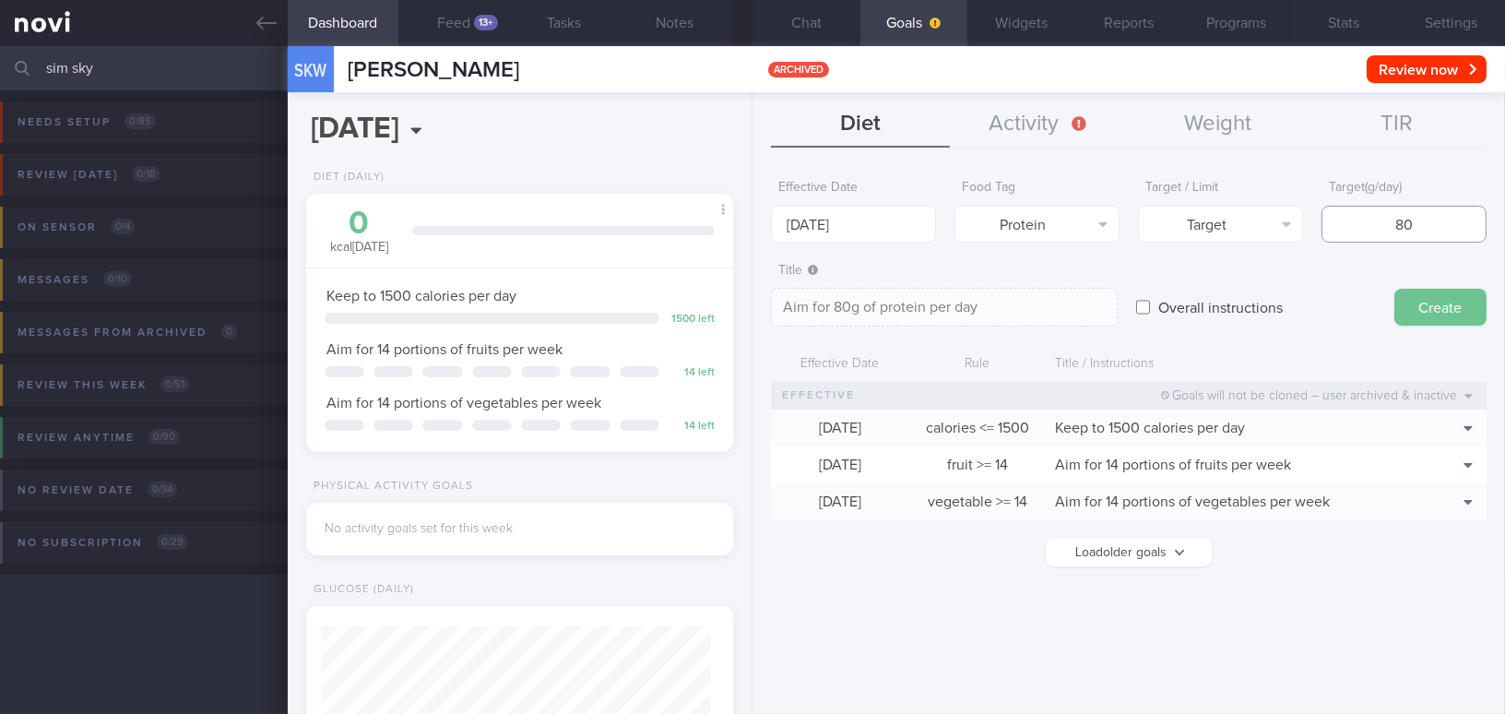
type input "80"
click at [1435, 301] on button "Create" at bounding box center [1440, 307] width 92 height 37
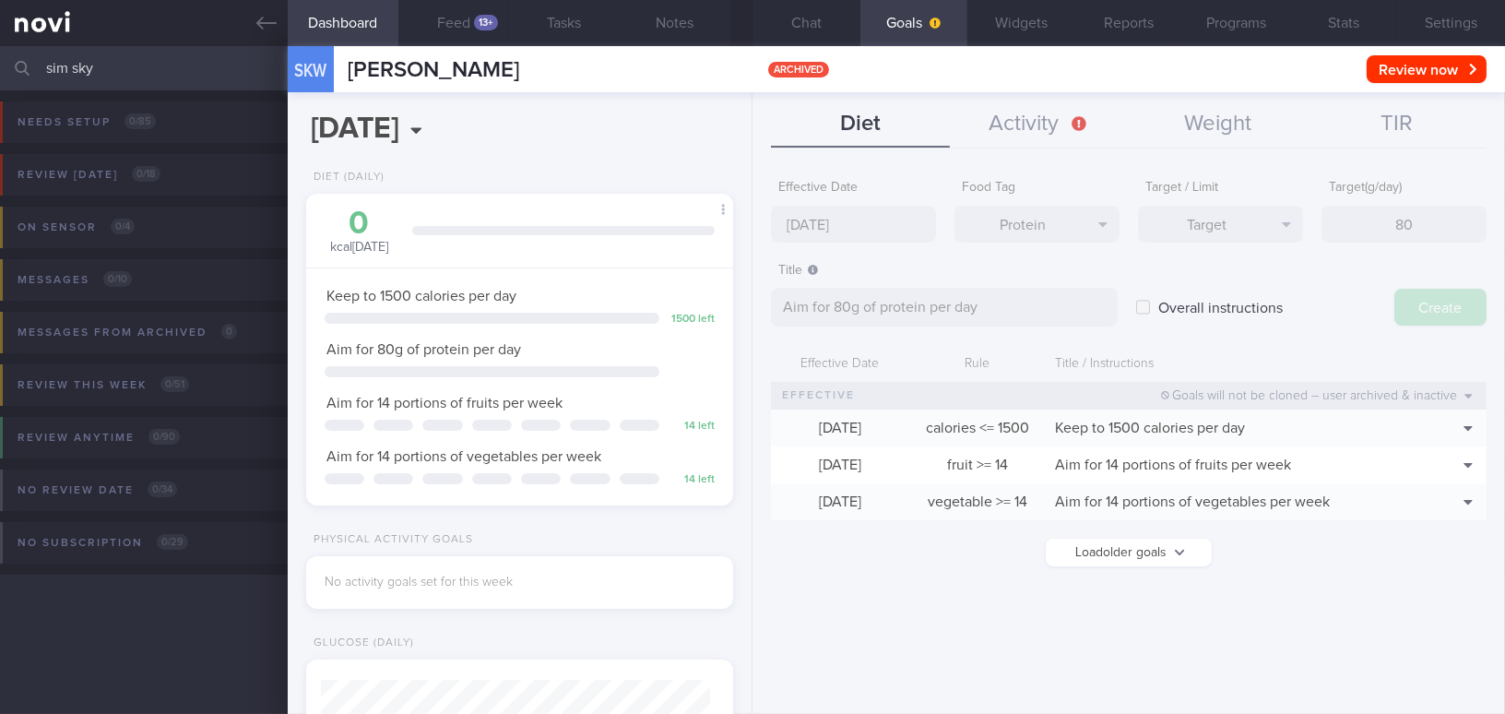
type input "25 Aug 2025"
type textarea "Aim for ___ of ___"
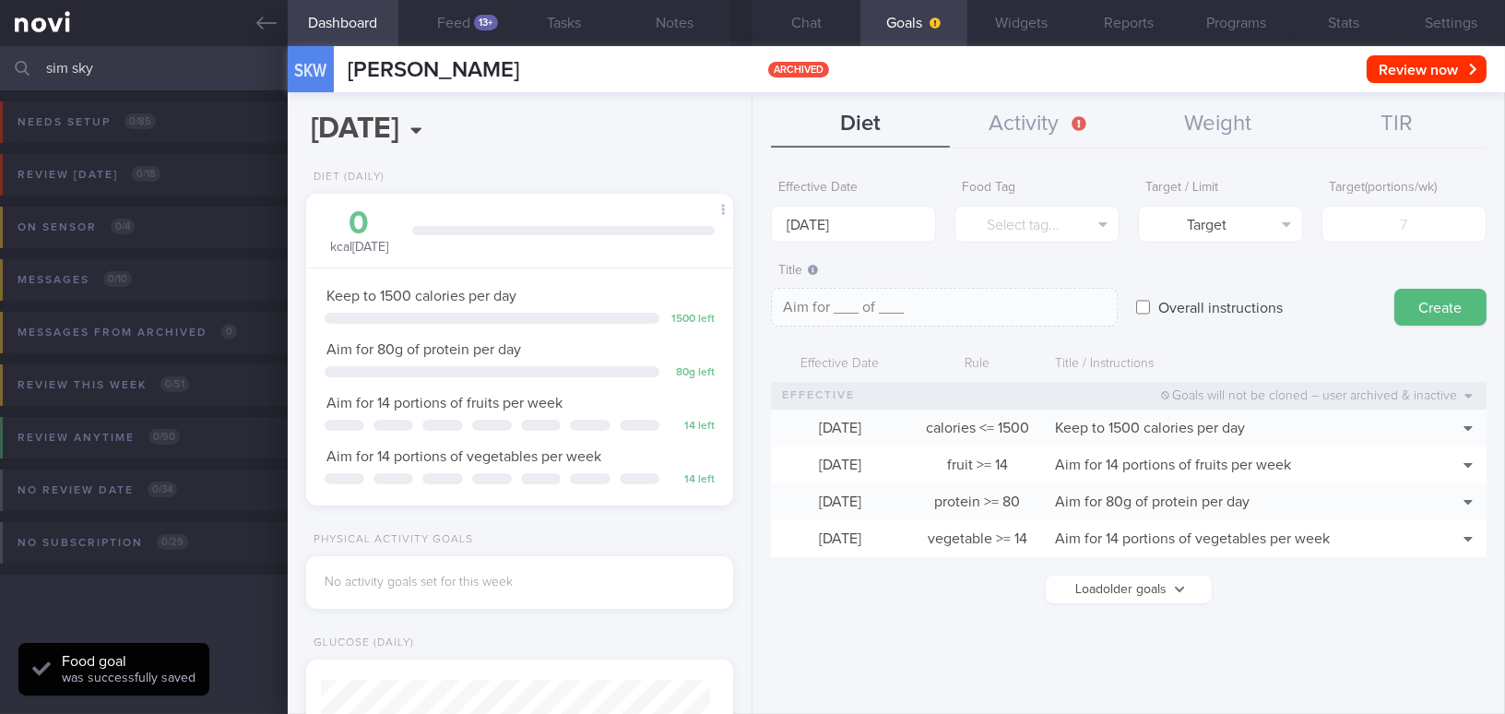
click at [1174, 584] on button "Load older goals" at bounding box center [1128, 589] width 166 height 28
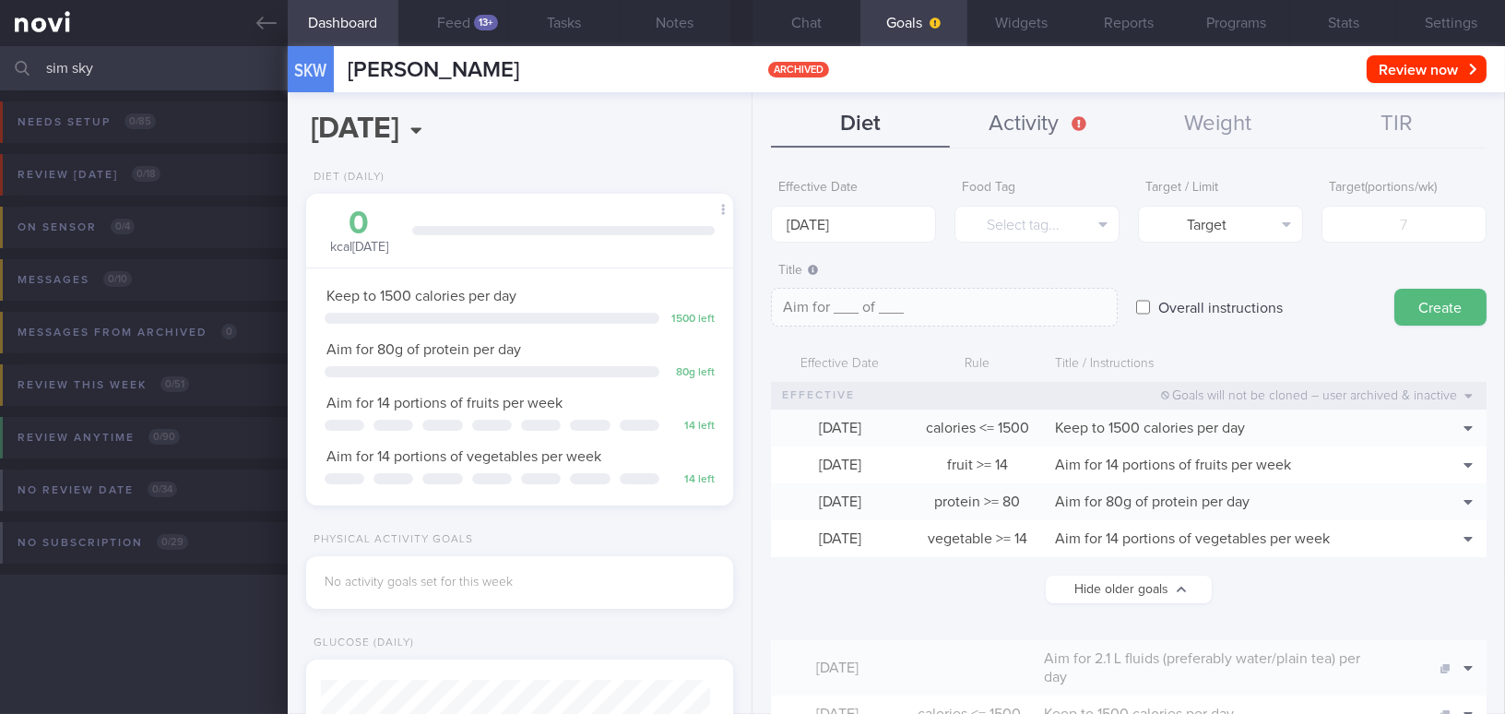
click at [1025, 126] on button "Activity" at bounding box center [1039, 124] width 179 height 46
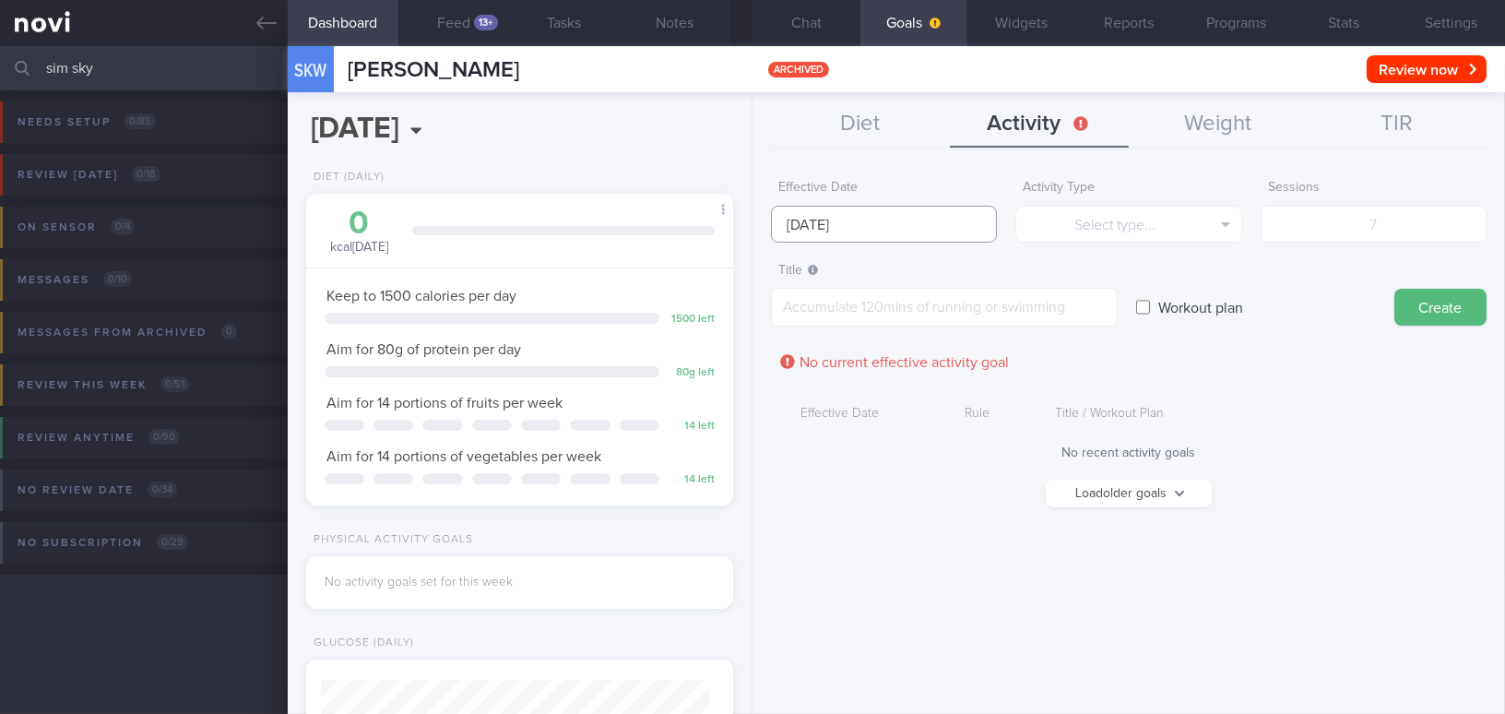
click at [826, 237] on input "25 Aug 2025" at bounding box center [884, 224] width 226 height 37
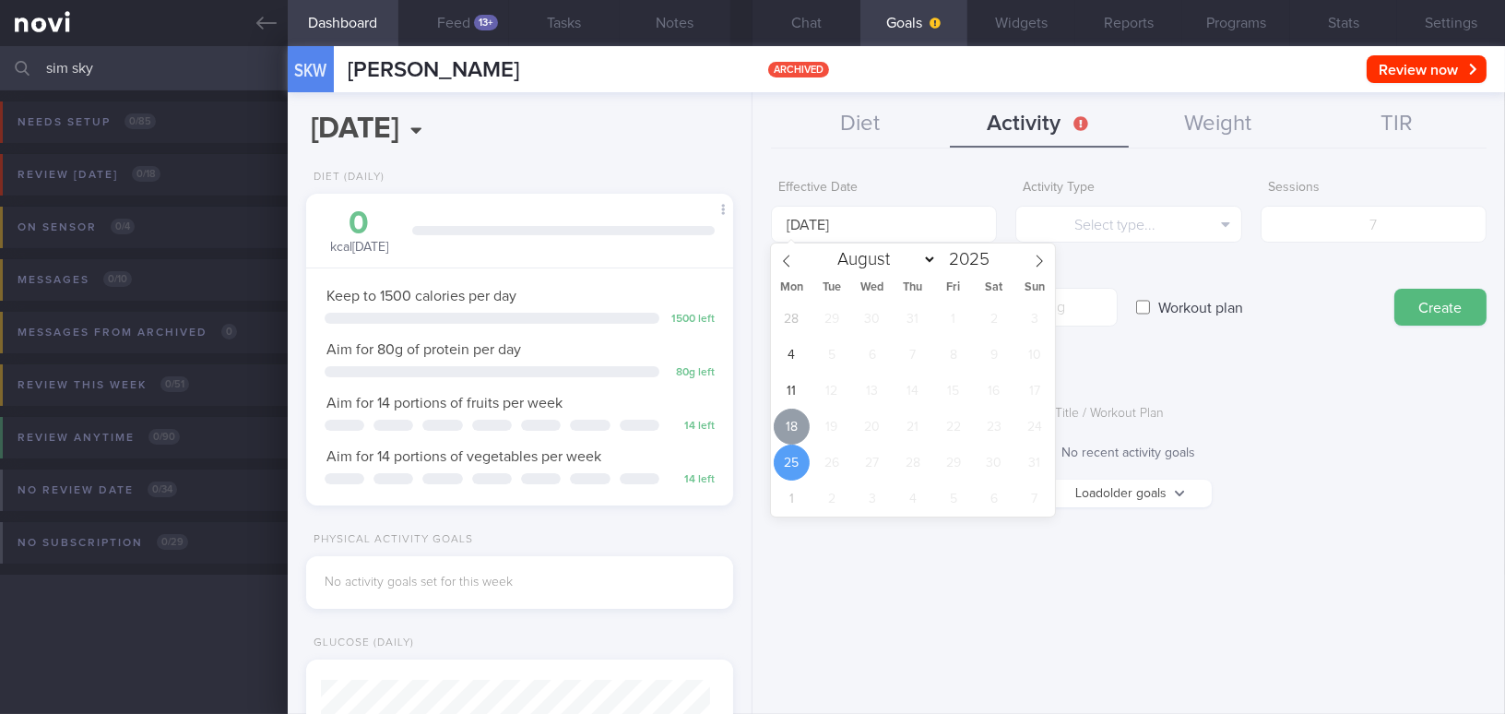
click at [784, 419] on span "18" at bounding box center [791, 426] width 36 height 36
type input "[DATE]"
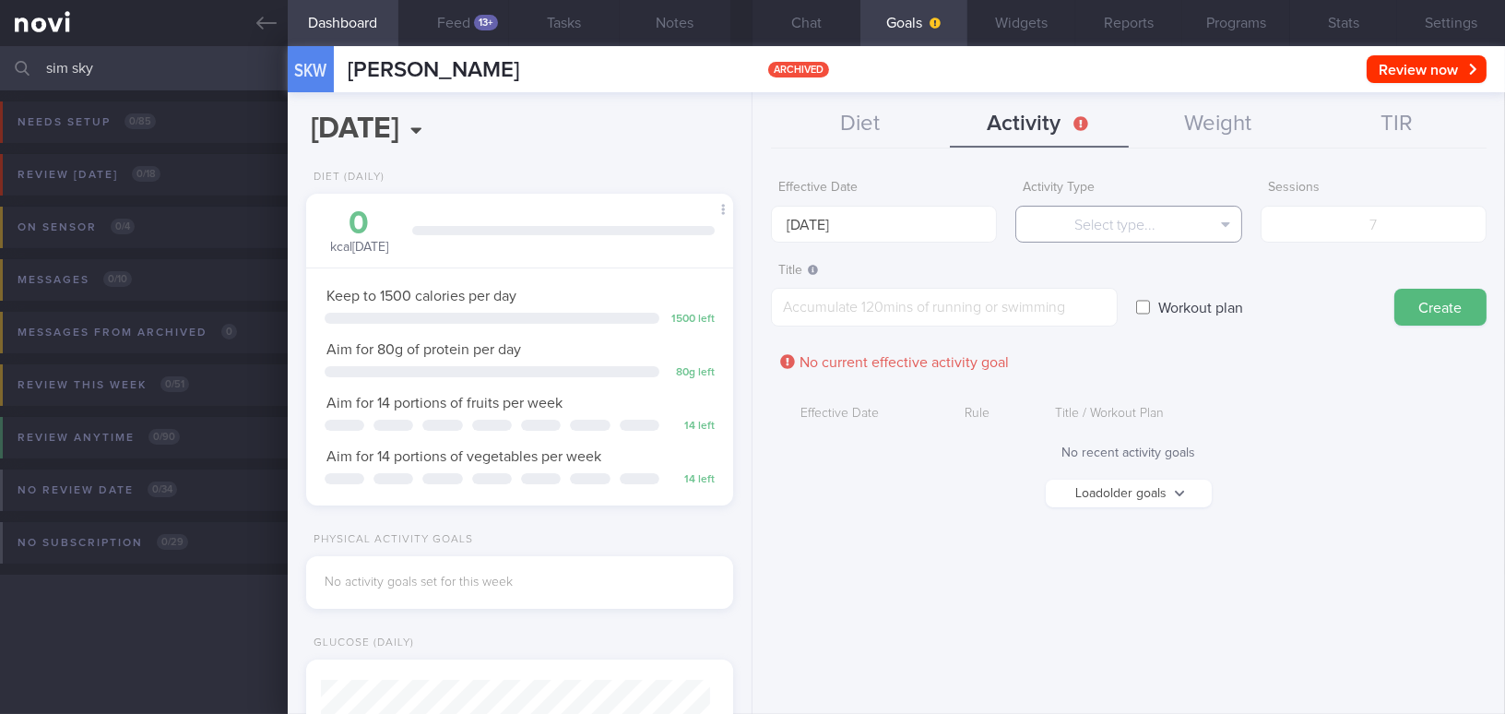
click at [1164, 218] on button "Select type..." at bounding box center [1128, 224] width 226 height 37
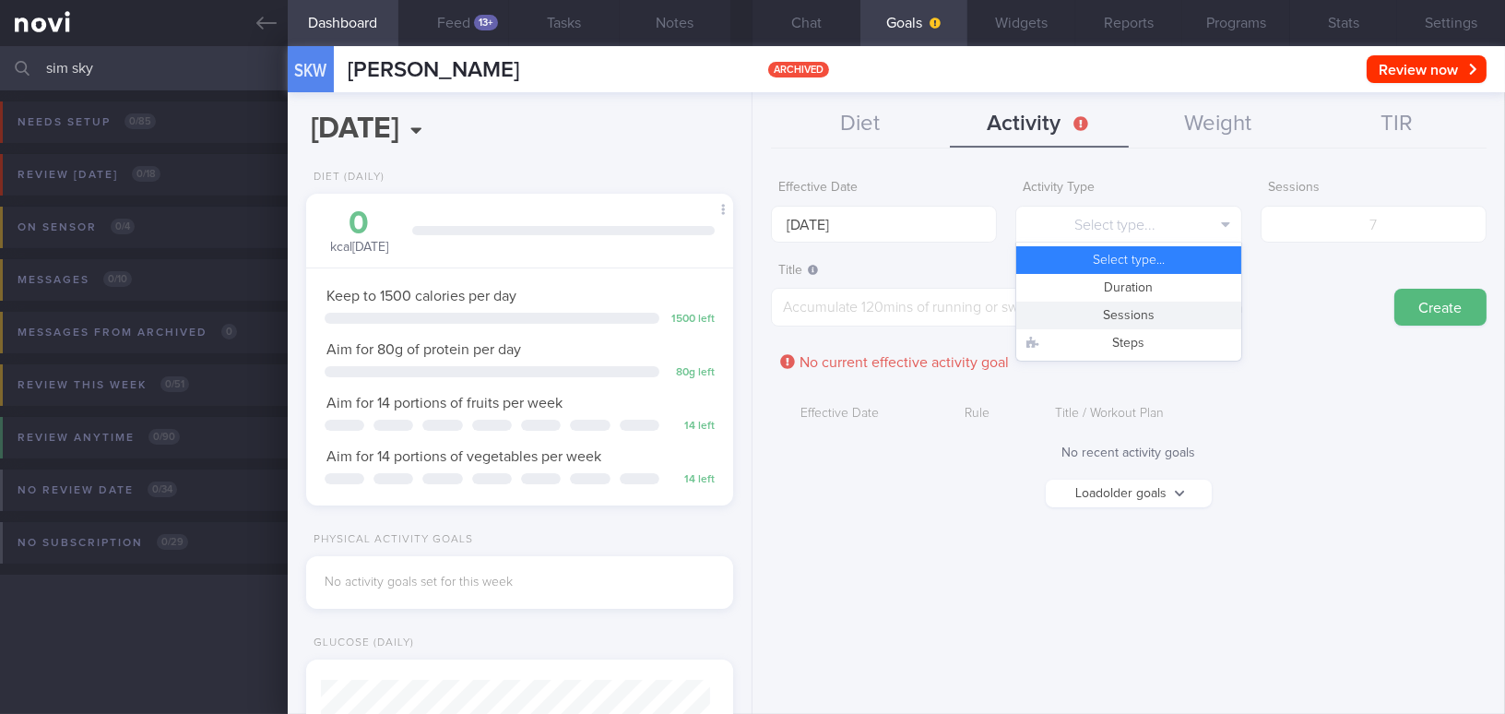
click at [1175, 314] on button "Sessions" at bounding box center [1128, 315] width 224 height 28
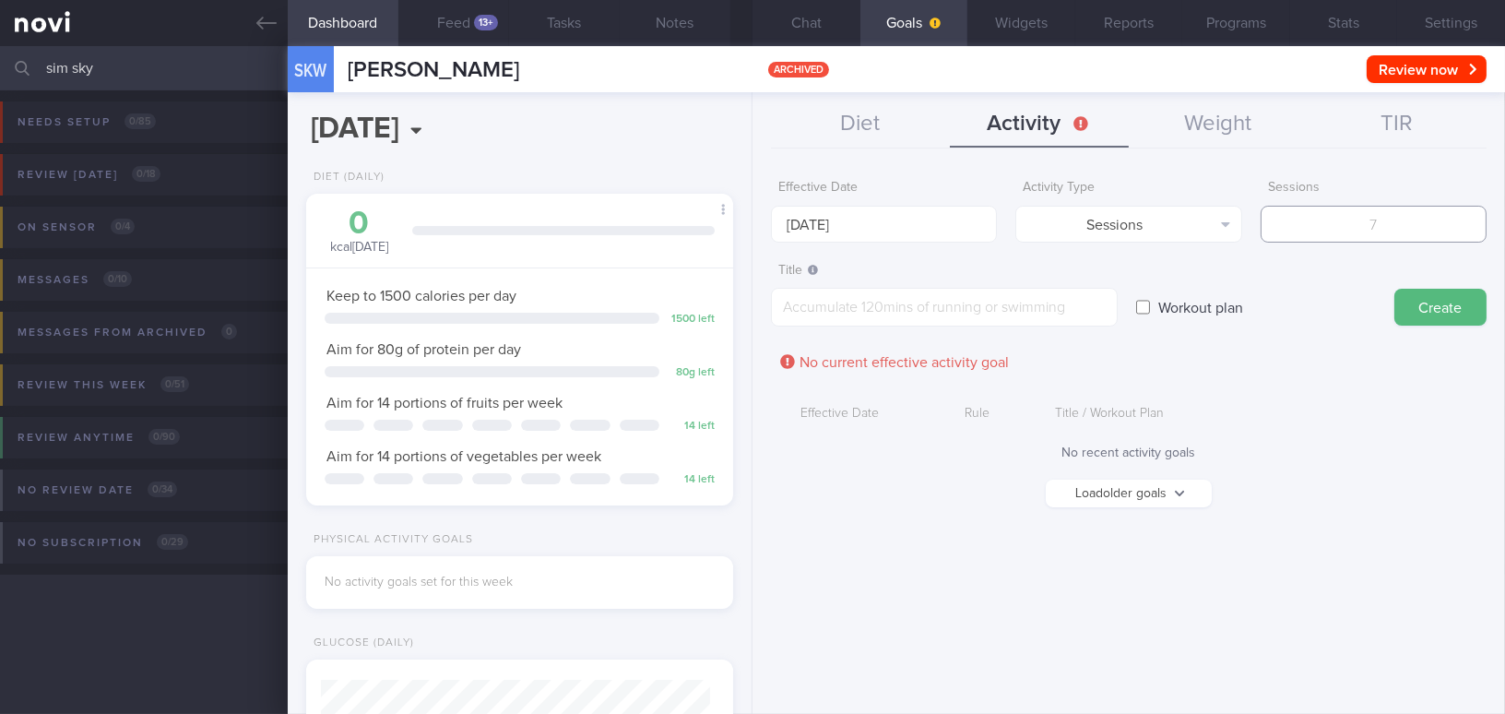
click at [1427, 232] on input "number" at bounding box center [1373, 224] width 226 height 37
type input "7"
click at [1042, 305] on textarea at bounding box center [944, 307] width 347 height 39
type textarea "Daily brisk walking 30 min +"
select select "7"
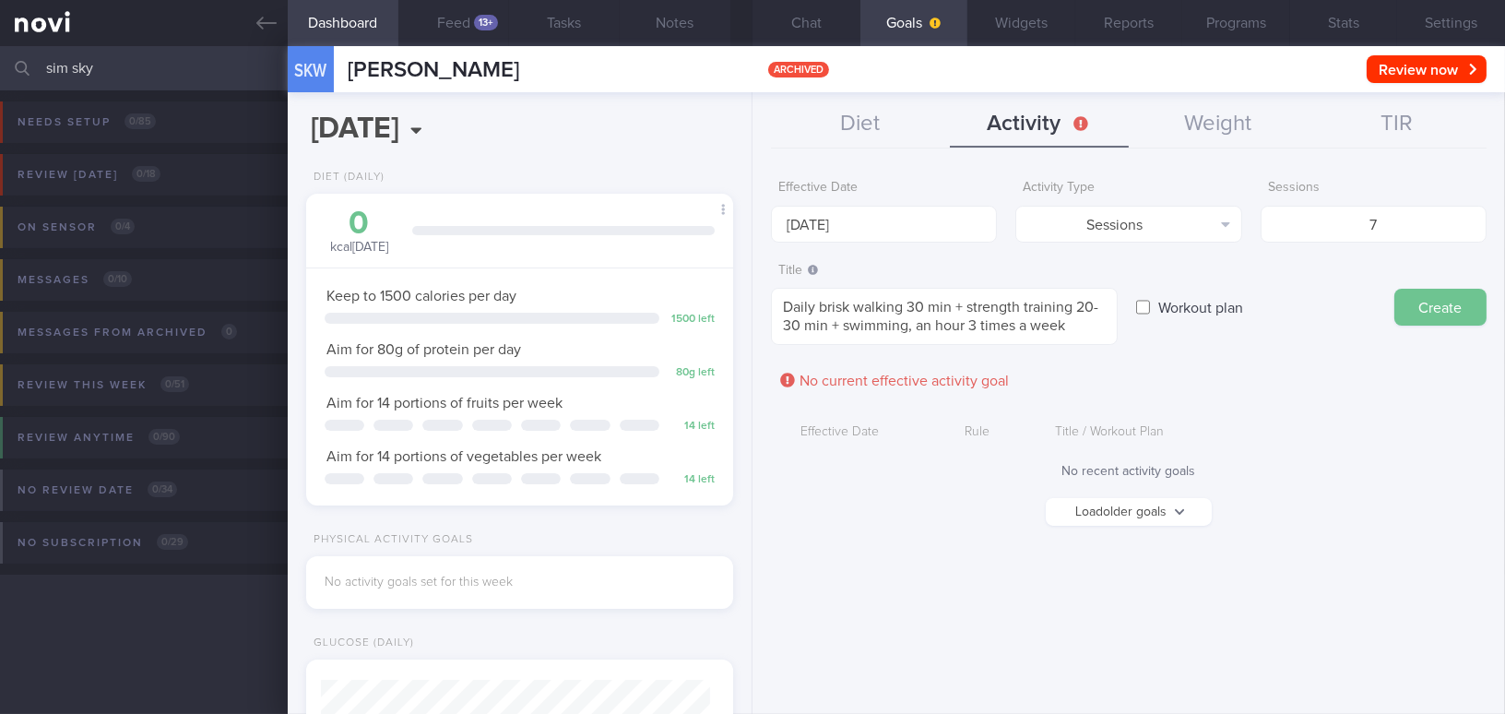
type textarea "Daily brisk walking 30 min + strength training 20-30 min + swimming, an hour 3 …"
click at [1434, 312] on button "Create" at bounding box center [1440, 307] width 92 height 37
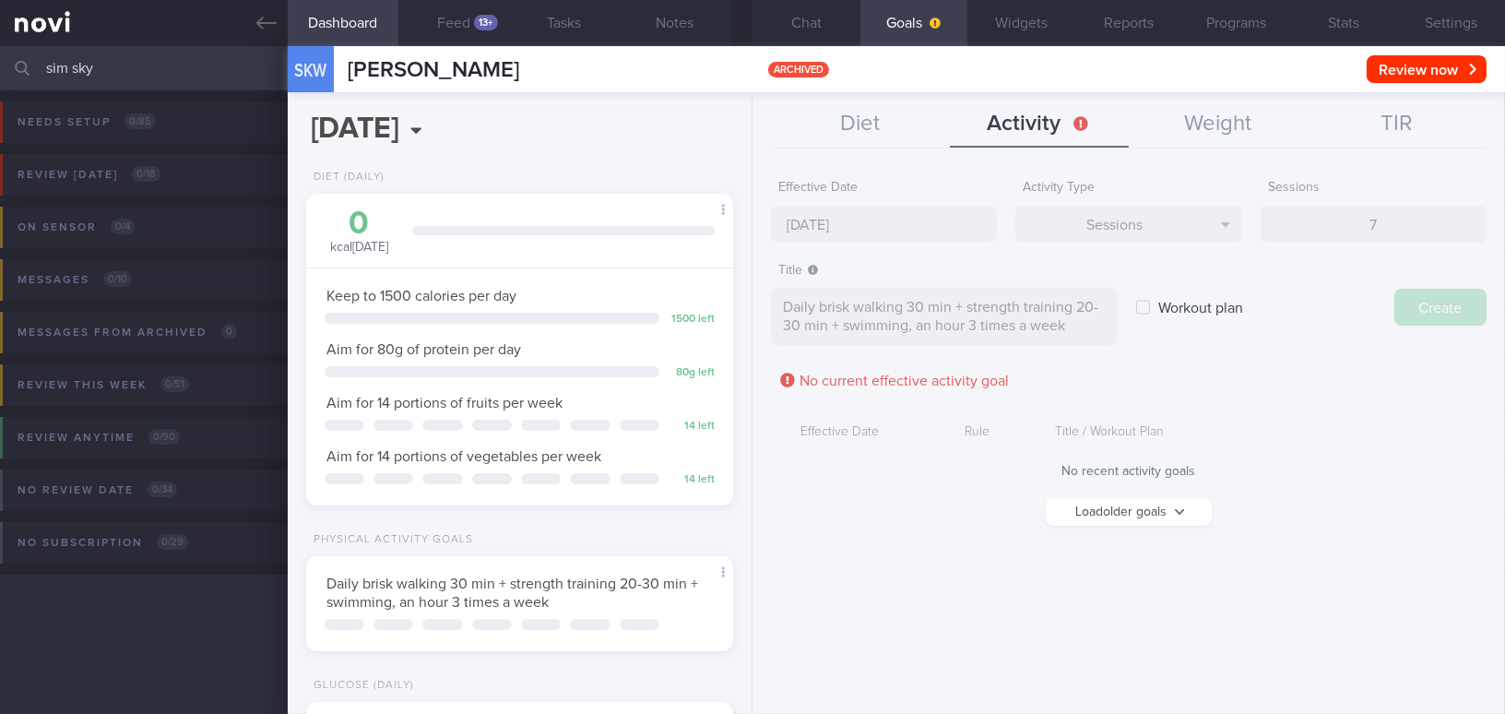
type input "[DATE]"
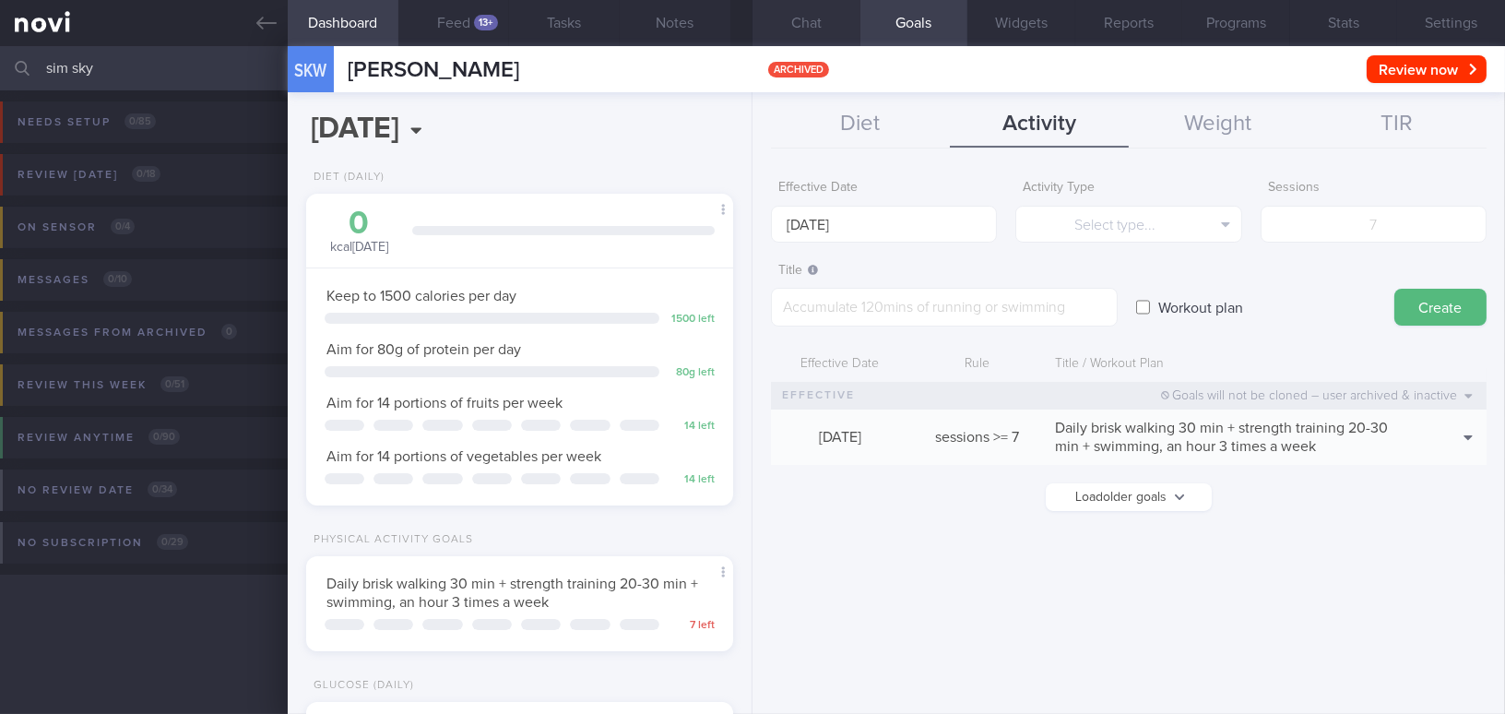
click at [792, 27] on button "Chat" at bounding box center [806, 23] width 108 height 46
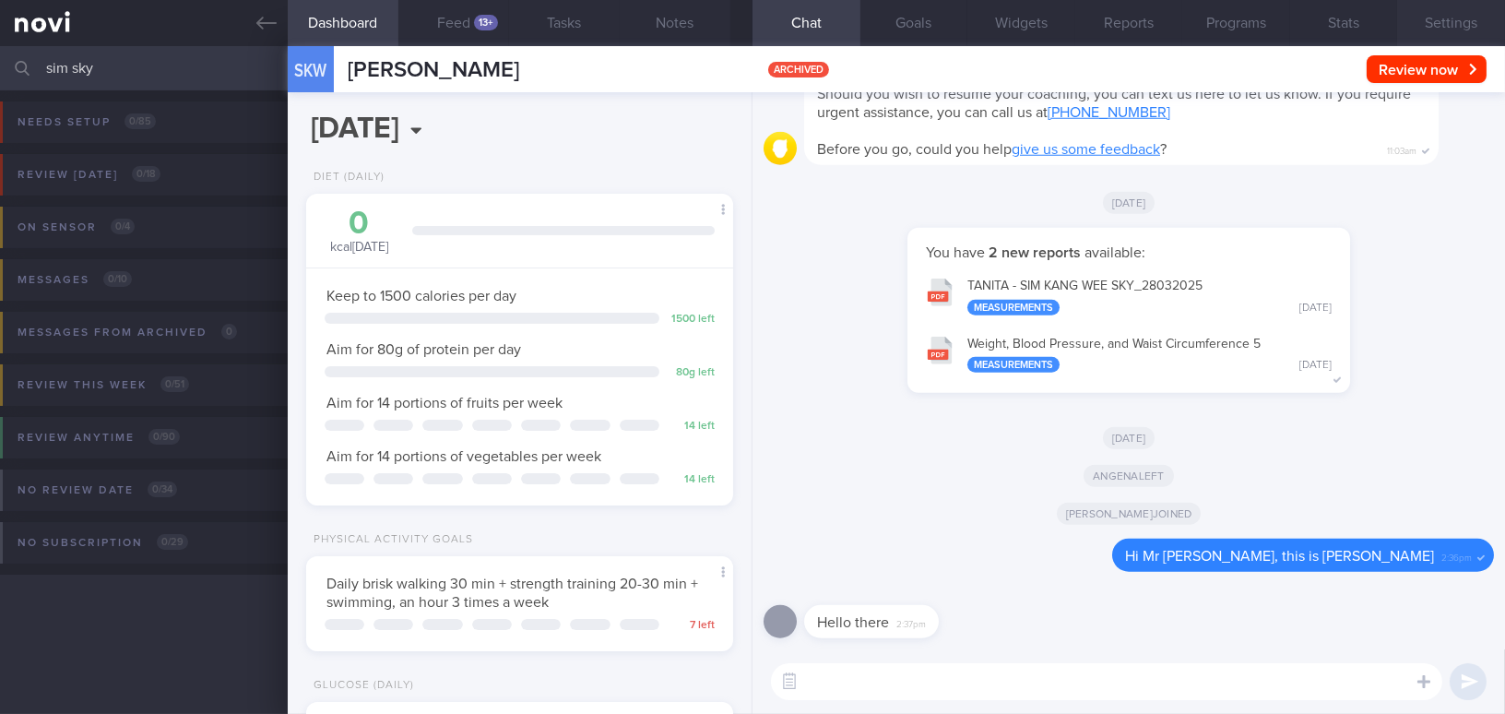
click at [1451, 25] on button "Settings" at bounding box center [1451, 23] width 108 height 46
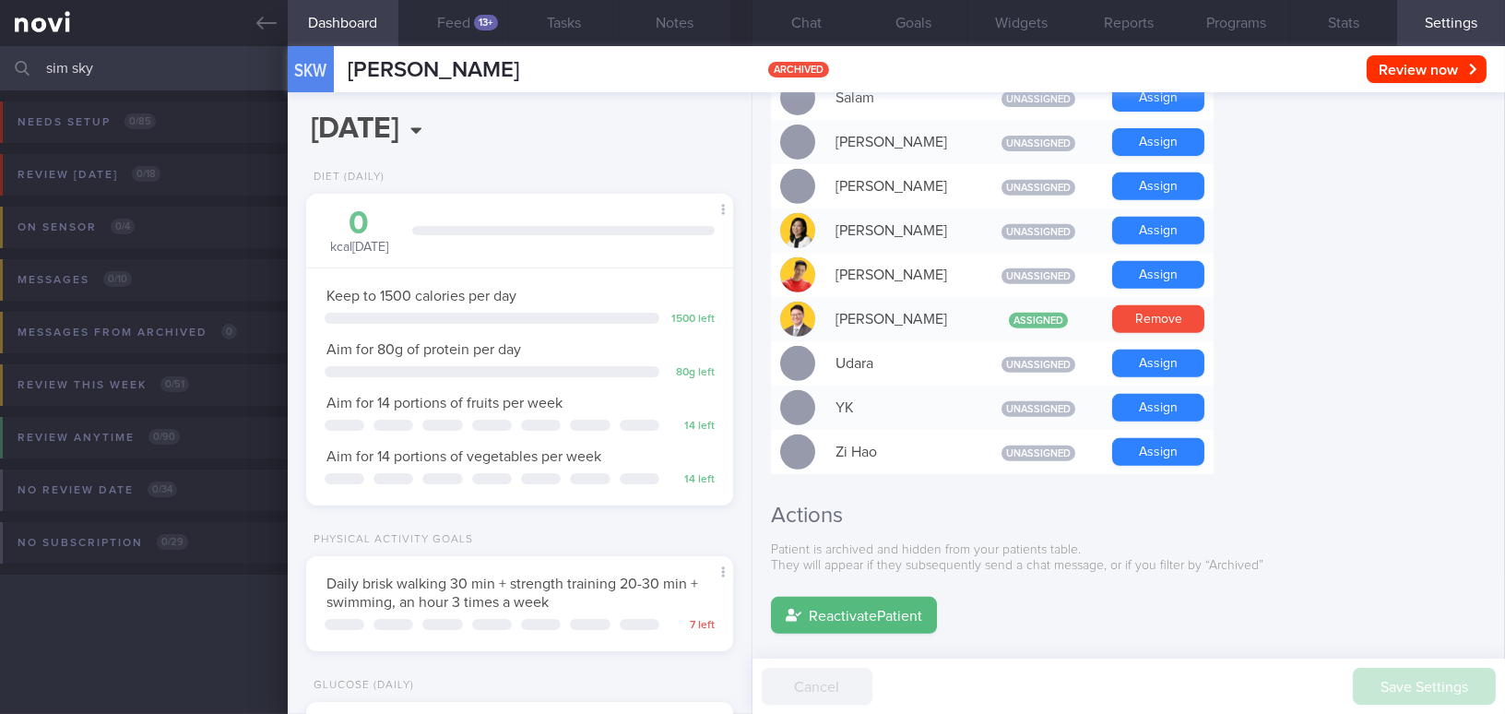
scroll to position [1598, 0]
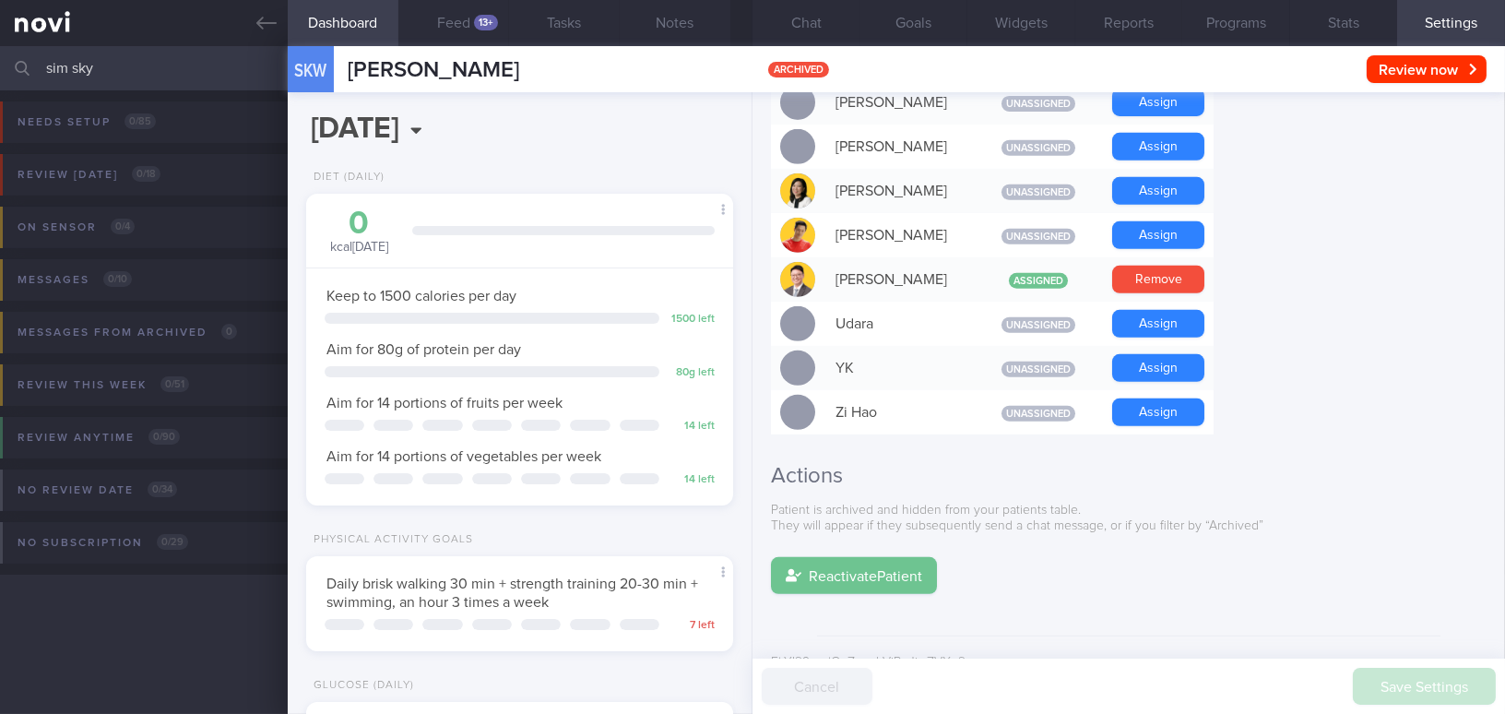
click at [903, 557] on button "Reactivate Patient" at bounding box center [854, 575] width 166 height 37
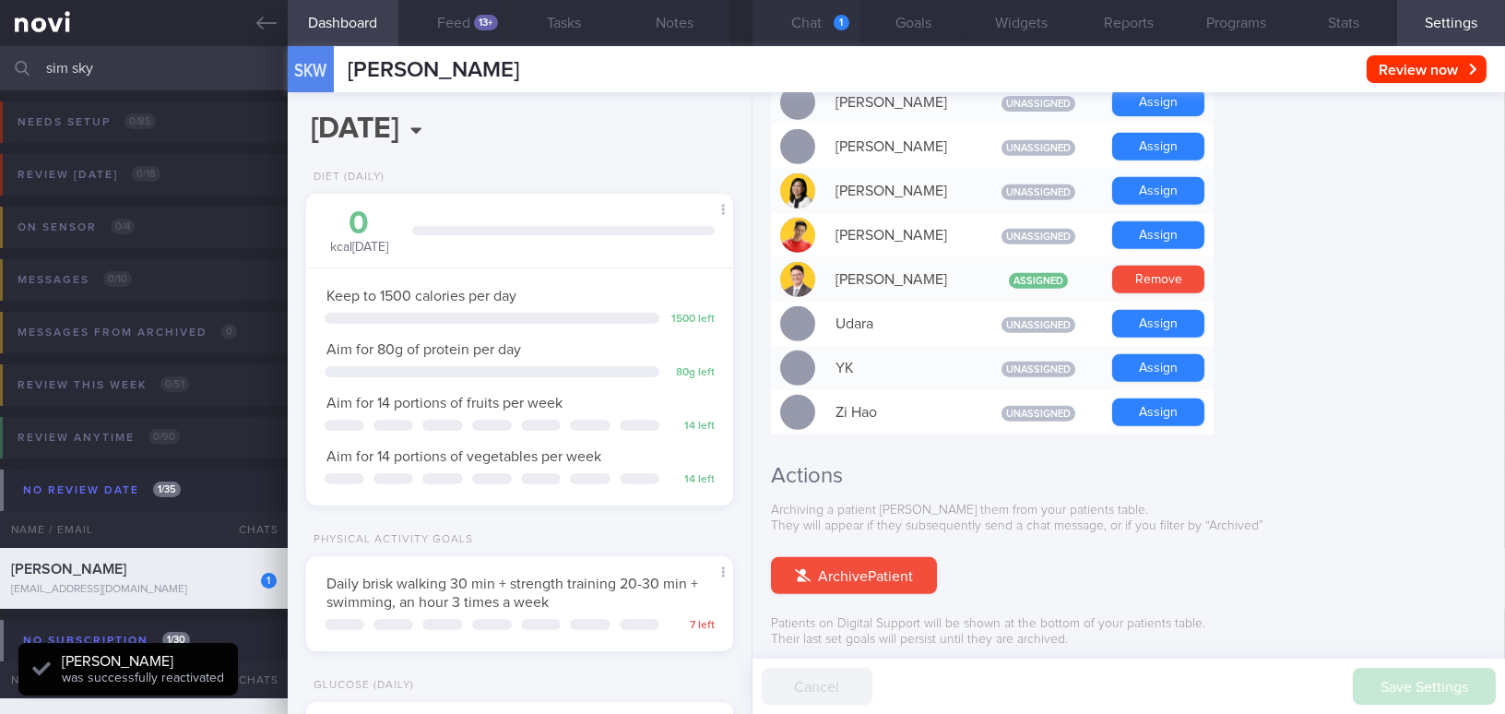
scroll to position [195, 388]
click at [820, 25] on button "Chat 1" at bounding box center [806, 23] width 108 height 46
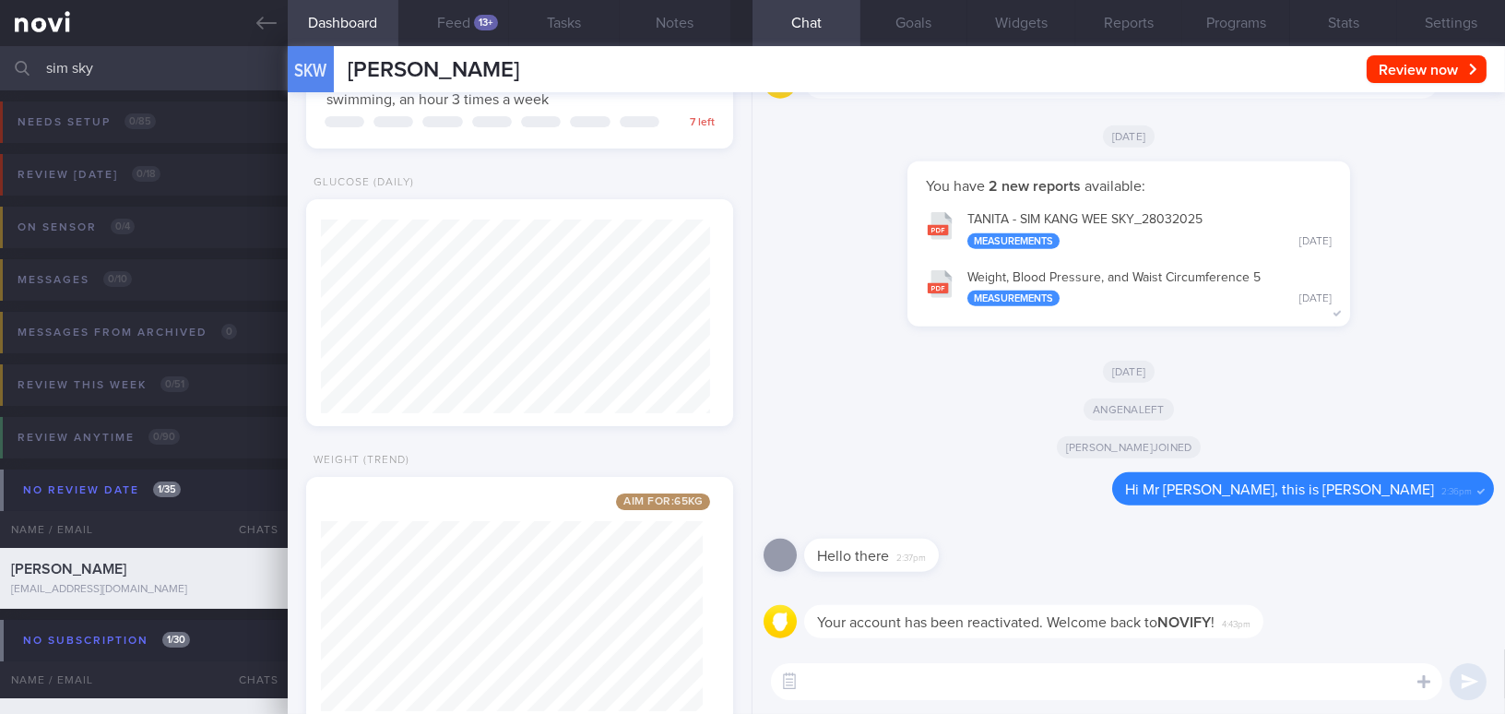
scroll to position [558, 0]
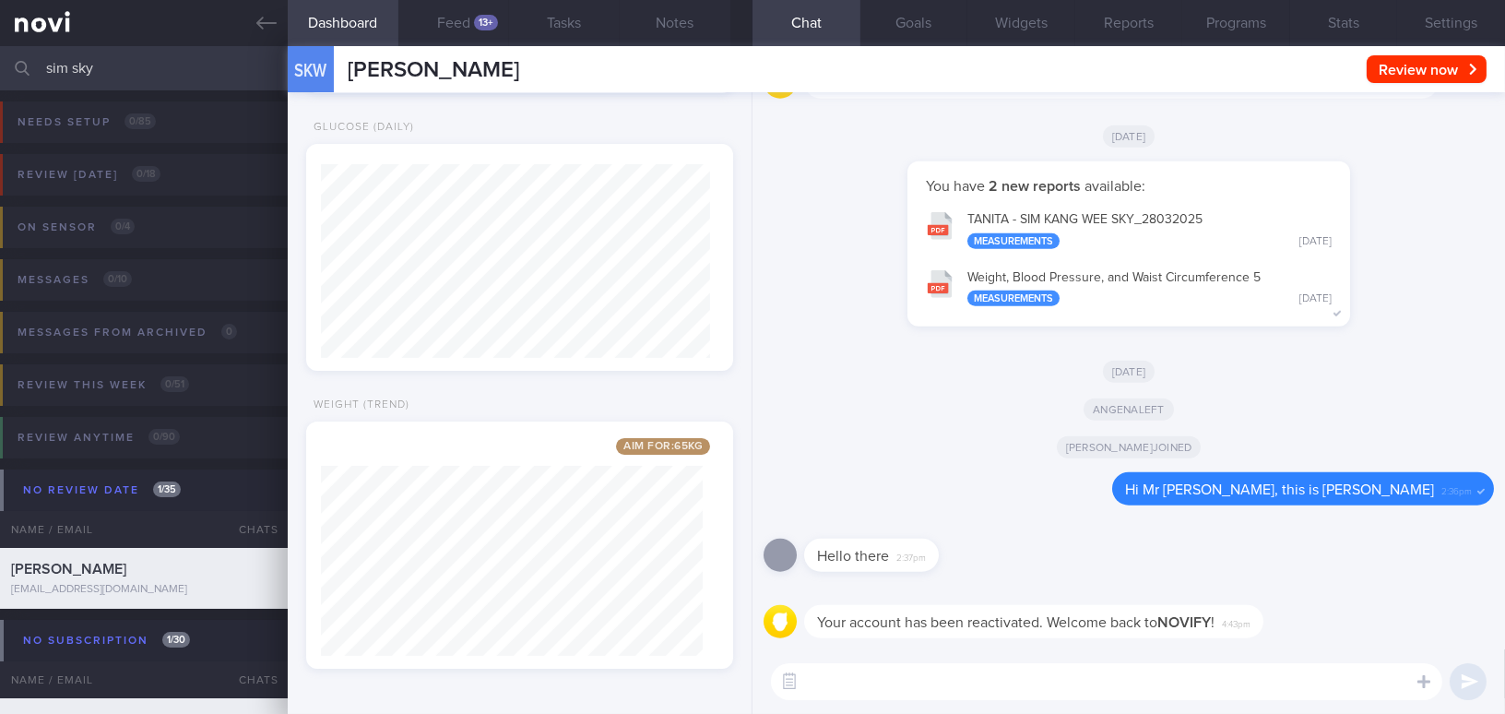
click at [849, 679] on textarea at bounding box center [1106, 681] width 671 height 37
paste textarea "Hi [Name], It was a pleasure speaking with you today. The Lifestyle Improvement…"
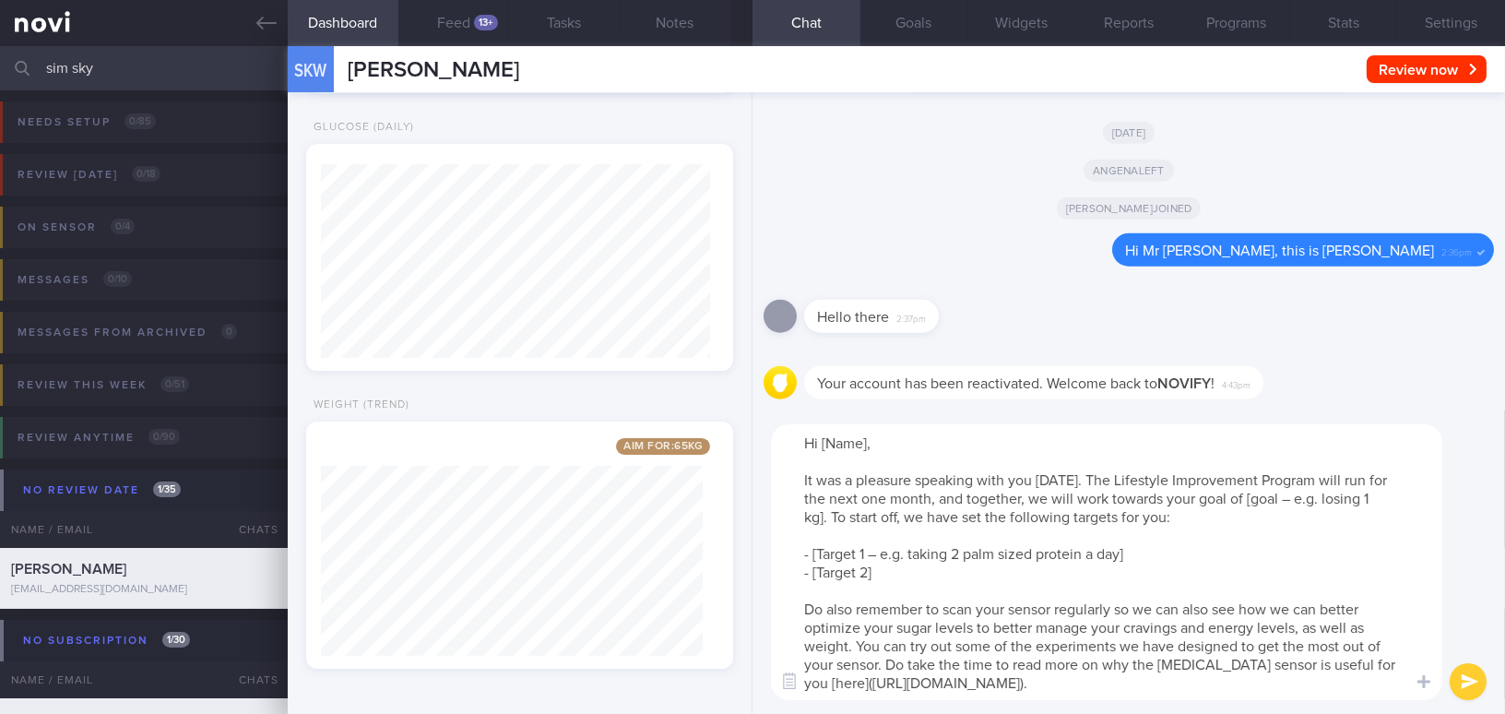
scroll to position [0, 0]
drag, startPoint x: 820, startPoint y: 442, endPoint x: 876, endPoint y: 442, distance: 55.3
click at [876, 442] on textarea "Hi [Name], It was a pleasure speaking with you today. The Lifestyle Improvement…" at bounding box center [1106, 562] width 671 height 276
drag, startPoint x: 1219, startPoint y: 497, endPoint x: 1297, endPoint y: 497, distance: 78.4
click at [1297, 497] on textarea "Hi Mr Sim, It was a pleasure speaking with you today. The Lifestyle Improvement…" at bounding box center [1106, 562] width 671 height 276
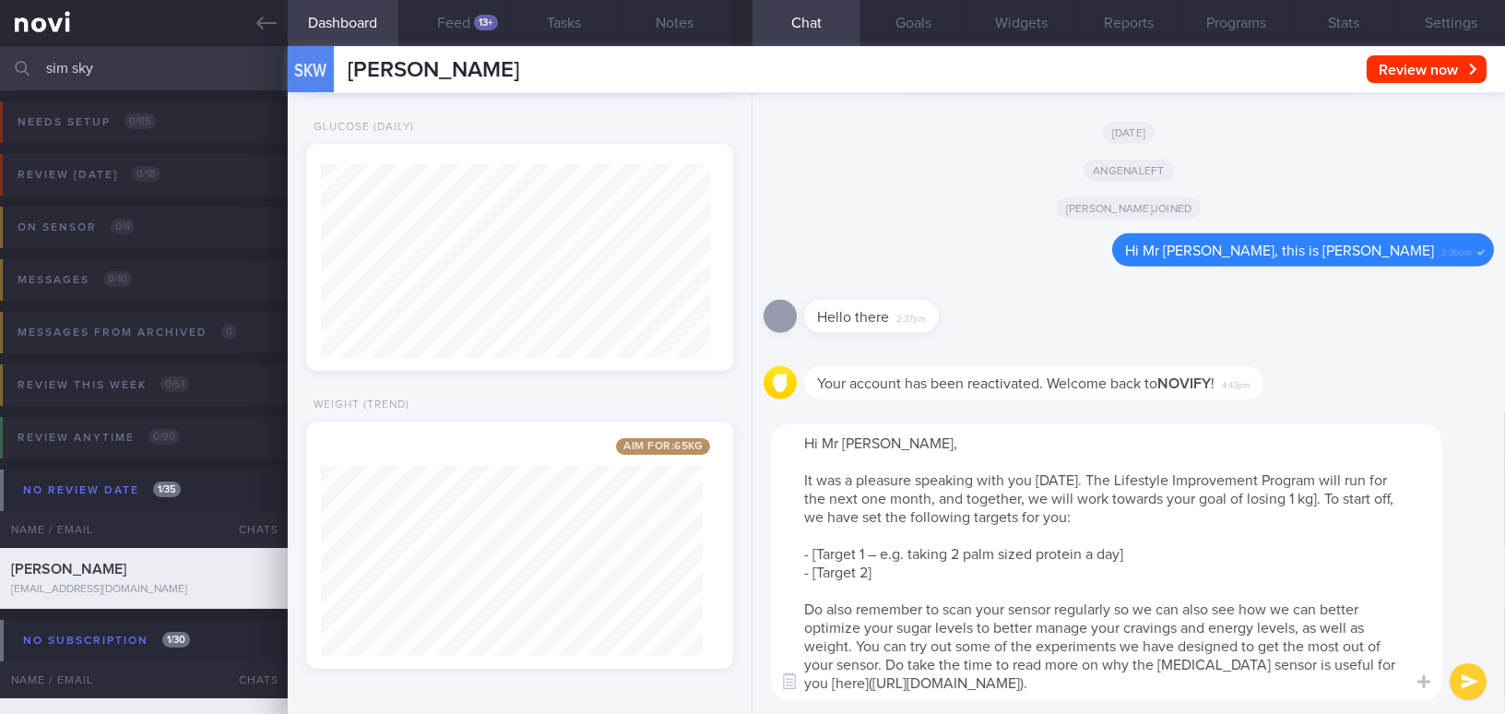
click at [1265, 496] on textarea "Hi Mr Sim, It was a pleasure speaking with you today. The Lifestyle Improvement…" at bounding box center [1106, 562] width 671 height 276
drag, startPoint x: 856, startPoint y: 643, endPoint x: 887, endPoint y: 659, distance: 35.0
click at [887, 659] on textarea "Hi Mr Sim, It was a pleasure speaking with you today. The Lifestyle Improvement…" at bounding box center [1106, 562] width 671 height 276
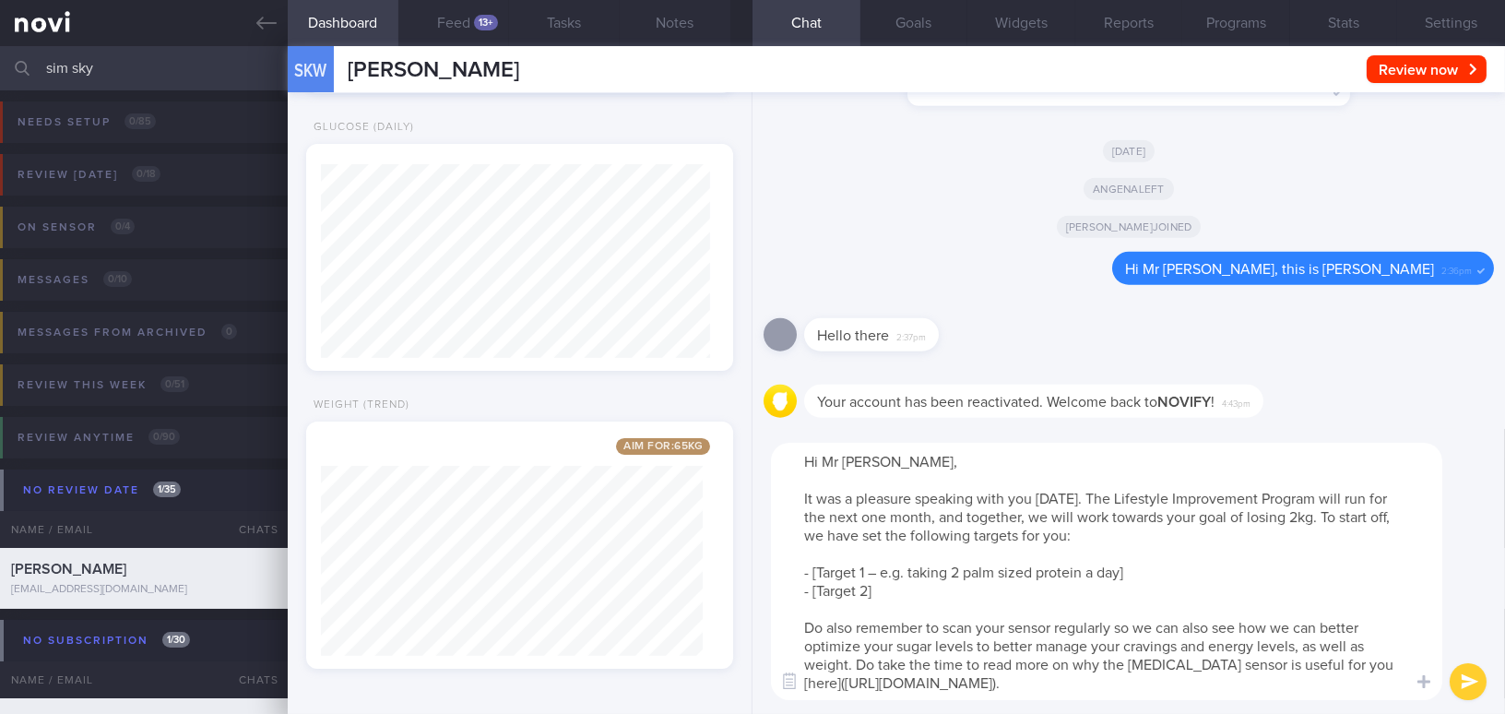
click at [1276, 687] on textarea "Hi Mr Sim, It was a pleasure speaking with you today. The Lifestyle Improvement…" at bounding box center [1106, 571] width 671 height 257
drag, startPoint x: 797, startPoint y: 572, endPoint x: 909, endPoint y: 581, distance: 112.8
click at [909, 581] on textarea "Hi Mr Sim, It was a pleasure speaking with you today. The Lifestyle Improvement…" at bounding box center [1106, 571] width 671 height 257
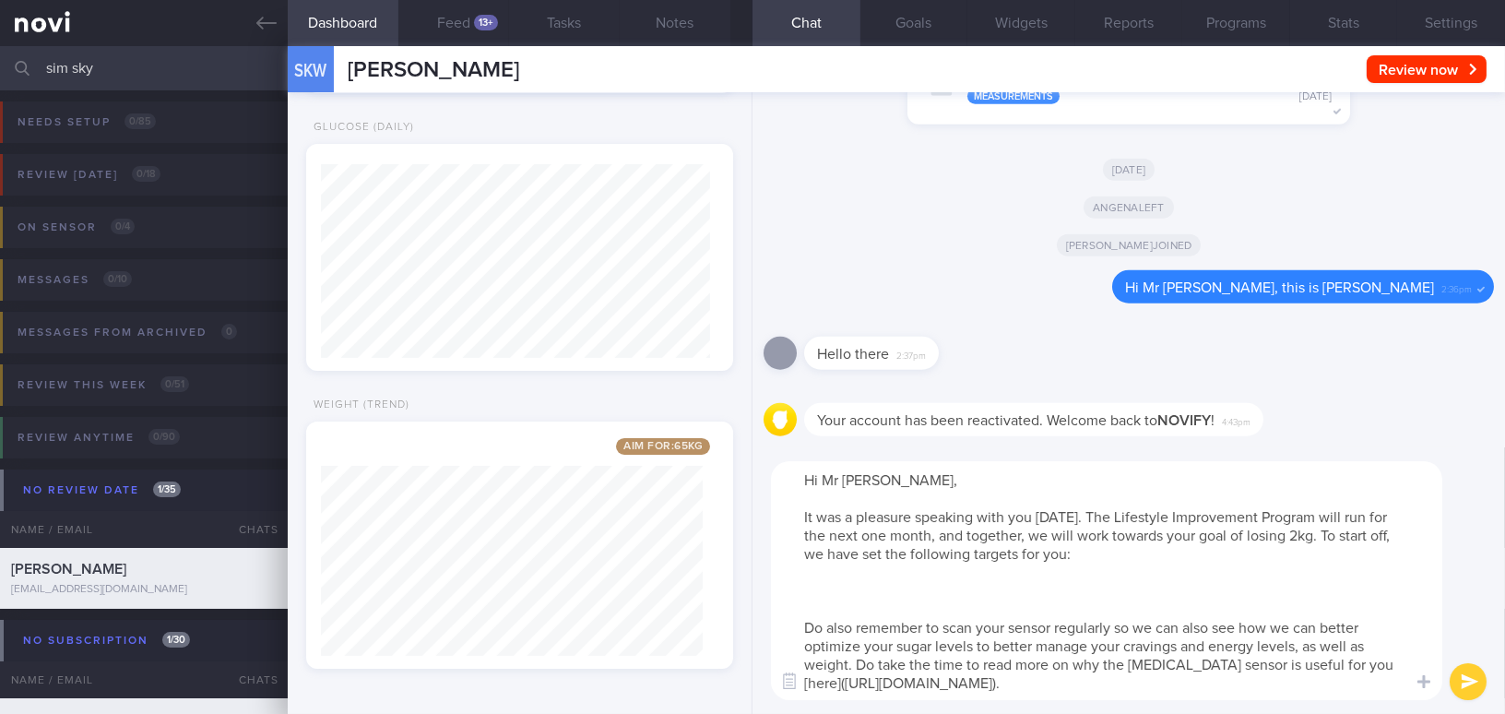
paste textarea "Adopt the healthy plate concept by including 1.5 palm-sized portions of lean pr…"
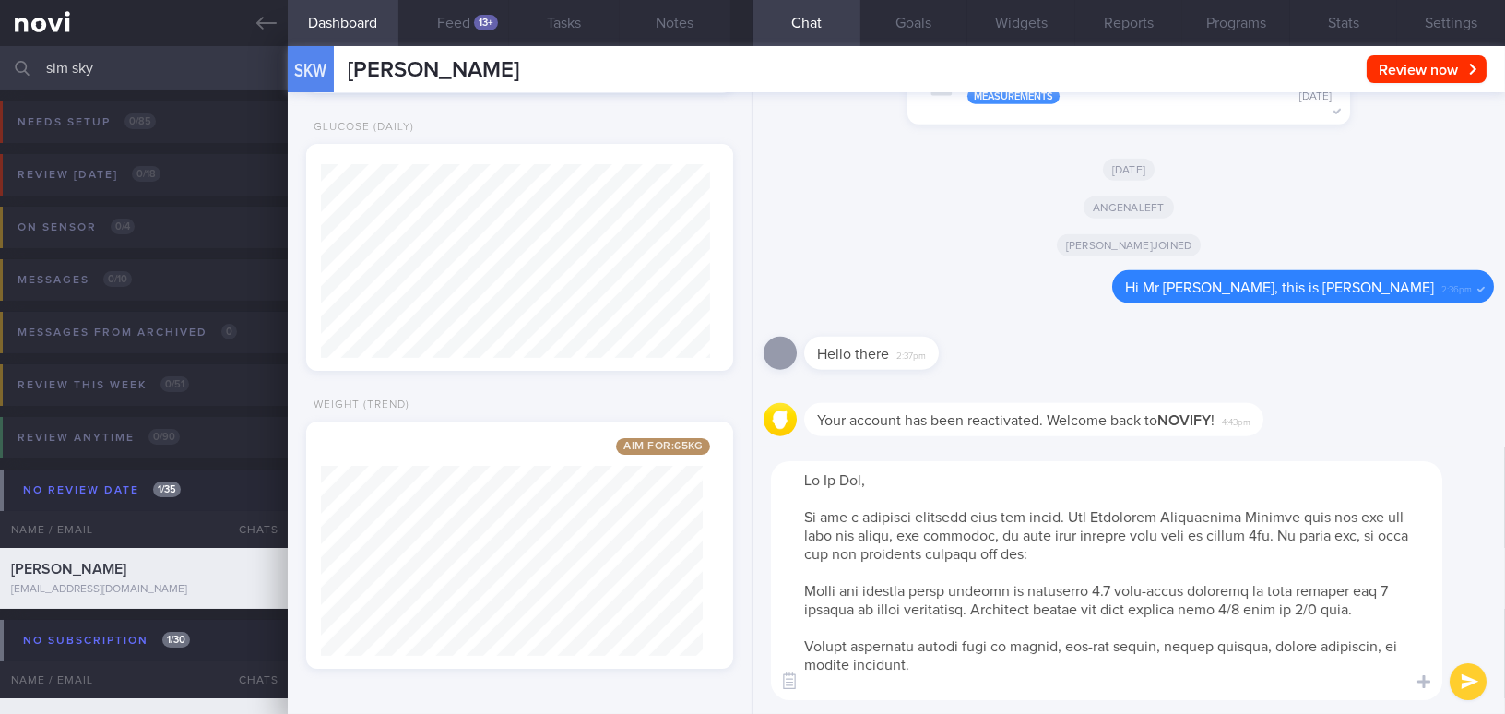
scroll to position [53, 0]
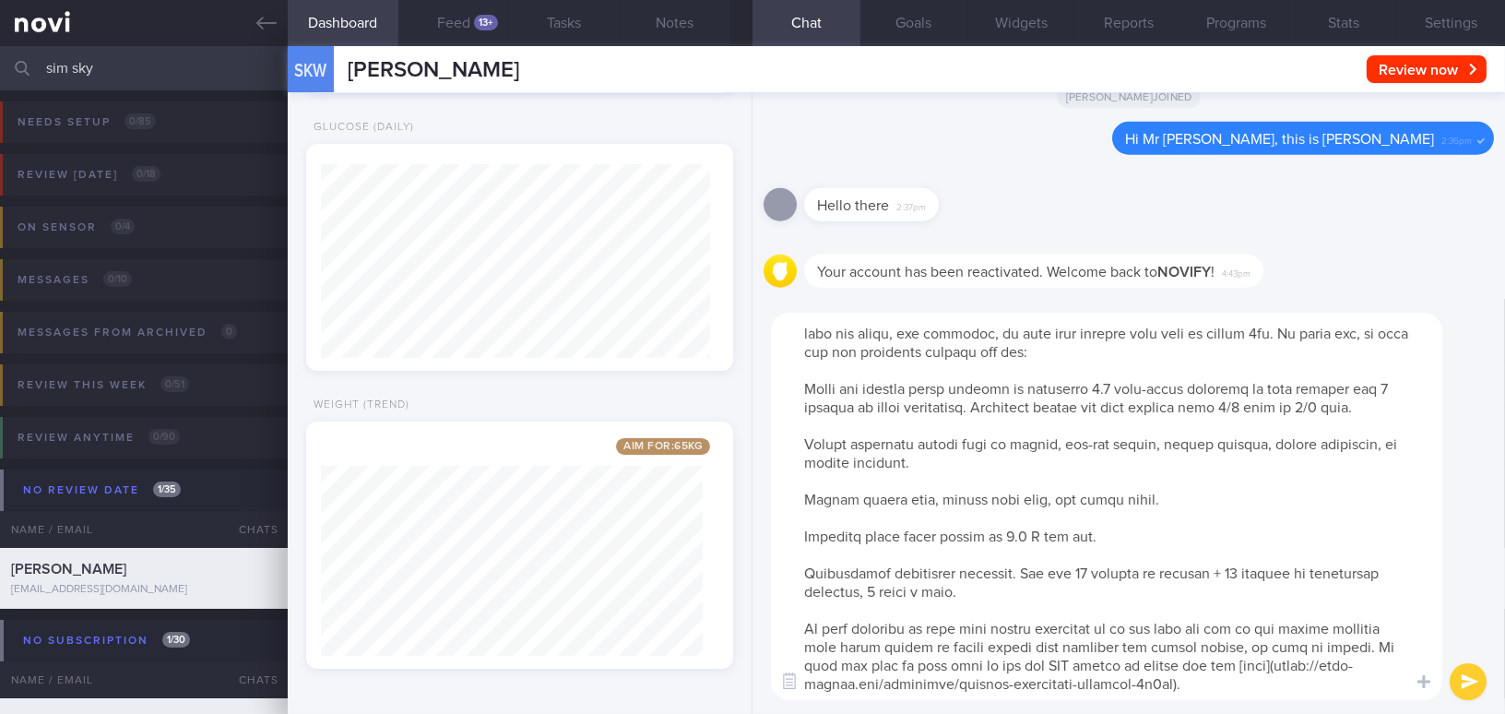
drag, startPoint x: 987, startPoint y: 405, endPoint x: 1122, endPoint y: 399, distance: 134.7
click at [1122, 399] on textarea at bounding box center [1106, 506] width 671 height 387
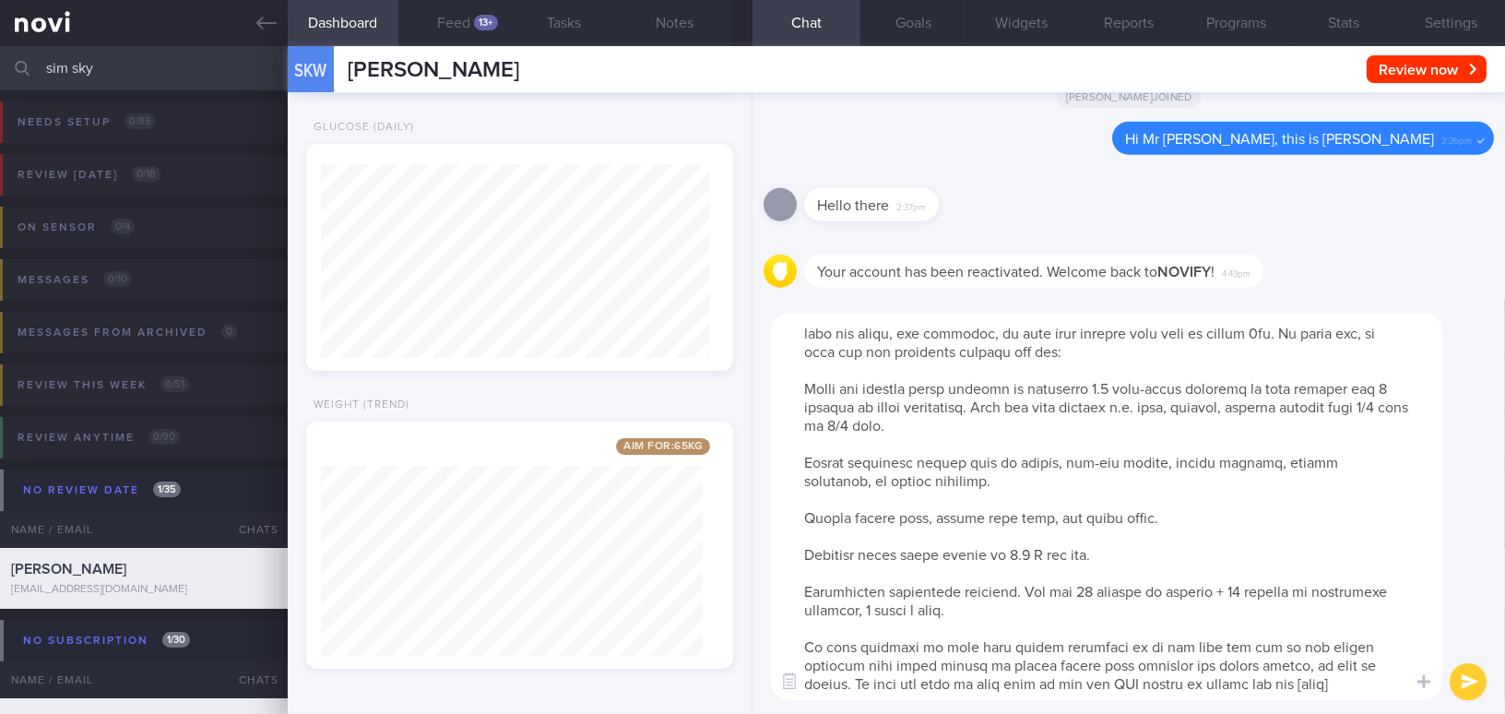
drag, startPoint x: 1361, startPoint y: 404, endPoint x: 865, endPoint y: 424, distance: 496.4
click at [865, 424] on textarea at bounding box center [1106, 506] width 671 height 387
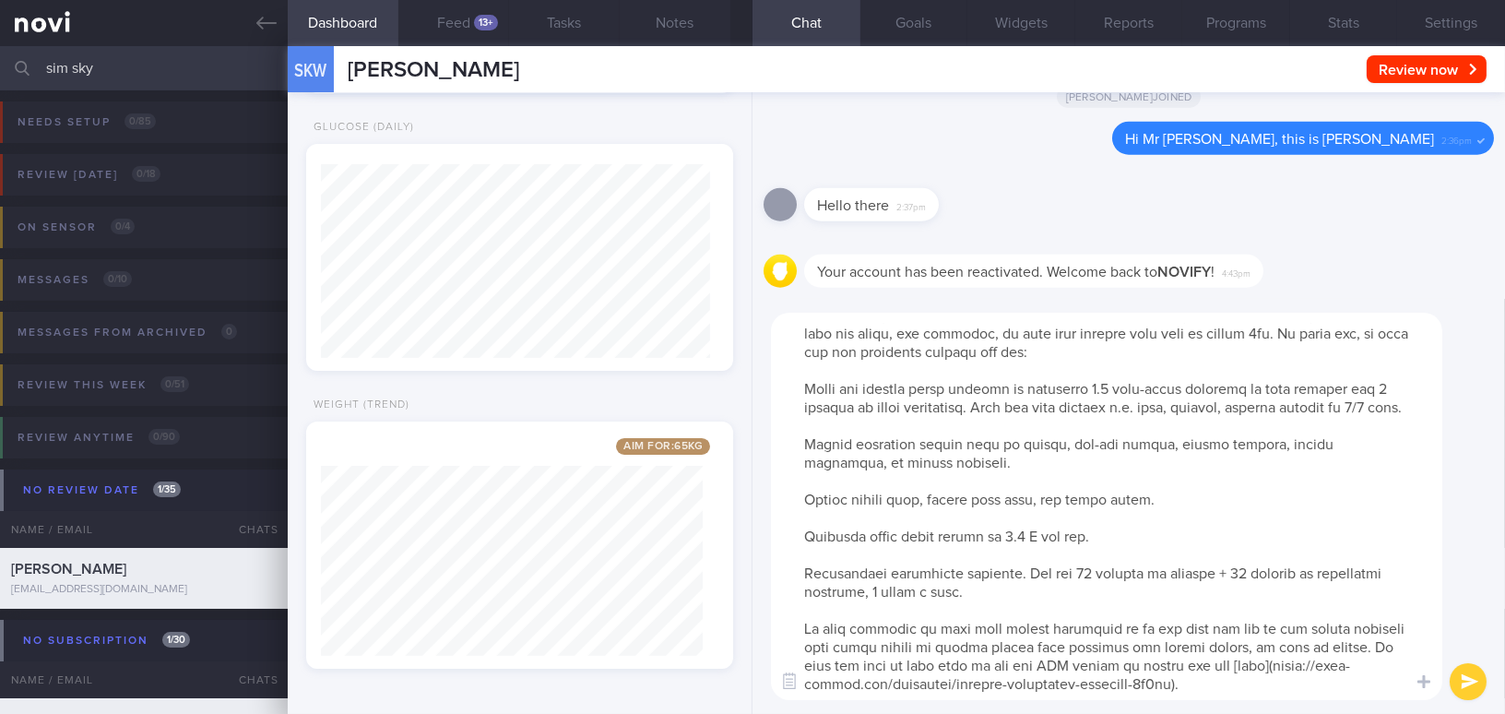
click at [803, 396] on textarea at bounding box center [1106, 506] width 671 height 387
click at [799, 462] on textarea at bounding box center [1106, 506] width 671 height 387
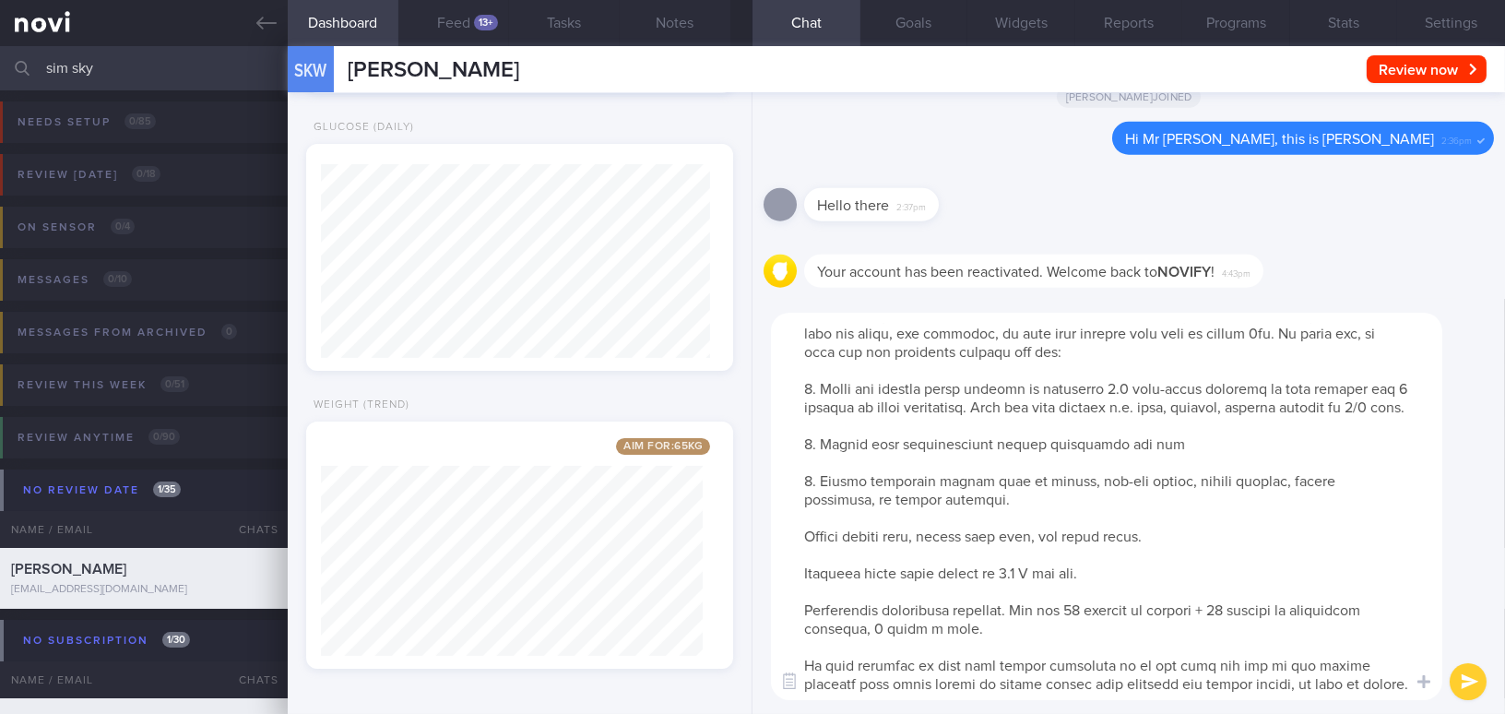
drag, startPoint x: 819, startPoint y: 494, endPoint x: 1070, endPoint y: 510, distance: 252.2
click at [1070, 510] on textarea at bounding box center [1106, 506] width 671 height 387
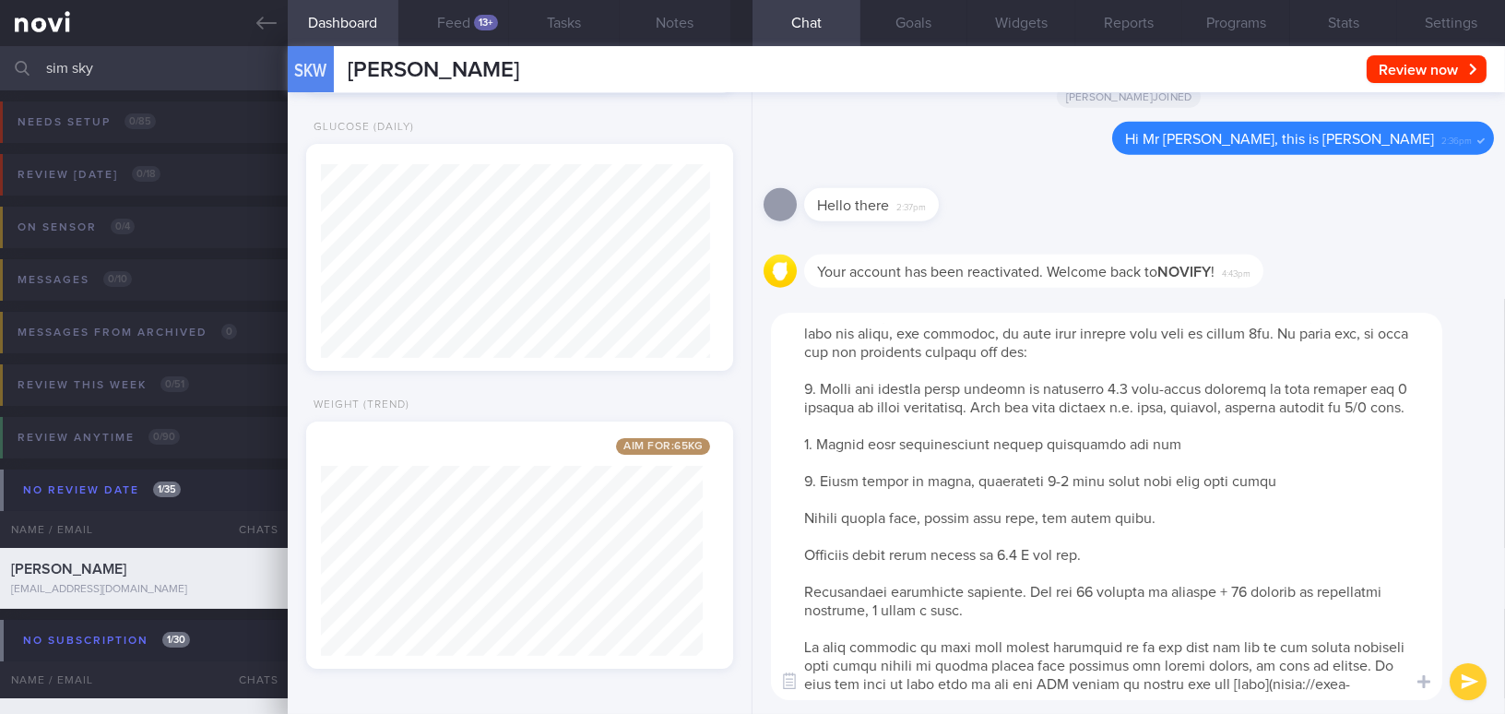
drag, startPoint x: 802, startPoint y: 530, endPoint x: 1137, endPoint y: 580, distance: 338.3
click at [1137, 580] on textarea at bounding box center [1106, 506] width 671 height 387
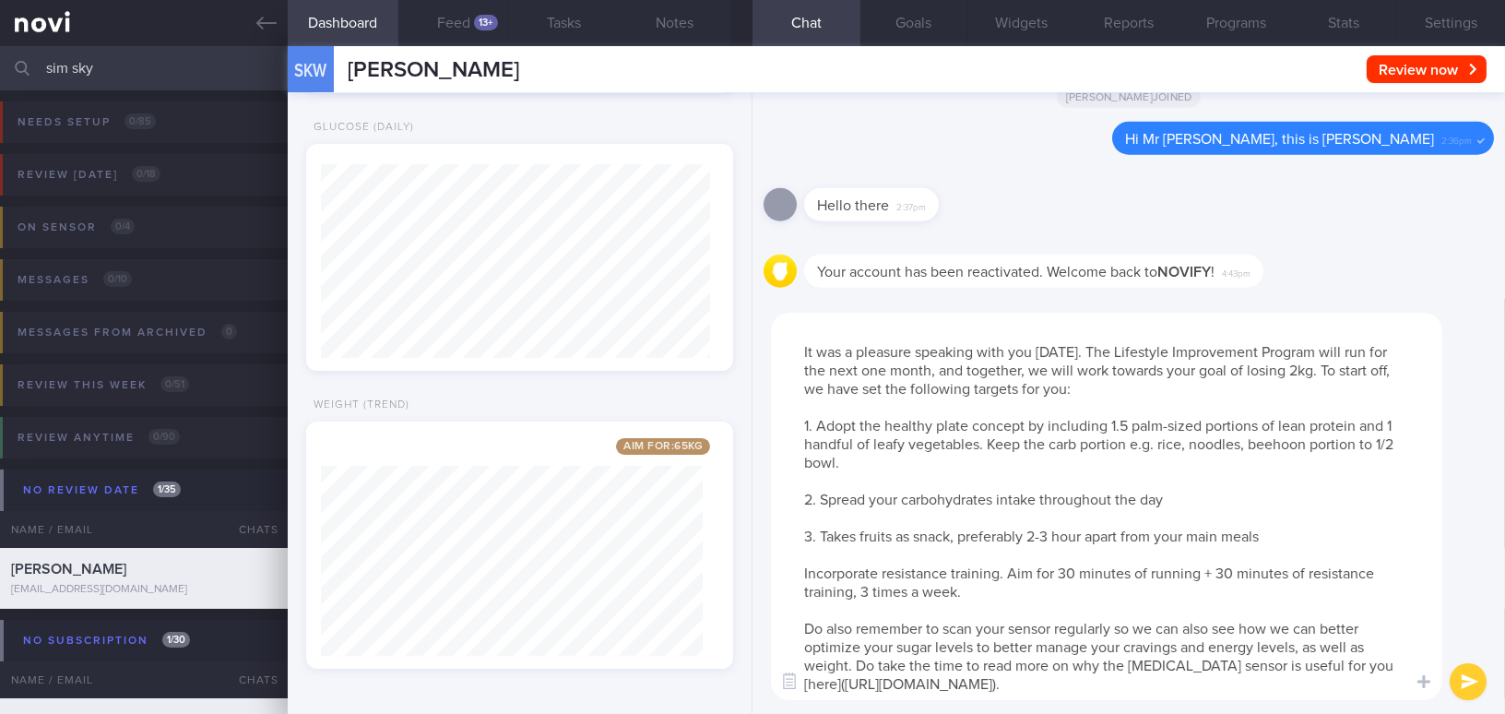
scroll to position [17, 0]
drag, startPoint x: 821, startPoint y: 570, endPoint x: 1009, endPoint y: 585, distance: 188.7
click at [1009, 585] on textarea "Hi Mr Sim, It was a pleasure speaking with you today. The Lifestyle Improvement…" at bounding box center [1106, 506] width 671 height 387
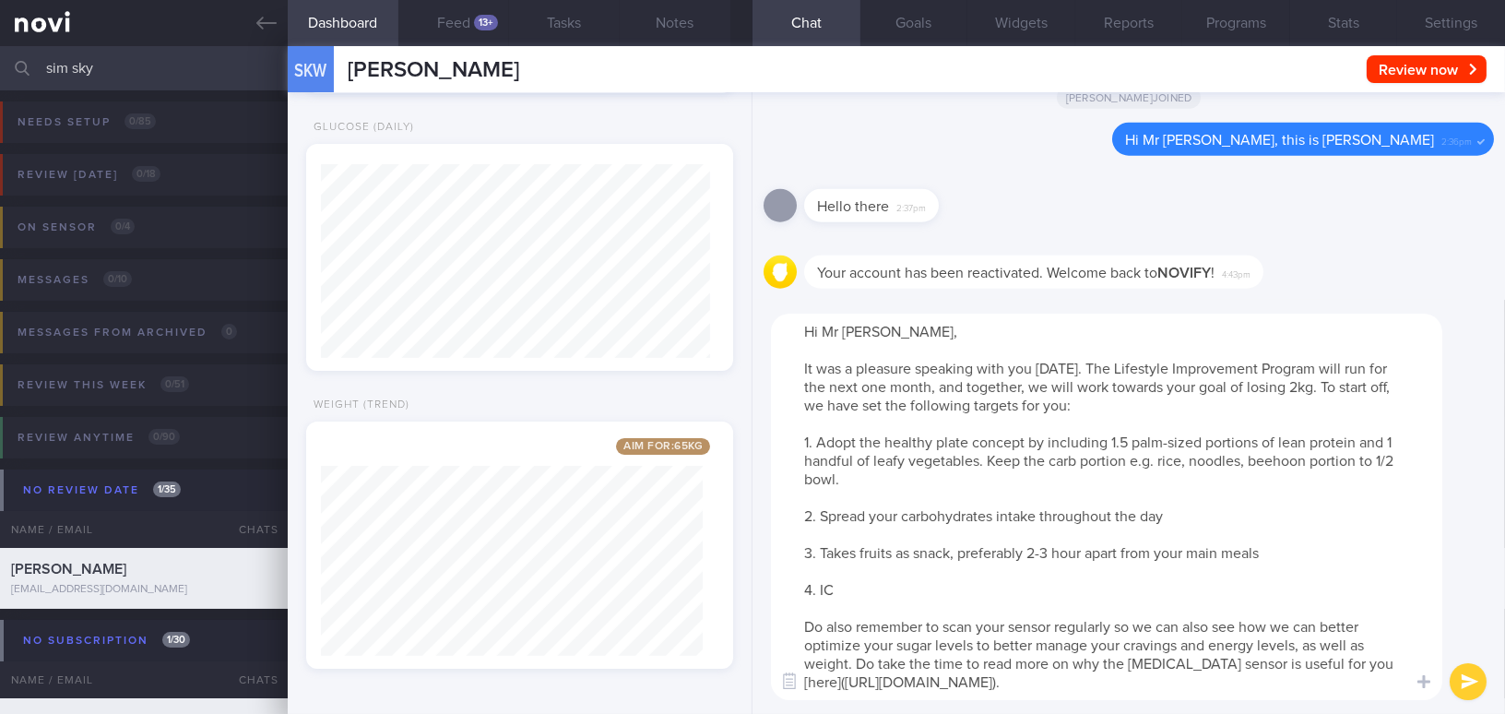
scroll to position [0, 0]
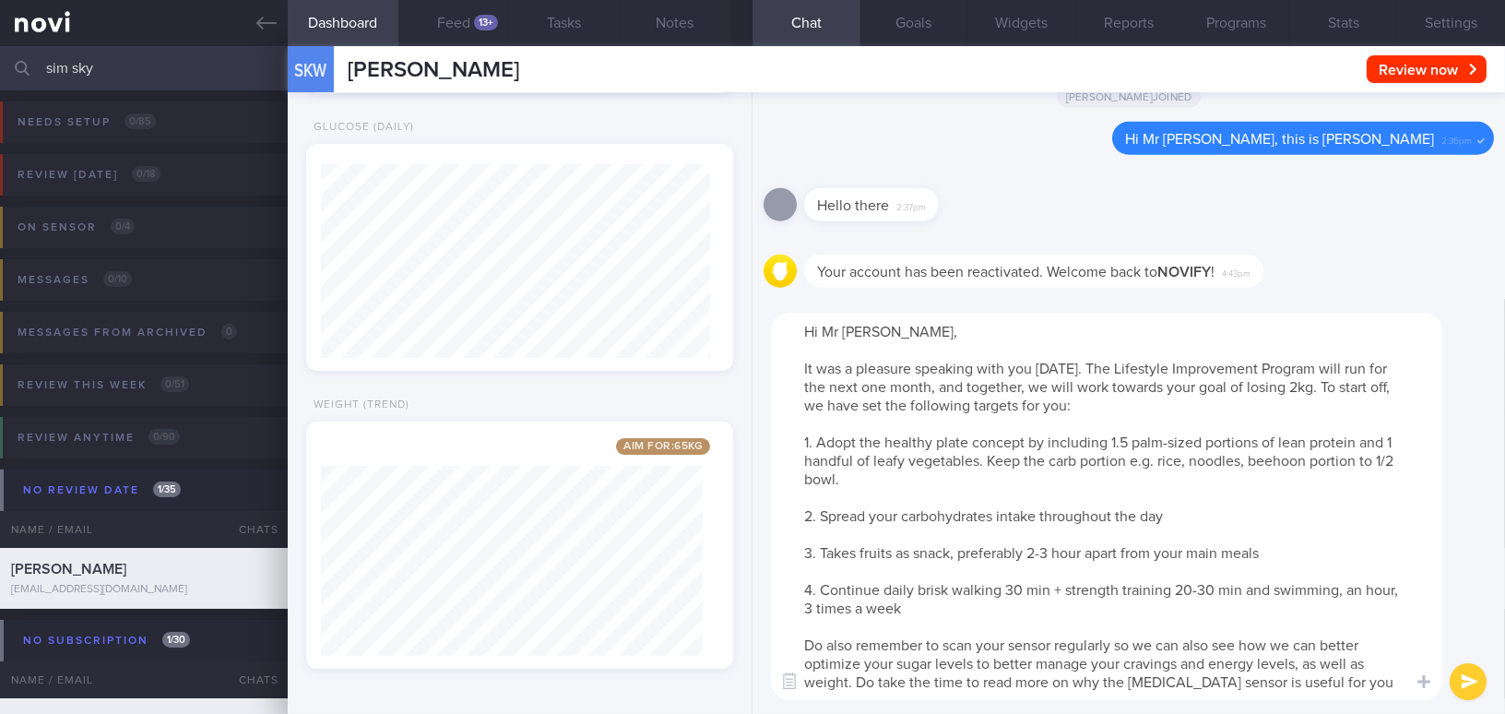
drag, startPoint x: 1174, startPoint y: 592, endPoint x: 1210, endPoint y: 591, distance: 35.0
click at [1210, 591] on textarea "Hi Mr Sim, It was a pleasure speaking with you today. The Lifestyle Improvement…" at bounding box center [1106, 506] width 671 height 387
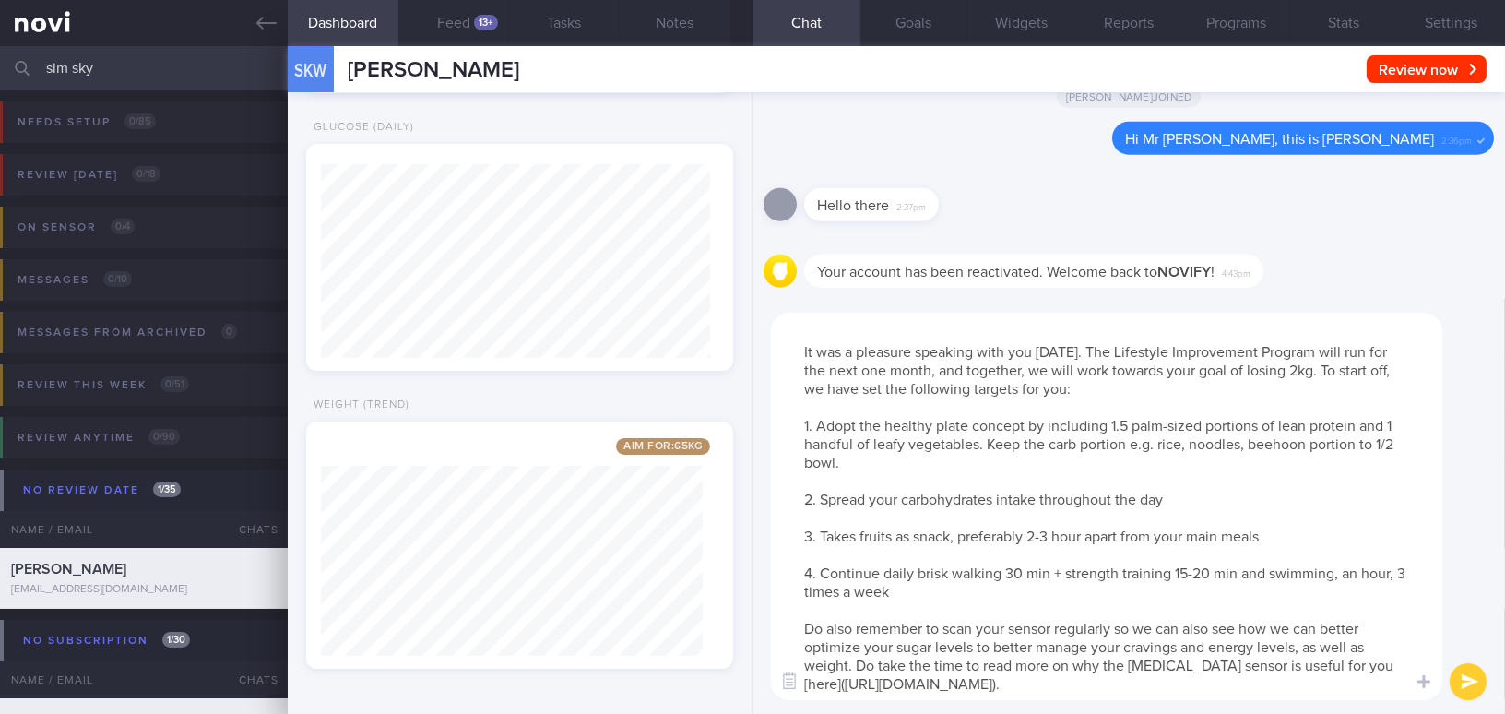
type textarea "Hi Mr Sim, It was a pleasure speaking with you today. The Lifestyle Improvement…"
click at [1479, 678] on button "submit" at bounding box center [1467, 681] width 37 height 37
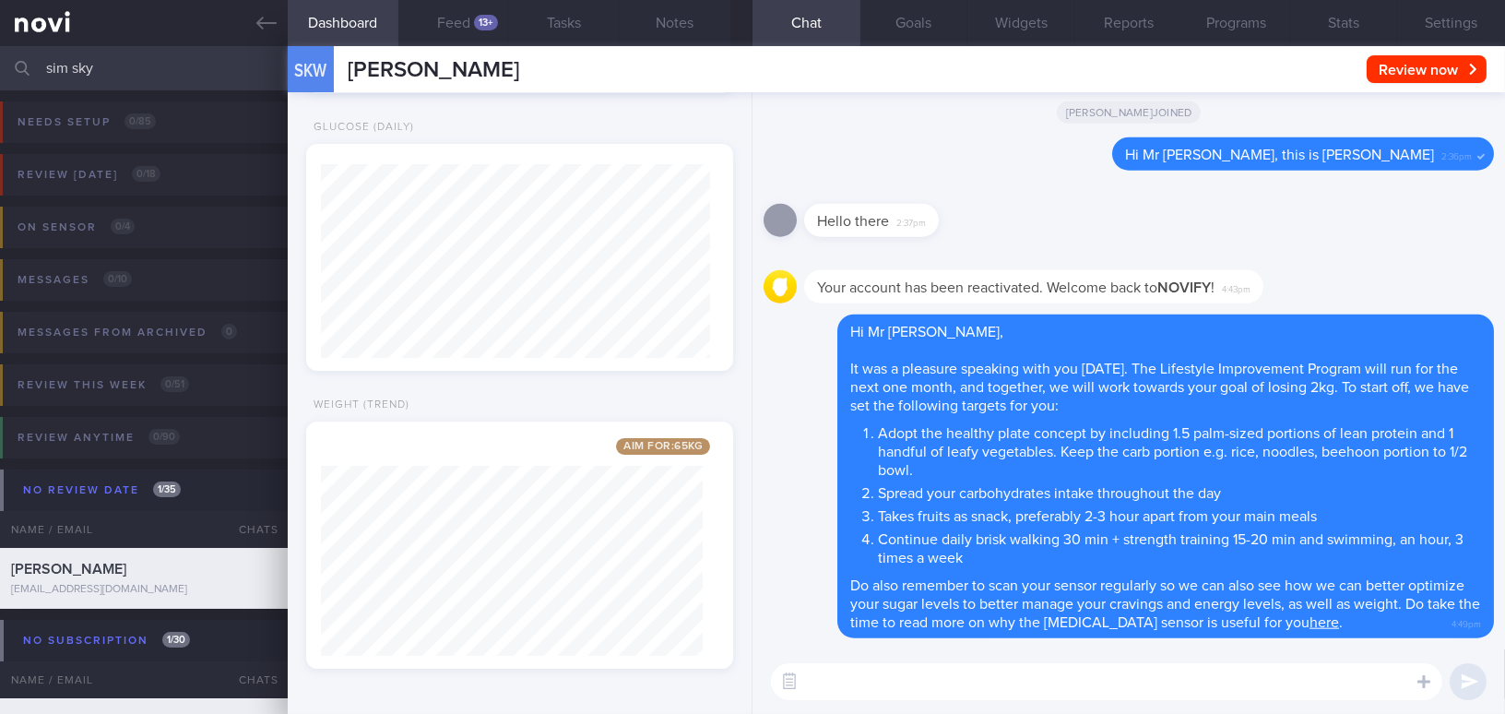
scroll to position [0, 0]
click at [660, 26] on button "Notes" at bounding box center [675, 23] width 111 height 46
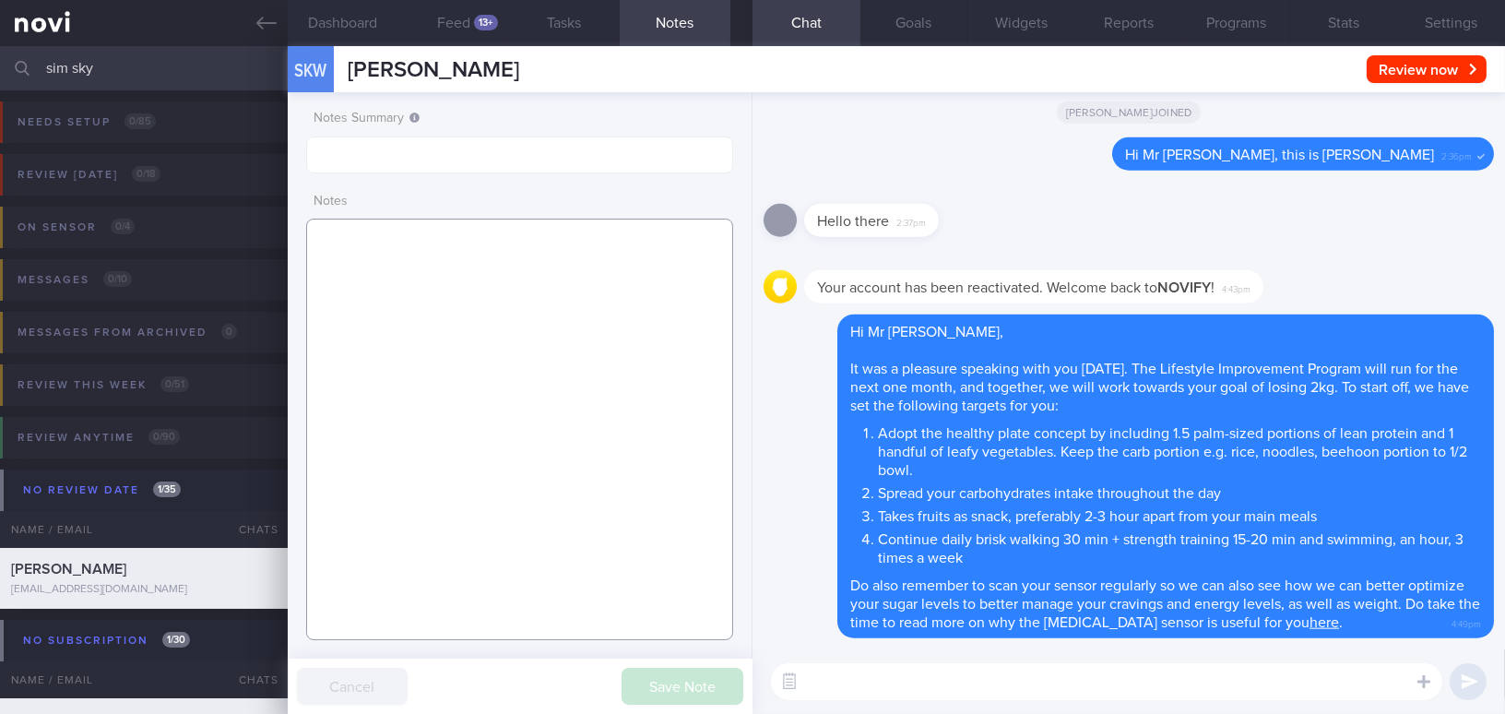
click at [459, 291] on textarea at bounding box center [519, 428] width 427 height 421
paste textarea "48 year old Gentleman Occupation SAF ME - Marine Engineer - still needs to go a…"
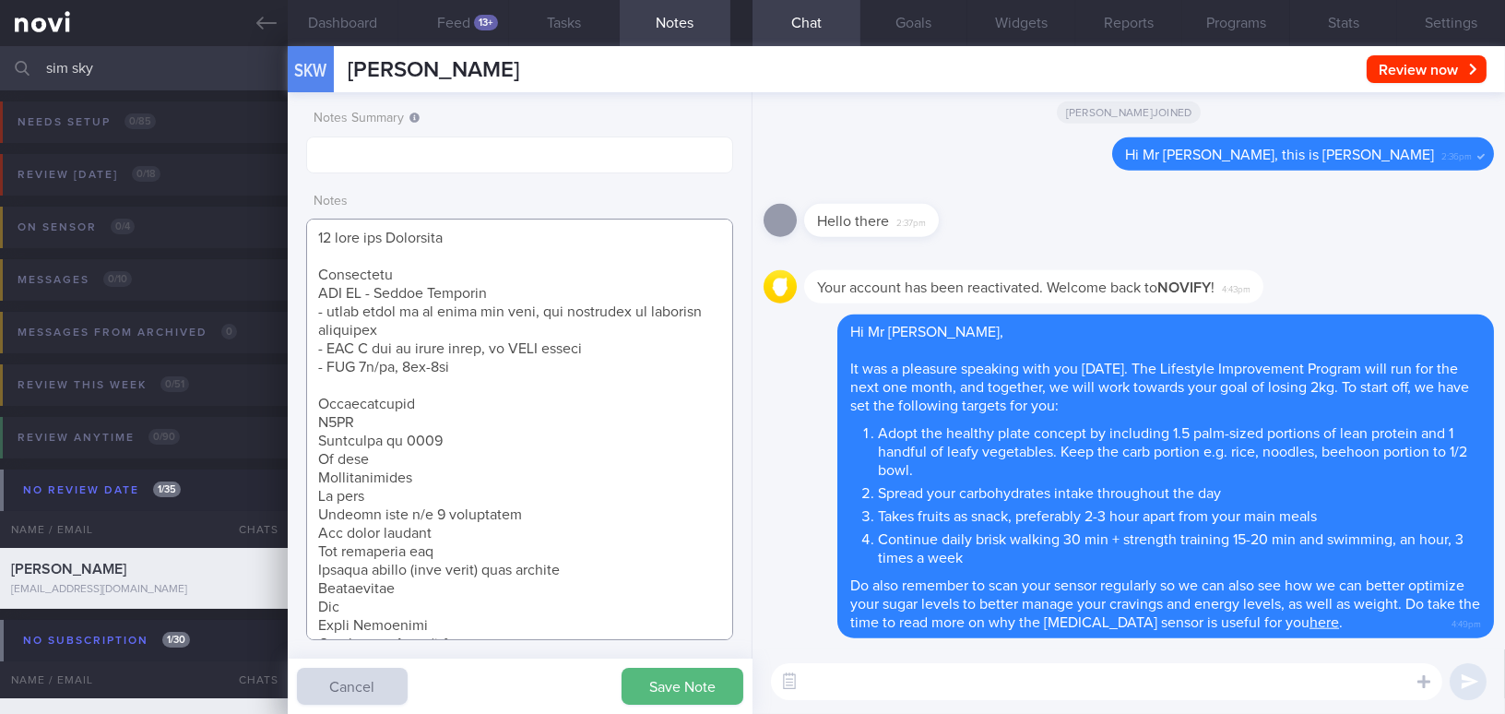
scroll to position [785, 0]
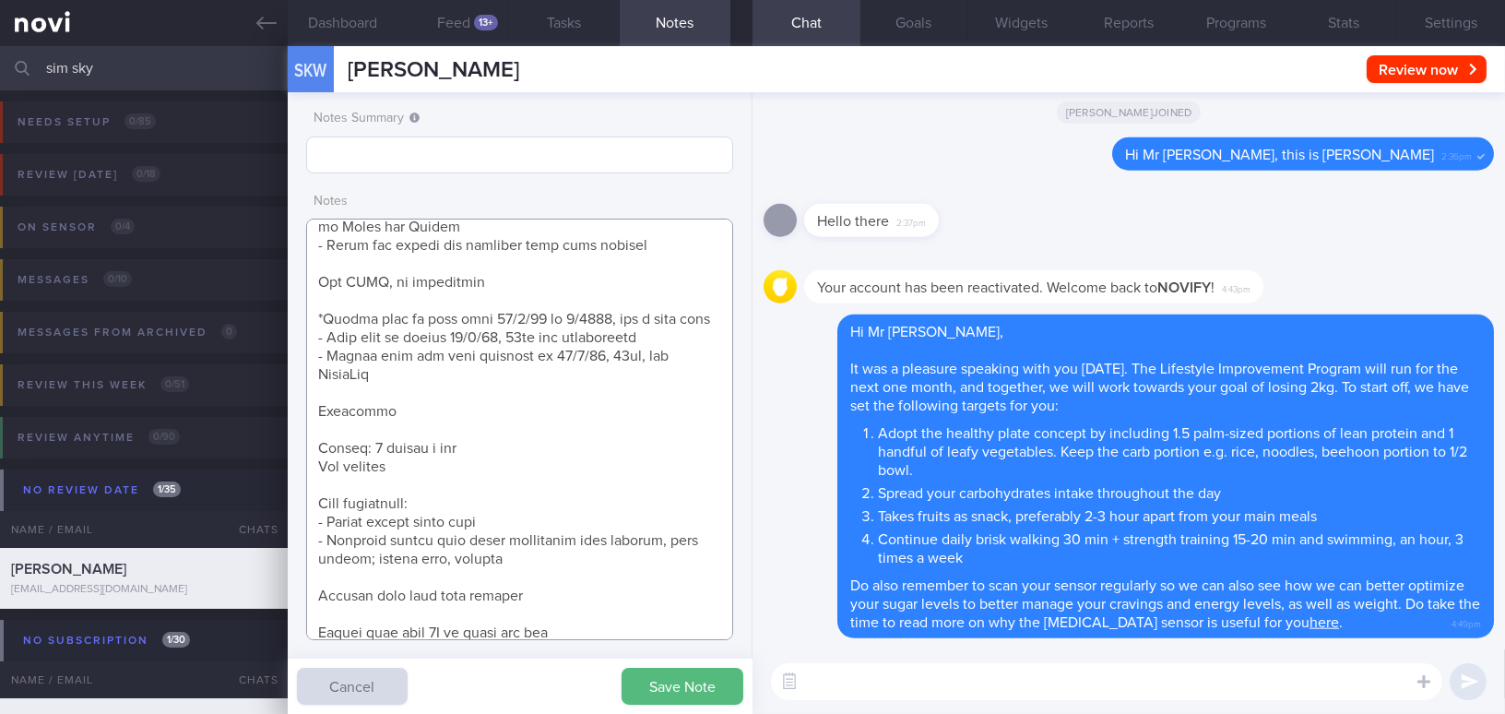
type textarea "48 year old Gentleman Occupation SAF ME - Marine Engineer - still needs to go a…"
click at [401, 164] on input "text" at bounding box center [519, 154] width 427 height 37
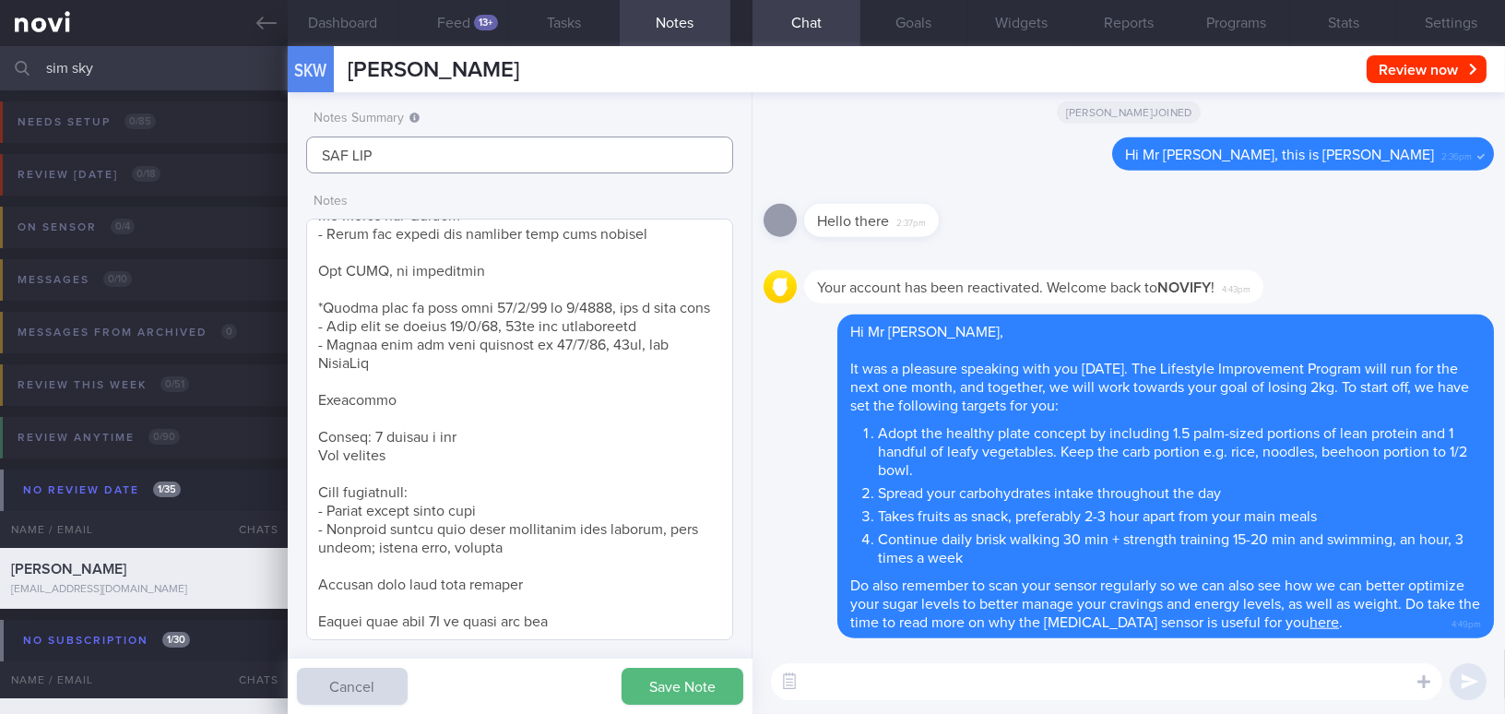
type input "SAF LIP"
click at [588, 619] on textarea at bounding box center [519, 428] width 427 height 421
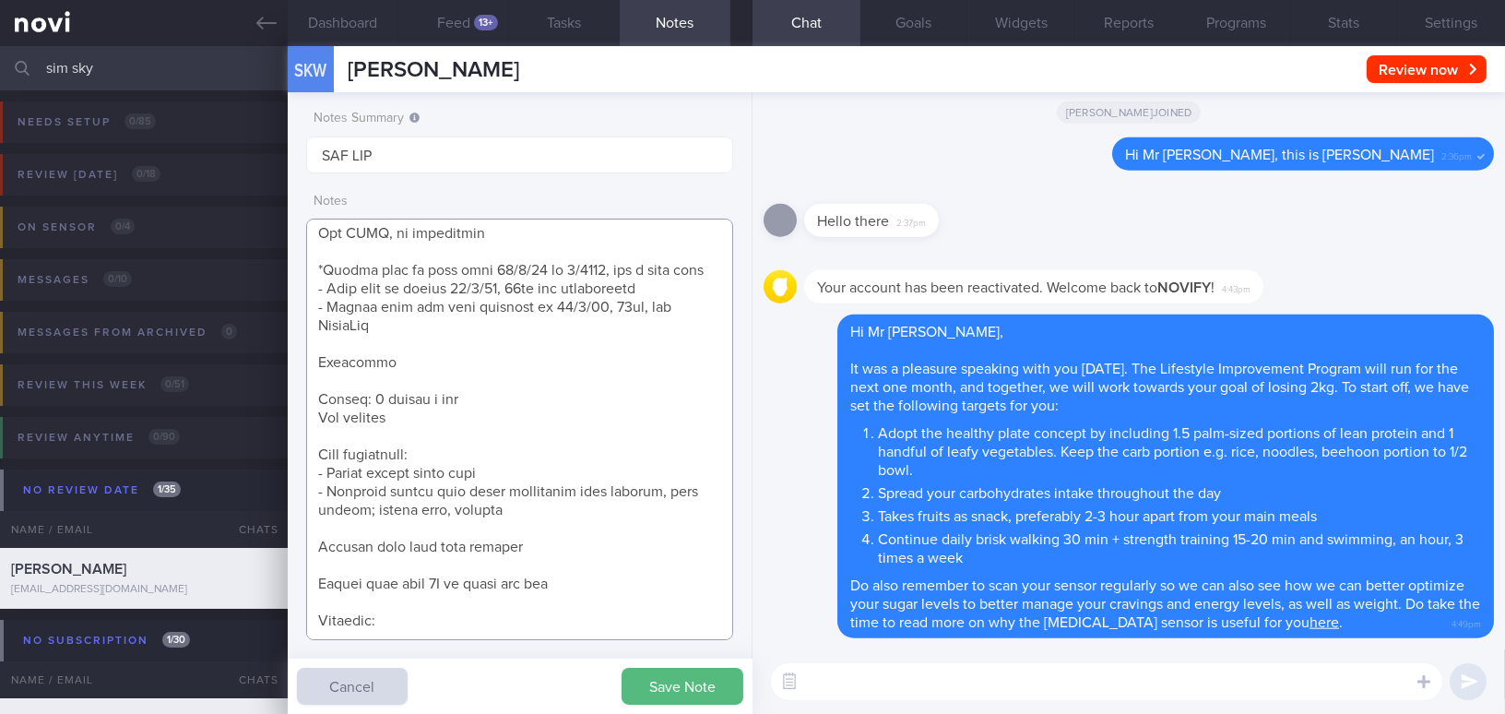
paste textarea "3 times a week - Brisk walking half an hour daily + strength training / light w…"
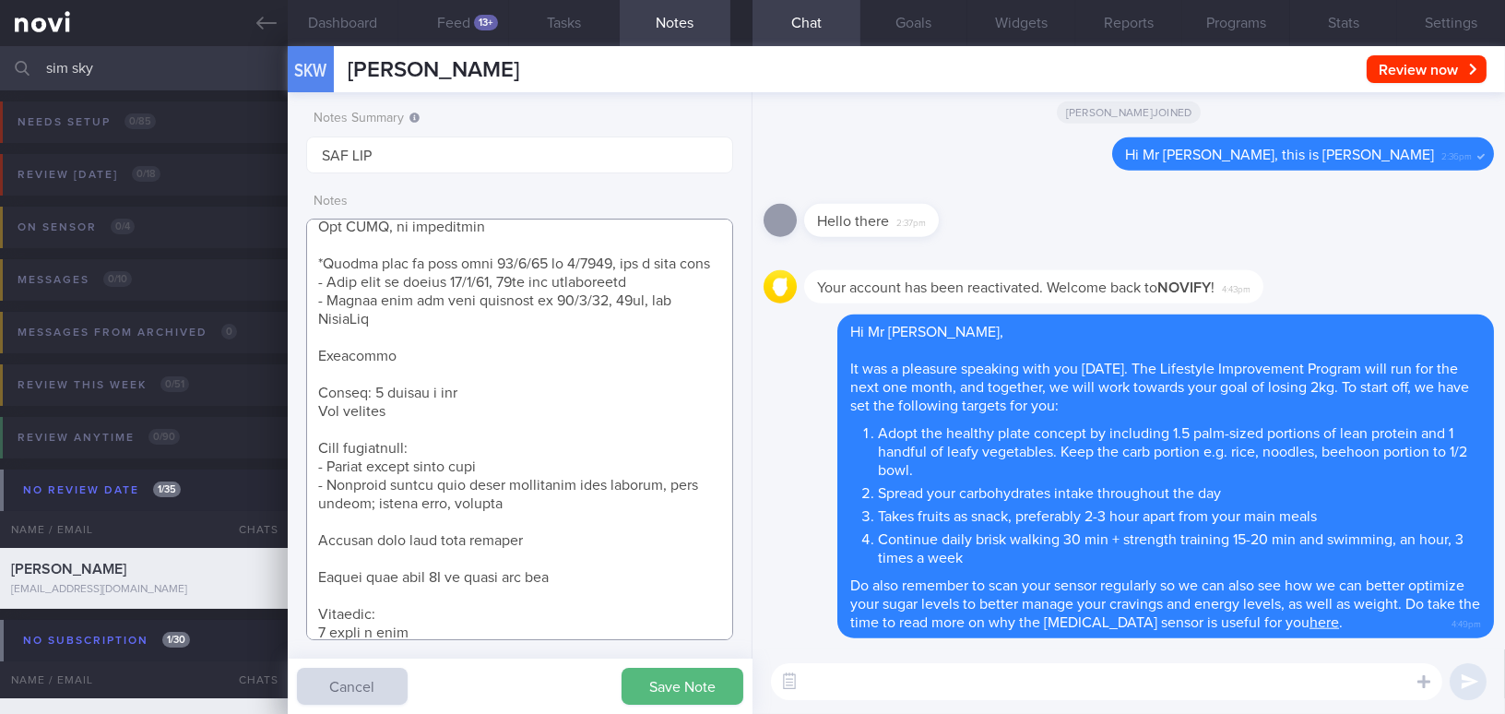
scroll to position [915, 0]
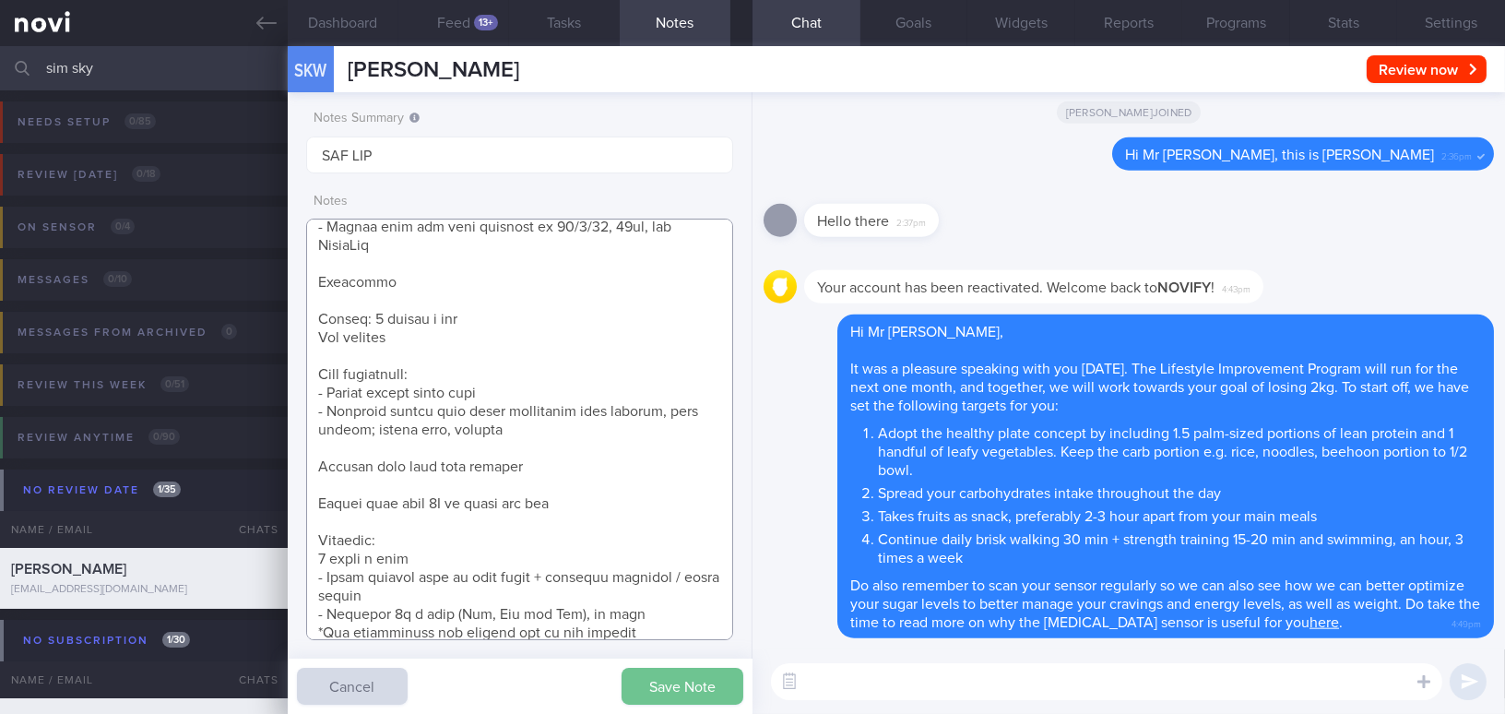
type textarea "48 year old Gentleman Occupation SAF ME - Marine Engineer - still needs to go a…"
click at [640, 679] on button "Save Note" at bounding box center [682, 685] width 122 height 37
type input "SAF LIP"
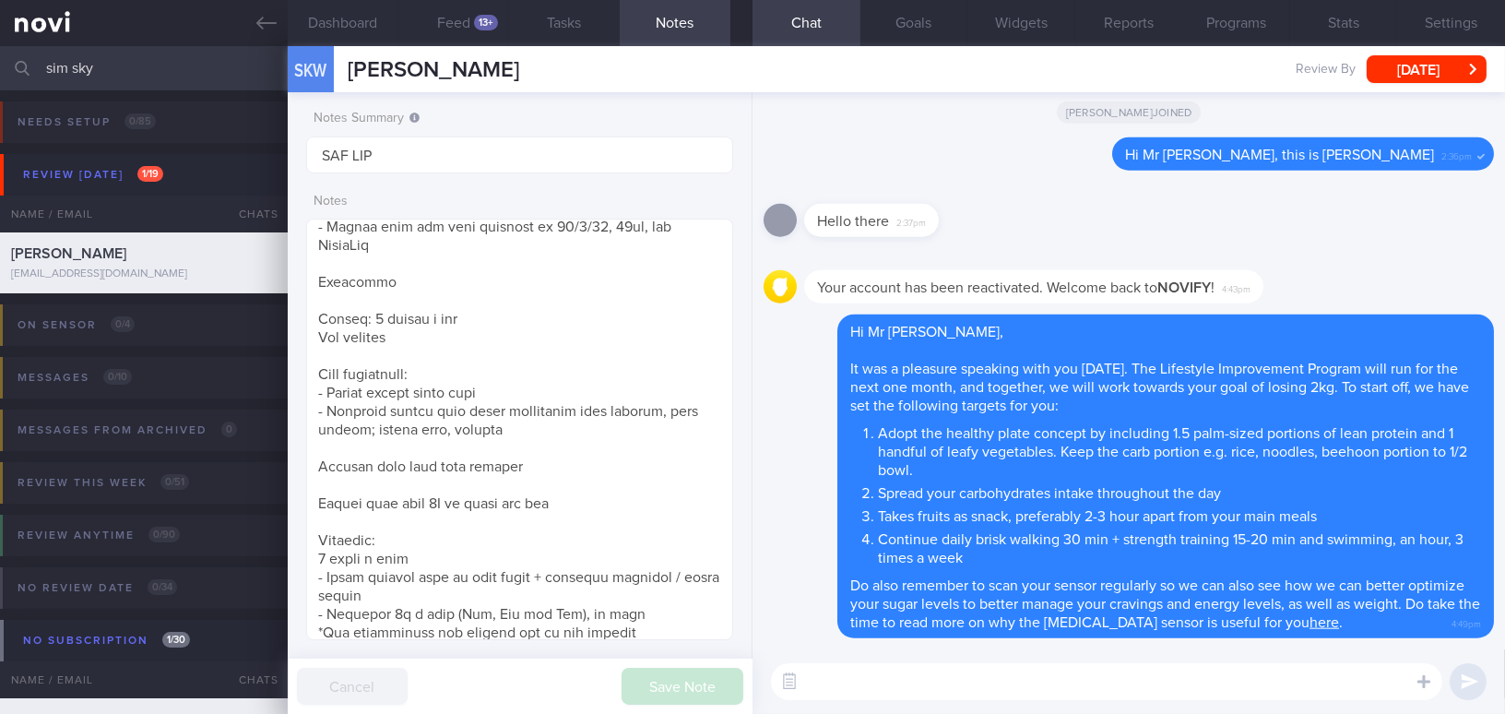
click at [820, 689] on textarea at bounding box center [1106, 681] width 671 height 37
paste textarea "Below are some pre-portioned skinless chicken breasts that will save up some pr…"
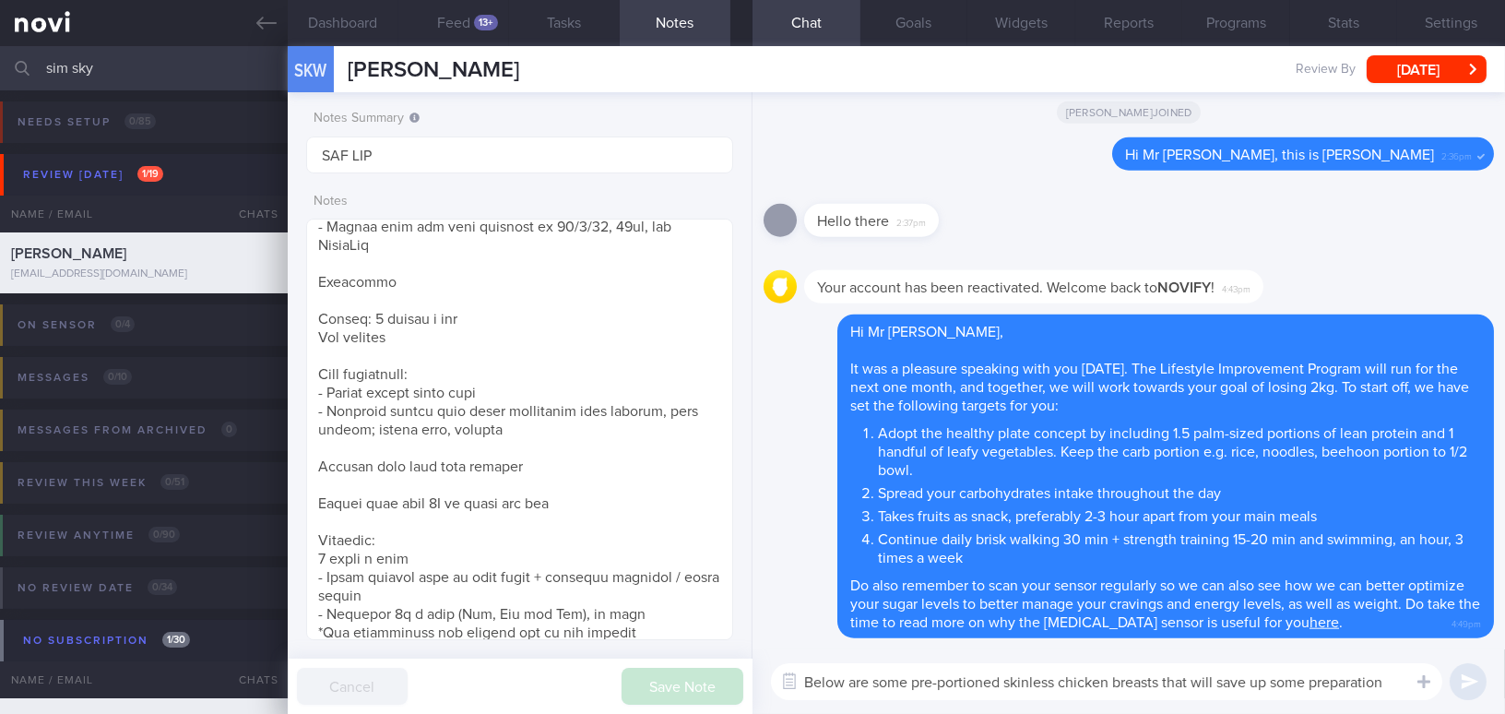
scroll to position [0, 0]
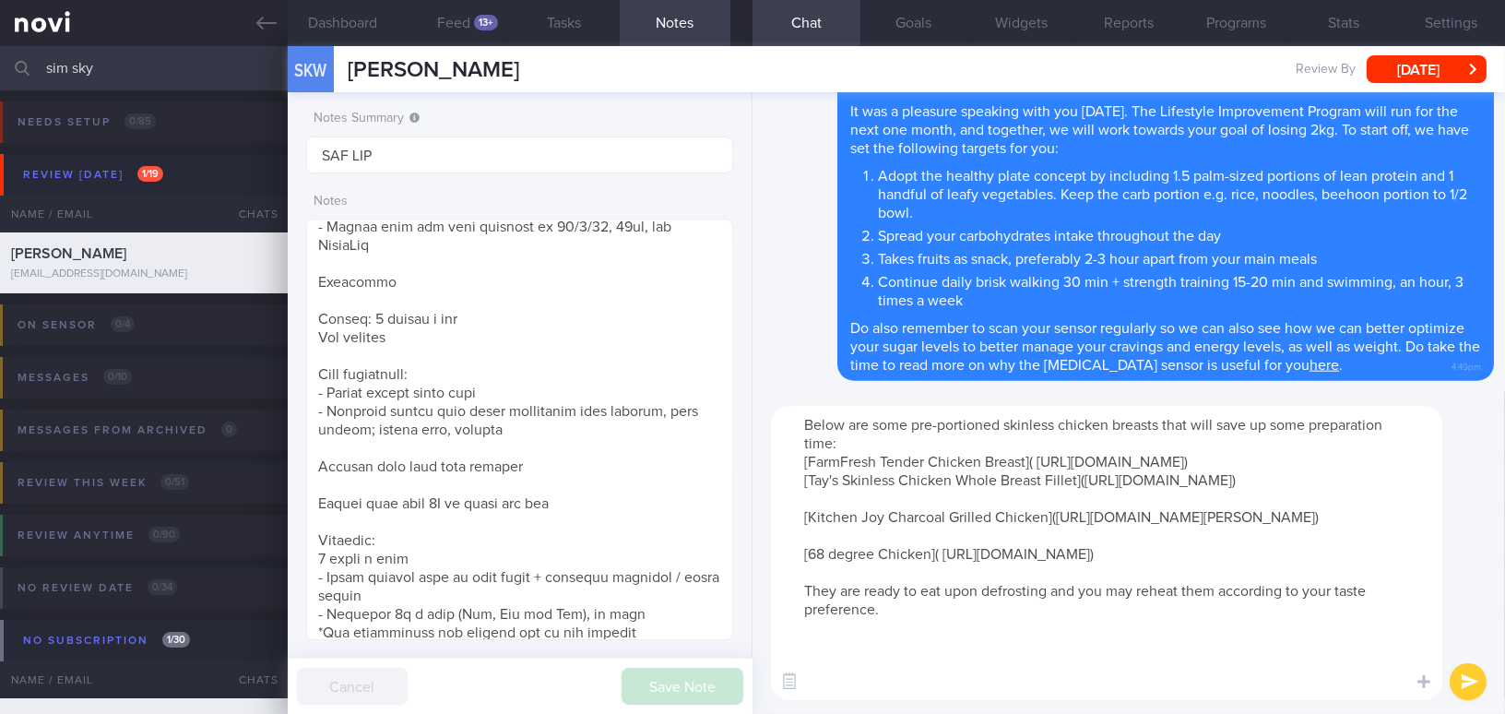
click at [1200, 475] on textarea "Below are some pre-portioned skinless chicken breasts that will save up some pr…" at bounding box center [1106, 553] width 671 height 294
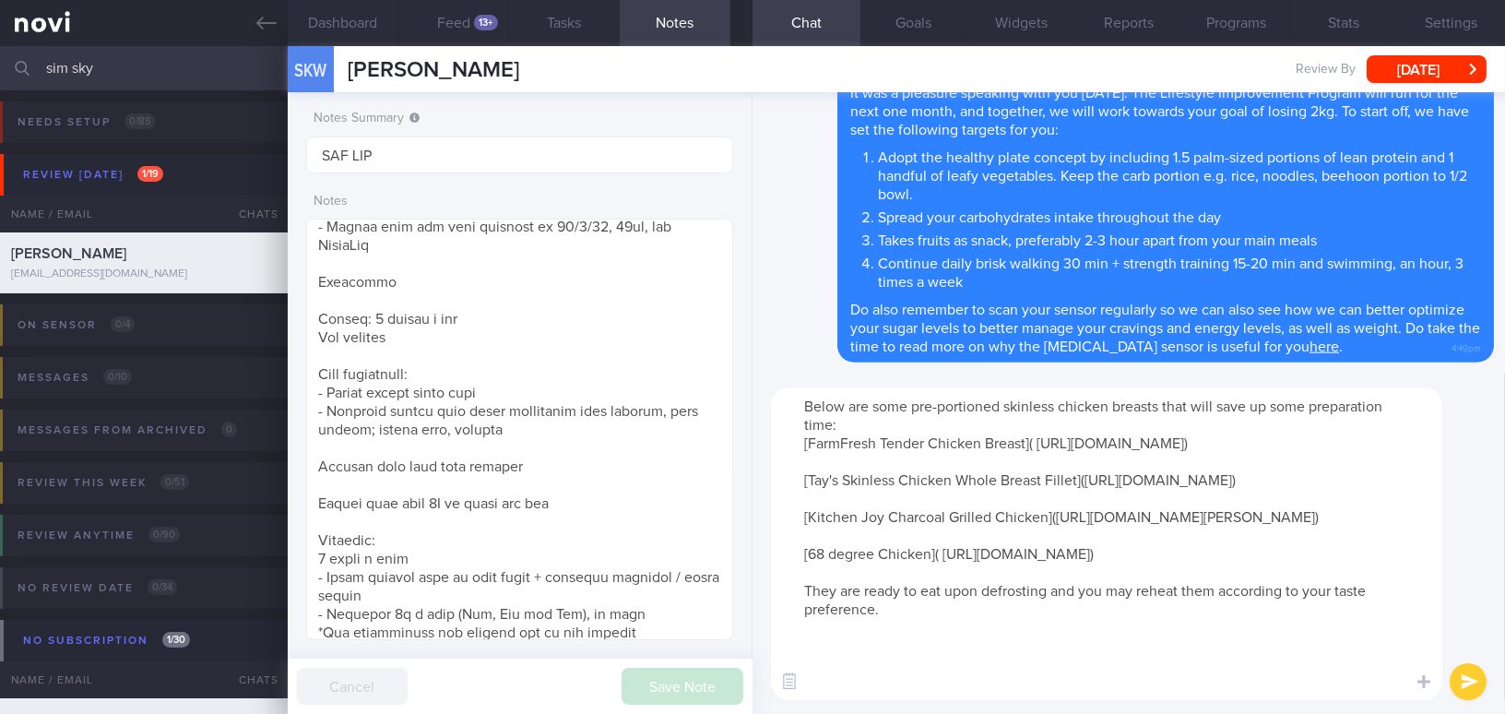
click at [950, 685] on textarea "Below are some pre-portioned skinless chicken breasts that will save up some pr…" at bounding box center [1106, 543] width 671 height 313
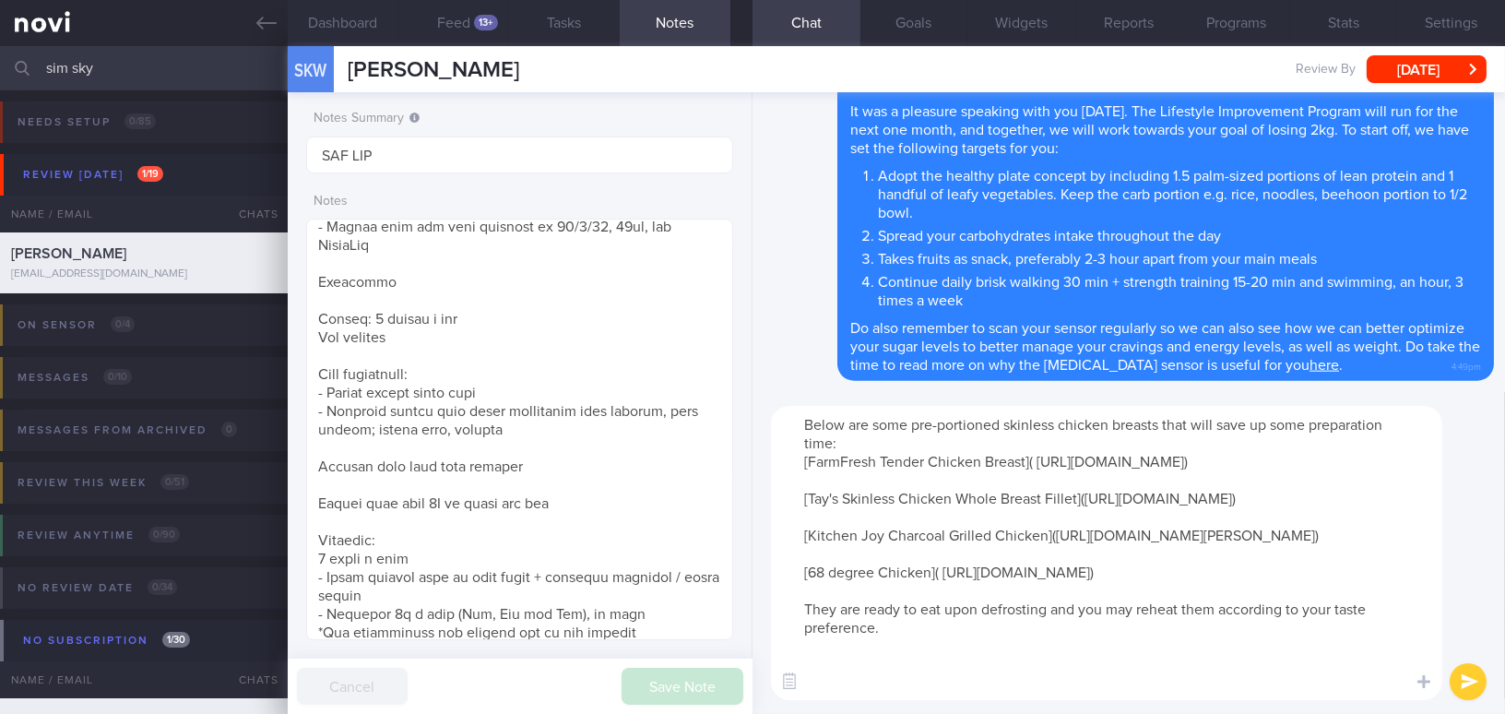
click at [848, 440] on textarea "Below are some pre-portioned skinless chicken breasts that will save up some pr…" at bounding box center [1106, 553] width 671 height 294
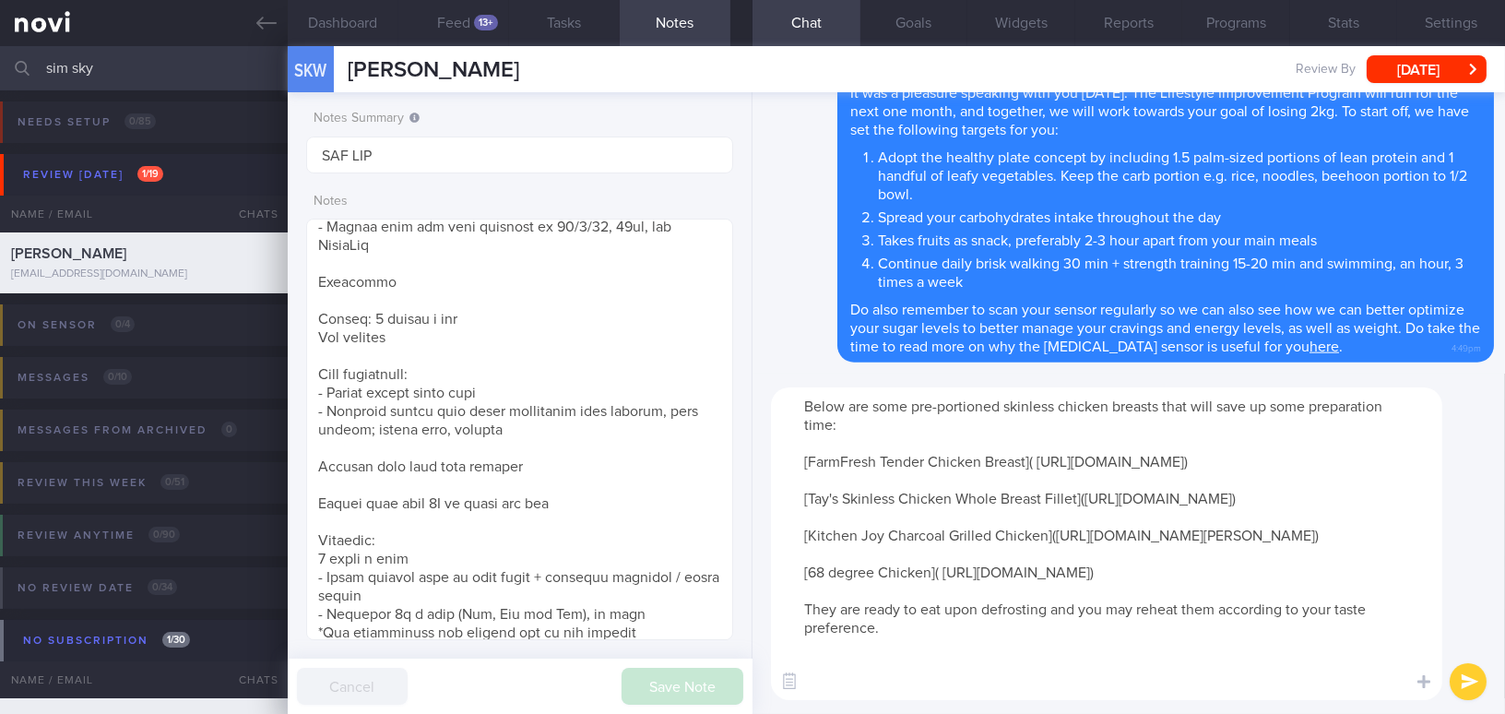
type textarea "Below are some pre-portioned skinless chicken breasts that will save up some pr…"
click at [1467, 675] on button "submit" at bounding box center [1467, 681] width 37 height 37
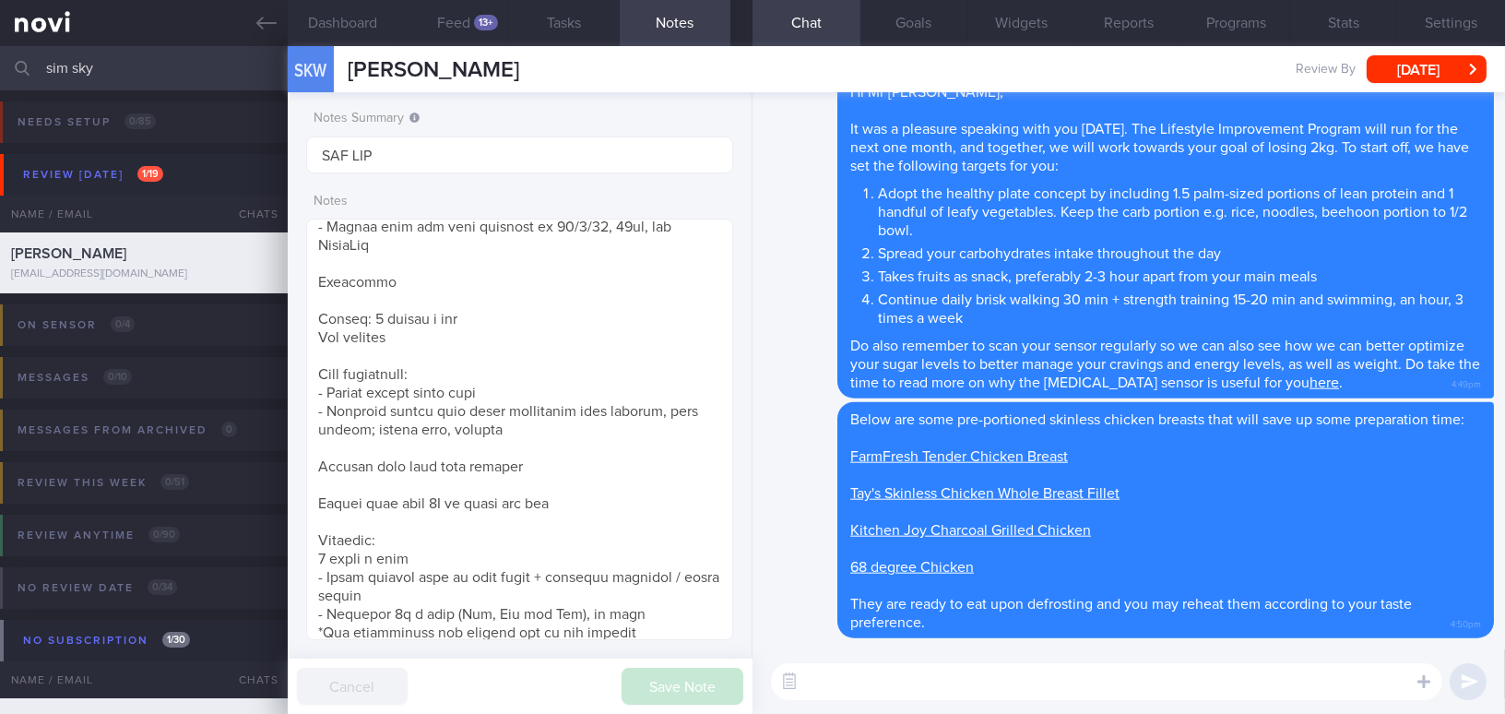
click at [1271, 675] on textarea at bounding box center [1106, 681] width 671 height 37
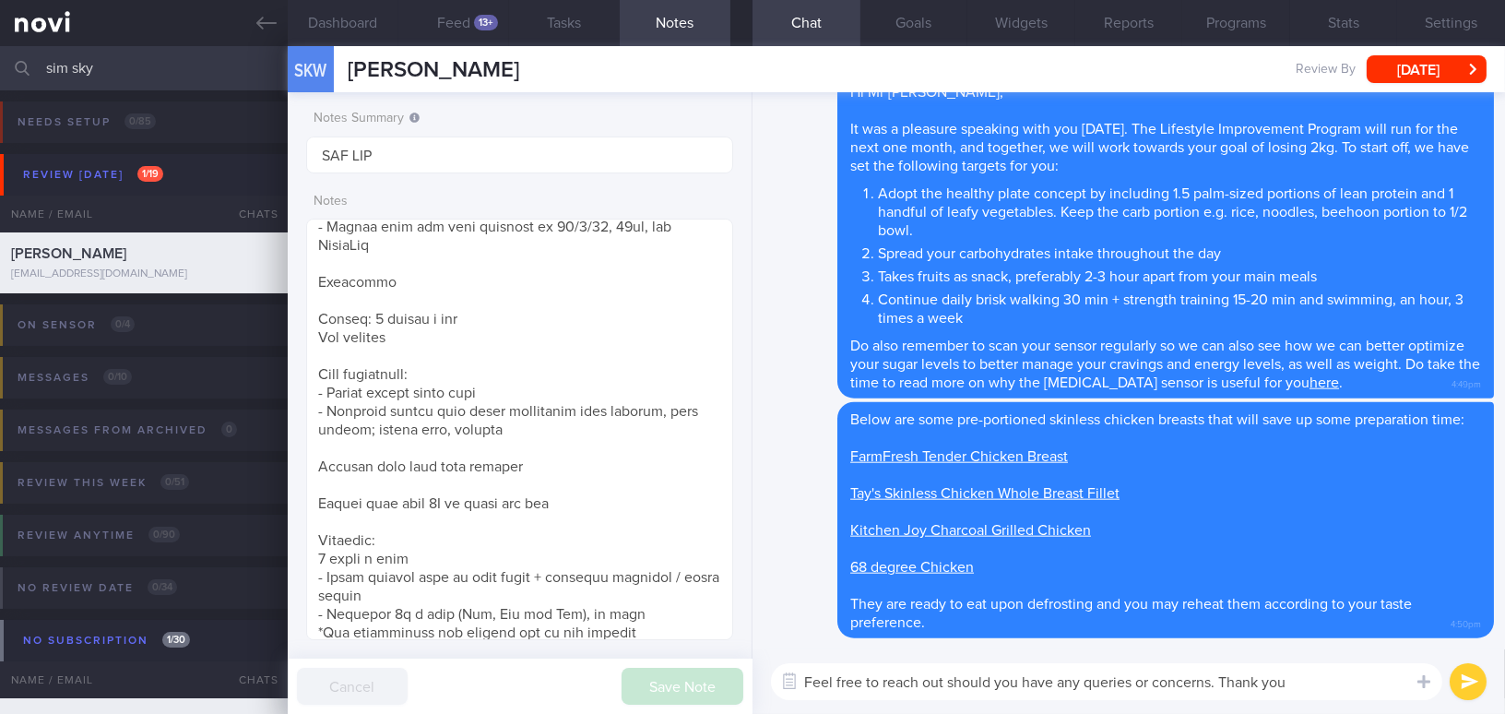
type textarea "Feel free to reach out should you have any queries or concerns. Thank you."
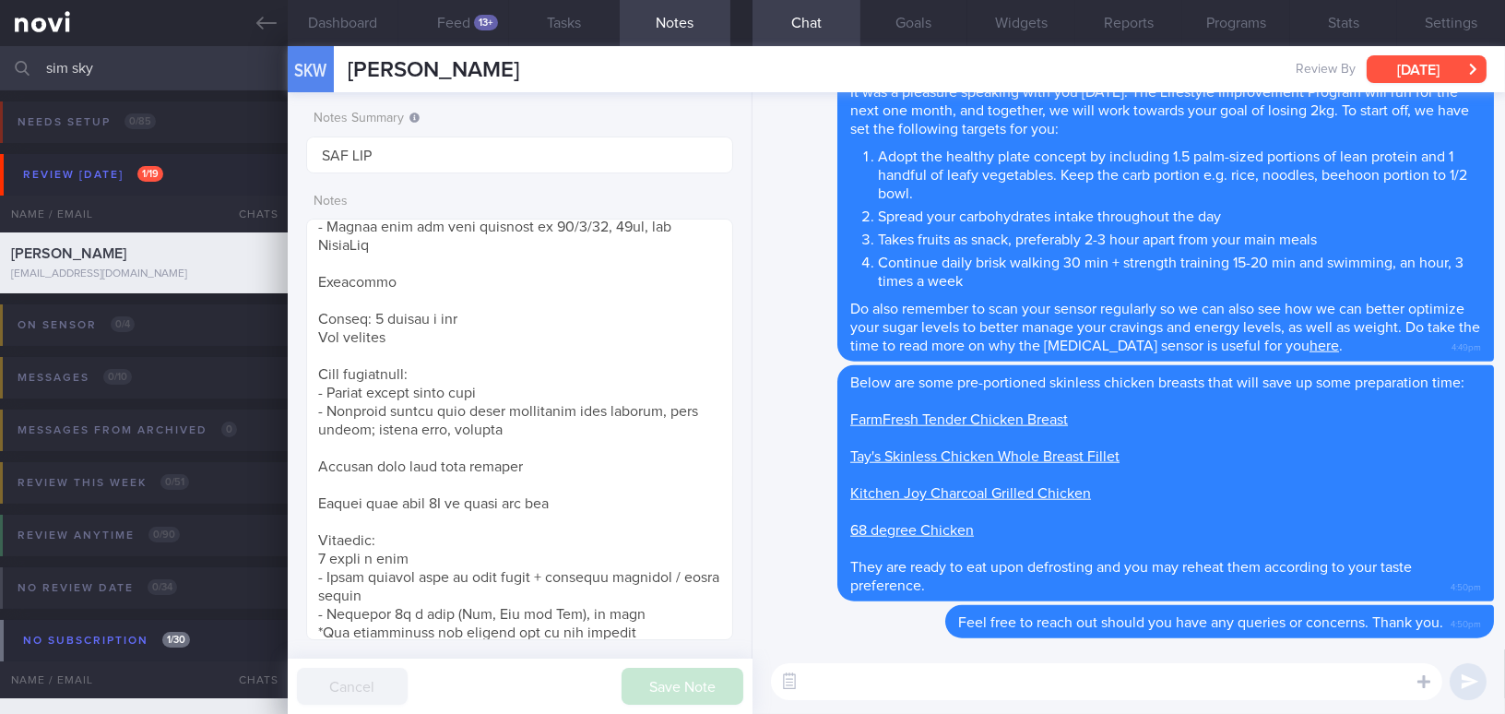
click at [1404, 66] on button "[DATE]" at bounding box center [1426, 69] width 120 height 28
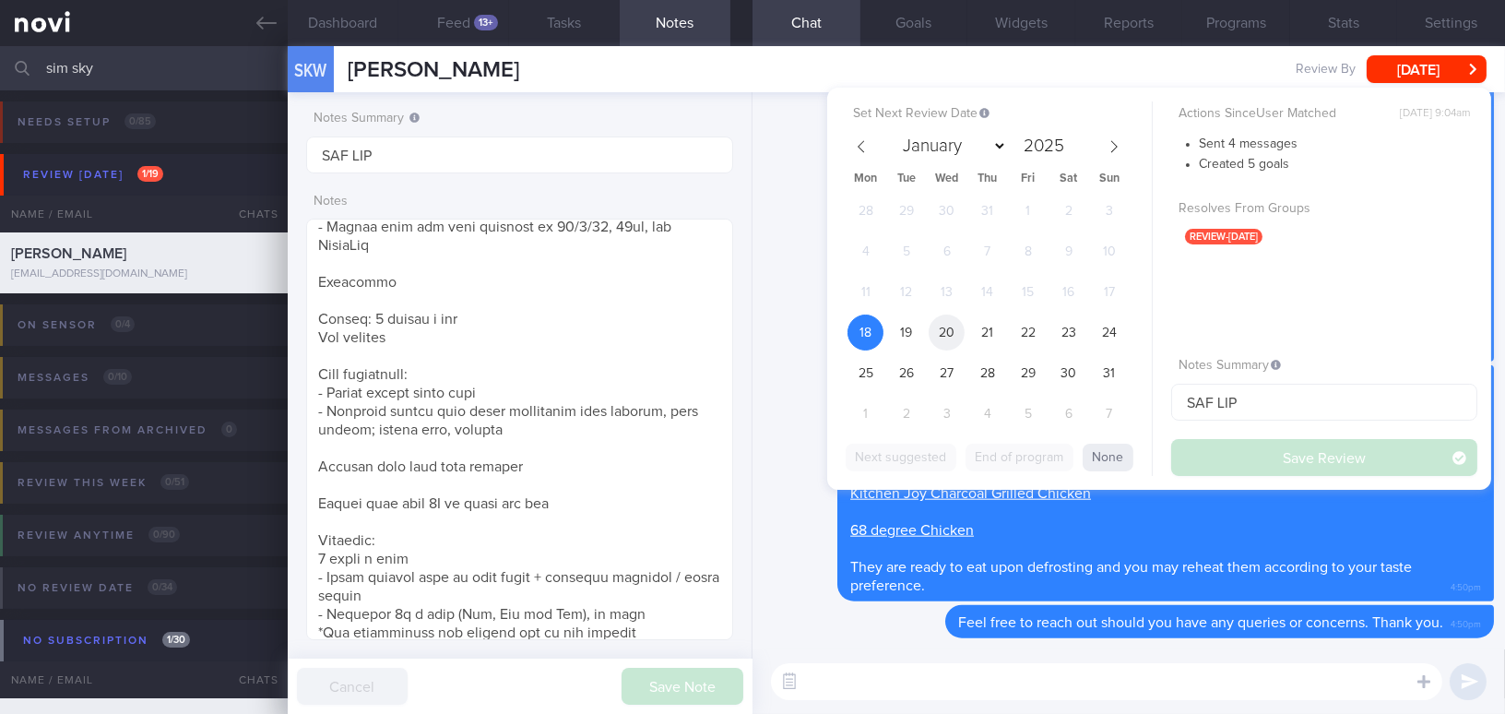
click at [953, 325] on span "20" at bounding box center [946, 332] width 36 height 36
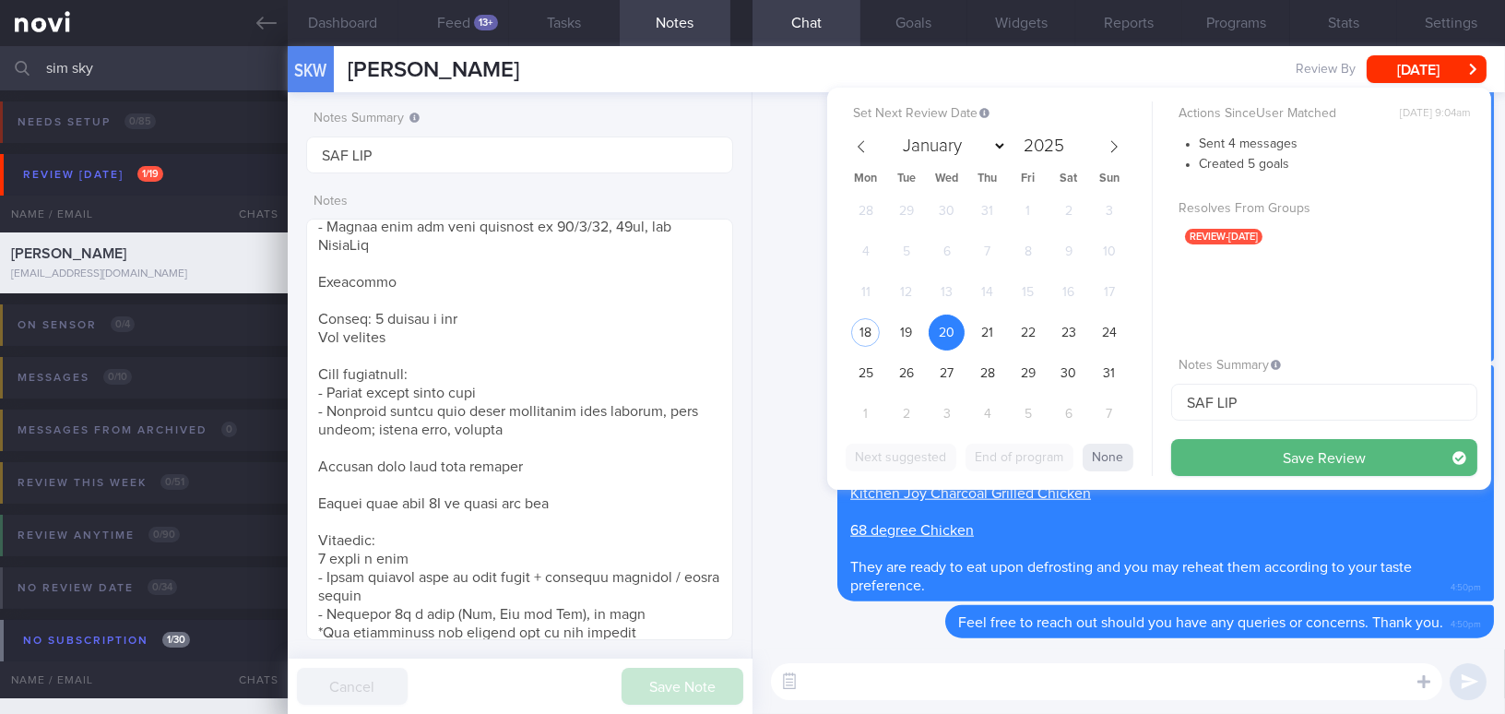
click at [1199, 439] on button "Save Review" at bounding box center [1324, 457] width 306 height 37
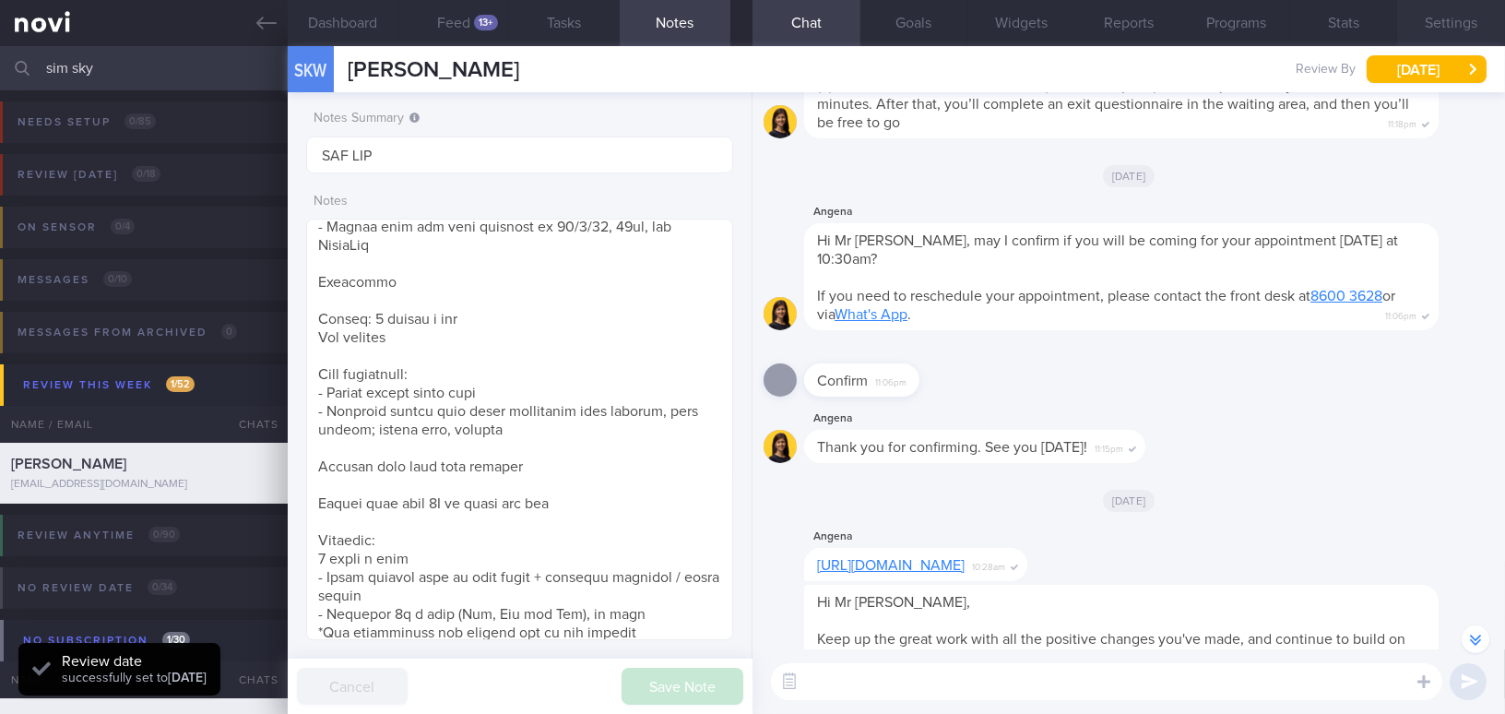
scroll to position [-1857, 0]
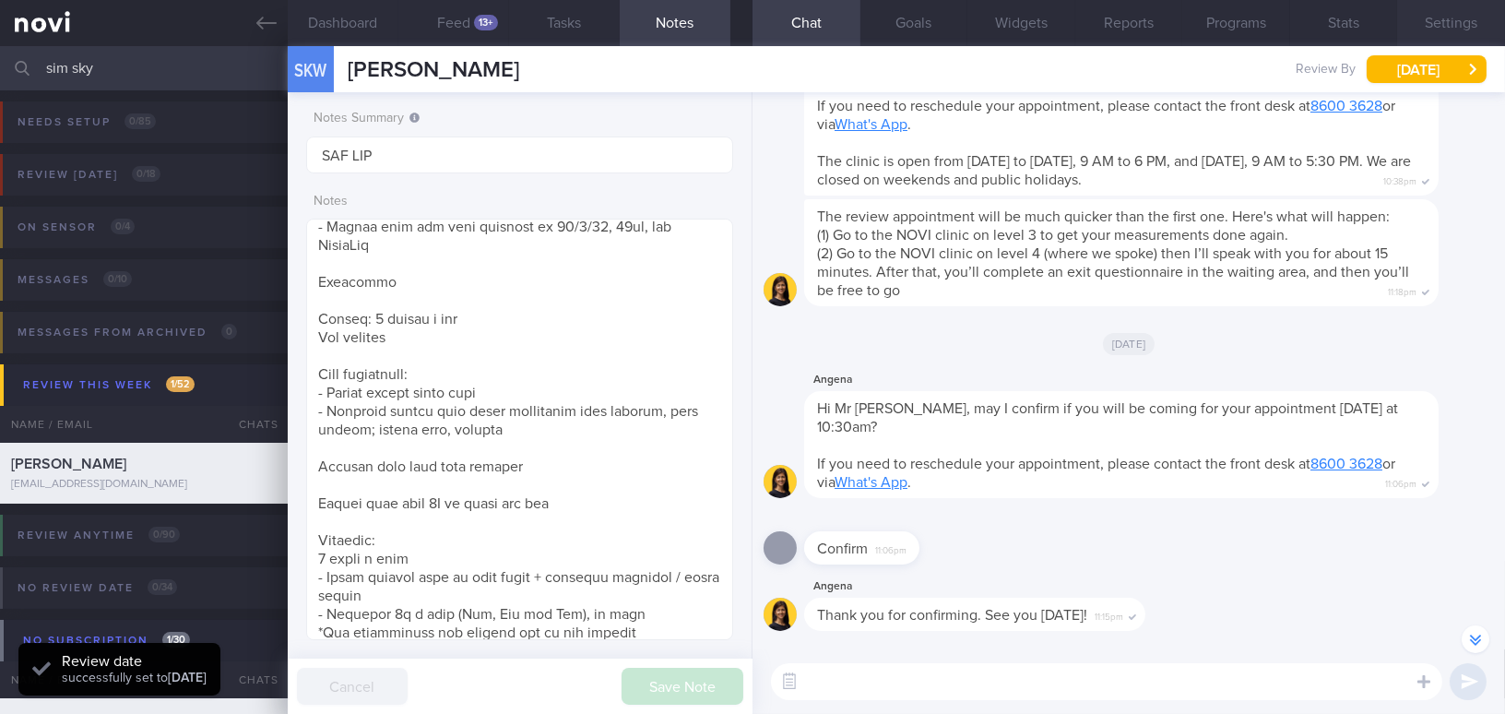
click at [1451, 30] on button "Settings" at bounding box center [1451, 23] width 108 height 46
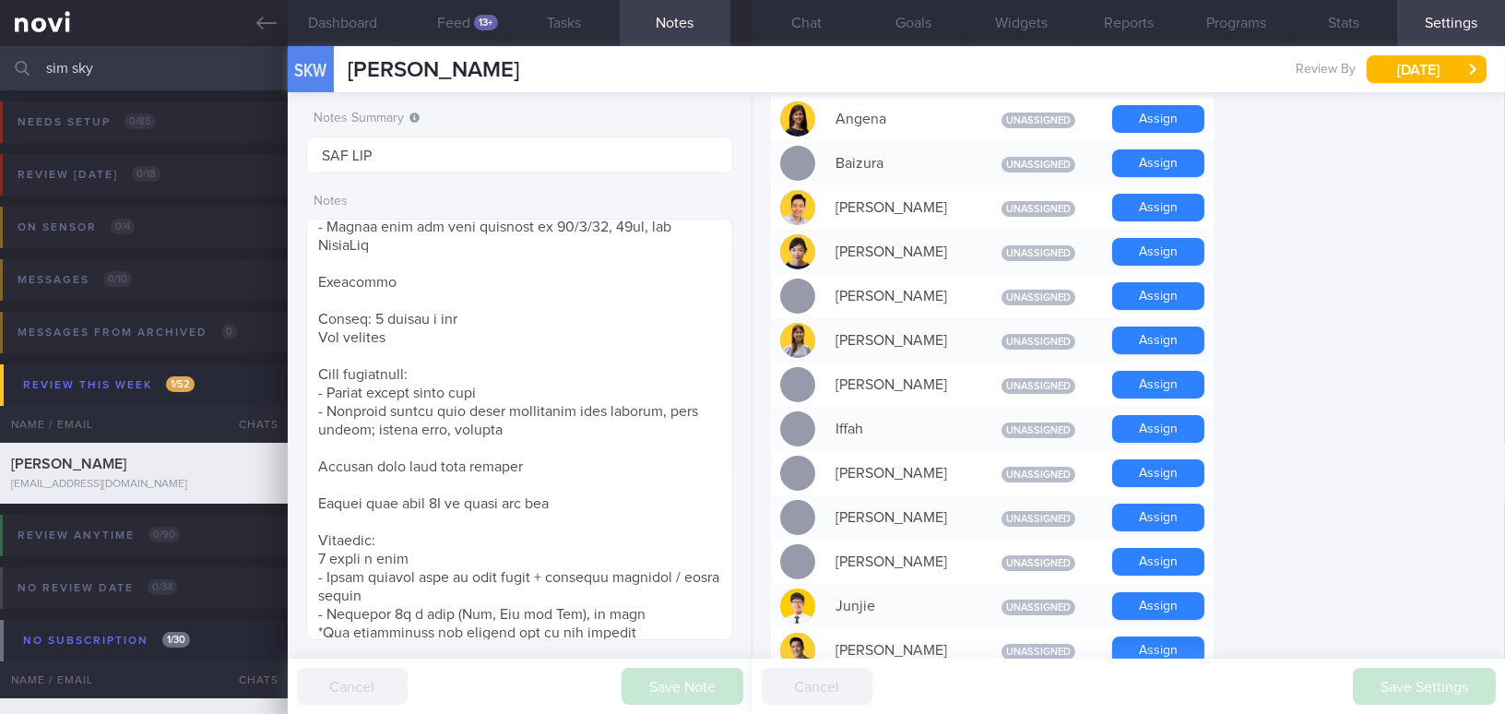
scroll to position [454, 0]
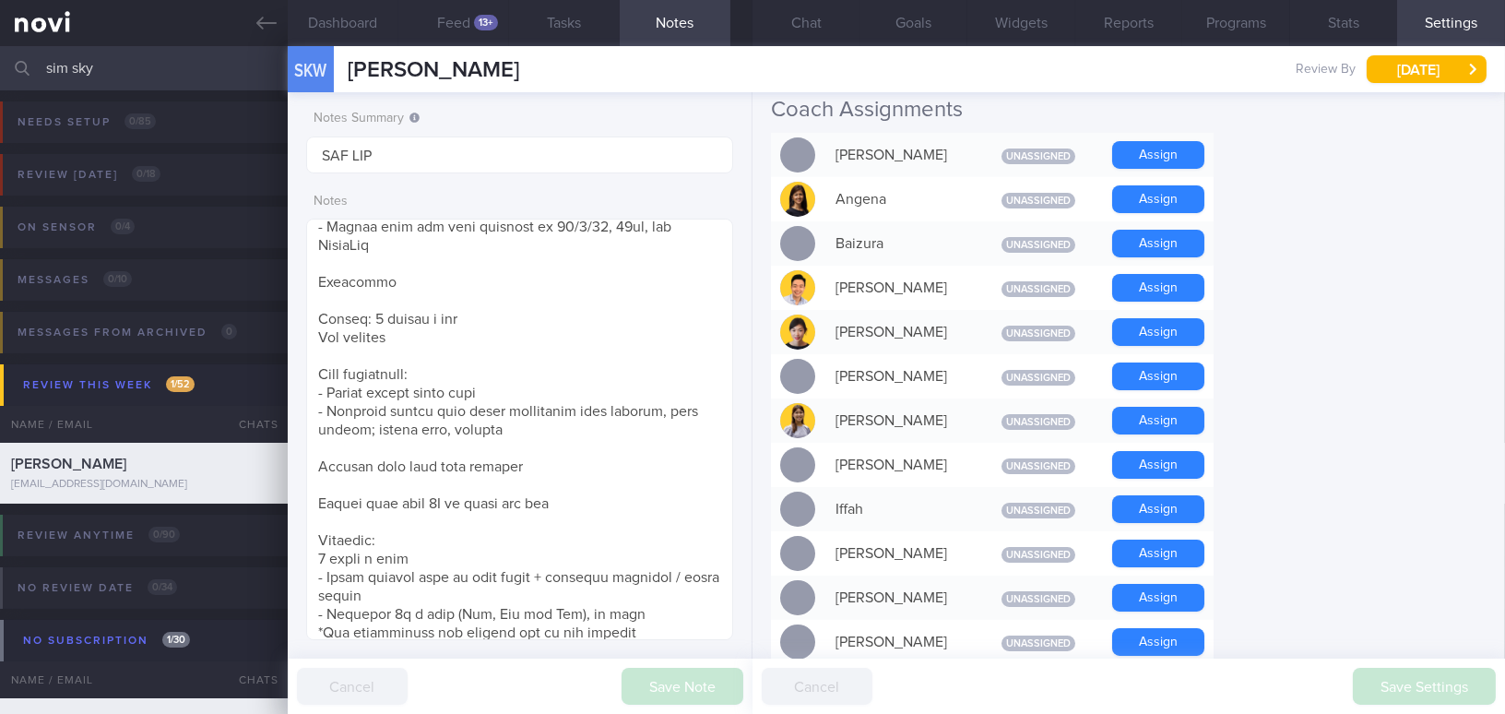
drag, startPoint x: 142, startPoint y: 70, endPoint x: 17, endPoint y: 74, distance: 125.4
click at [17, 74] on div "sim sky Assigned patients Assigned patients All active patients Archived patien…" at bounding box center [752, 68] width 1505 height 44
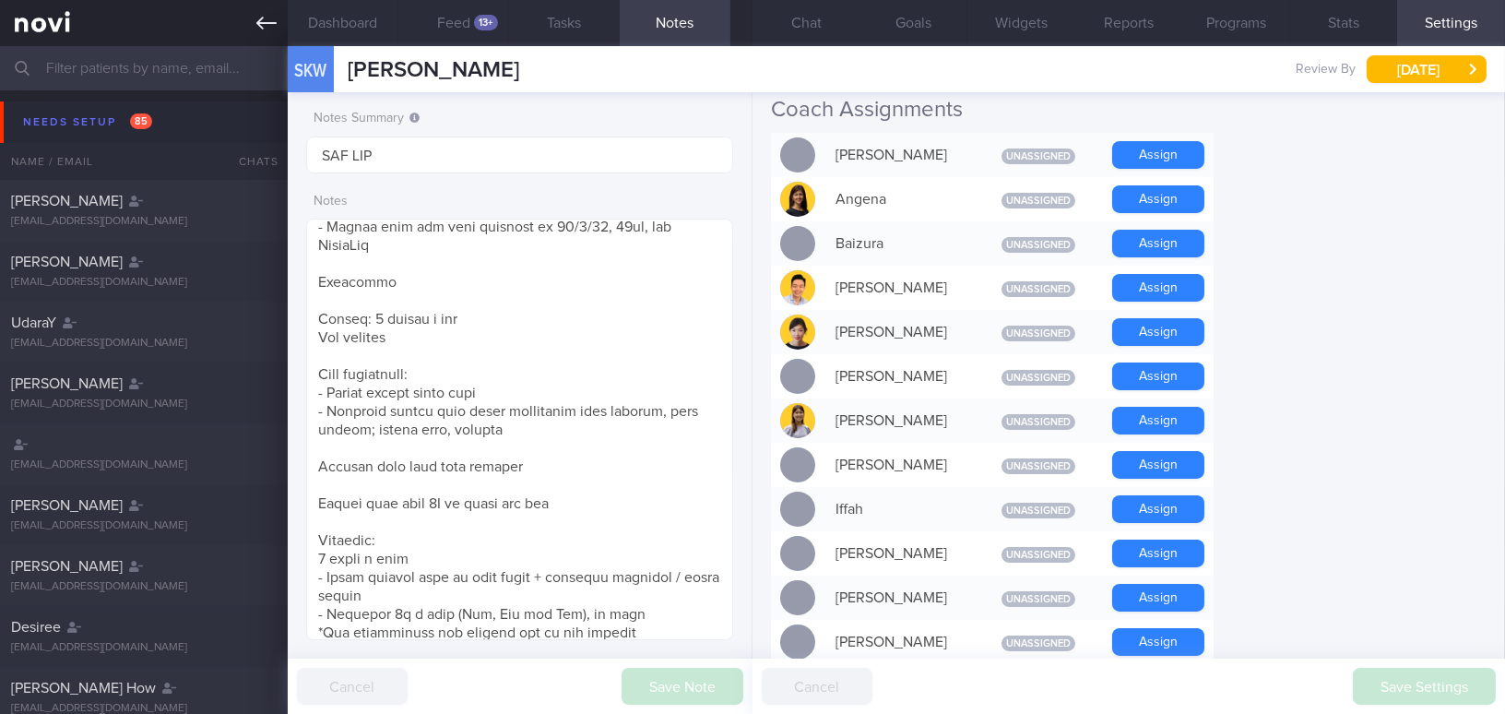
click at [259, 27] on icon at bounding box center [266, 23] width 20 height 20
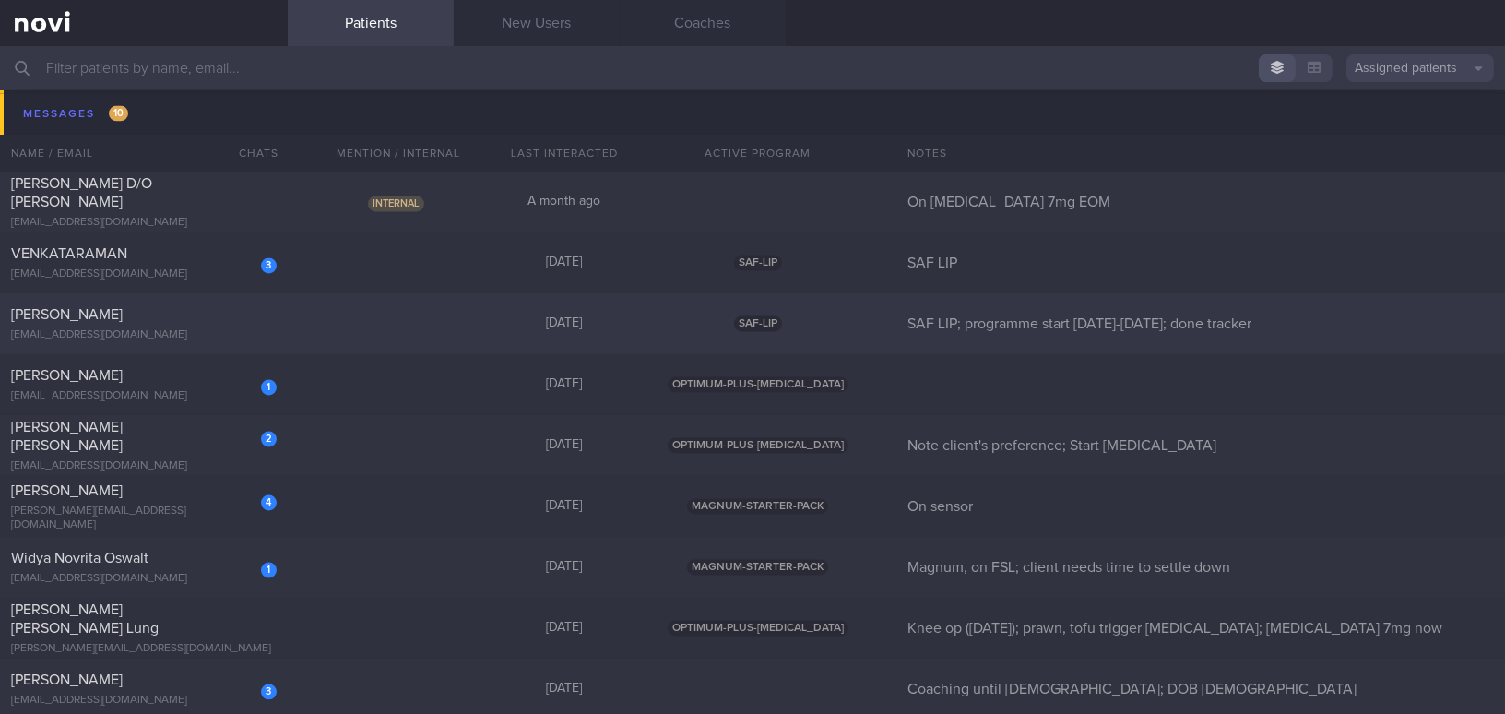
scroll to position [6788, 0]
click at [236, 509] on div "4" at bounding box center [256, 494] width 41 height 29
select select "7"
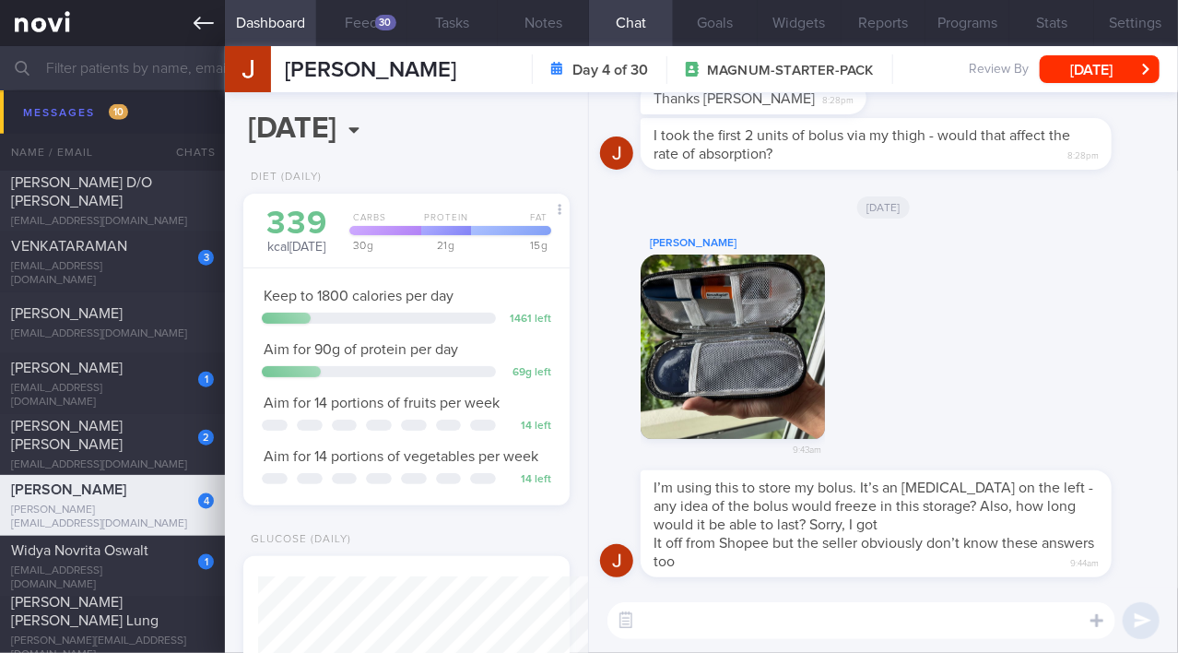
scroll to position [166, 281]
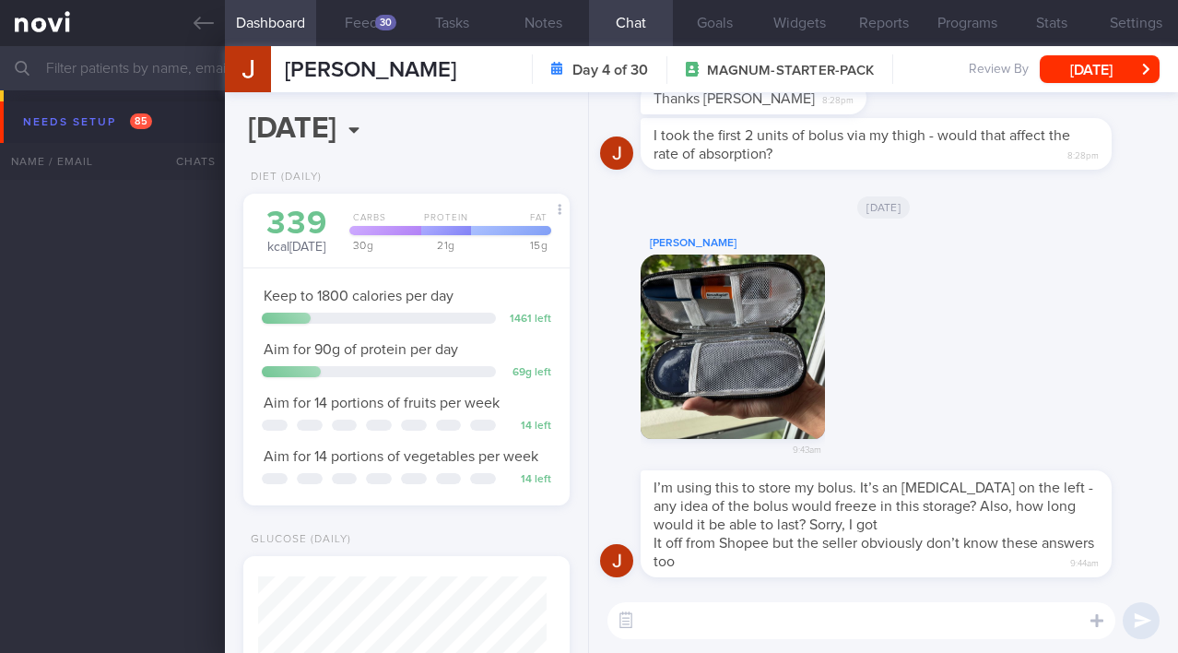
select select "7"
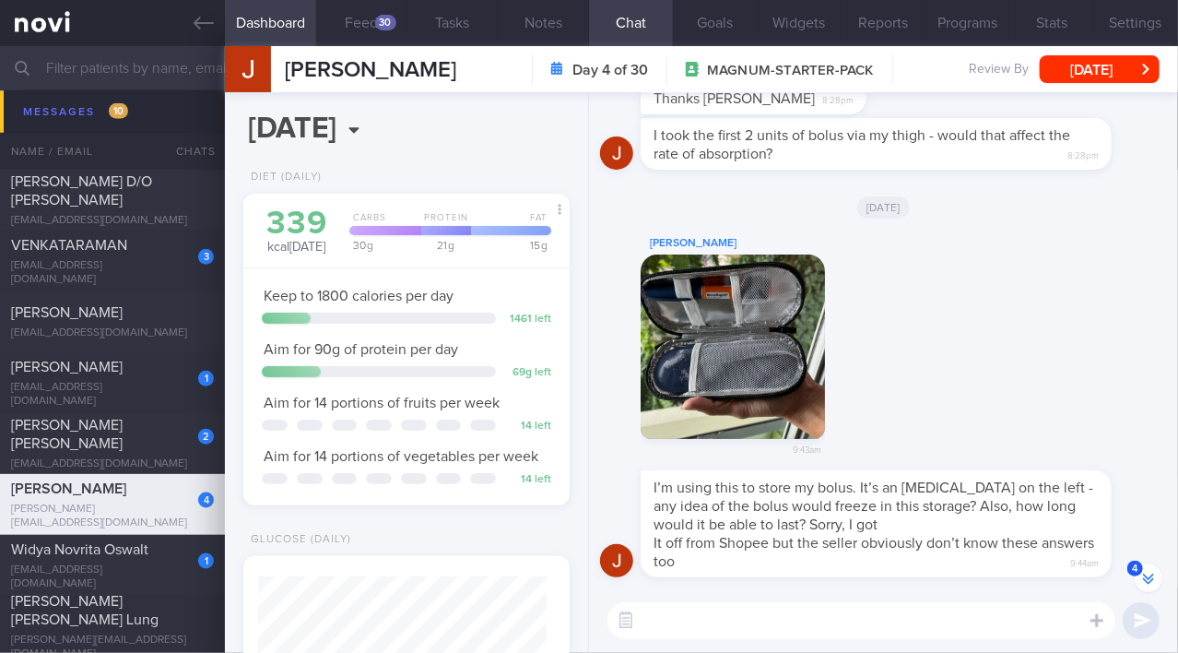
scroll to position [-83, 0]
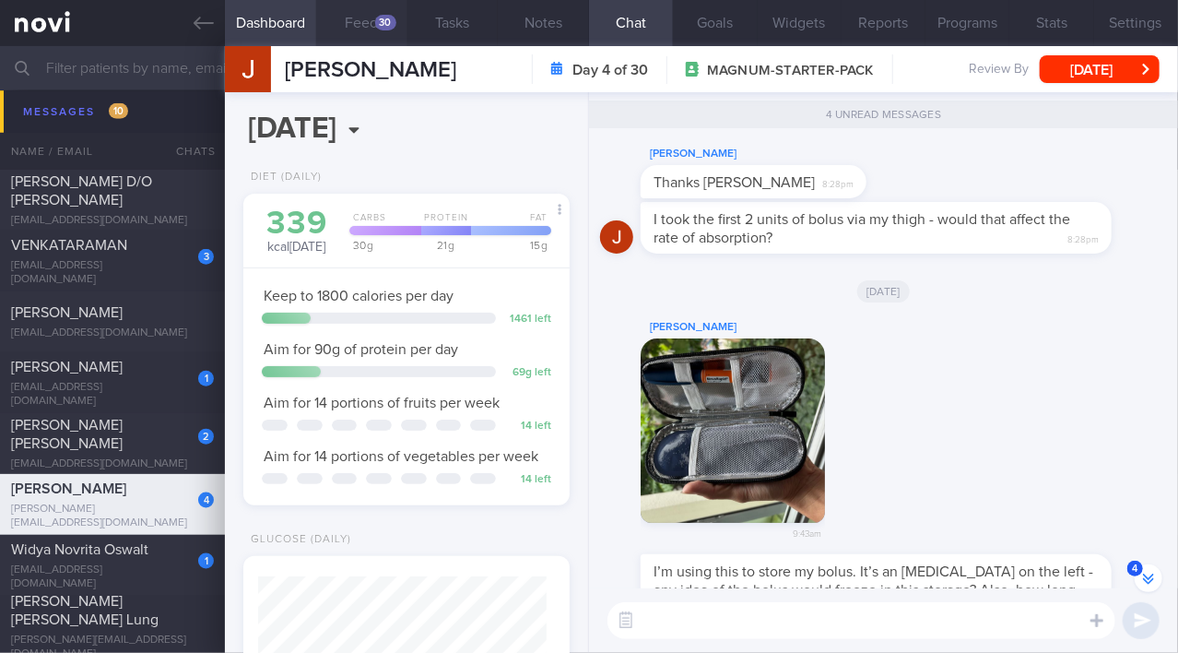
click at [360, 18] on button "Feed 30" at bounding box center [361, 23] width 91 height 46
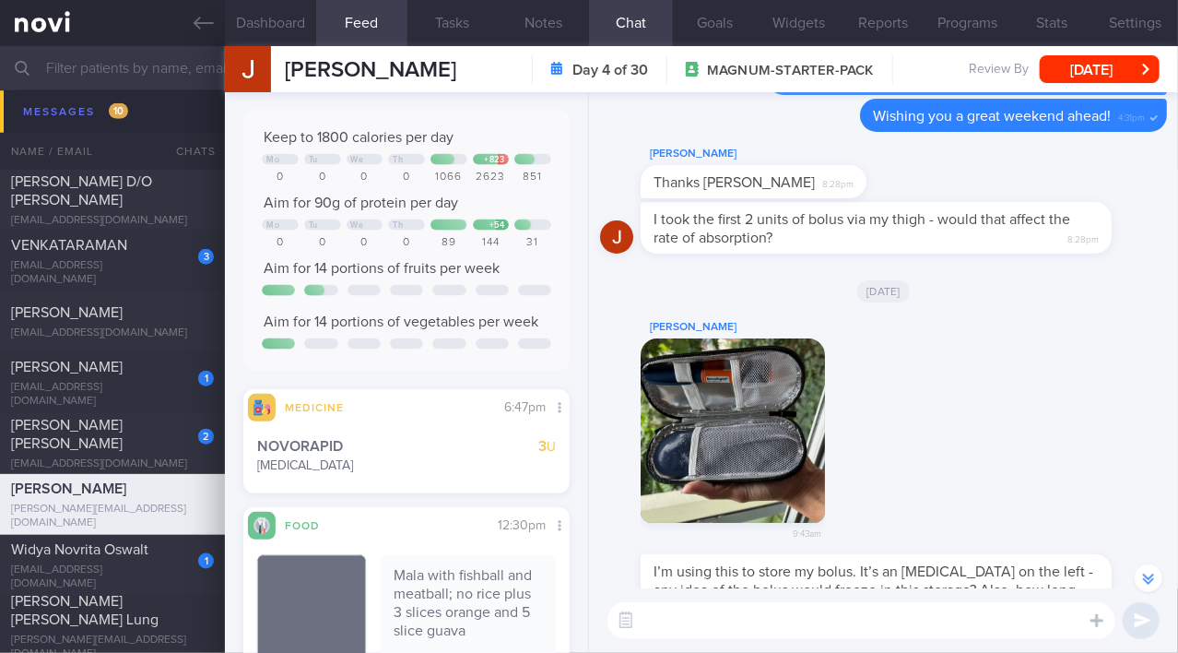
scroll to position [1257, 0]
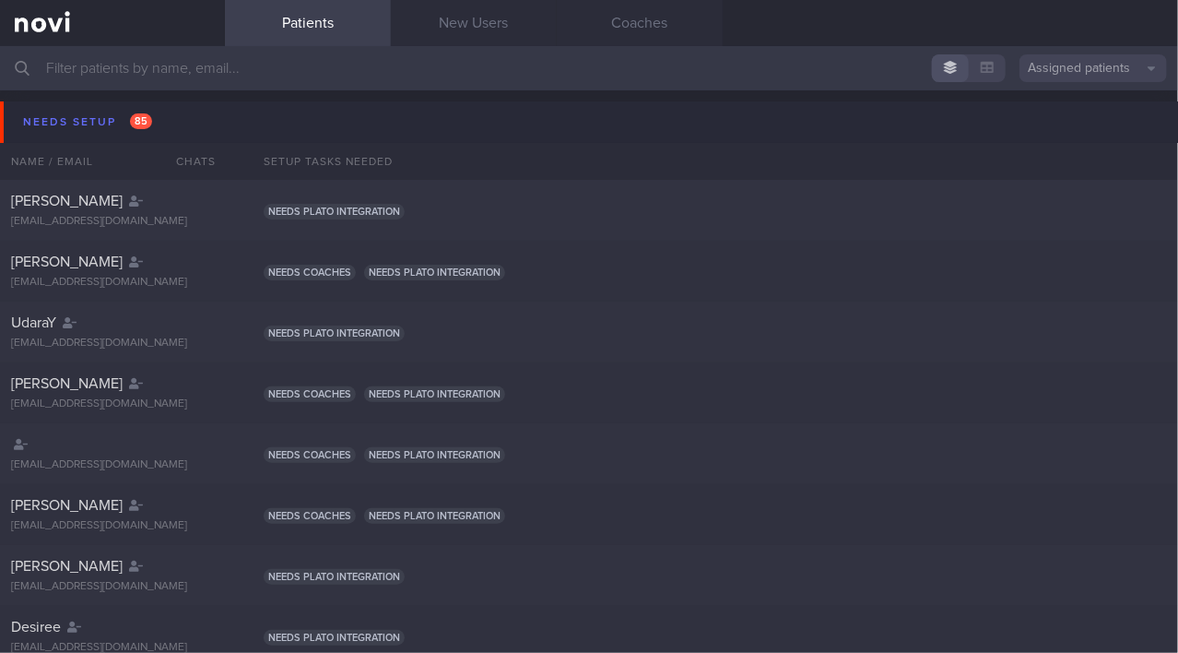
click at [398, 72] on input "text" at bounding box center [589, 68] width 1178 height 44
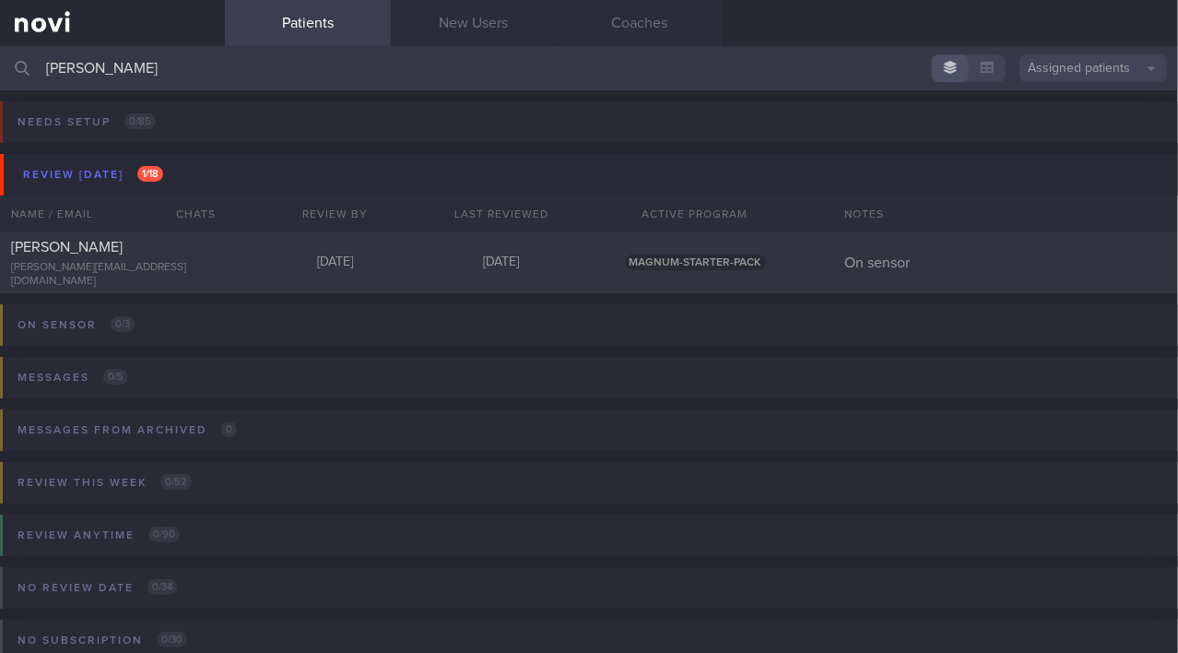
type input "[PERSON_NAME]"
click at [110, 256] on div "[PERSON_NAME]" at bounding box center [110, 247] width 198 height 18
select select "7"
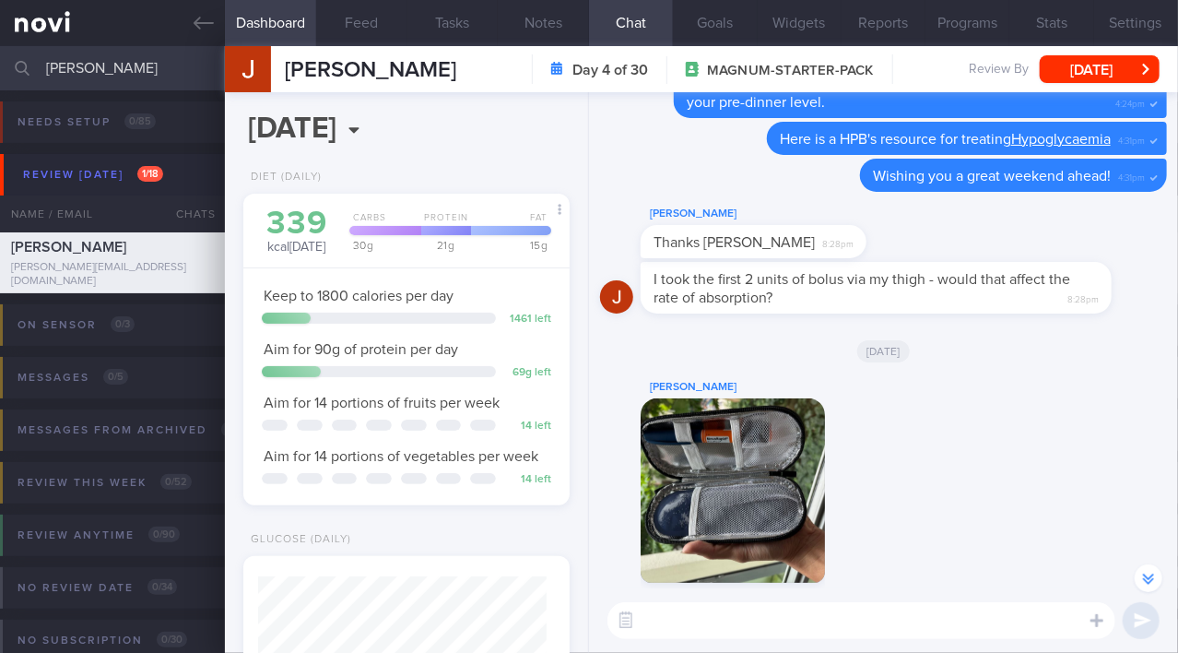
scroll to position [-142, 0]
click at [714, 614] on textarea at bounding box center [862, 620] width 508 height 37
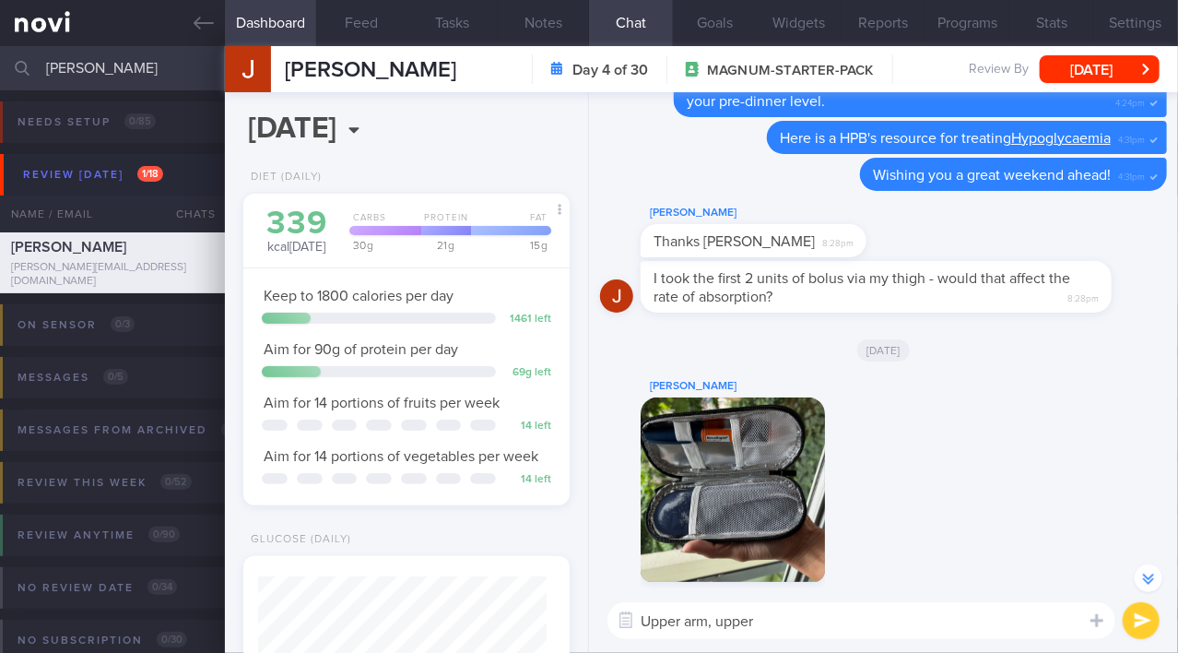
scroll to position [0, 0]
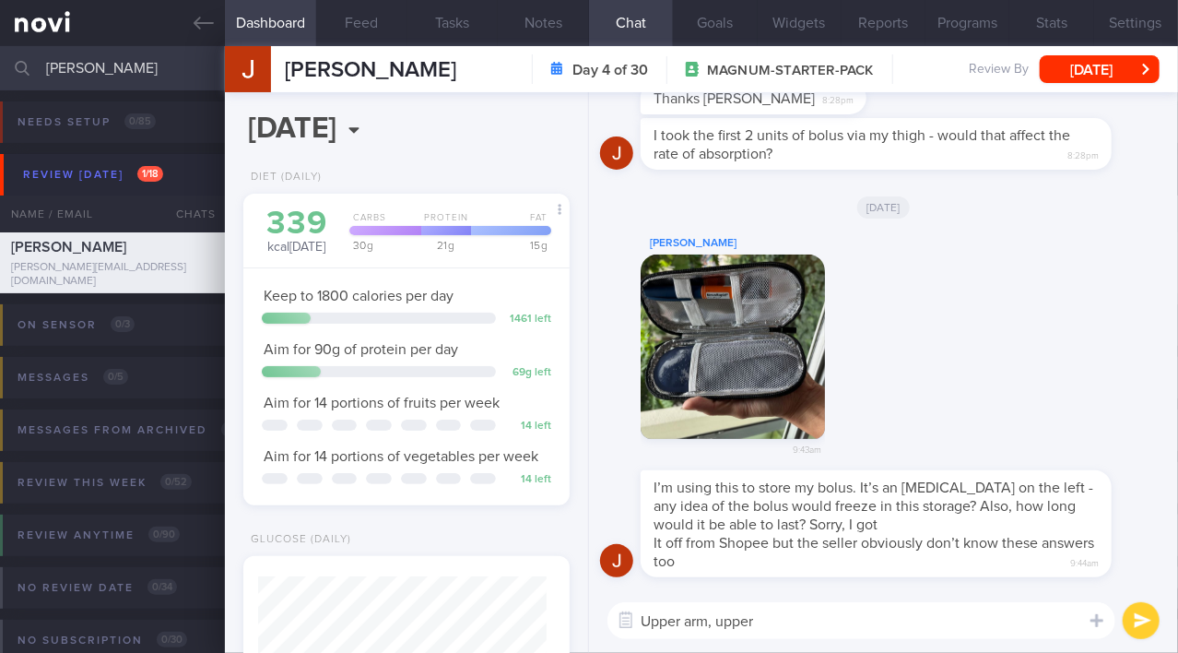
click at [803, 622] on textarea "Upper arm, upper" at bounding box center [862, 620] width 508 height 37
type textarea "U"
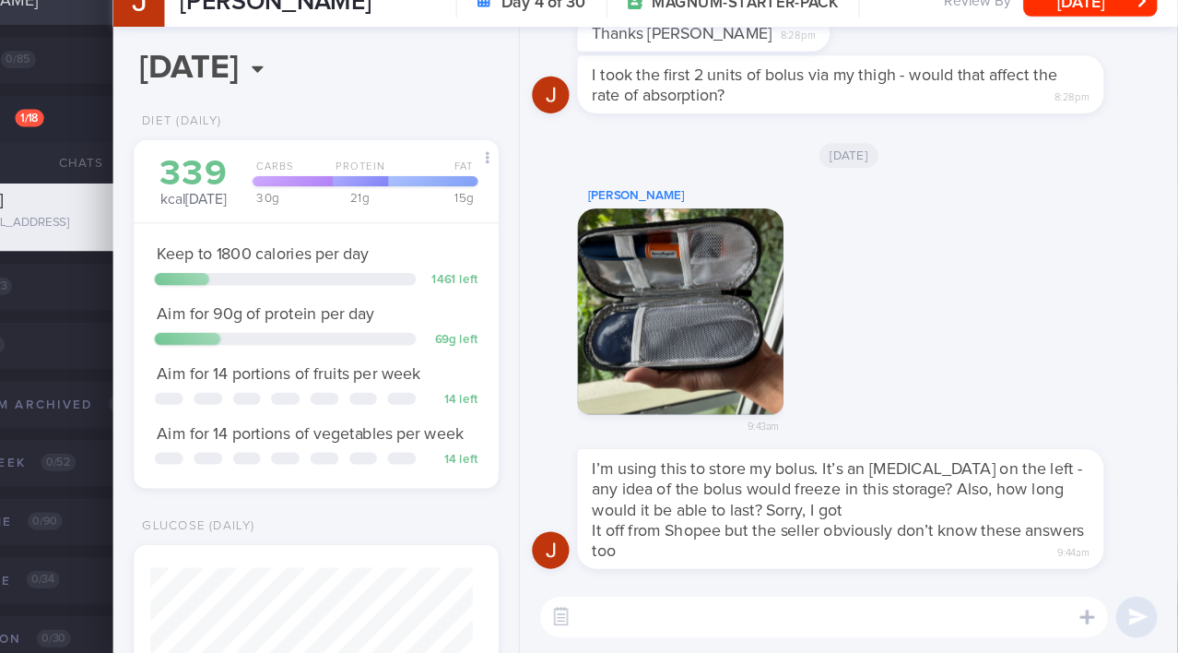
click at [706, 579] on div "I’m using this to store my bolus. It’s an [MEDICAL_DATA] on the left - any idea…" at bounding box center [883, 529] width 567 height 118
click at [763, 616] on textarea at bounding box center [862, 620] width 508 height 37
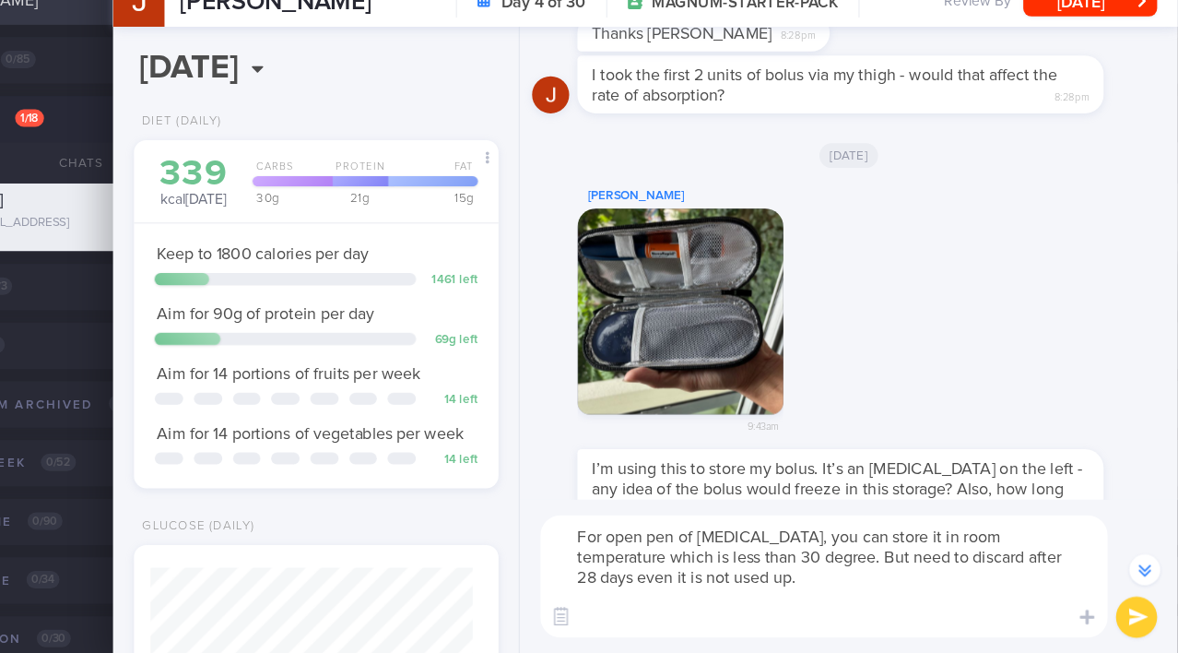
scroll to position [-53, 0]
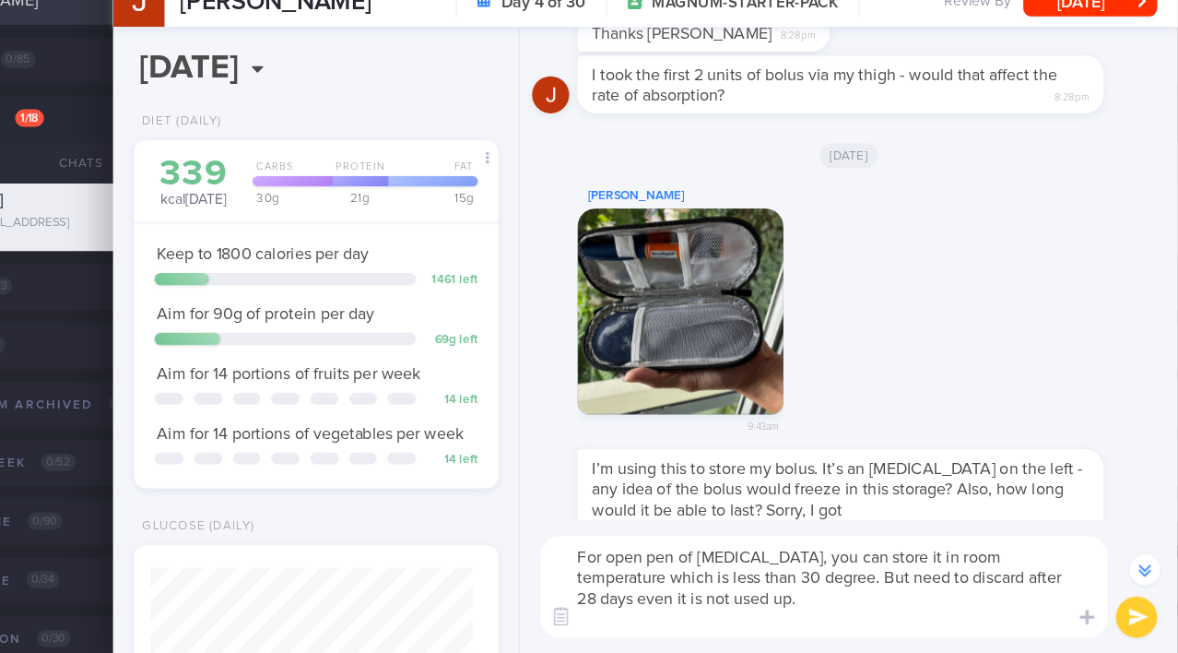
click at [642, 569] on textarea "For open pen of [MEDICAL_DATA], you can store it in room temperature which is l…" at bounding box center [862, 593] width 508 height 91
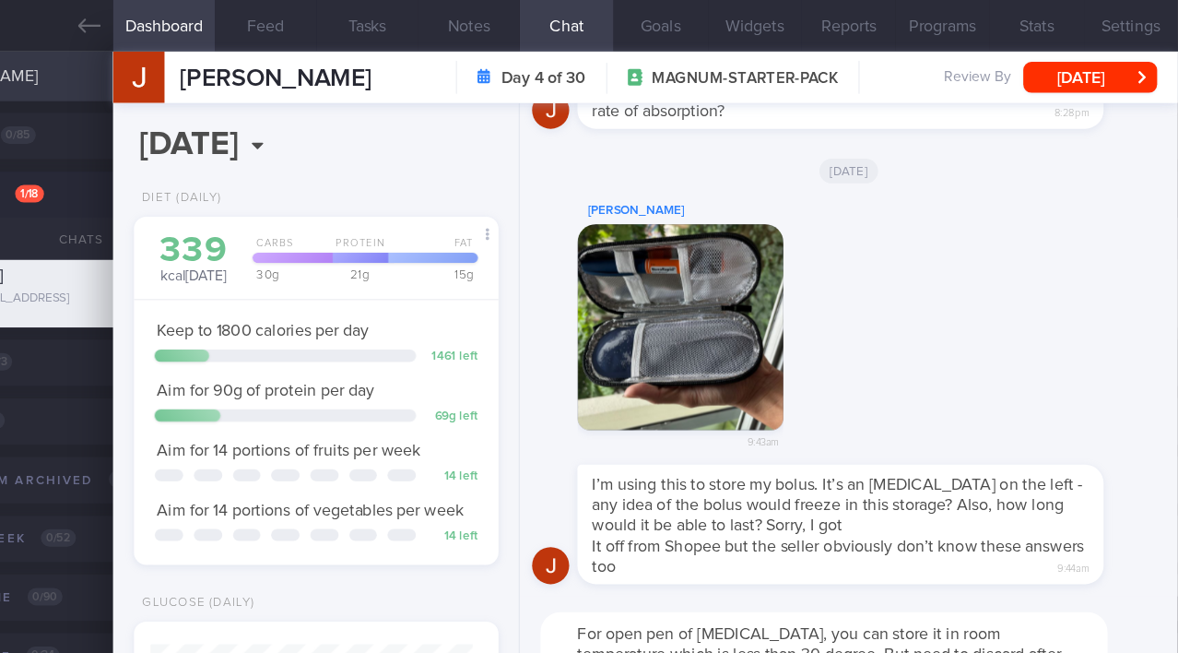
scroll to position [0, 0]
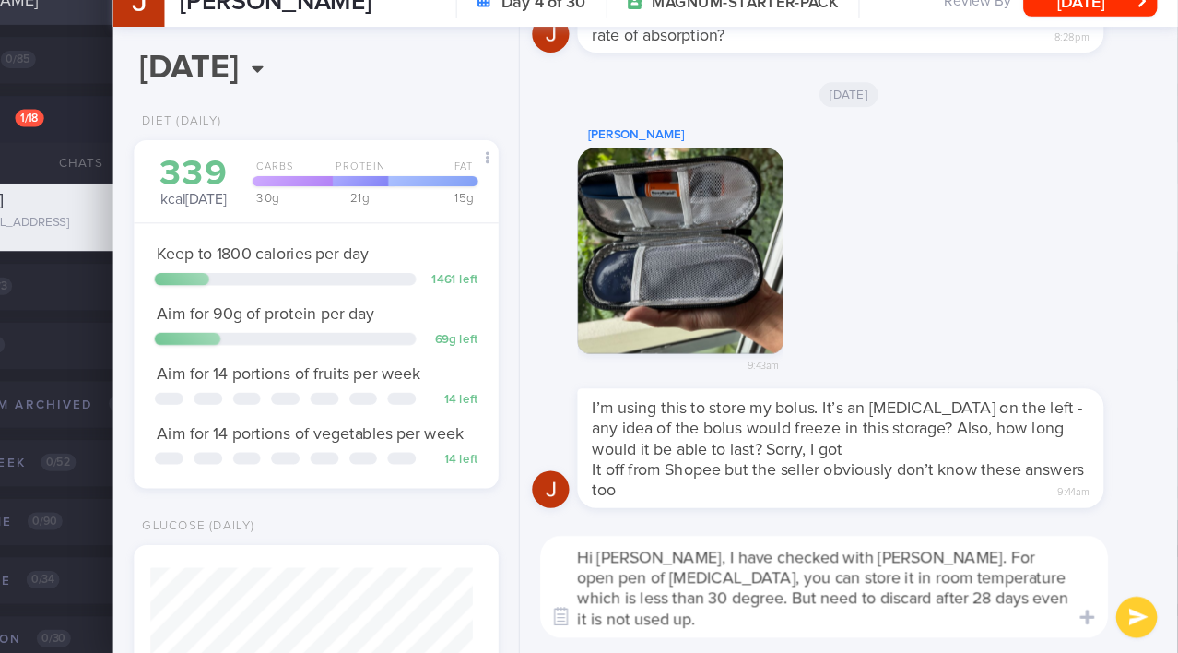
click at [939, 566] on textarea "Hi [PERSON_NAME], I have checked with [PERSON_NAME]. For open pen of [MEDICAL_D…" at bounding box center [862, 593] width 508 height 91
click at [665, 602] on textarea "Hi [PERSON_NAME], I have checked with [PERSON_NAME]. For opened pen of [MEDICAL…" at bounding box center [862, 593] width 508 height 91
click at [769, 625] on textarea "Hi [PERSON_NAME], I have checked with [PERSON_NAME]. For opened pen of [MEDICAL…" at bounding box center [862, 593] width 508 height 91
type textarea "Hi [PERSON_NAME], I have checked with [PERSON_NAME]. For opened pen of [MEDICAL…"
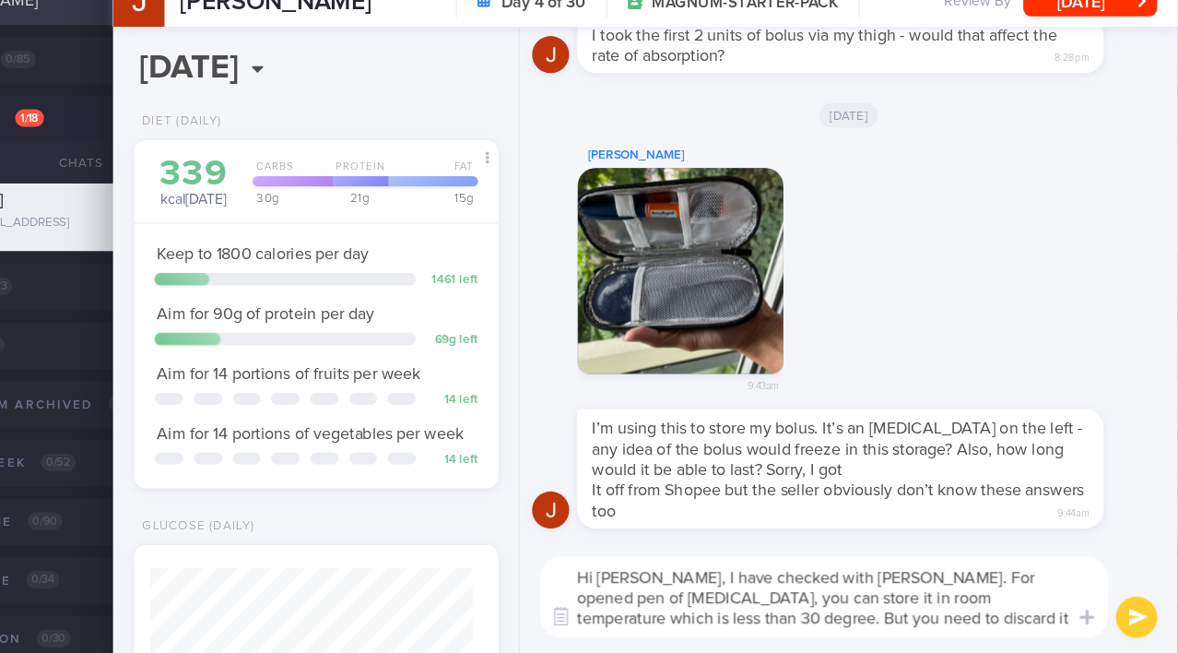
drag, startPoint x: 1048, startPoint y: 621, endPoint x: 622, endPoint y: 573, distance: 428.6
click at [622, 573] on textarea "Hi [PERSON_NAME], I have checked with [PERSON_NAME]. For opened pen of [MEDICAL…" at bounding box center [862, 602] width 508 height 73
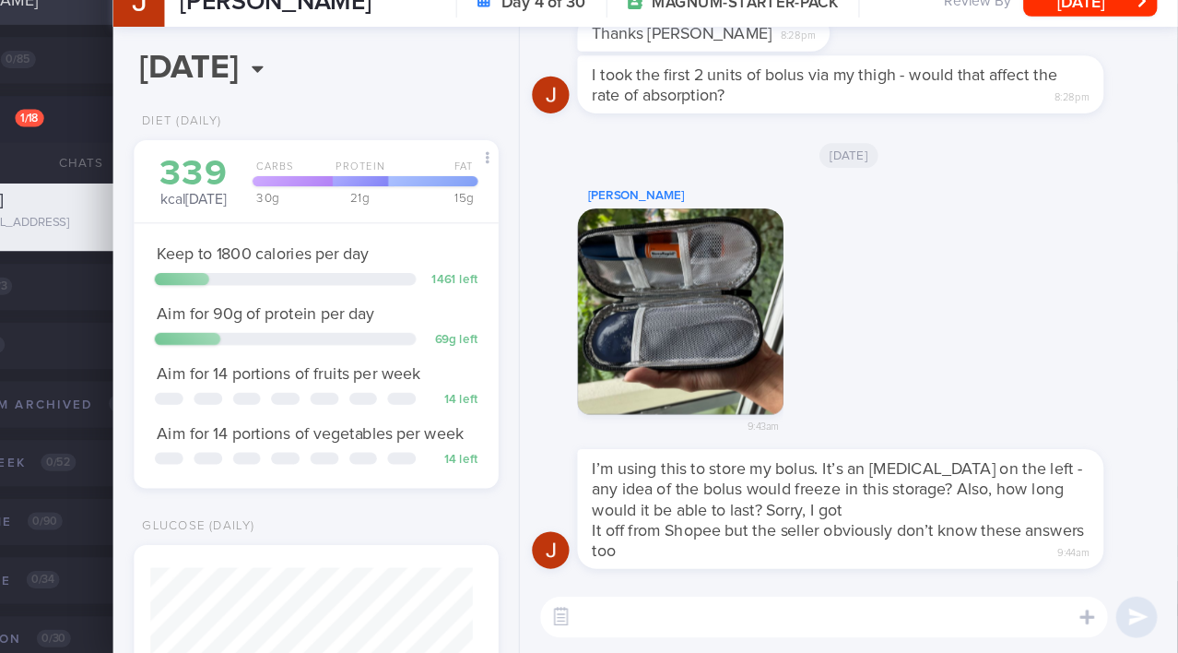
click at [685, 465] on div "9:43am" at bounding box center [733, 360] width 184 height 213
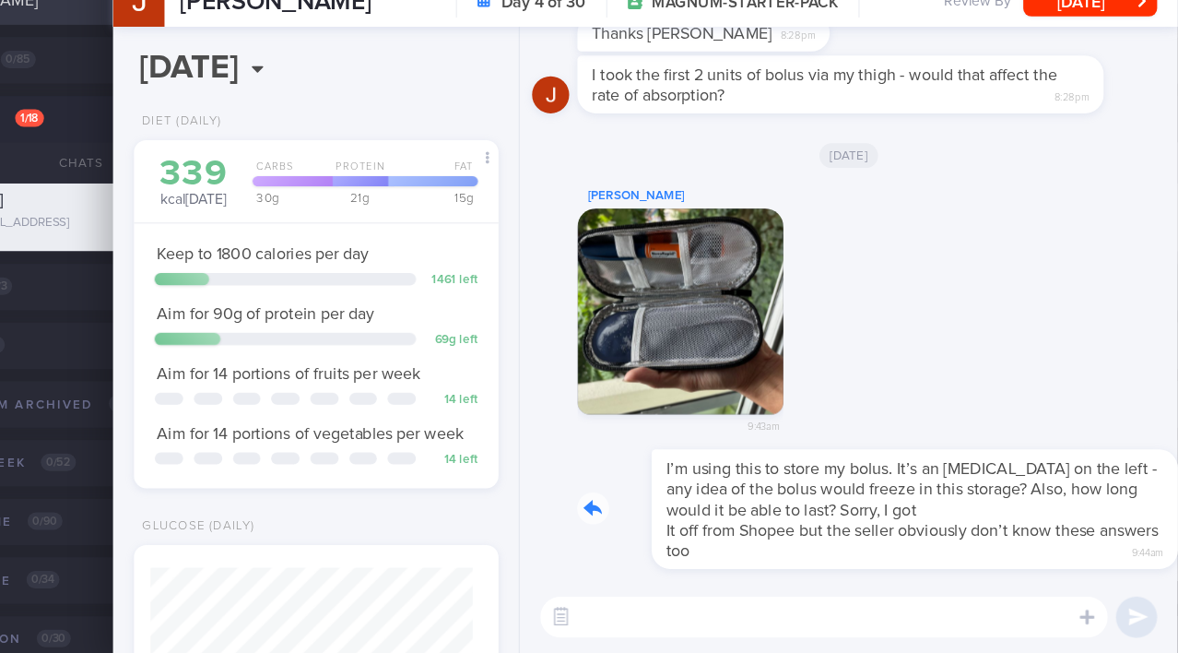
drag, startPoint x: 680, startPoint y: 473, endPoint x: 870, endPoint y: 495, distance: 191.2
click at [870, 495] on div "I’m using this to store my bolus. It’s an [MEDICAL_DATA] on the left - any idea…" at bounding box center [904, 523] width 526 height 107
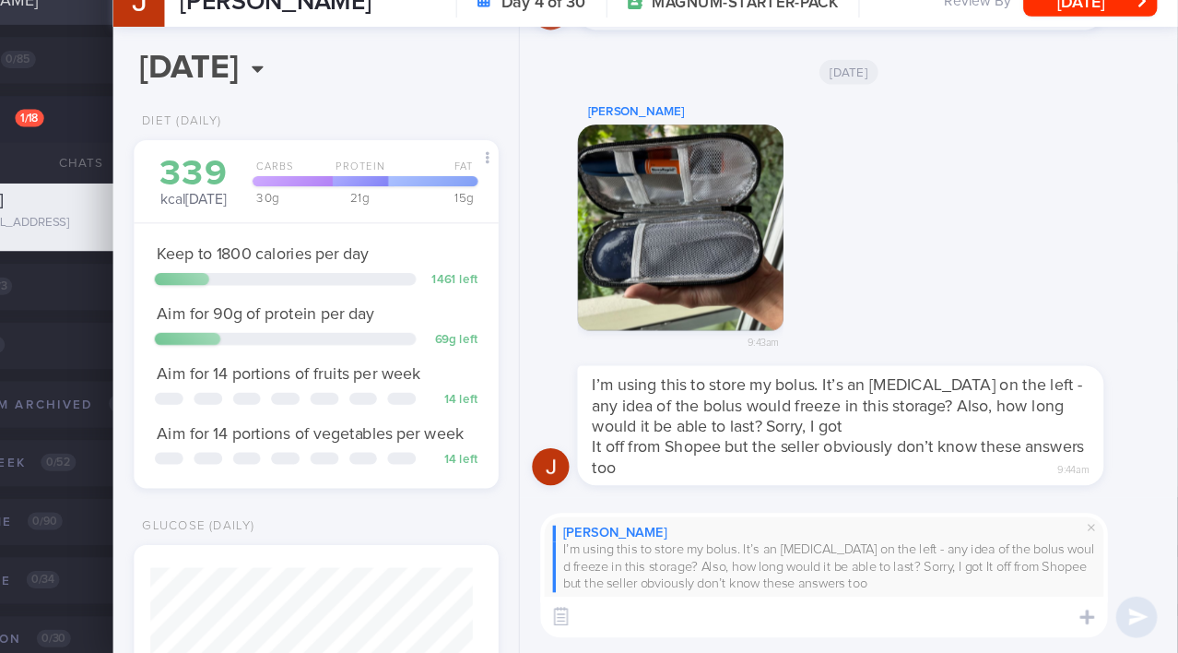
paste textarea "Hi [PERSON_NAME], I have checked with [PERSON_NAME]. For opened pen of [MEDICAL…"
type textarea "Hi [PERSON_NAME], I have checked with [PERSON_NAME]. For opened pen of [MEDICAL…"
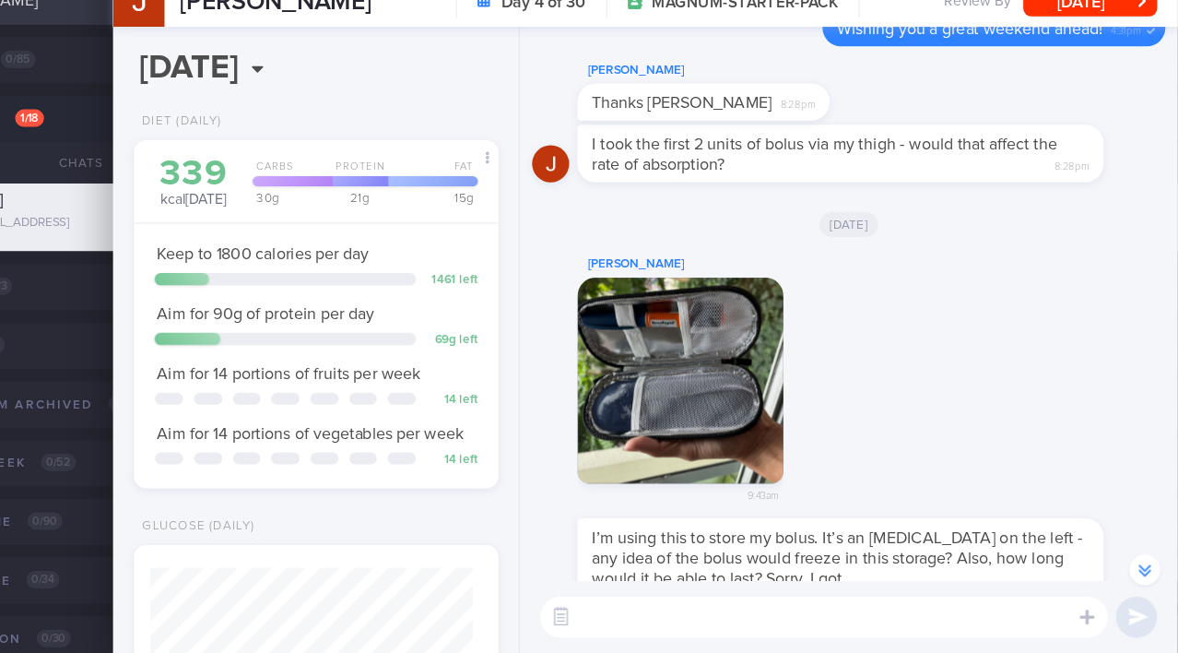
scroll to position [-288, 0]
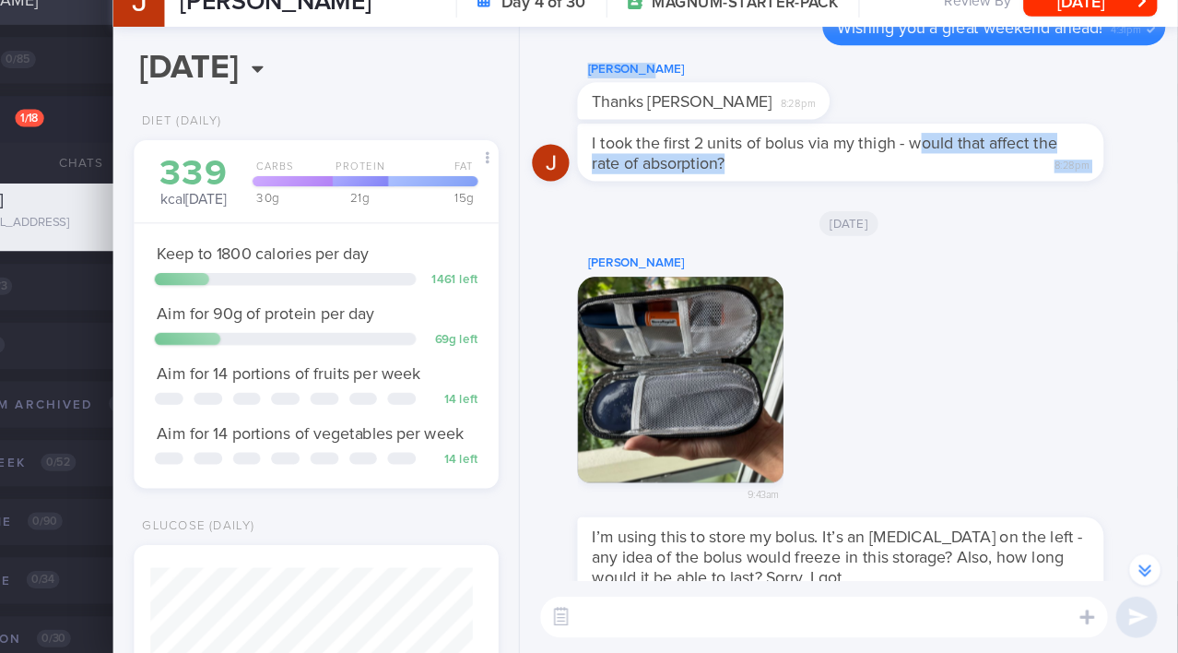
drag, startPoint x: 949, startPoint y: 200, endPoint x: 1089, endPoint y: 182, distance: 141.3
click at [992, 169] on div "[PERSON_NAME] Thanks [PERSON_NAME] 8:28pm" at bounding box center [883, 149] width 567 height 59
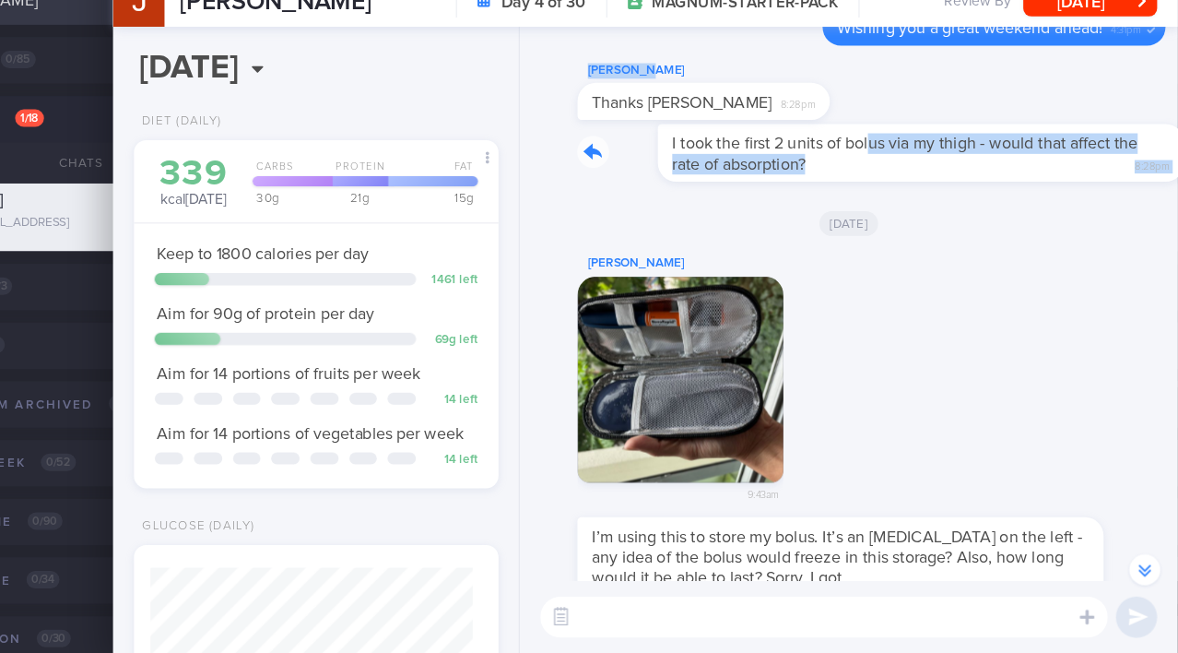
drag, startPoint x: 831, startPoint y: 202, endPoint x: 971, endPoint y: 190, distance: 140.6
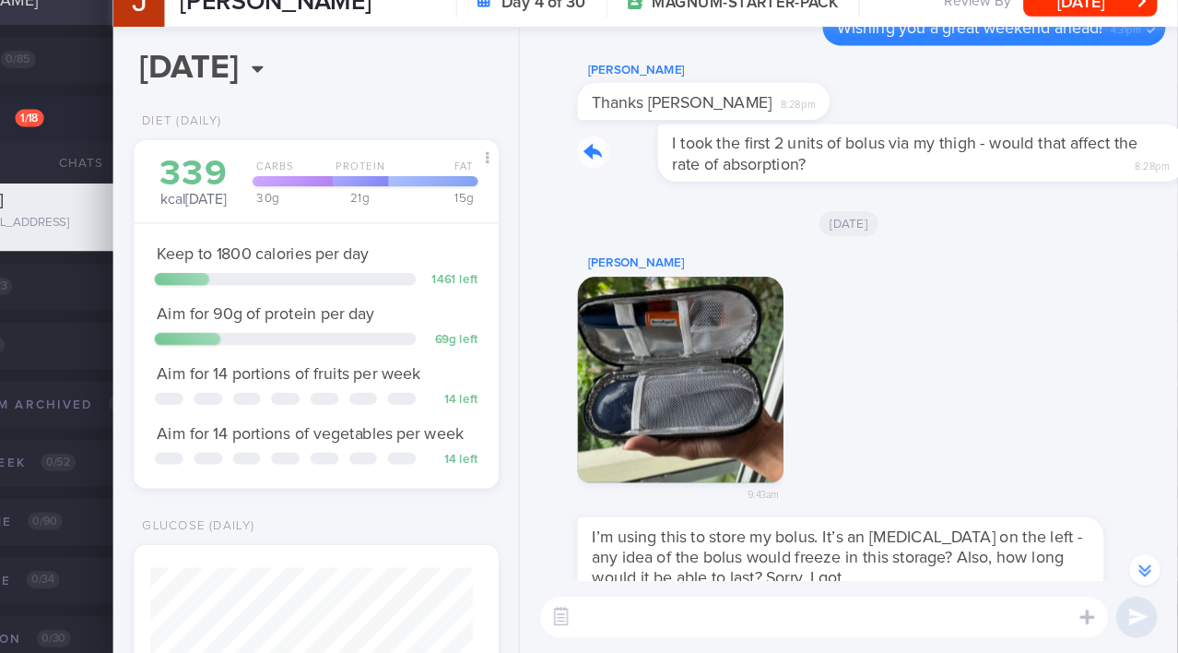
scroll to position [-332, 0]
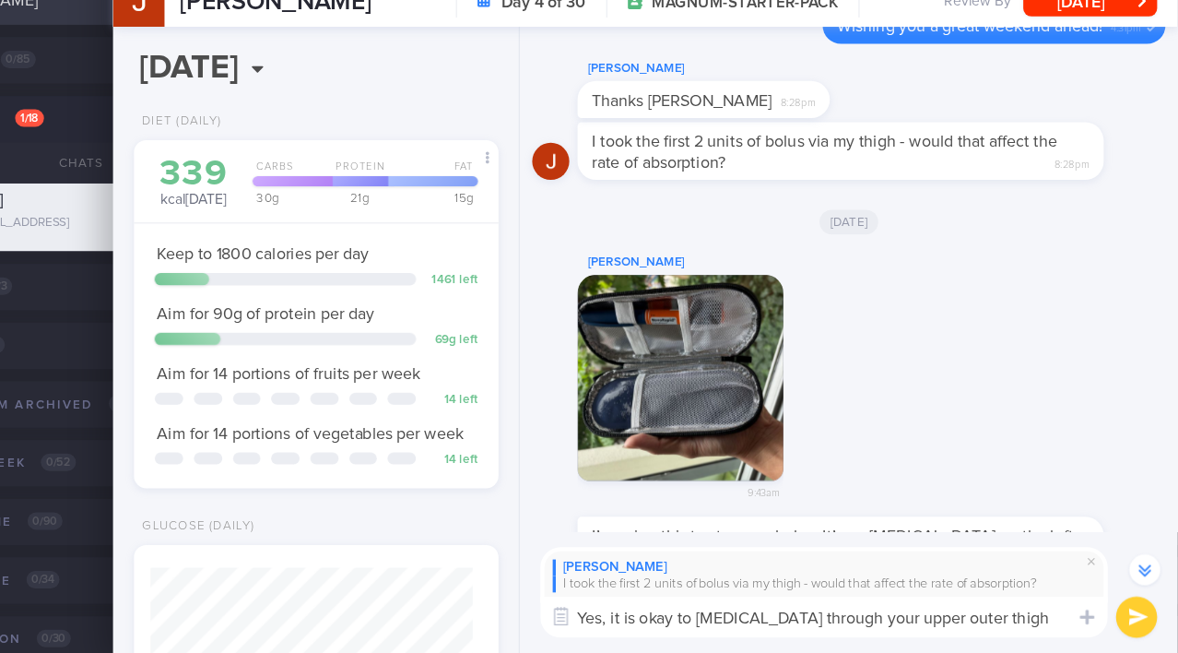
drag, startPoint x: 1061, startPoint y: 627, endPoint x: 596, endPoint y: 641, distance: 464.8
click at [596, 641] on div "[PERSON_NAME] took the first 2 units of bolus via my thigh - would that affect …" at bounding box center [883, 599] width 589 height 110
type textarea "Yes, it is okay to [MEDICAL_DATA] through your upper outer thigh"
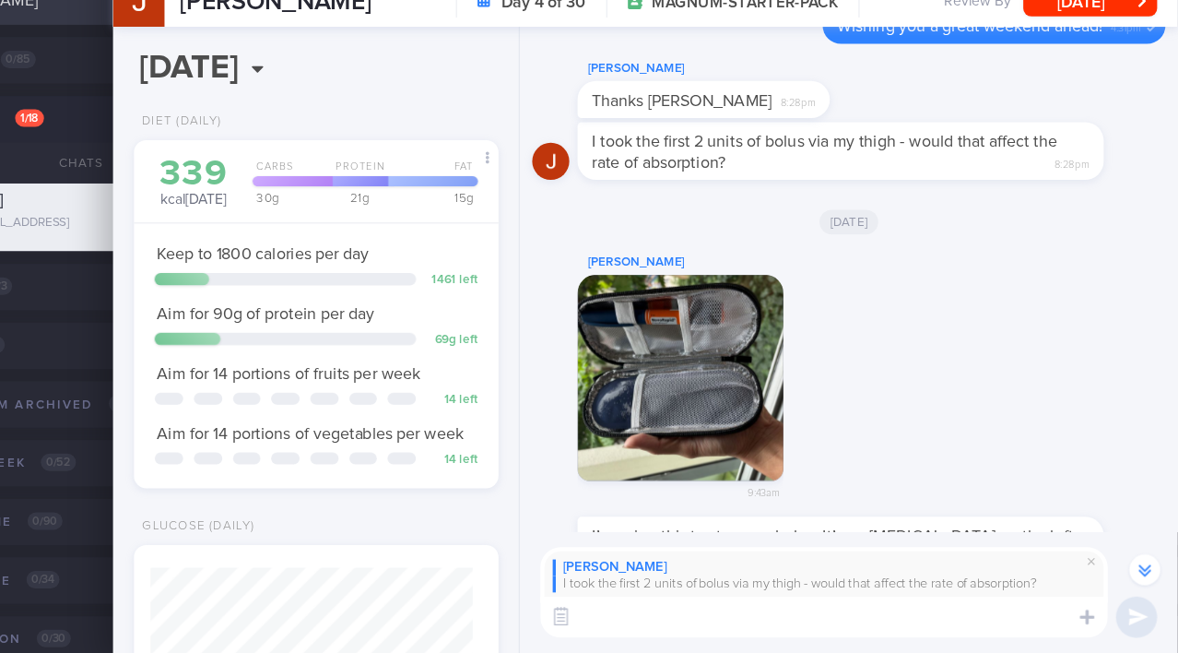
paste textarea "Yes, it is okay to [MEDICAL_DATA] through your upper outer thigh."
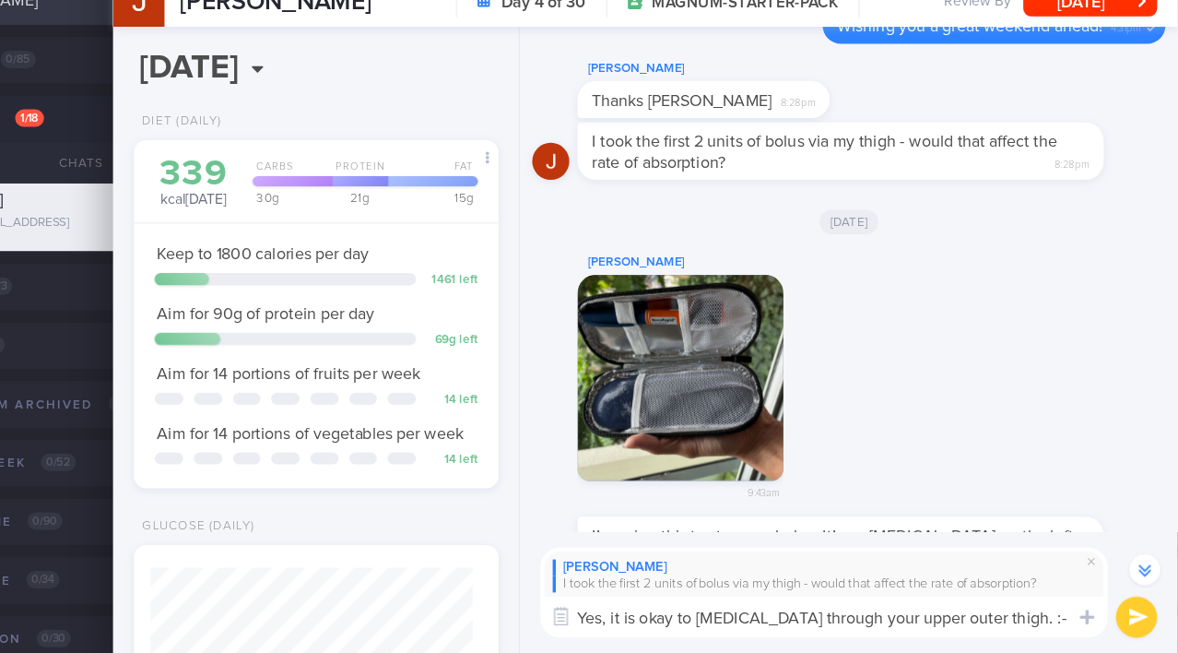
type textarea "Yes, it is okay to [MEDICAL_DATA] through your upper outer thigh. :-)"
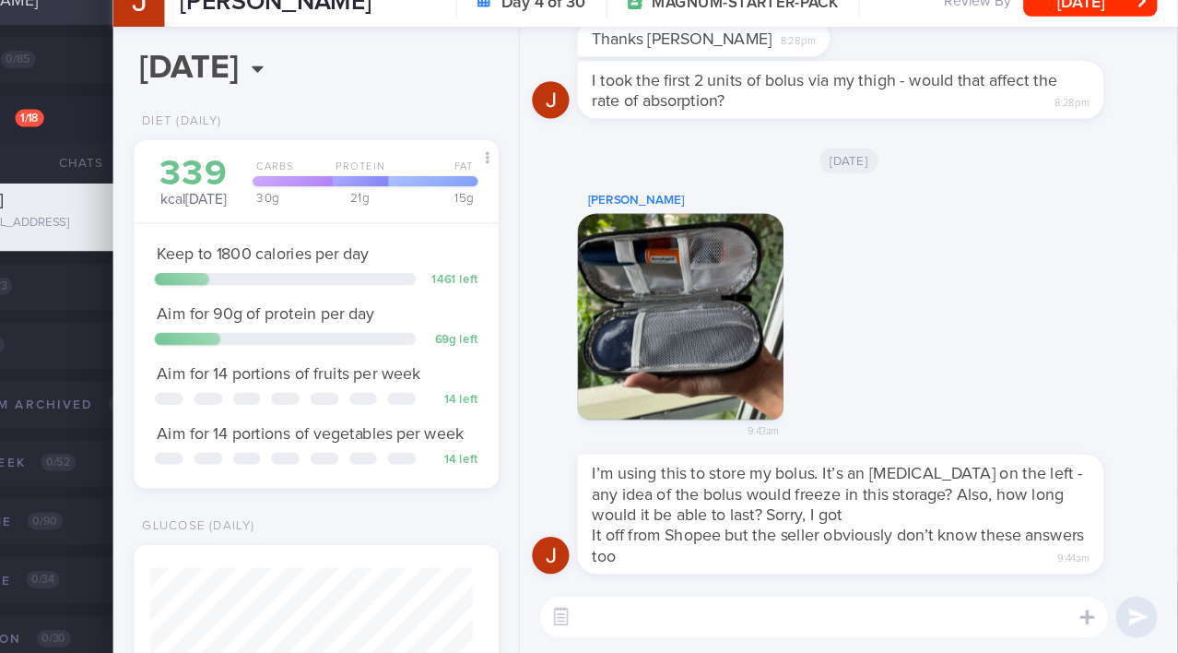
scroll to position [0, 0]
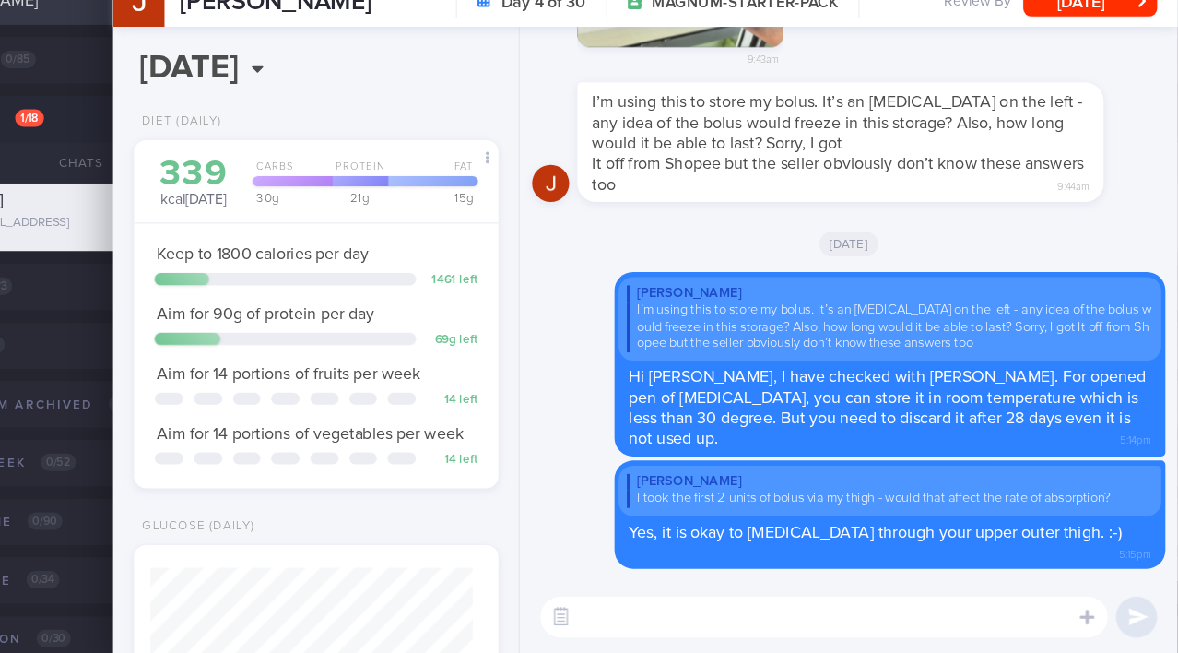
paste textarea "I noticed there were some lows. Did you experience any symptoms, and did you do…"
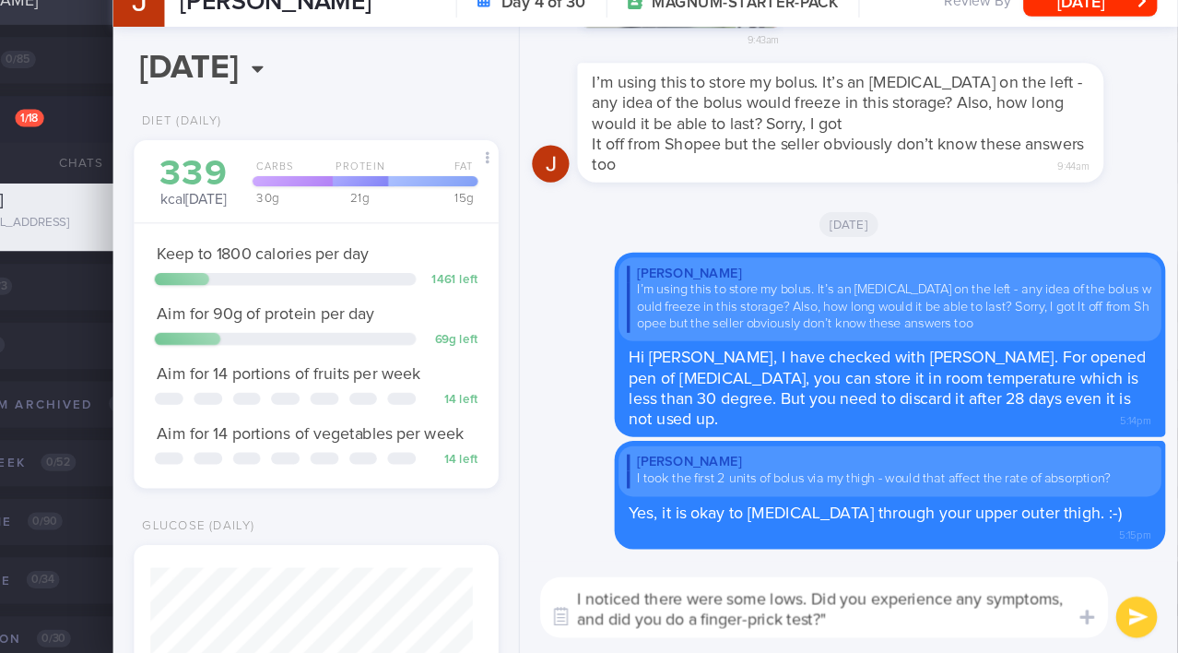
type textarea "I noticed there were some lows. Did you experience any symptoms, and did you do…"
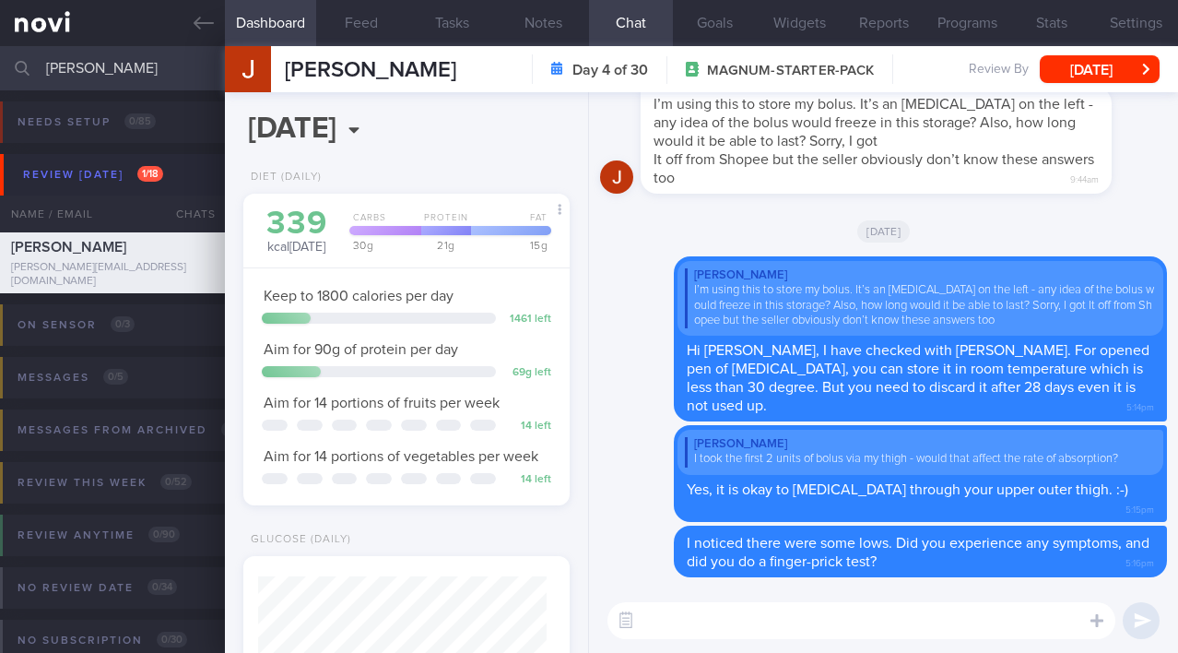
select select "7"
